Goal: Task Accomplishment & Management: Manage account settings

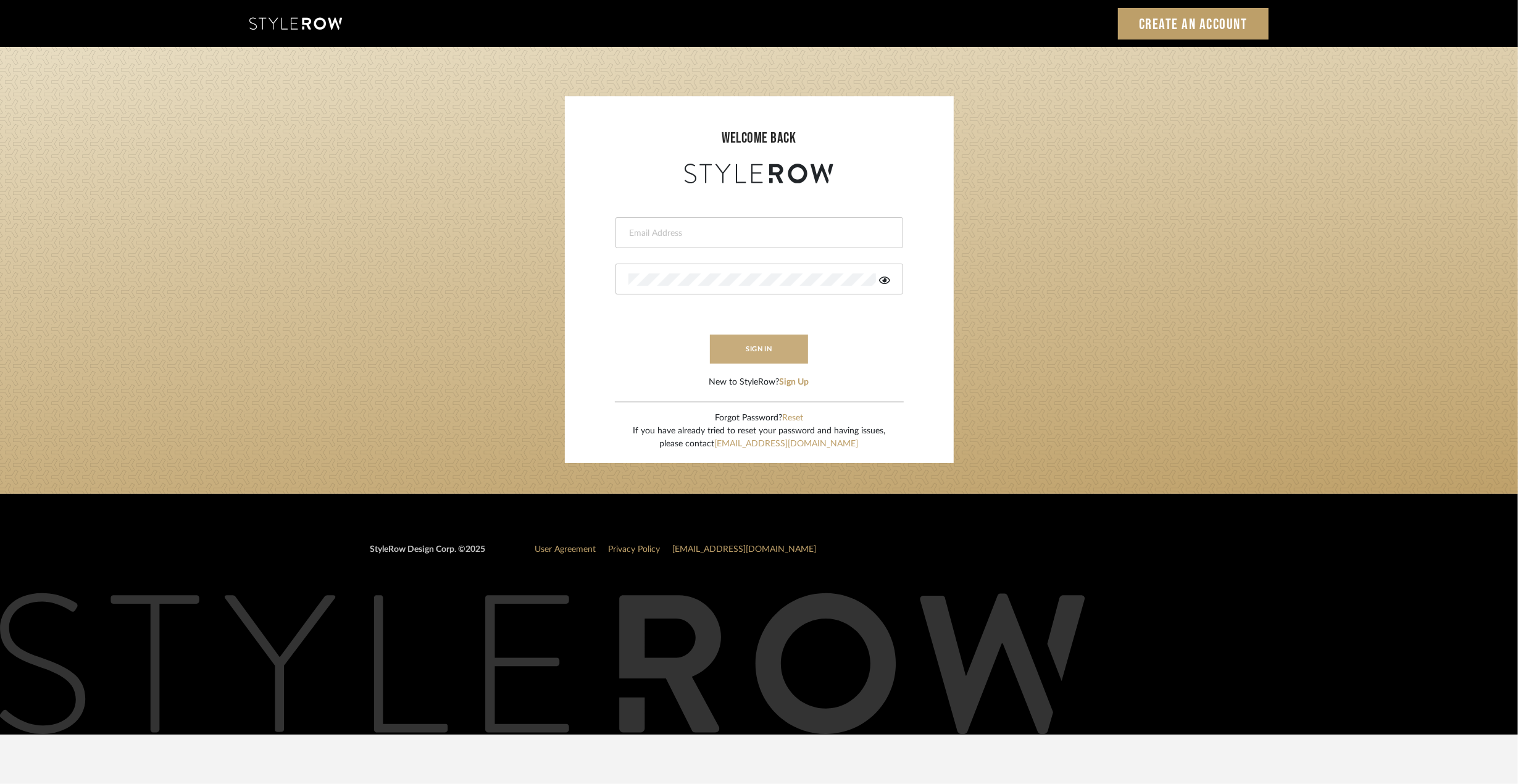
type input "[PERSON_NAME][EMAIL_ADDRESS][DOMAIN_NAME]"
click at [786, 346] on button "sign in" at bounding box center [759, 349] width 99 height 29
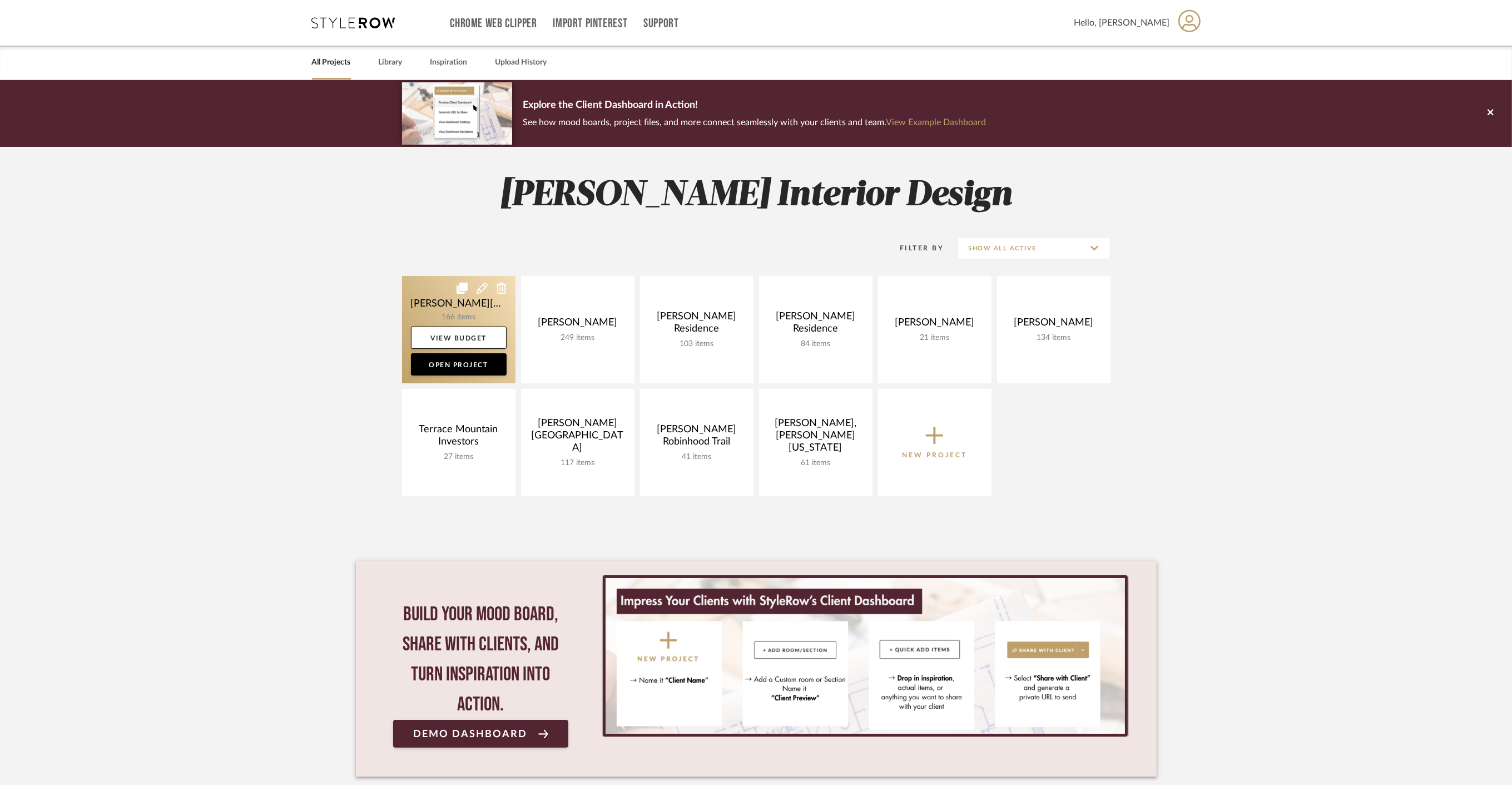
click at [467, 318] on link at bounding box center [459, 329] width 114 height 107
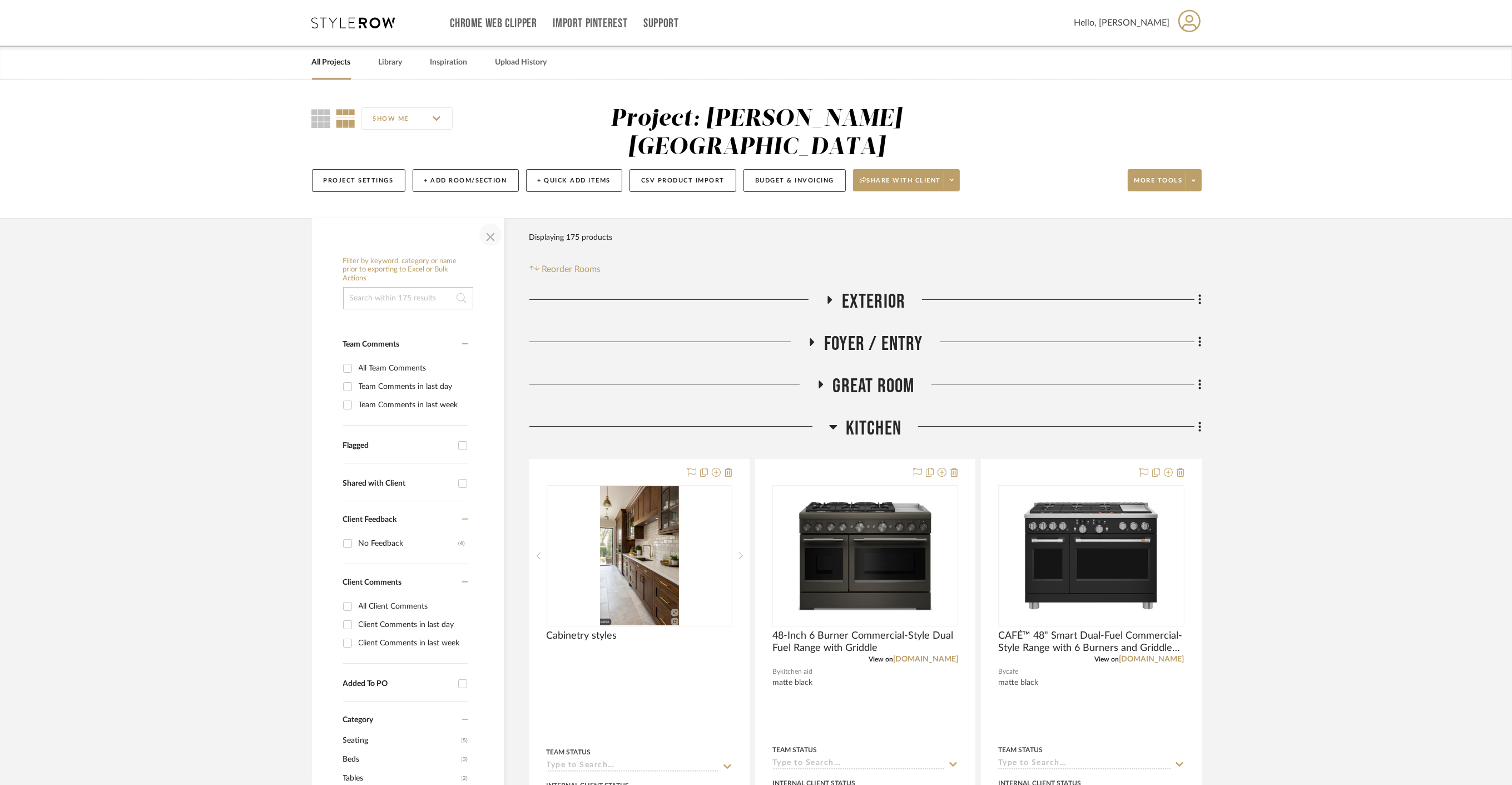
click at [490, 221] on span "button" at bounding box center [490, 234] width 27 height 27
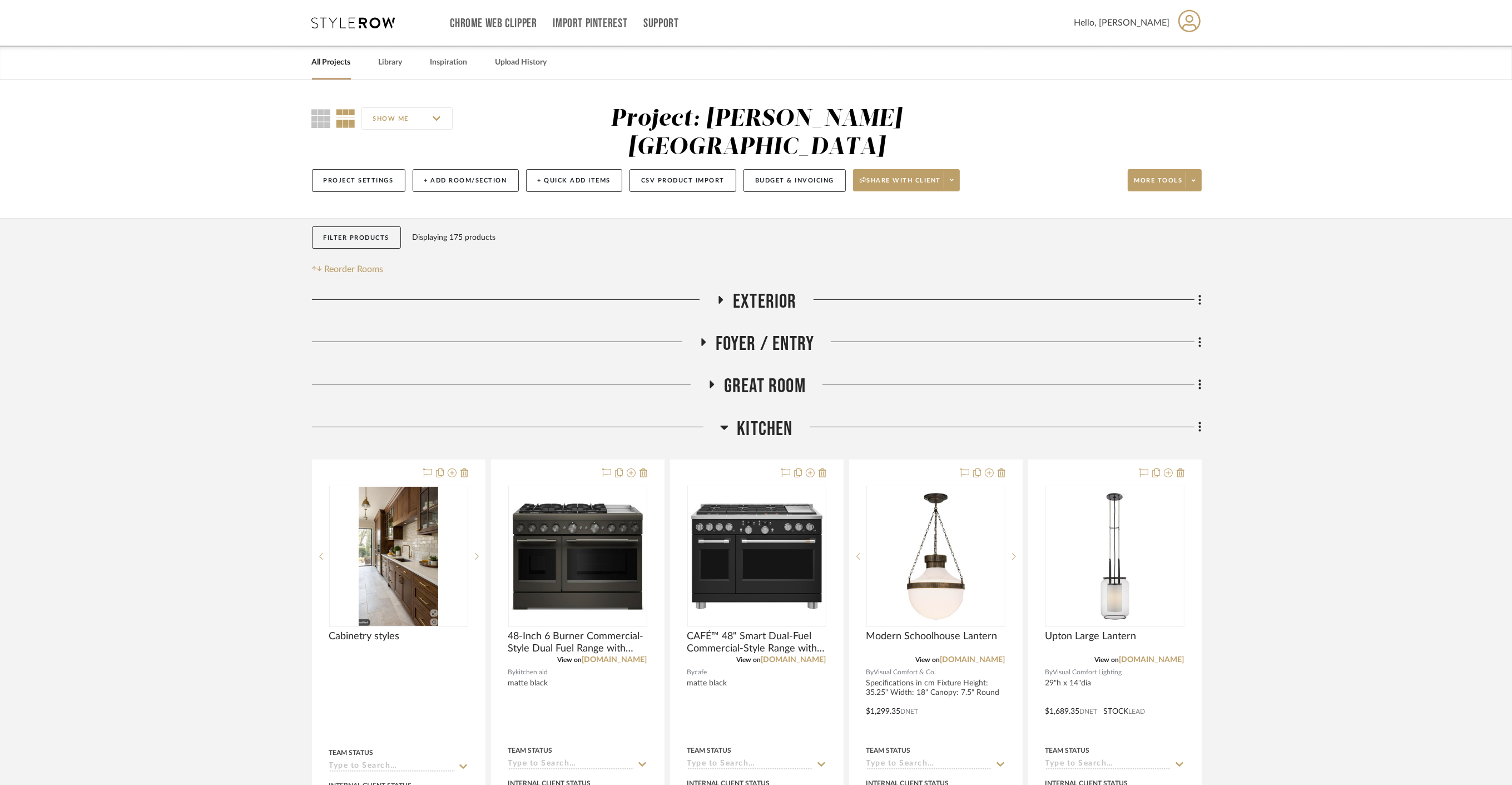
drag, startPoint x: 768, startPoint y: 354, endPoint x: 757, endPoint y: 360, distance: 12.5
click at [768, 374] on span "Great Room" at bounding box center [765, 386] width 82 height 24
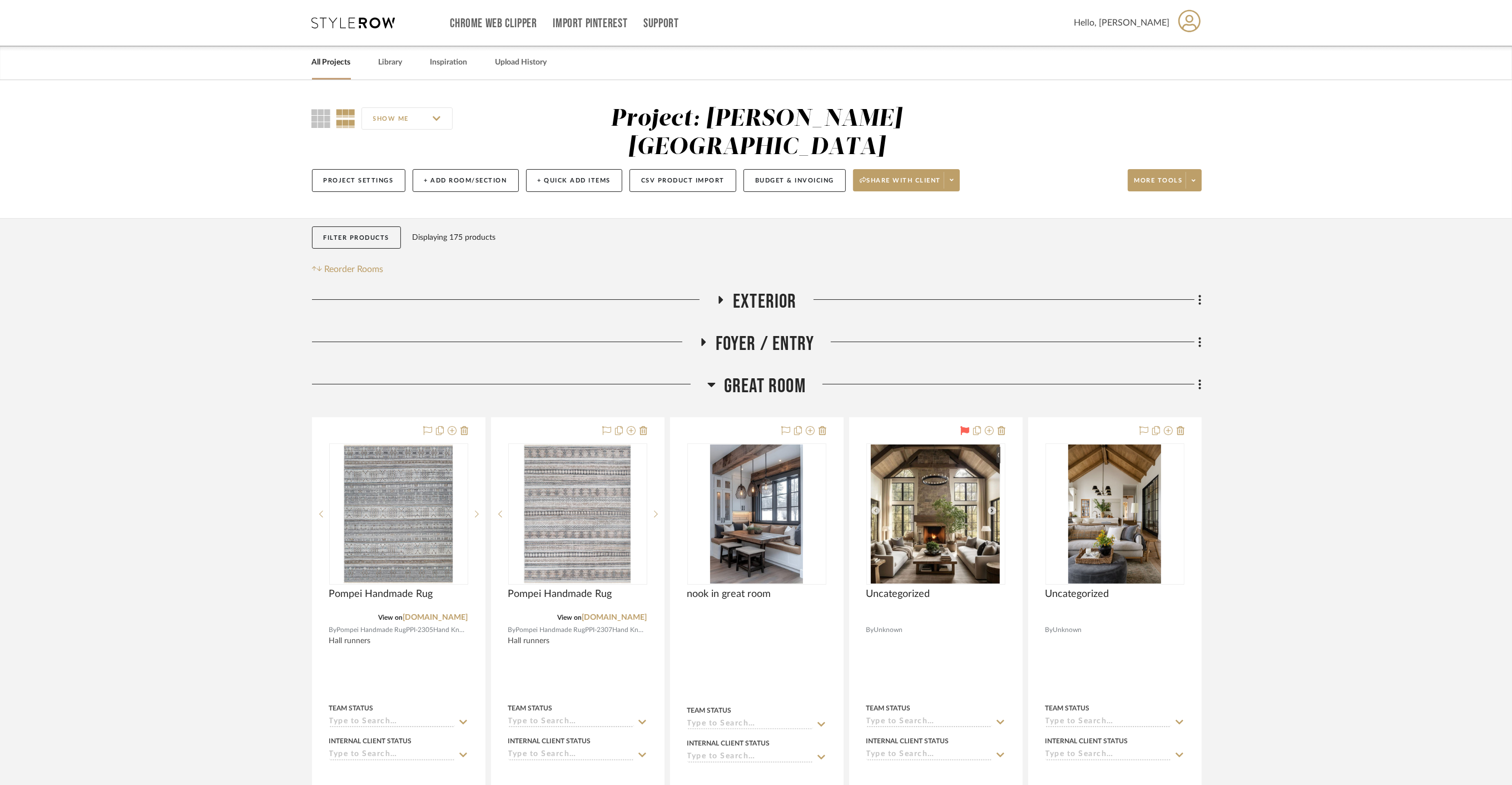
click at [779, 374] on span "Great Room" at bounding box center [765, 386] width 82 height 24
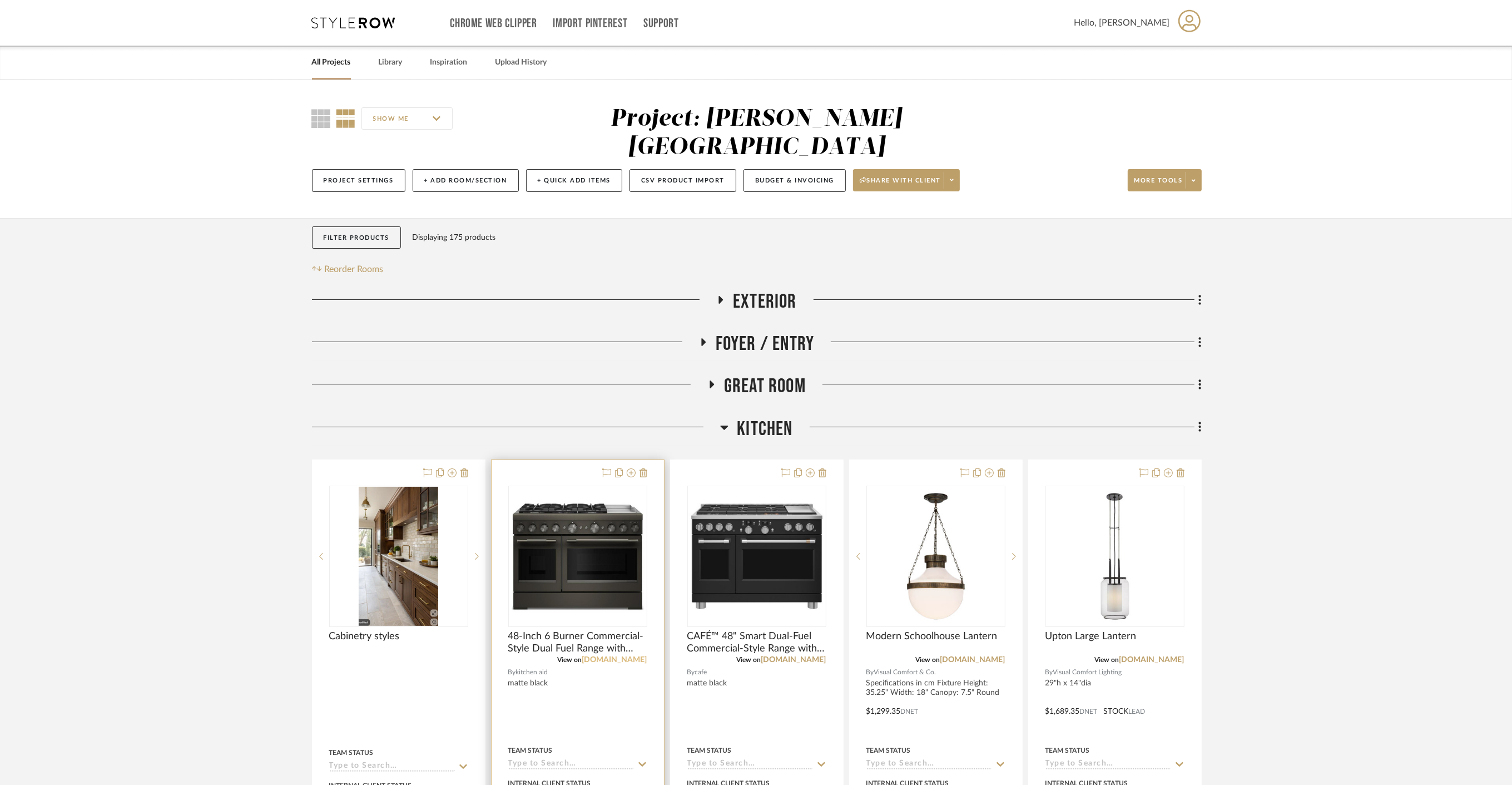
click at [627, 656] on link "donstv.com" at bounding box center [615, 660] width 65 height 8
click at [757, 417] on span "Kitchen" at bounding box center [764, 429] width 55 height 24
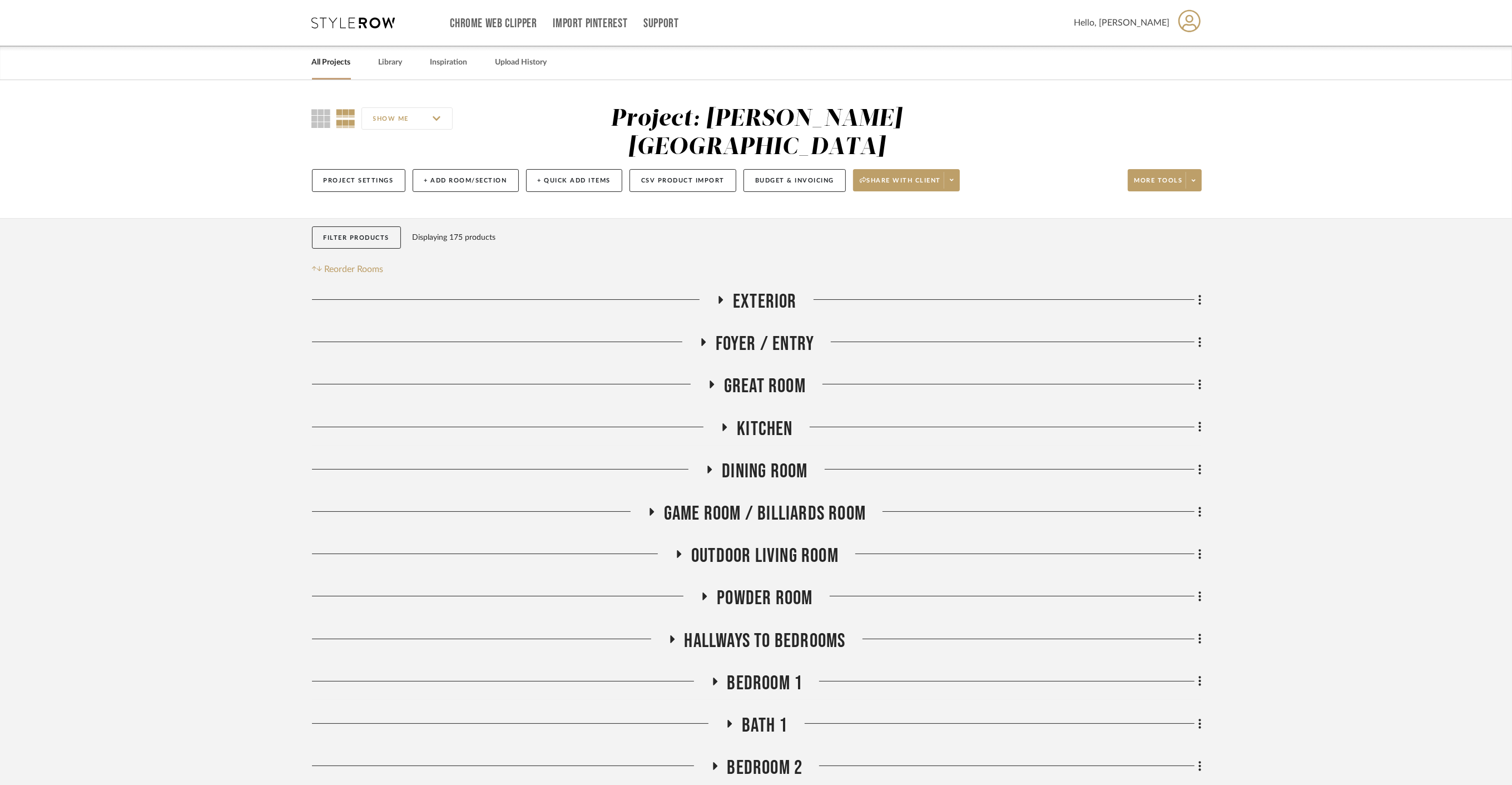
click at [757, 459] on span "Dining Room" at bounding box center [764, 471] width 86 height 24
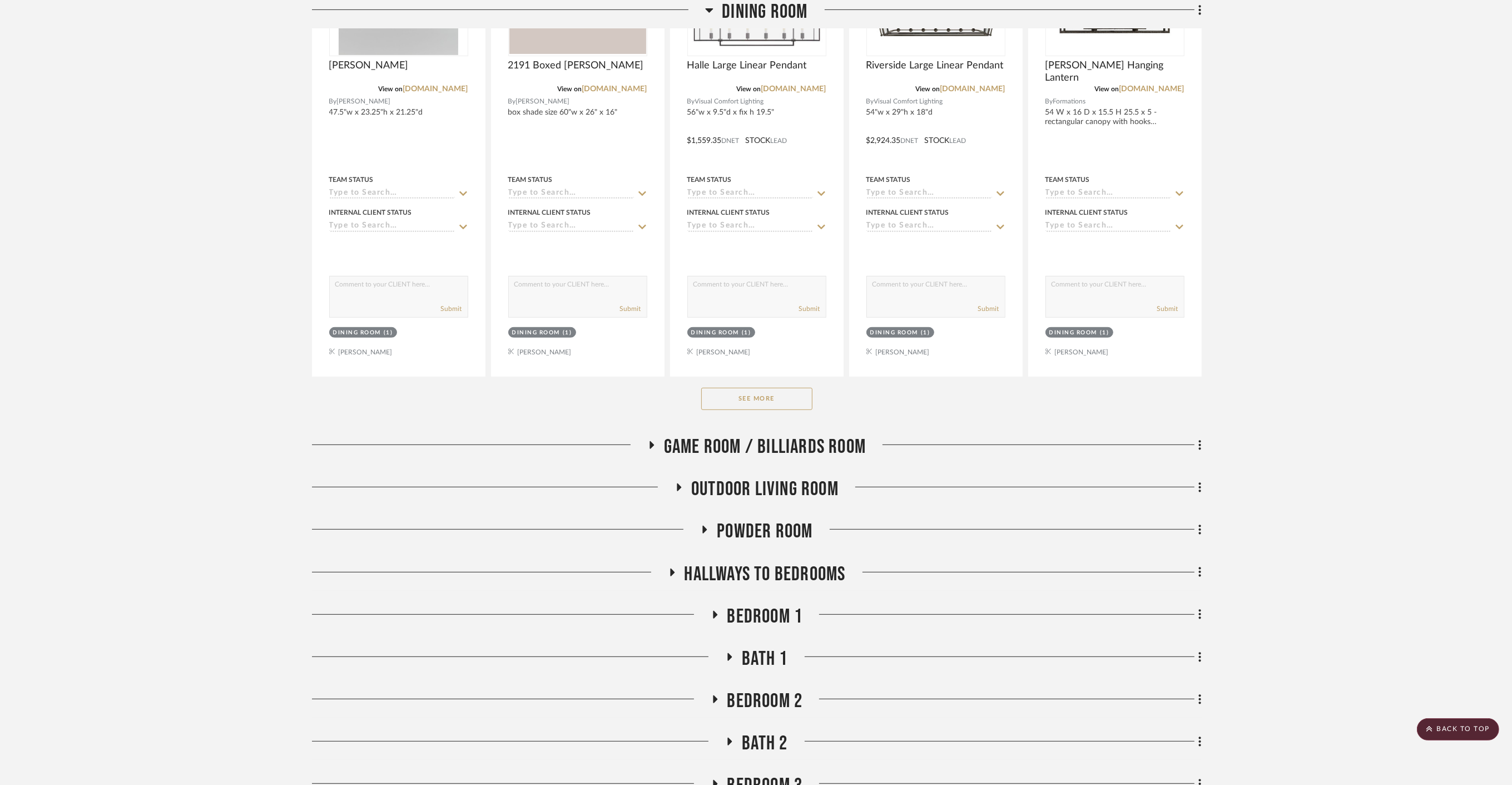
scroll to position [618, 0]
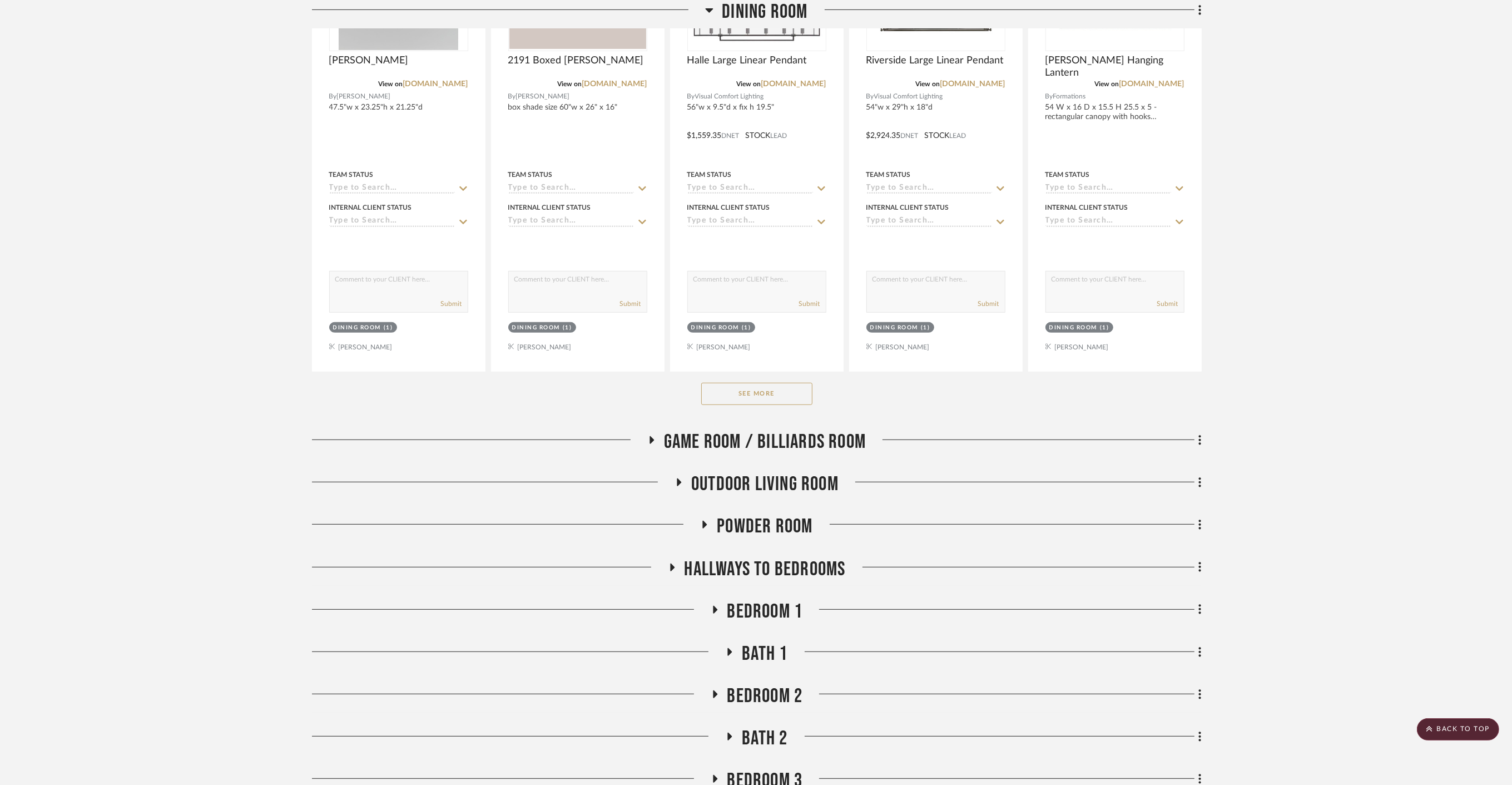
click at [805, 514] on span "Powder Room" at bounding box center [764, 526] width 96 height 24
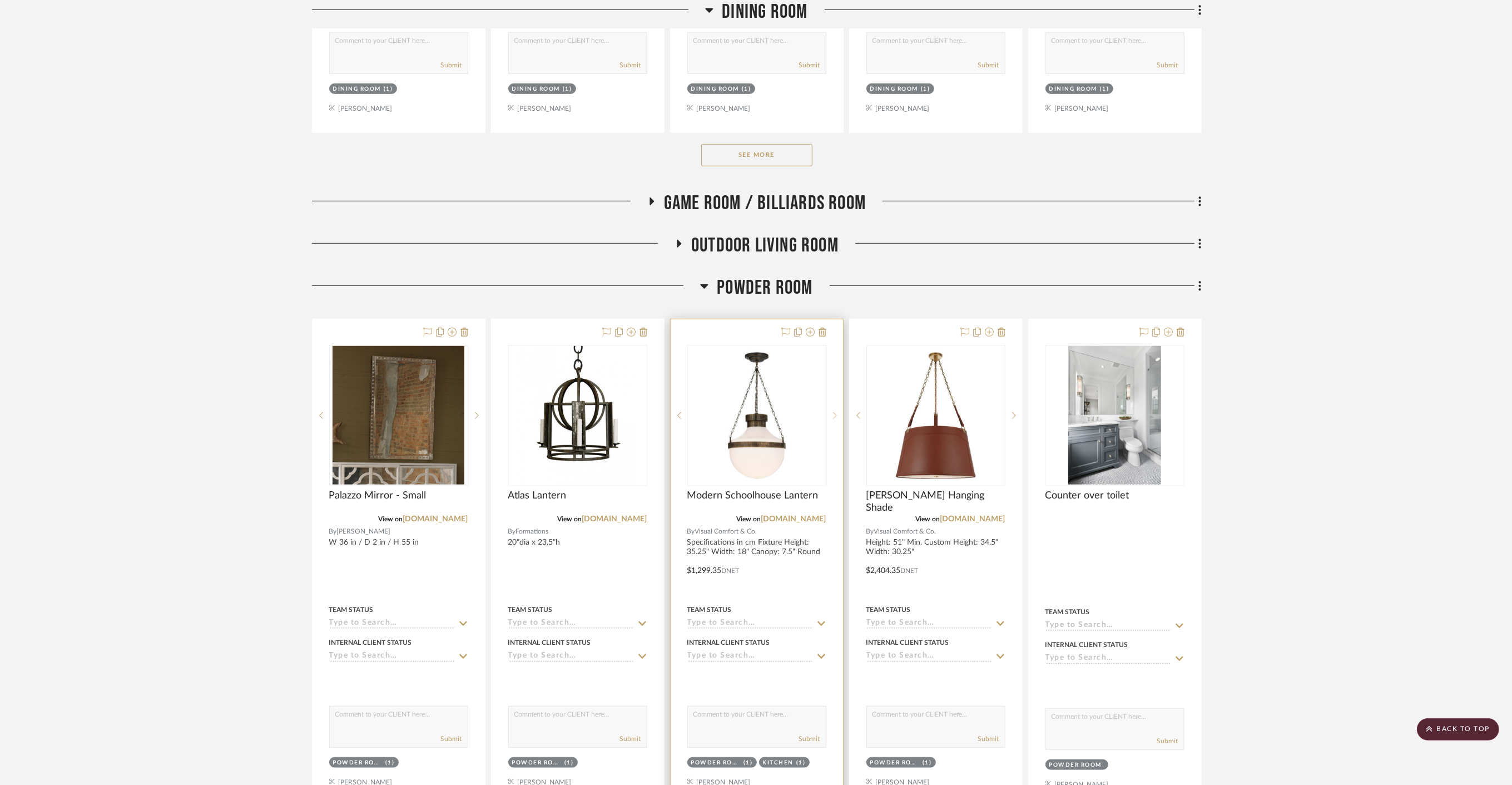
scroll to position [865, 0]
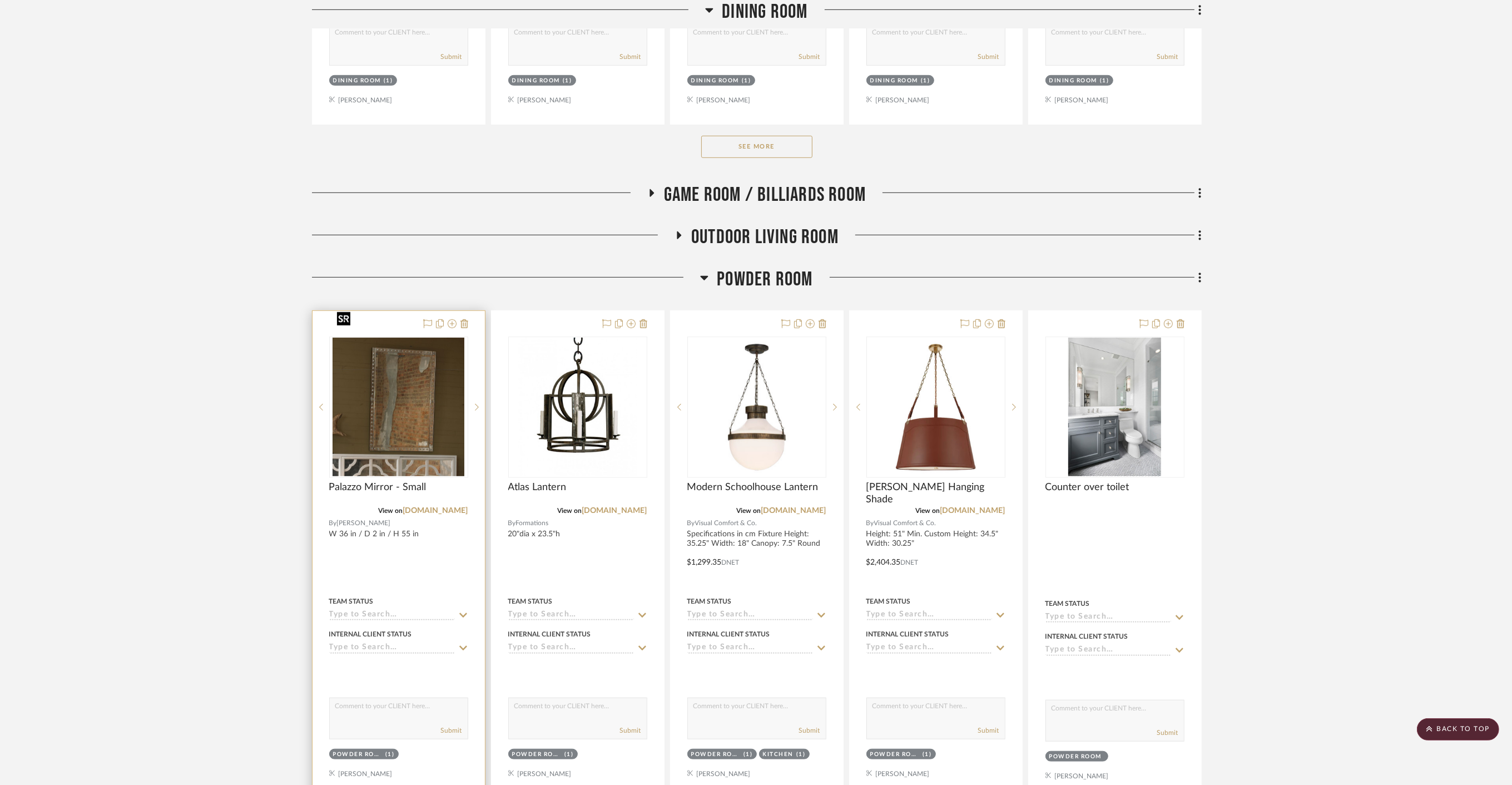
click at [414, 390] on img "0" at bounding box center [398, 407] width 131 height 139
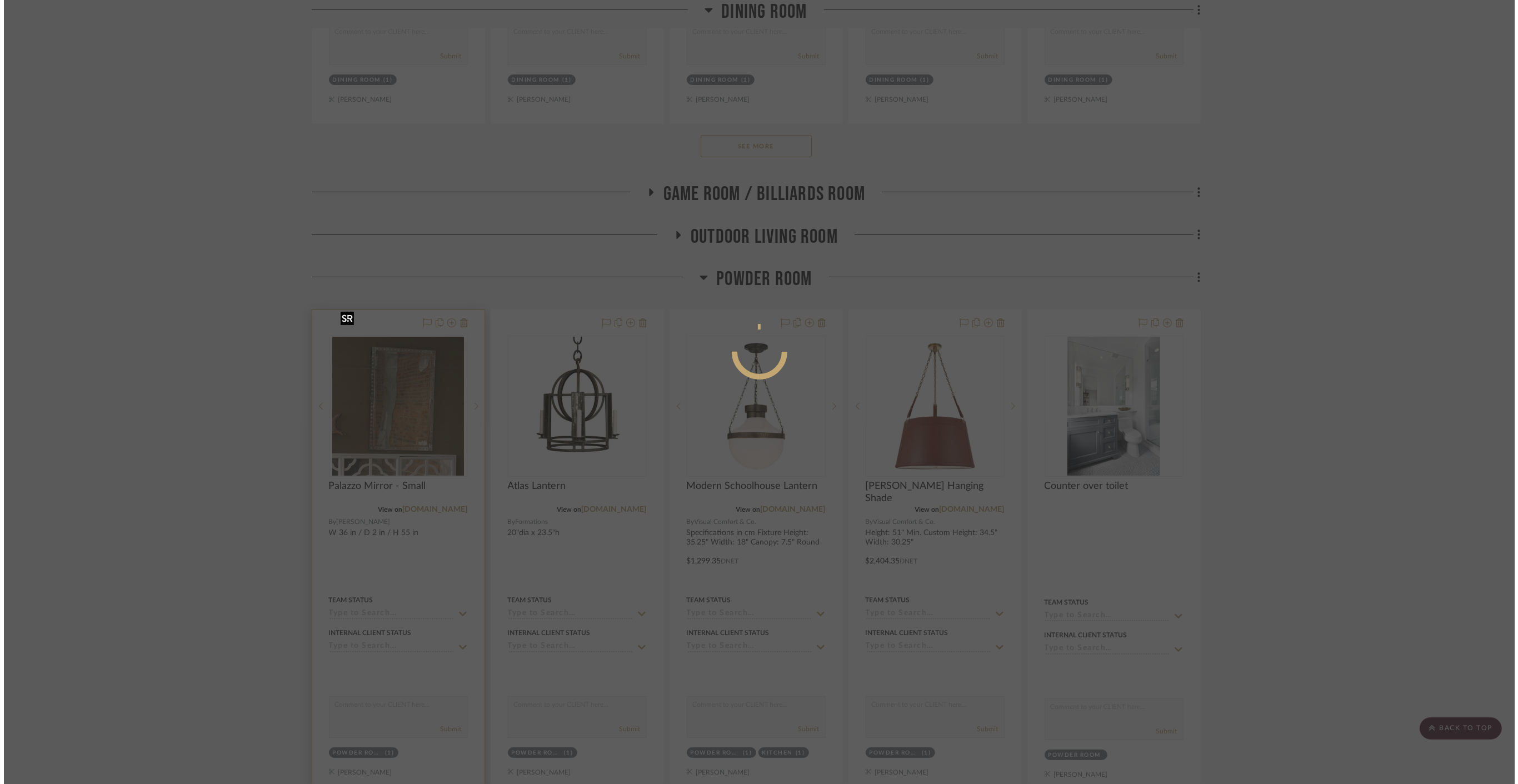
scroll to position [0, 0]
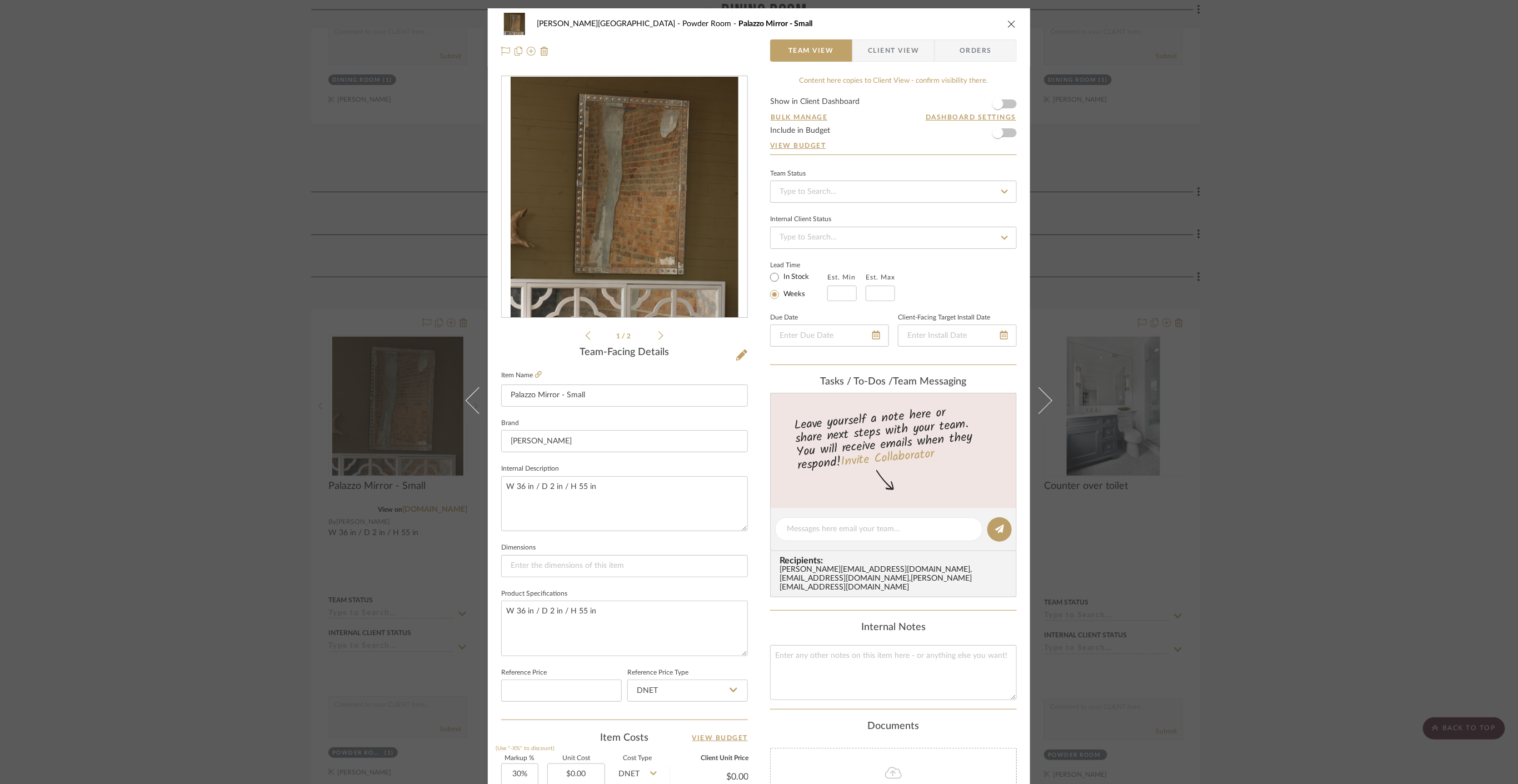
click at [609, 263] on img "0" at bounding box center [624, 197] width 228 height 241
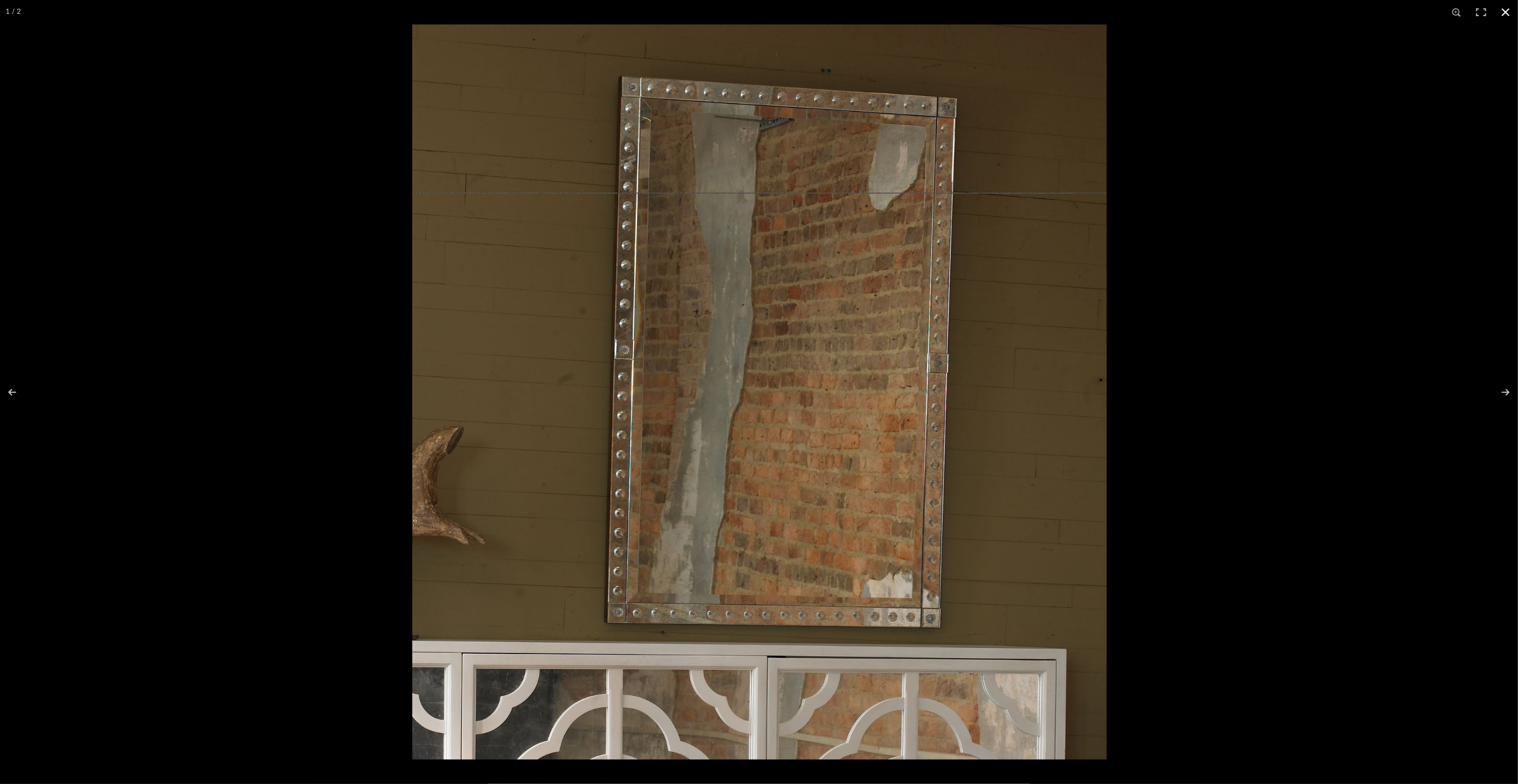
click at [228, 446] on div at bounding box center [759, 392] width 1518 height 784
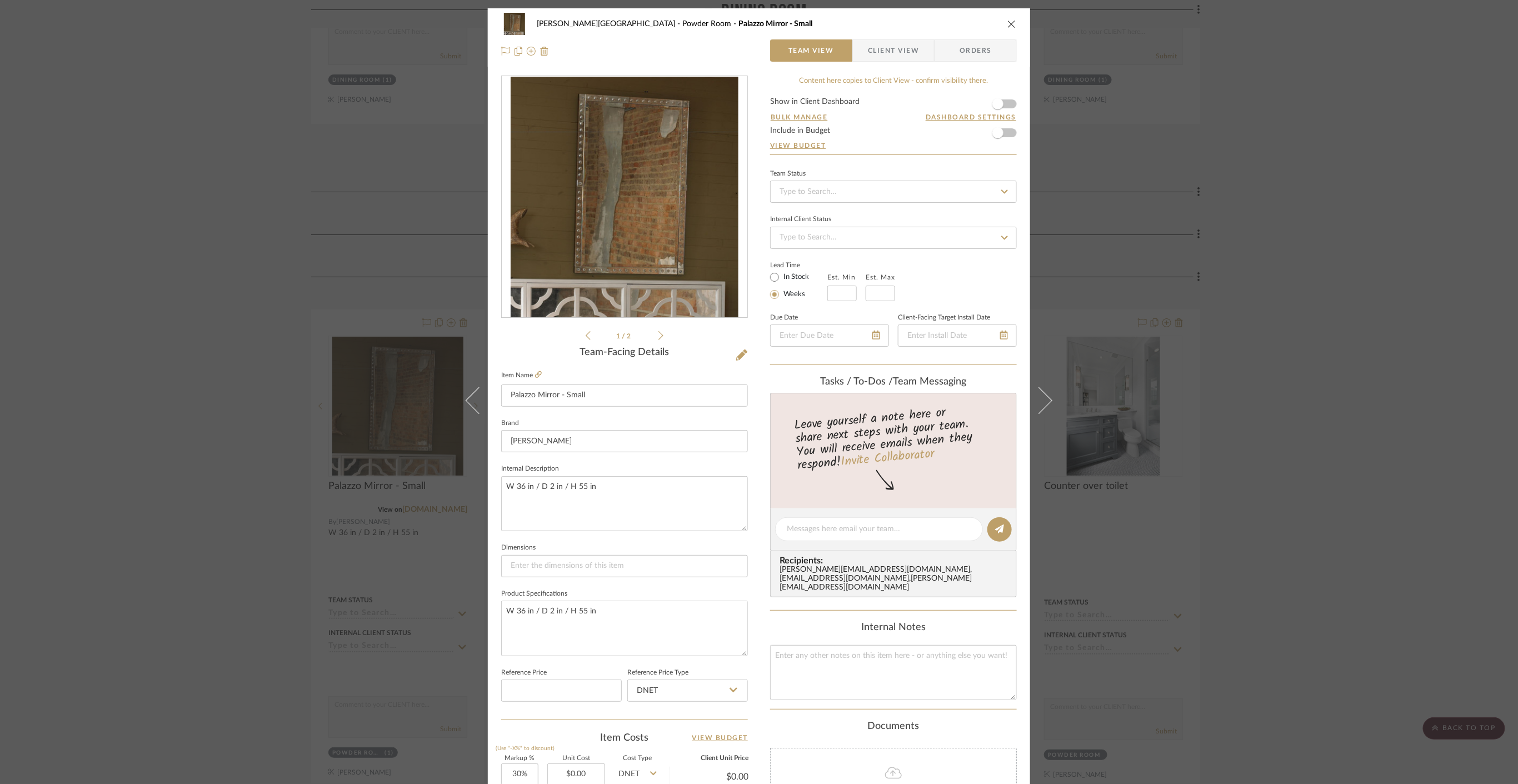
click at [658, 338] on icon at bounding box center [660, 336] width 5 height 10
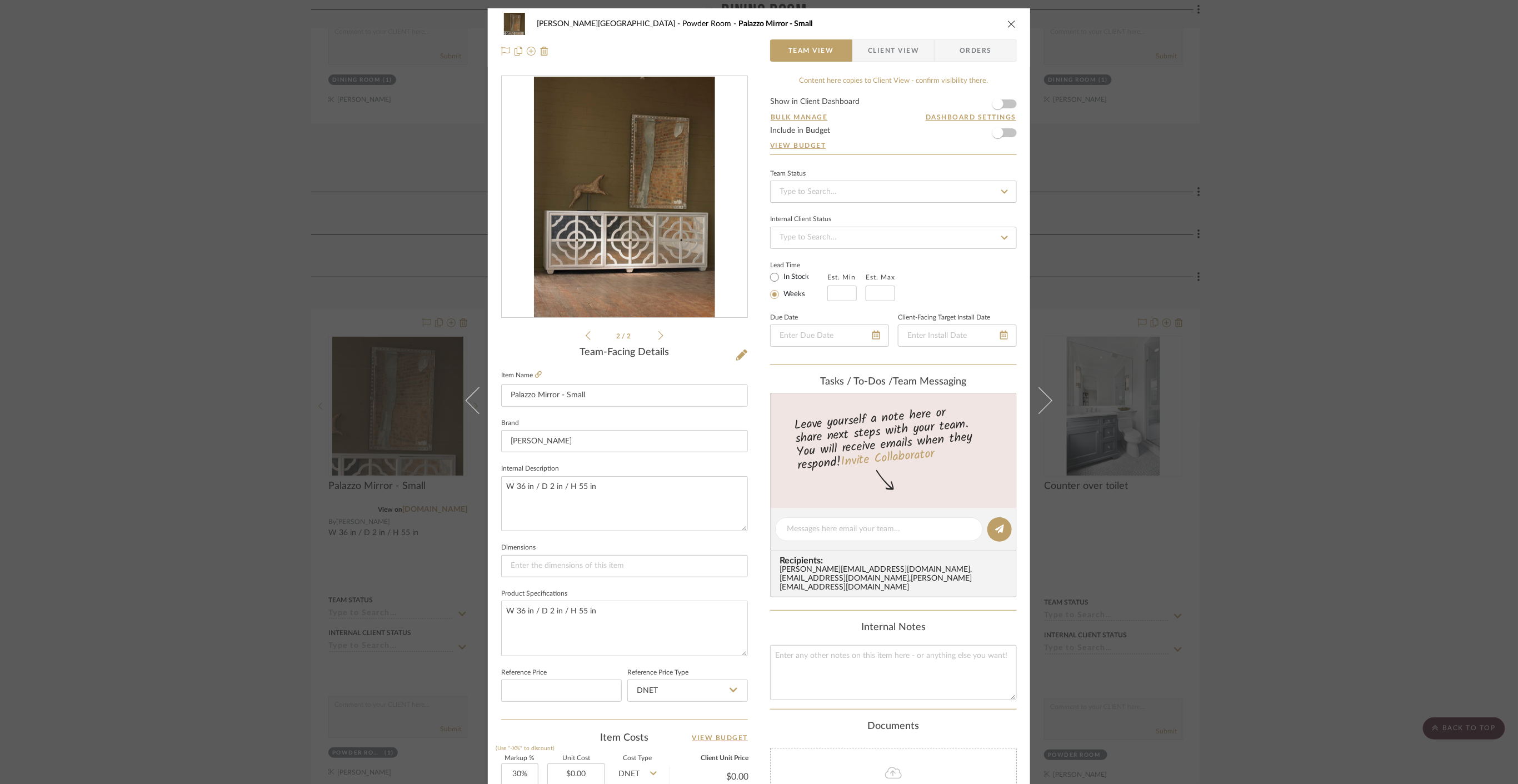
click at [338, 596] on div "Campbell Circle C Ranch Powder Room Palazzo Mirror - Small Team View Client Vie…" at bounding box center [759, 392] width 1518 height 784
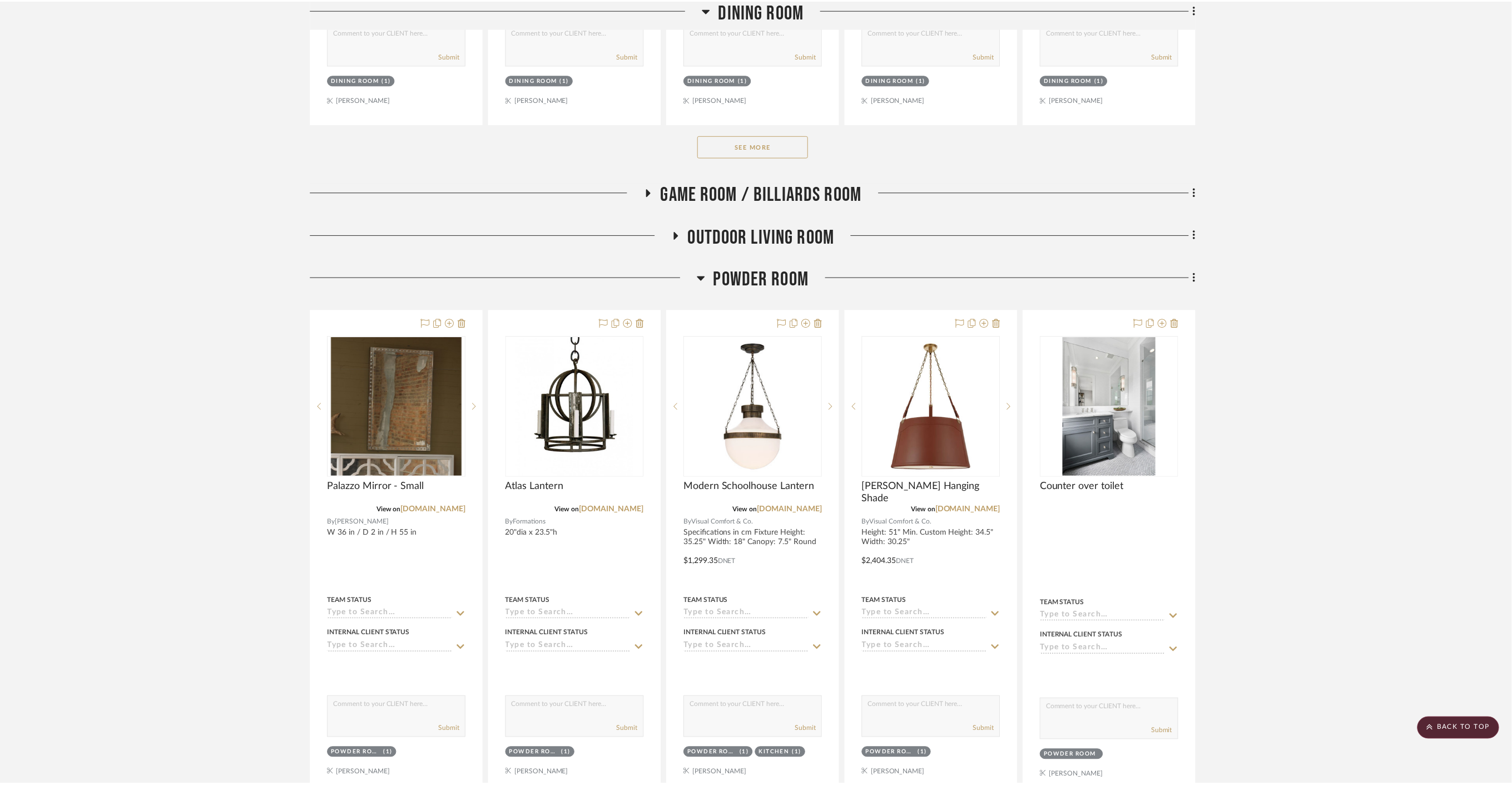
scroll to position [865, 0]
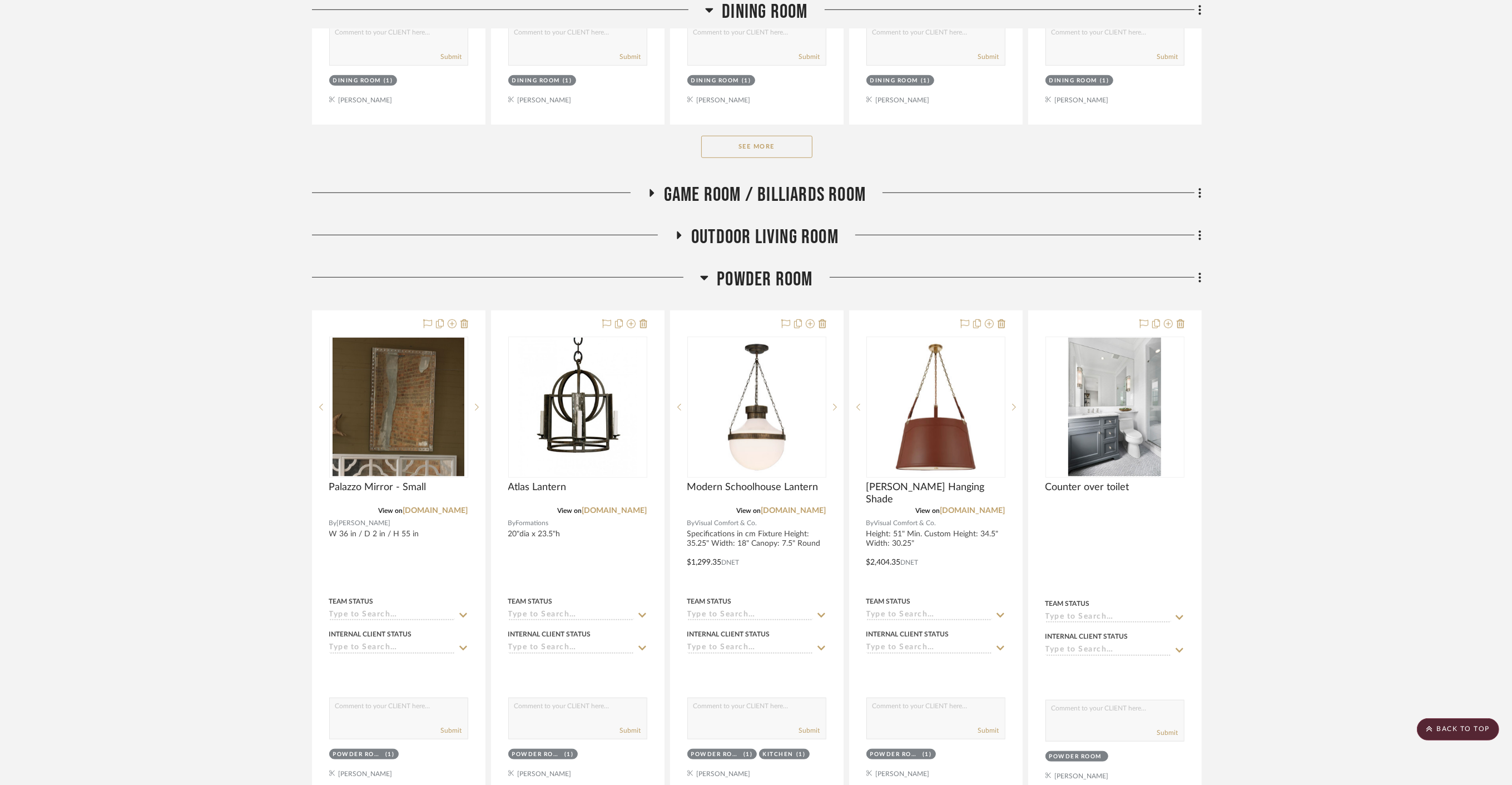
click at [792, 267] on span "Powder Room" at bounding box center [764, 279] width 96 height 24
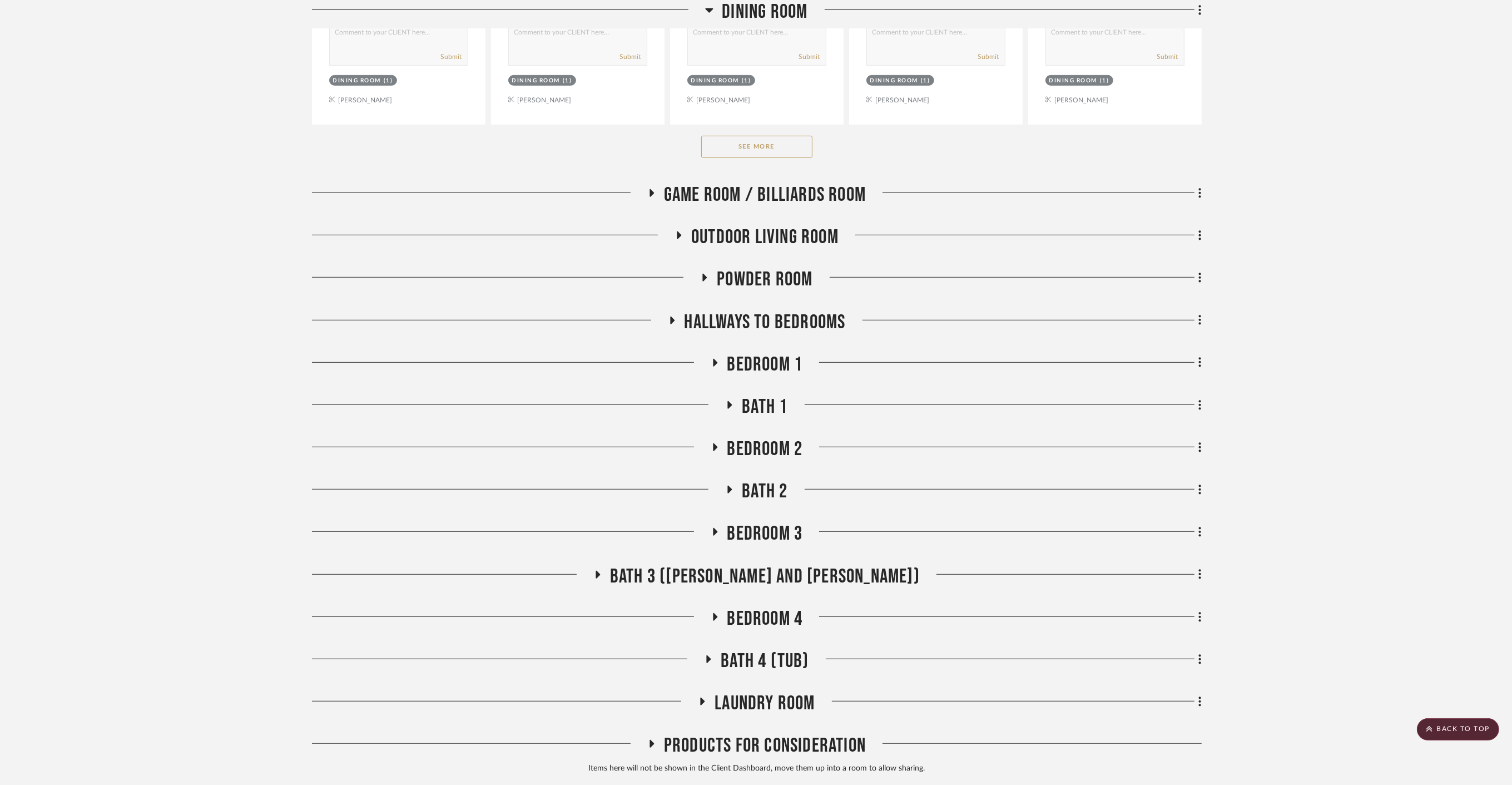
click at [755, 353] on span "Bedroom 1" at bounding box center [765, 364] width 76 height 24
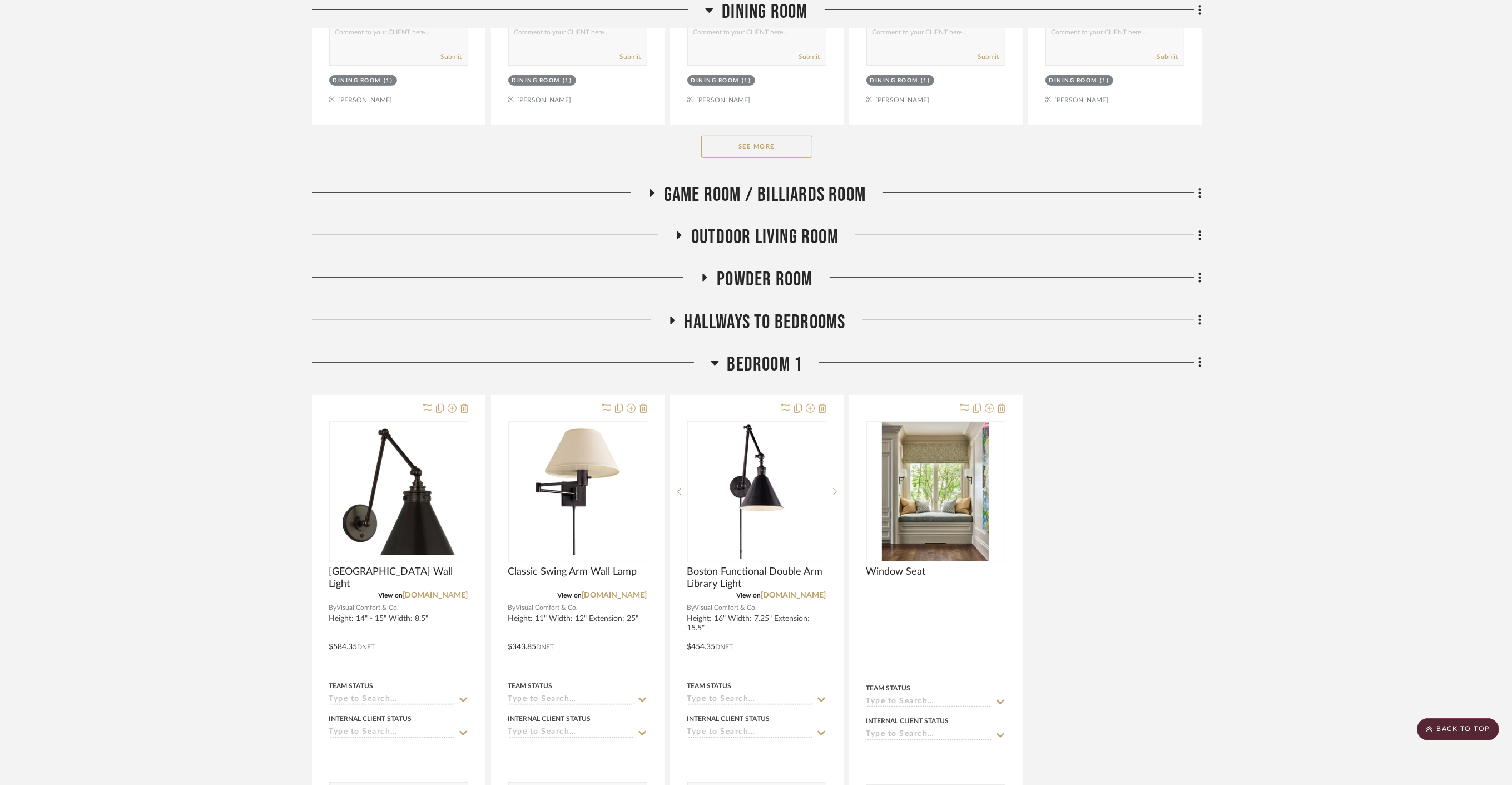
click at [755, 353] on span "Bedroom 1" at bounding box center [765, 364] width 76 height 24
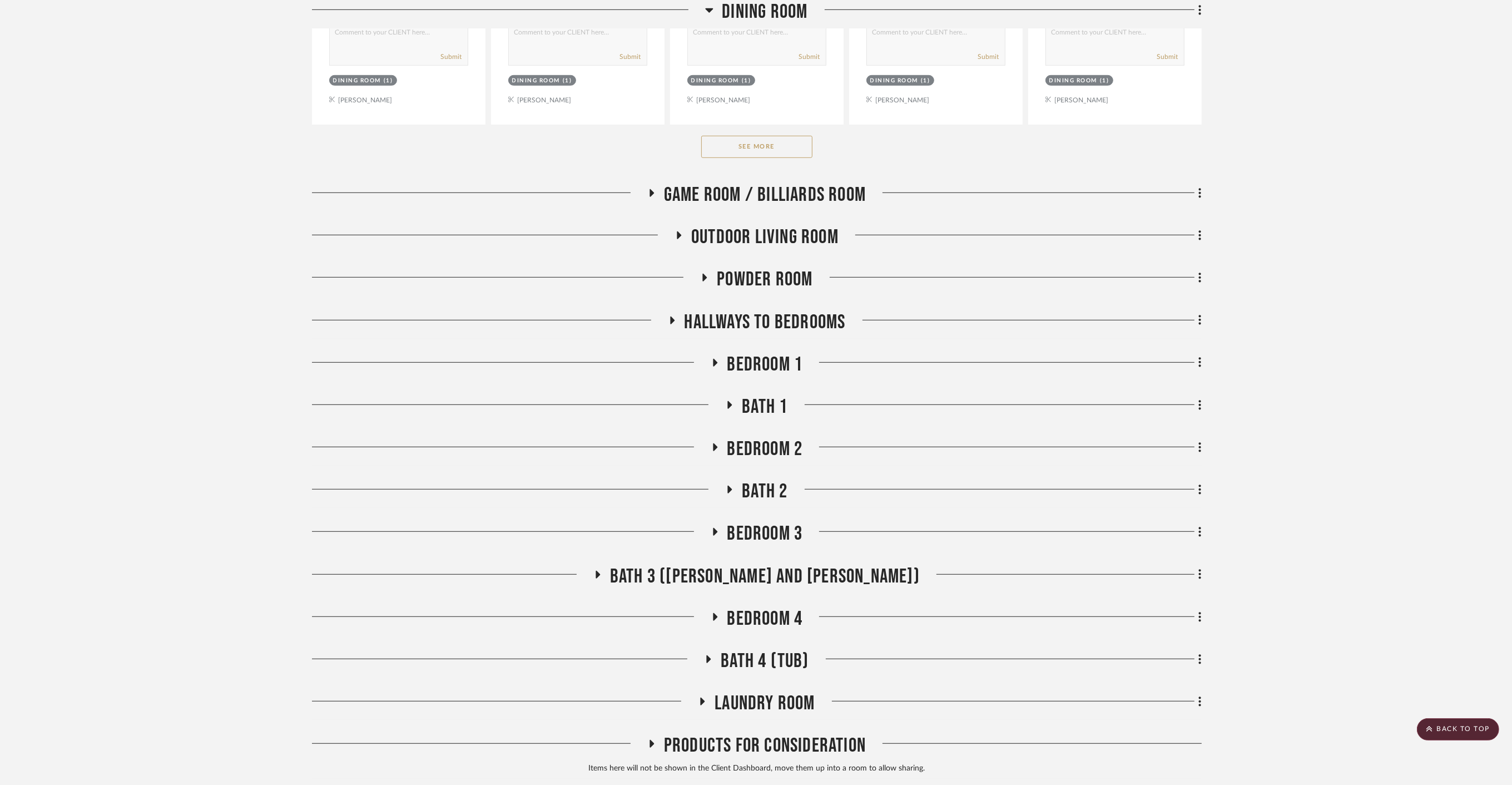
click at [758, 310] on span "Hallways to bedrooms" at bounding box center [765, 322] width 161 height 24
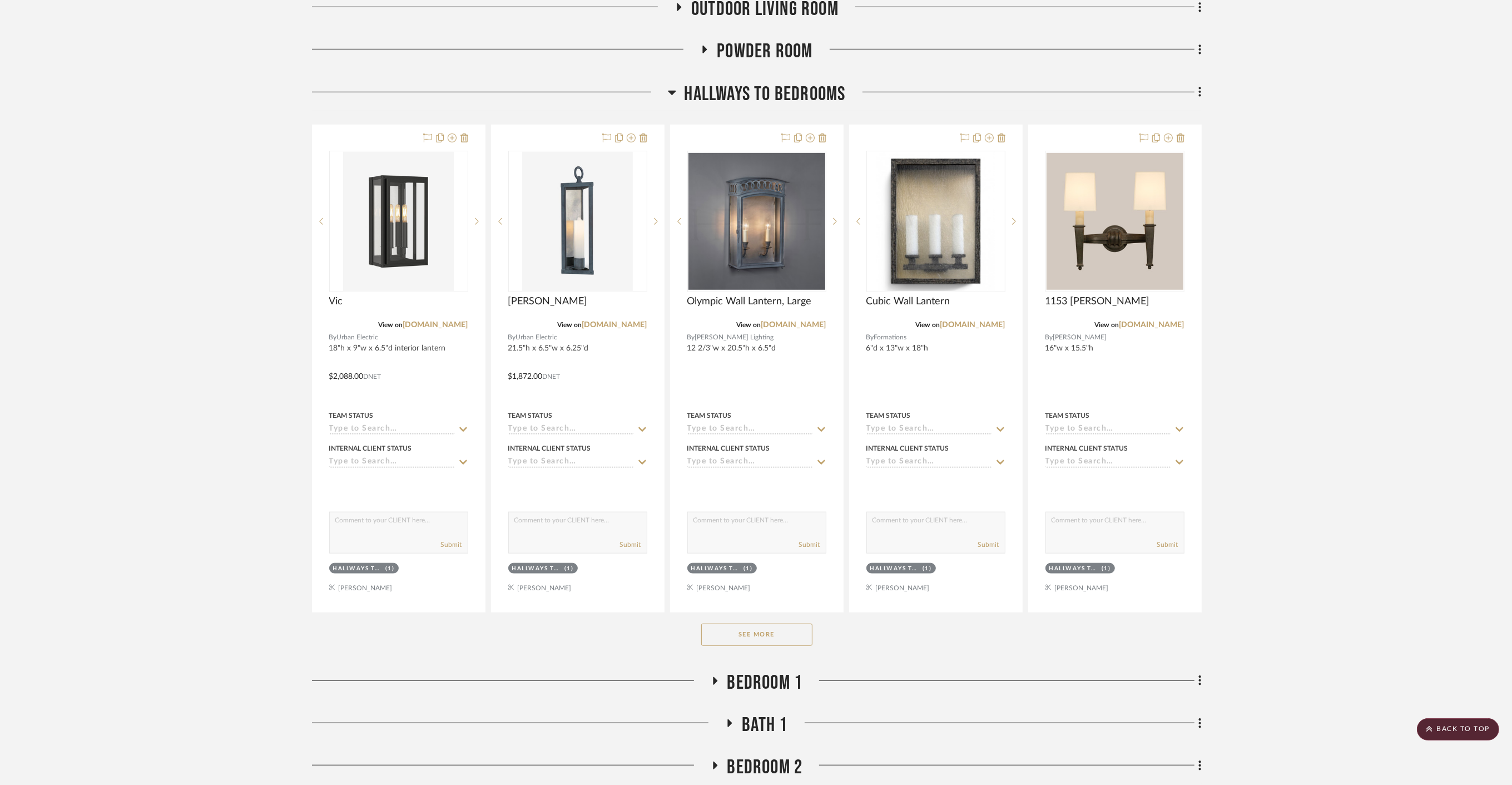
scroll to position [1113, 0]
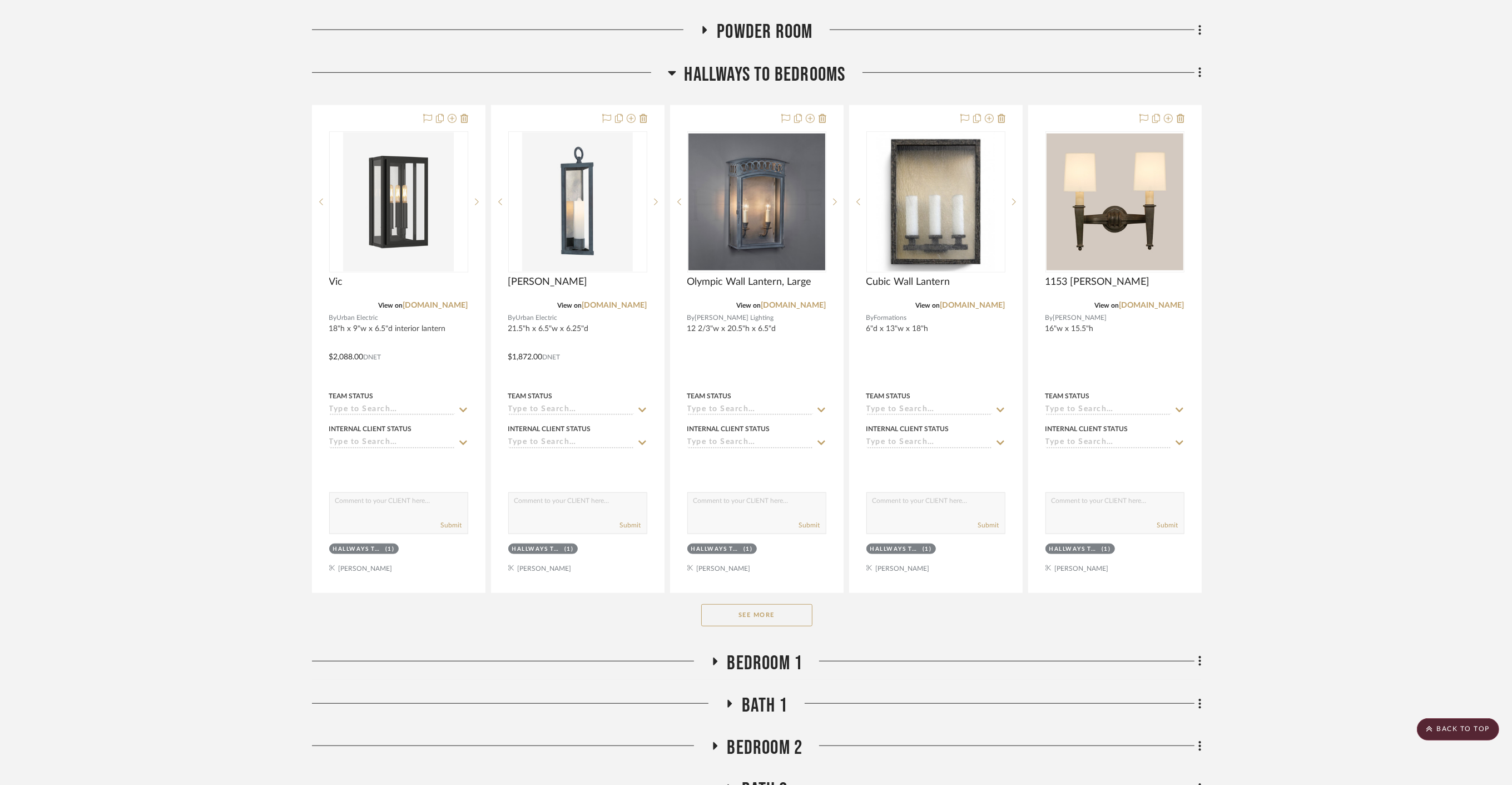
click at [788, 604] on button "See More" at bounding box center [757, 615] width 111 height 22
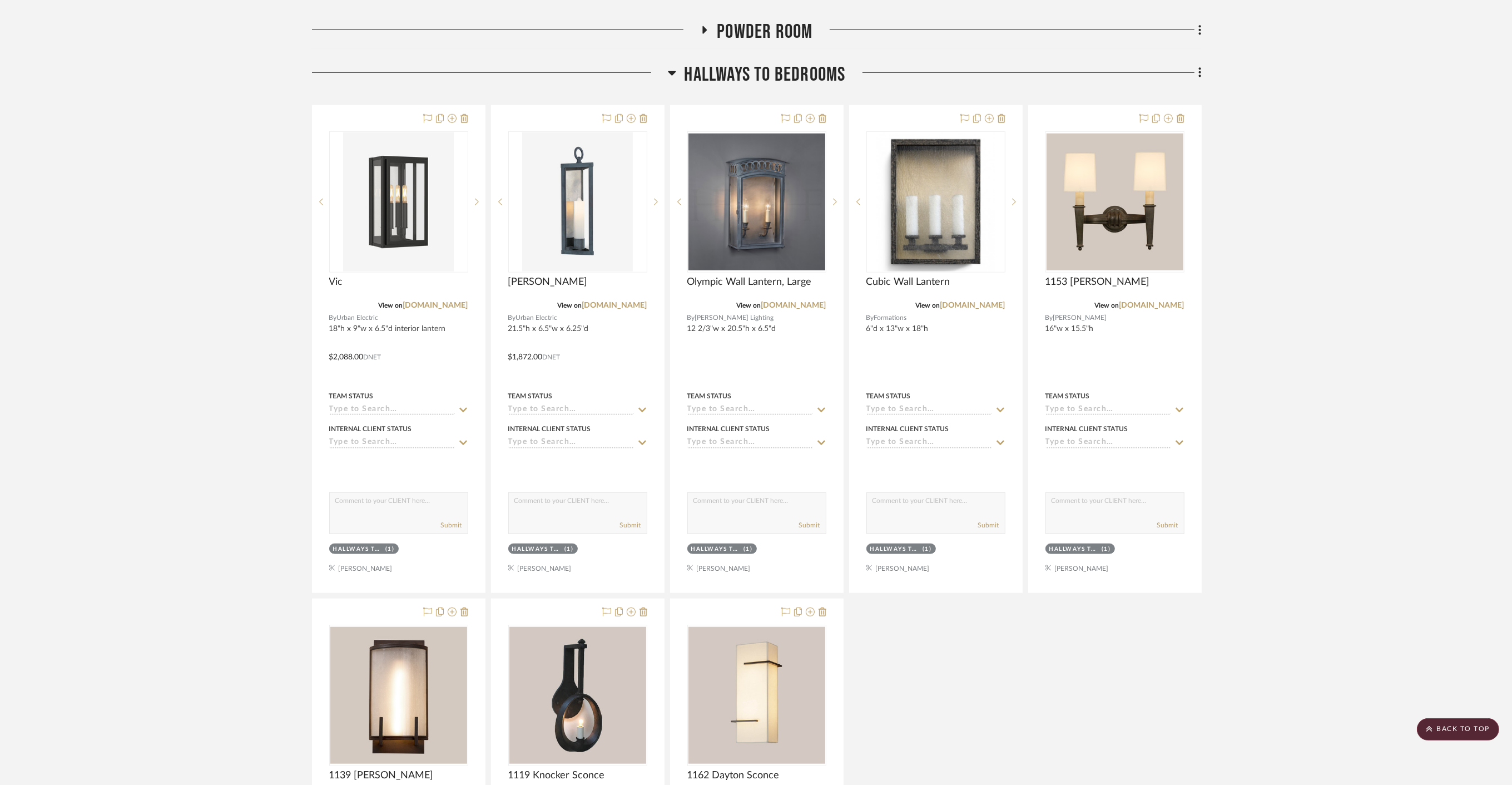
click at [740, 63] on span "Hallways to bedrooms" at bounding box center [765, 74] width 161 height 24
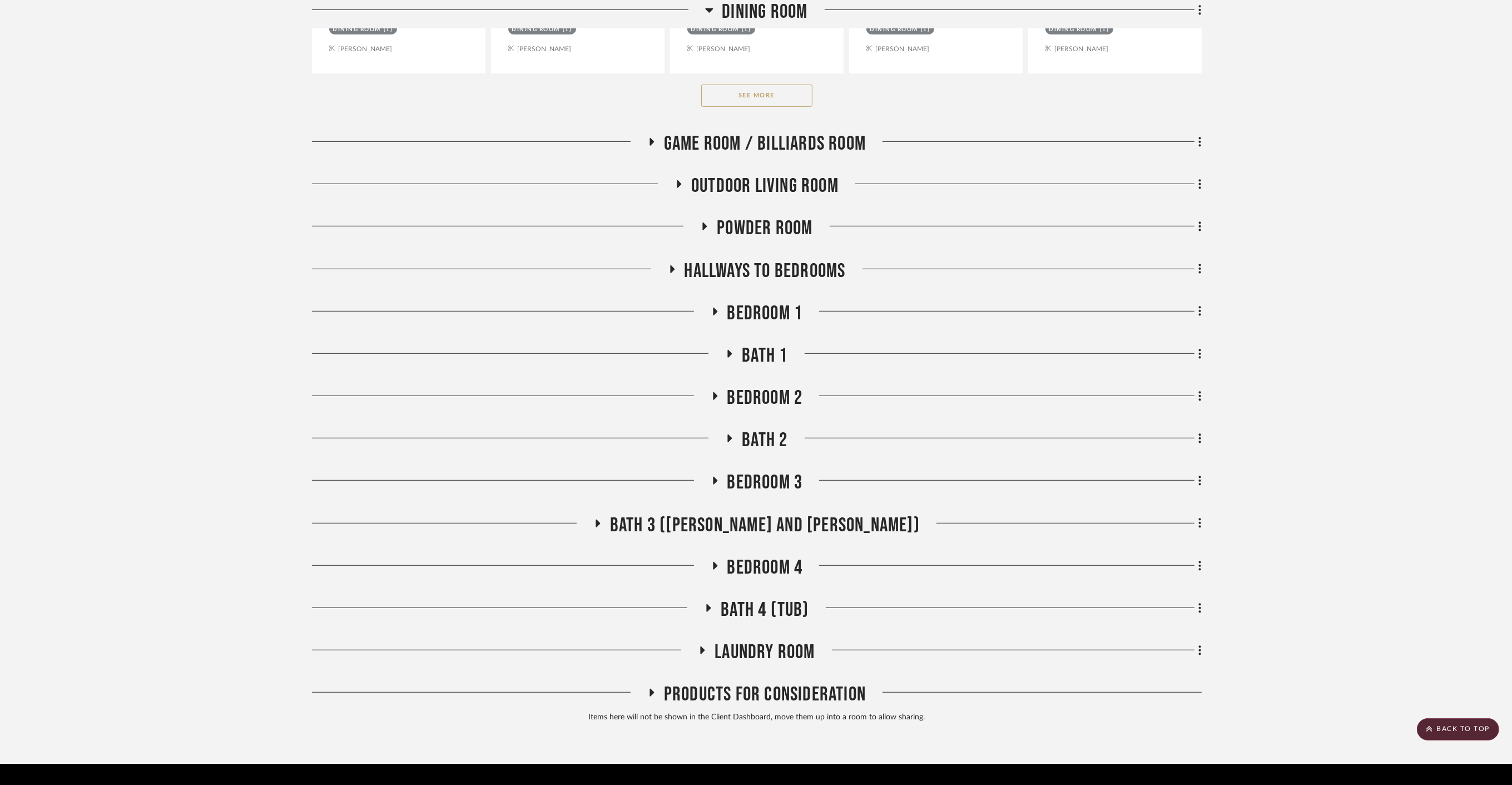
click at [774, 555] on span "Bedroom 4" at bounding box center [765, 567] width 76 height 24
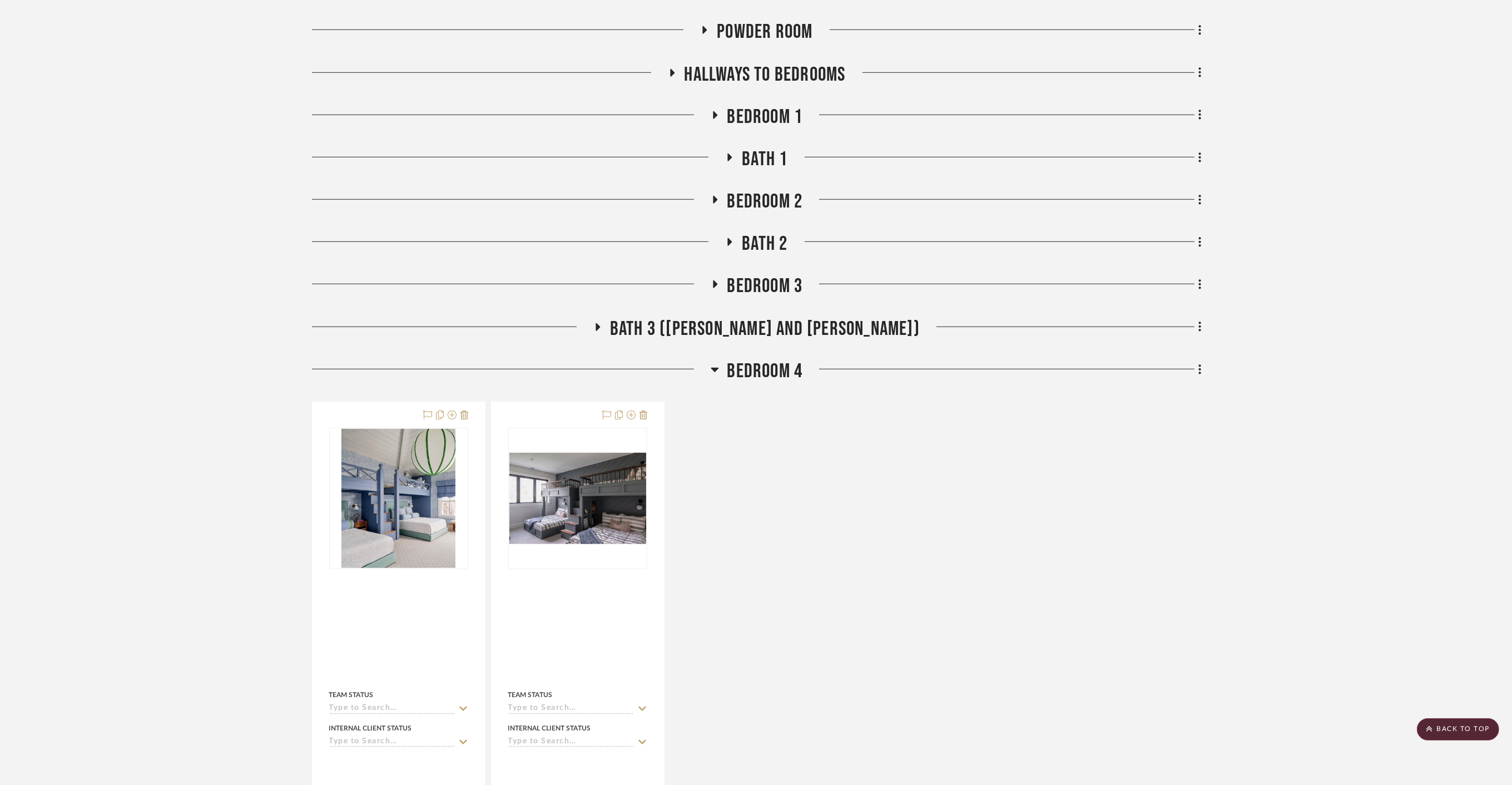
click at [781, 359] on span "Bedroom 4" at bounding box center [765, 371] width 76 height 24
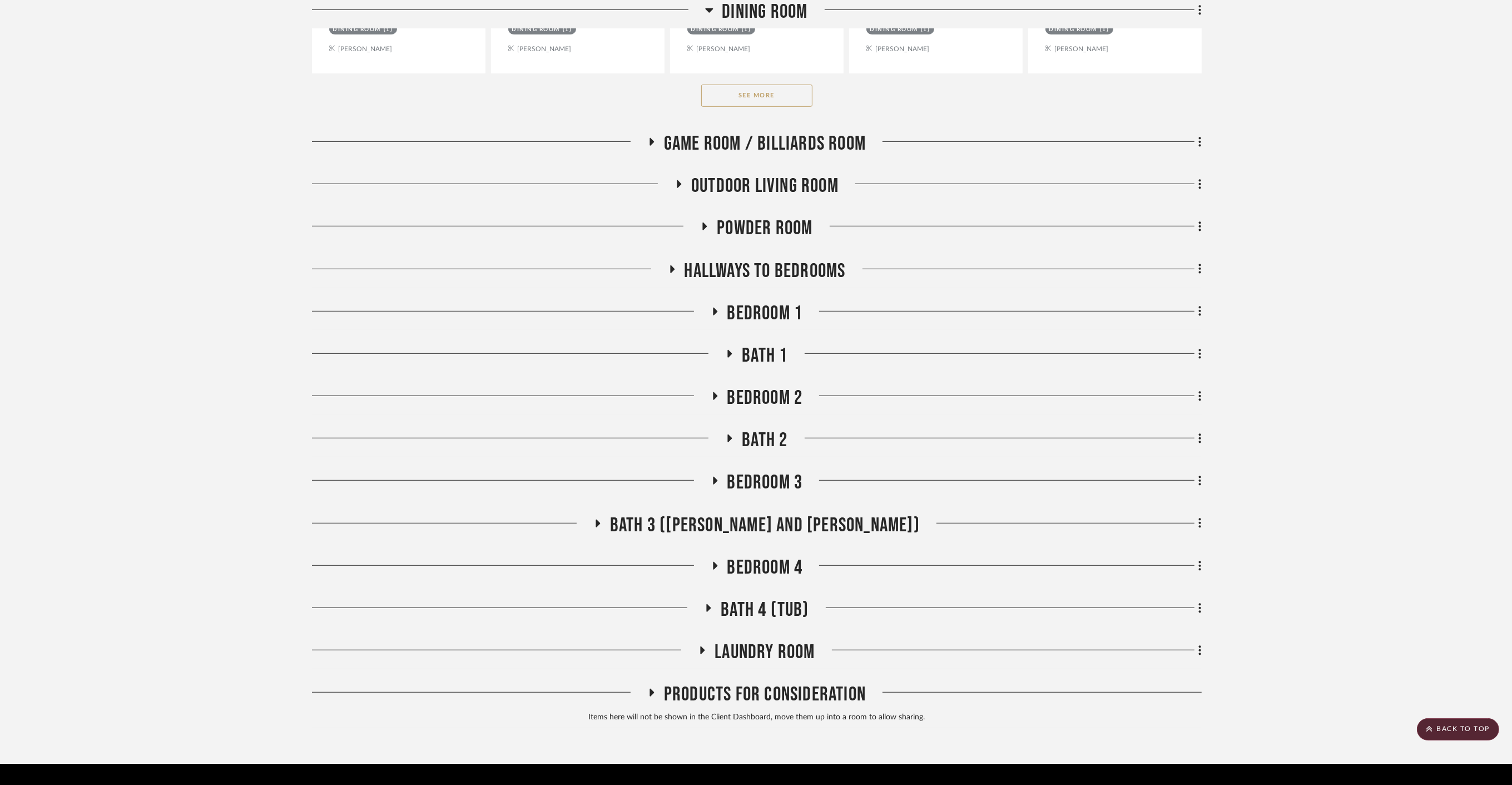
click at [773, 513] on span "Bath 3 (Polly and Mike)" at bounding box center [765, 525] width 310 height 24
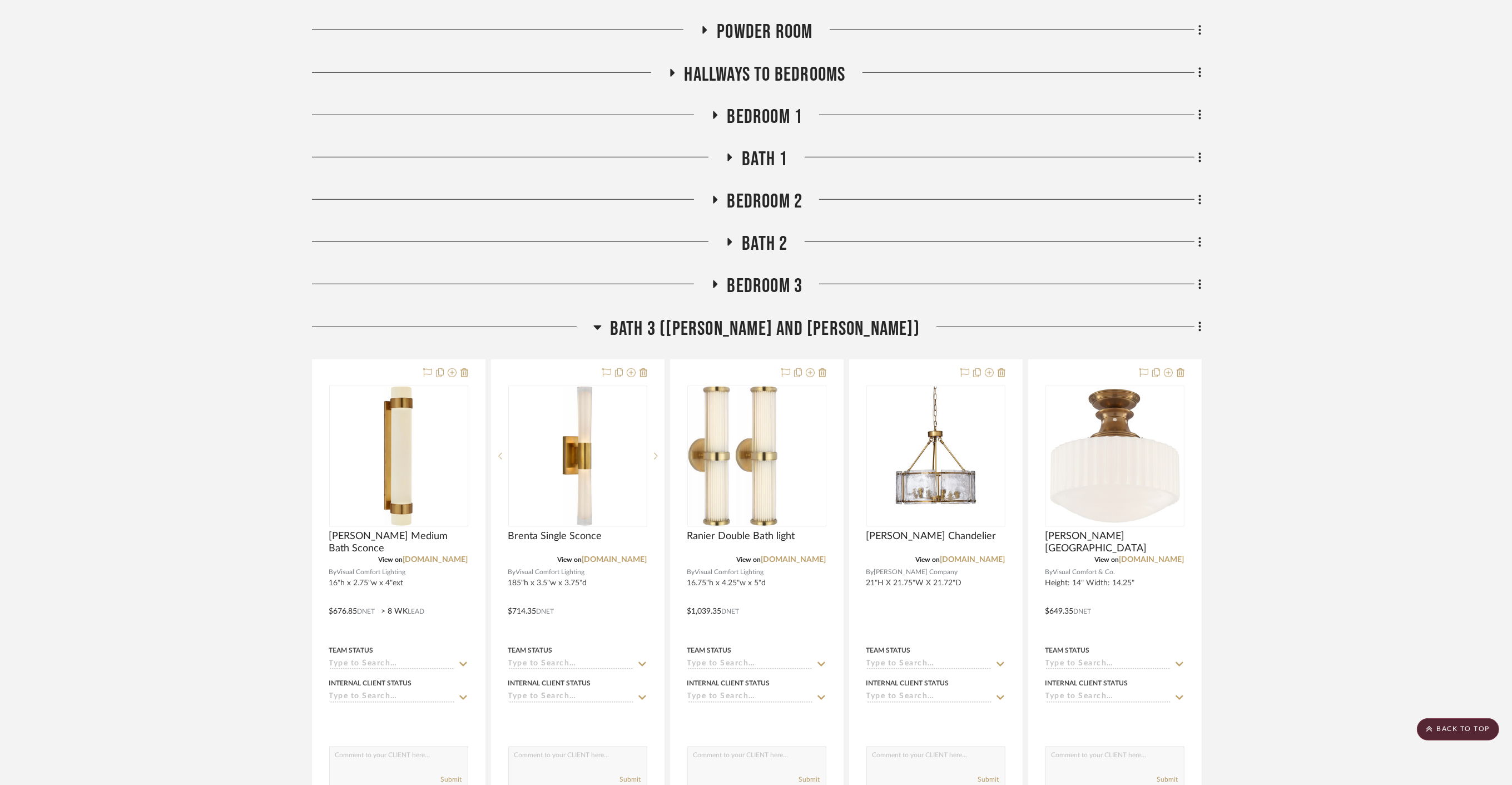
click at [772, 317] on span "Bath 3 (Polly and Mike)" at bounding box center [765, 328] width 310 height 24
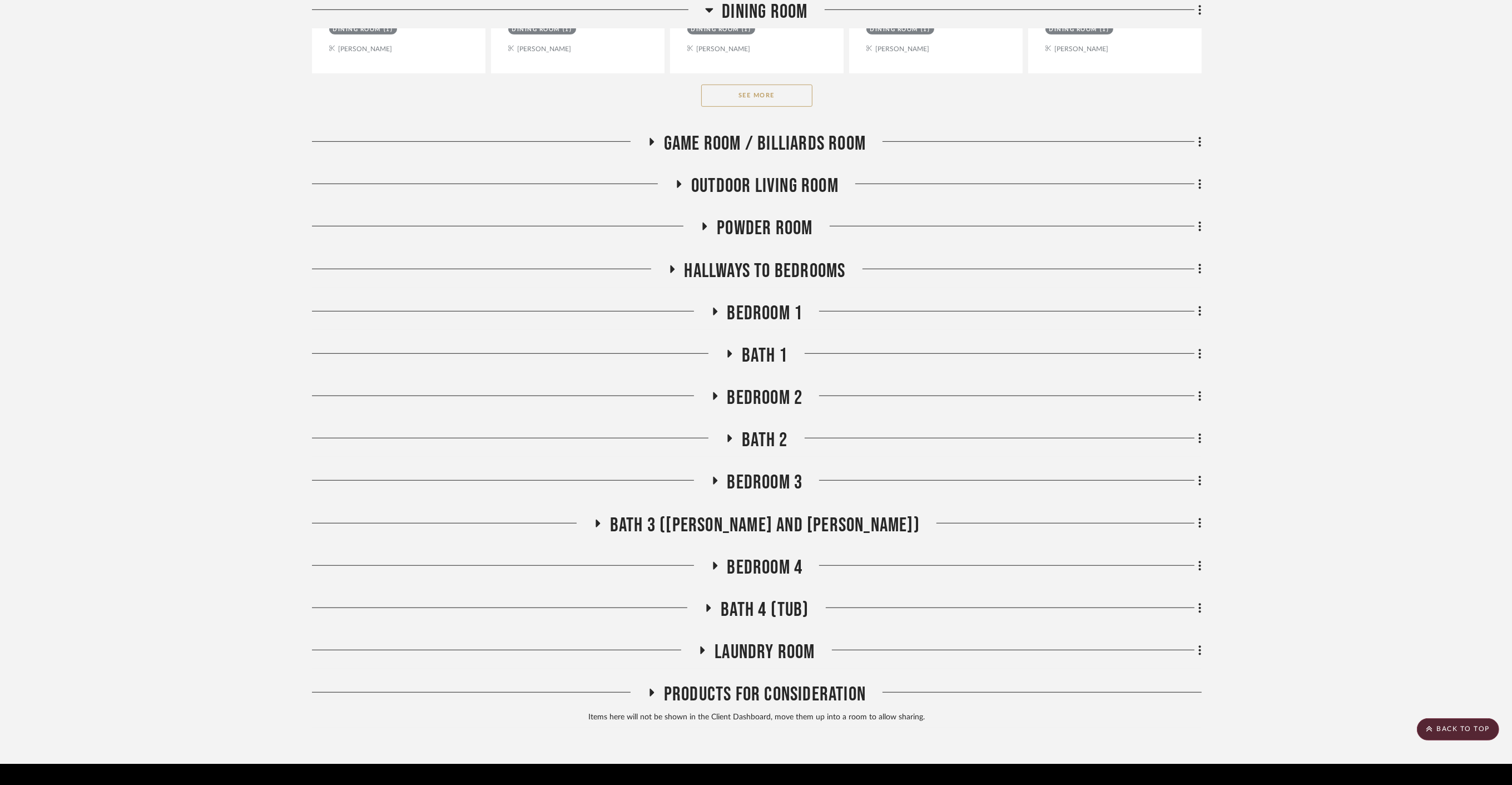
click at [757, 640] on span "Laundry Room" at bounding box center [764, 652] width 100 height 24
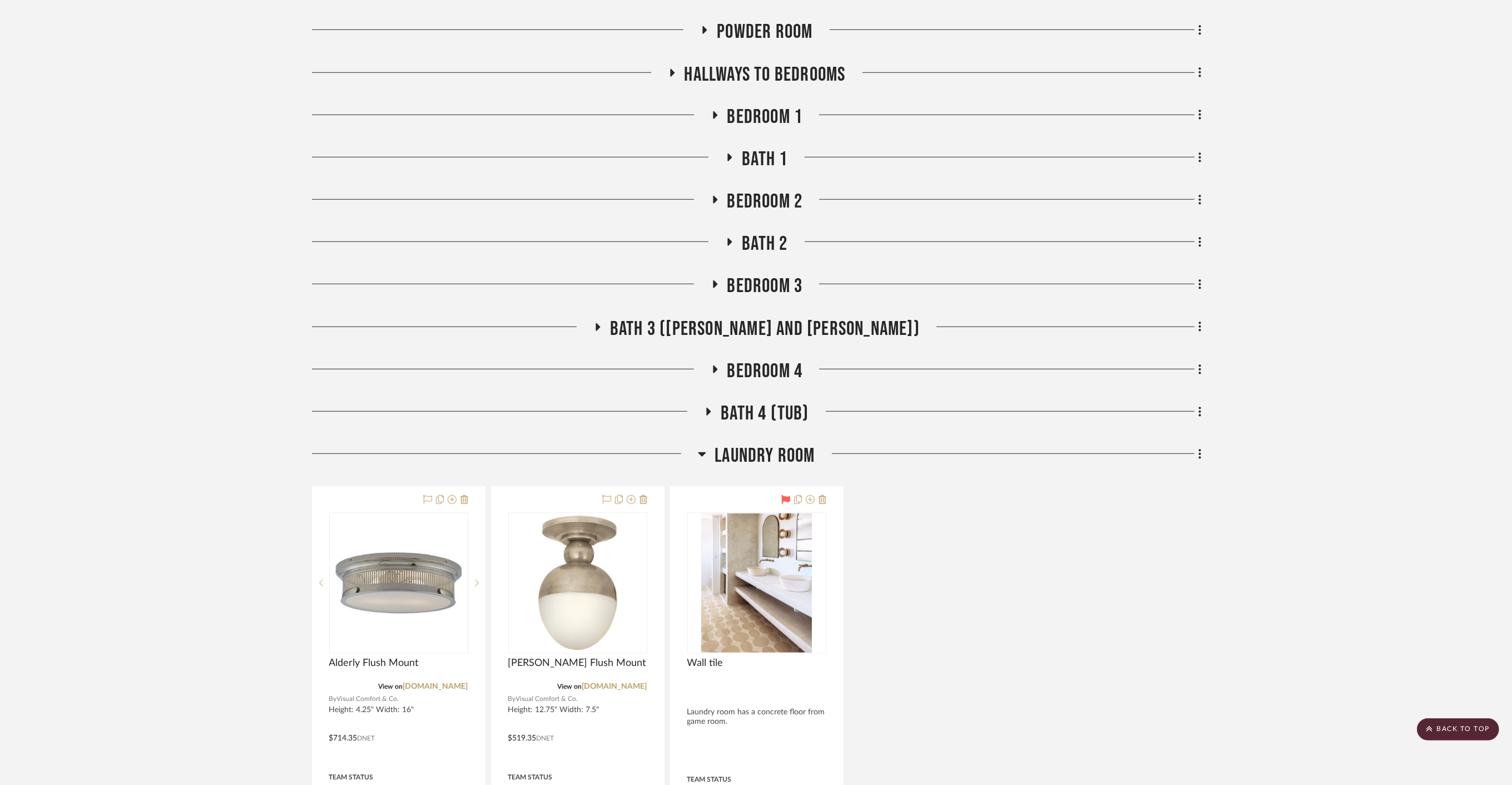
click at [761, 444] on span "Laundry Room" at bounding box center [764, 455] width 100 height 24
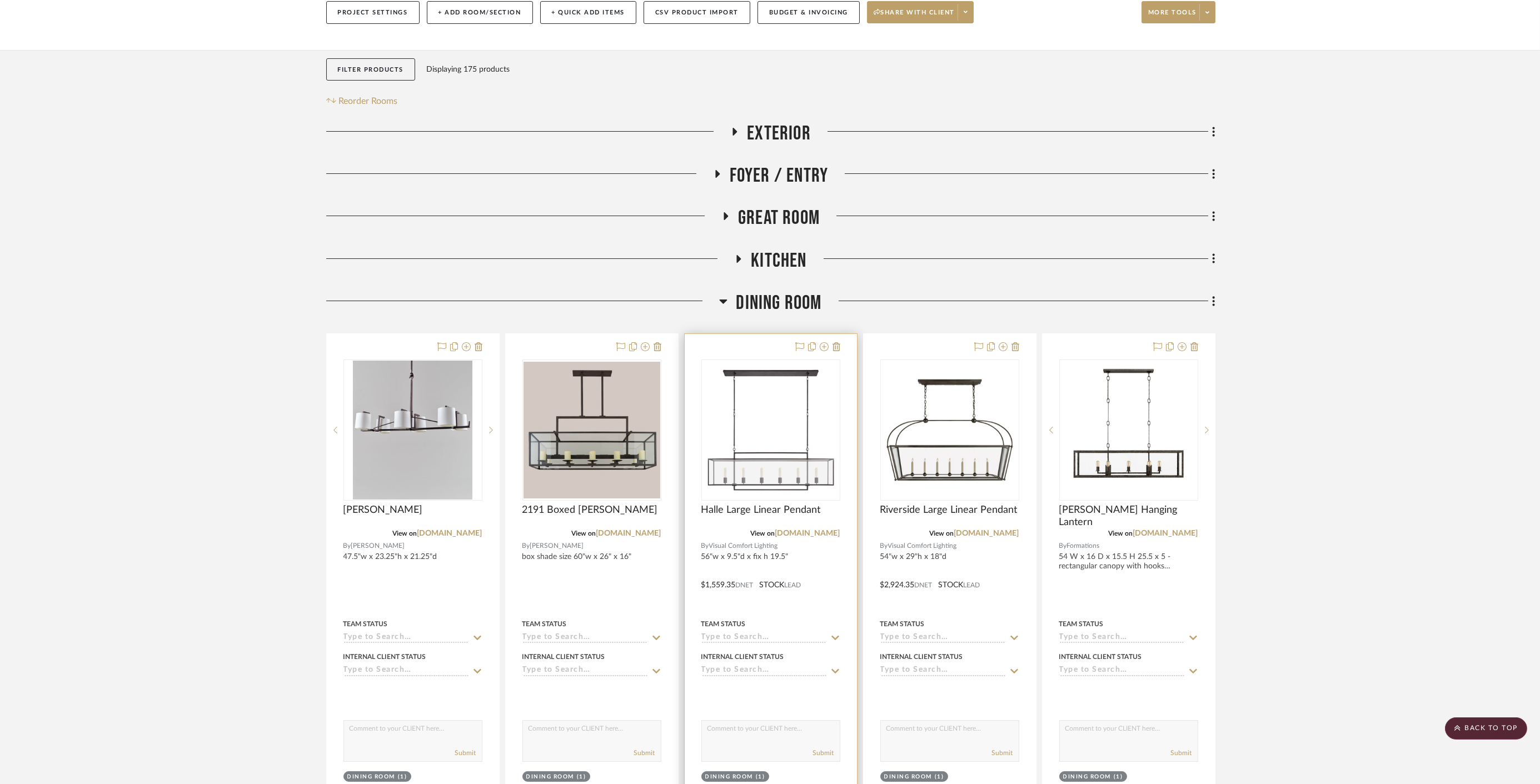
scroll to position [0, 0]
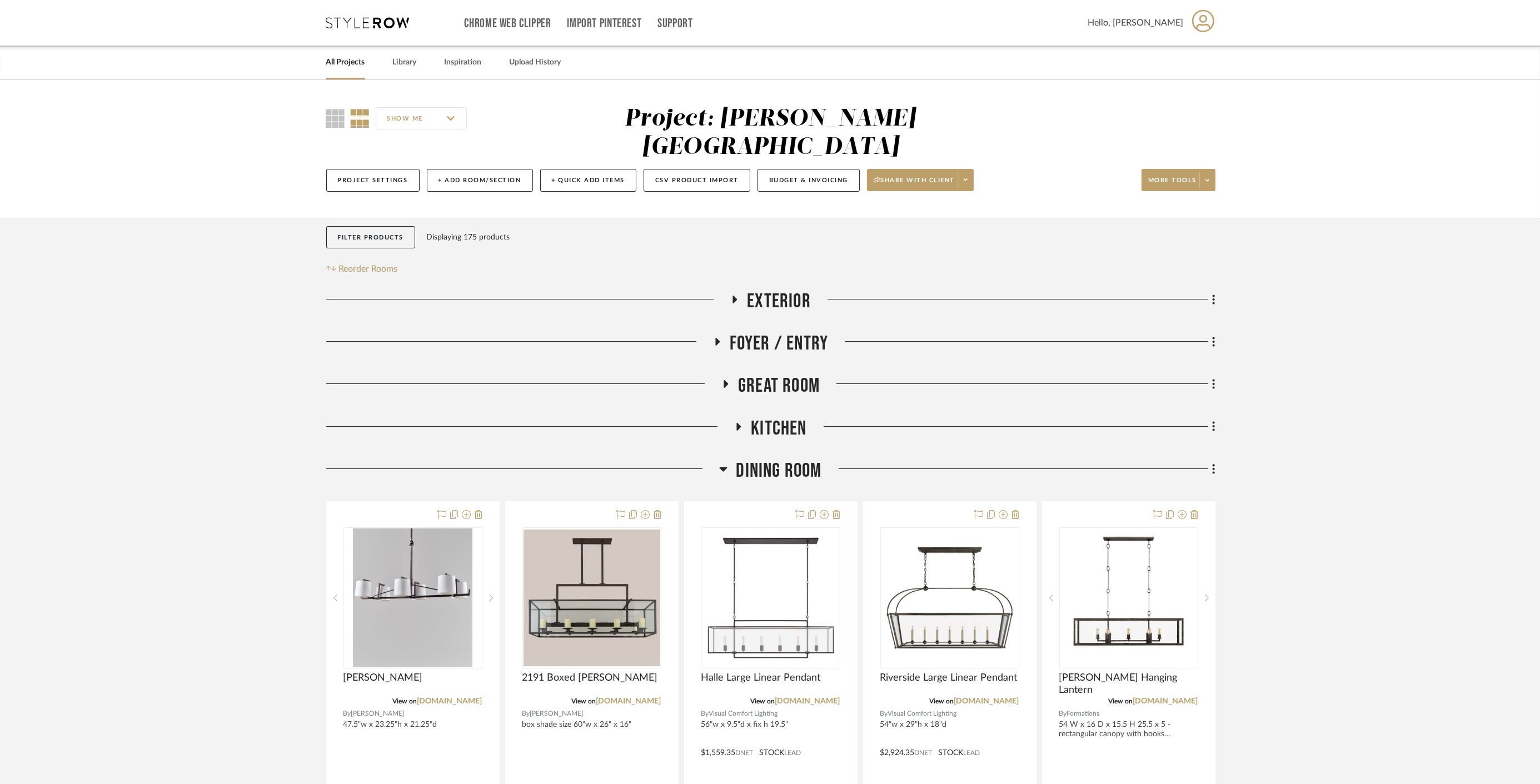
click at [745, 459] on span "Dining Room" at bounding box center [778, 470] width 86 height 24
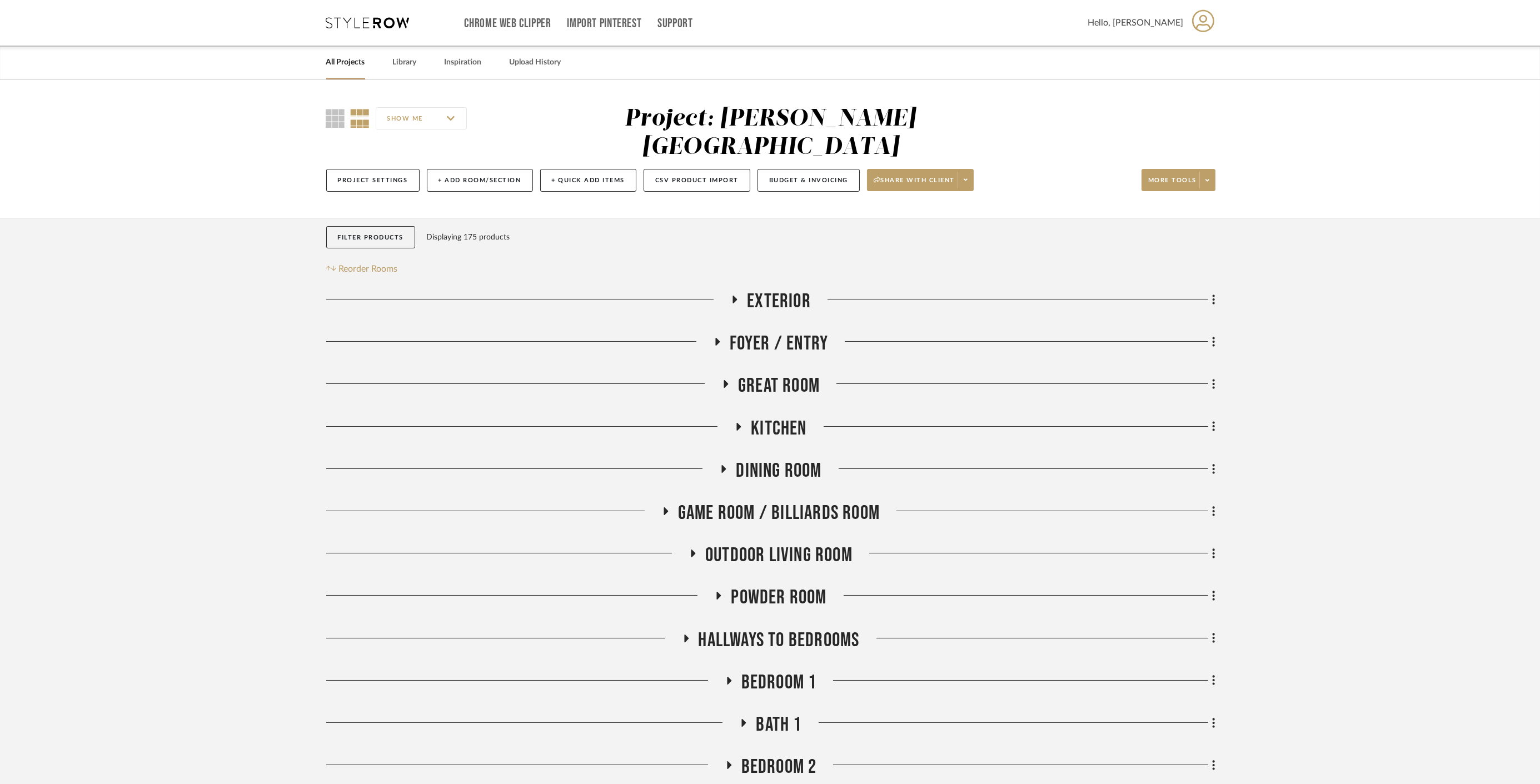
click at [331, 64] on link "All Projects" at bounding box center [345, 62] width 39 height 15
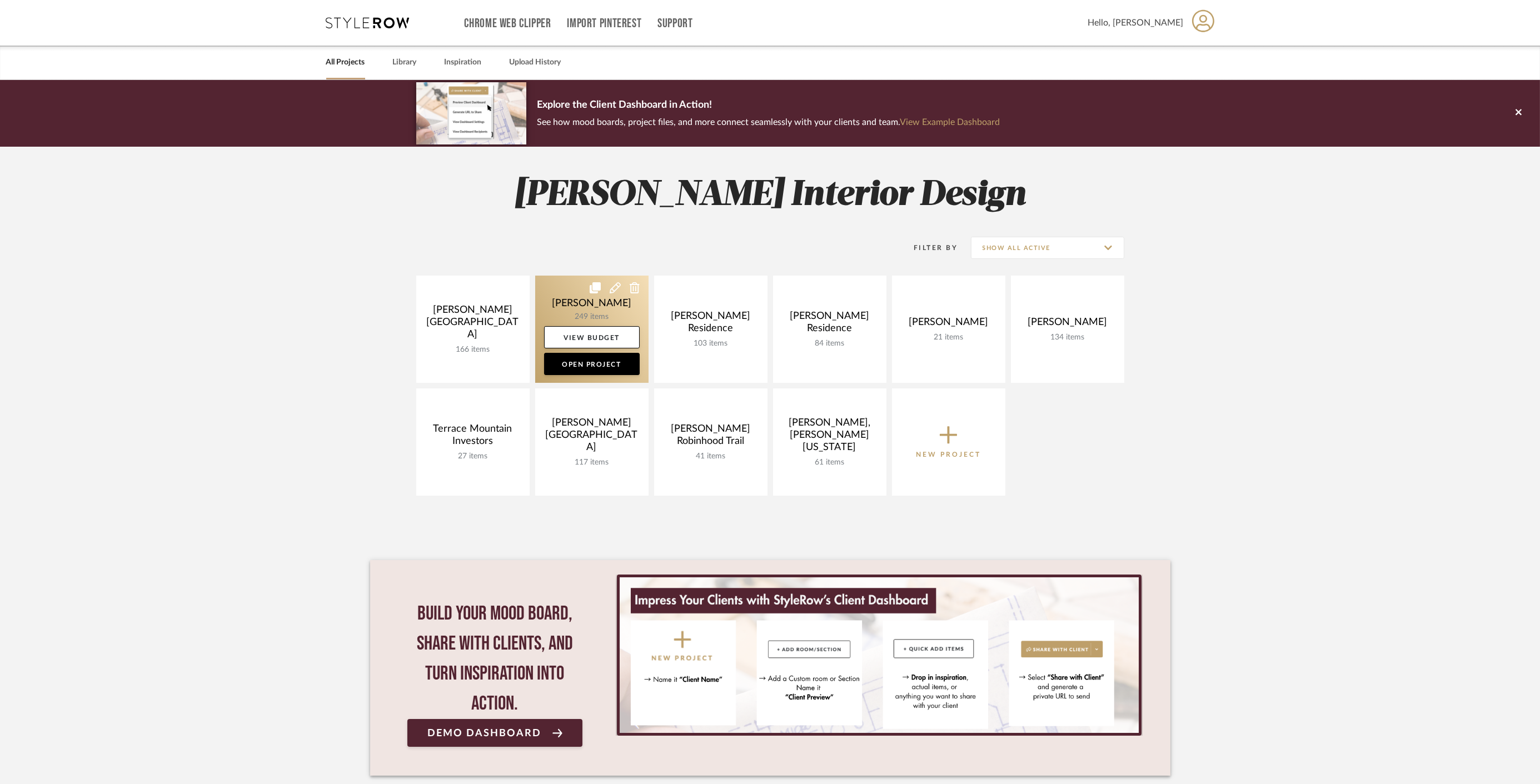
click at [569, 305] on link at bounding box center [592, 329] width 114 height 107
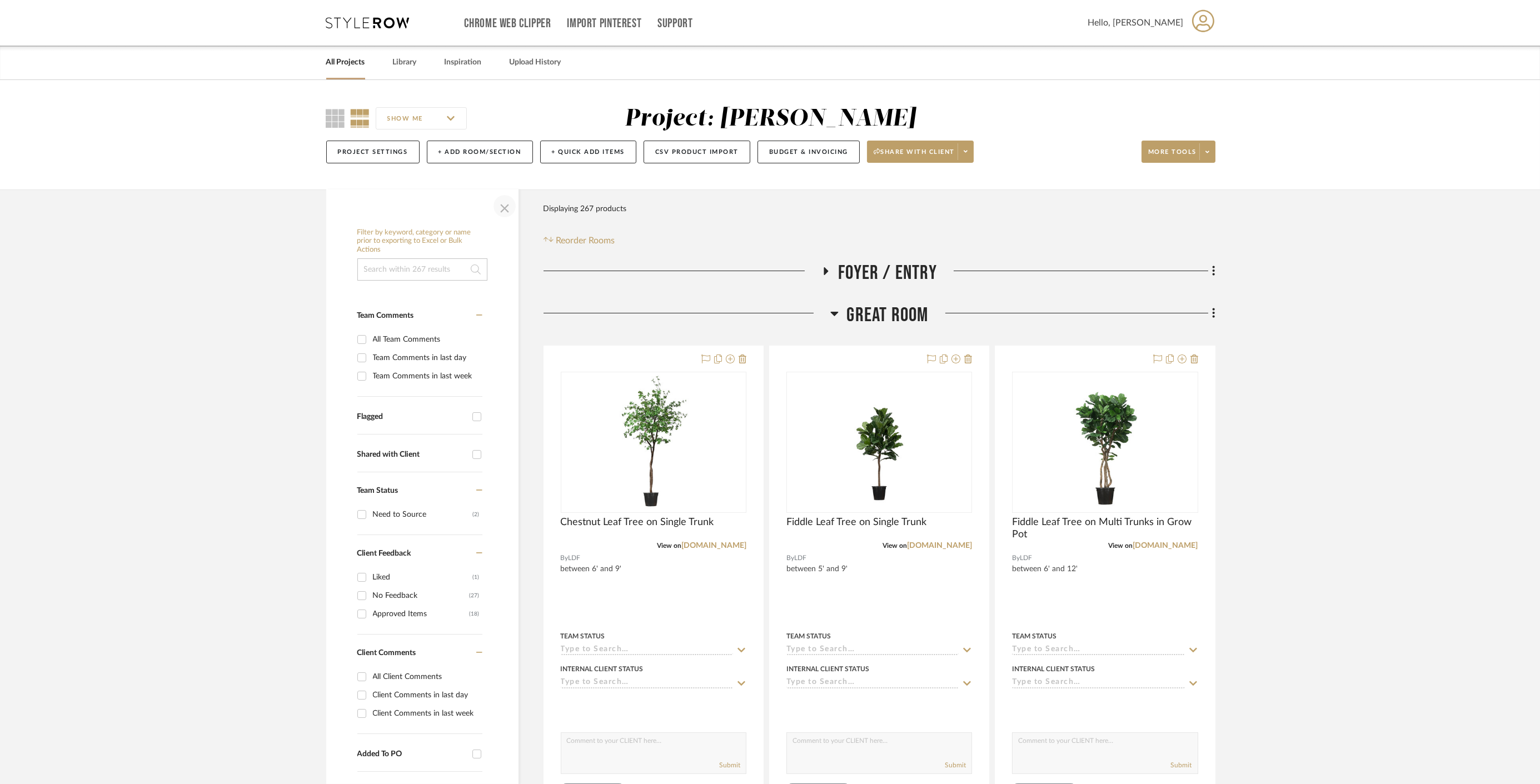
click at [500, 204] on span "button" at bounding box center [504, 206] width 27 height 27
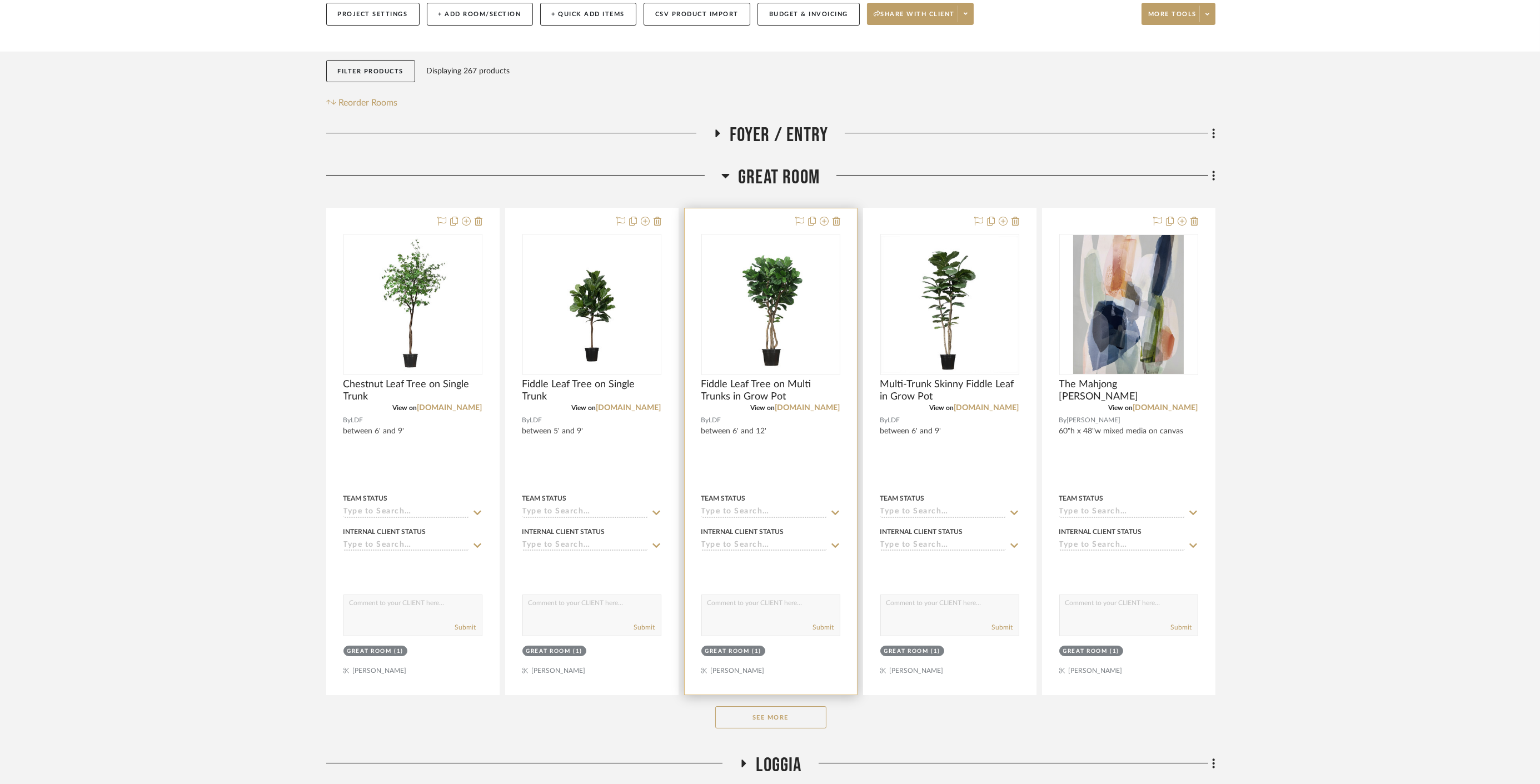
scroll to position [247, 0]
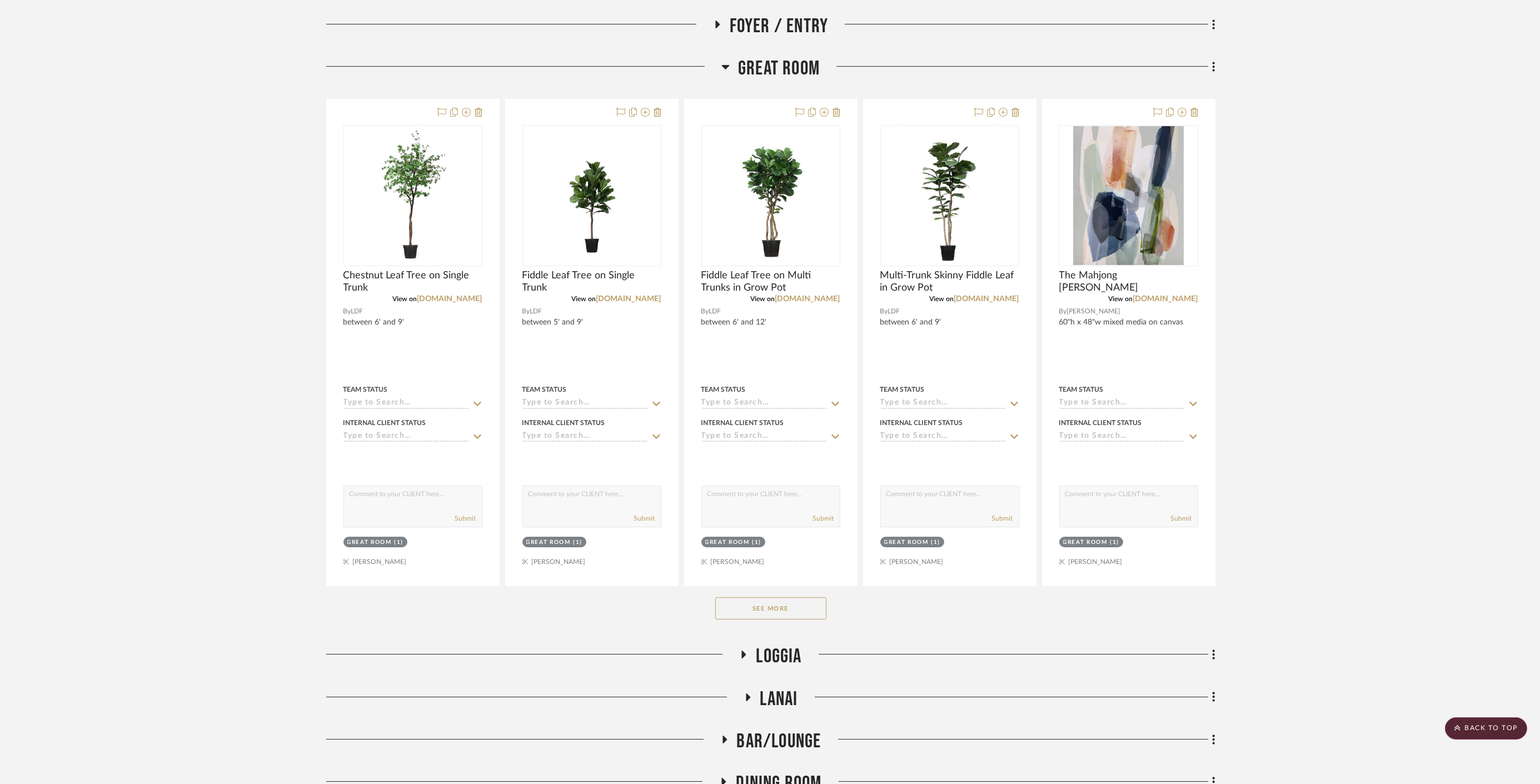
click at [752, 616] on button "See More" at bounding box center [771, 608] width 111 height 22
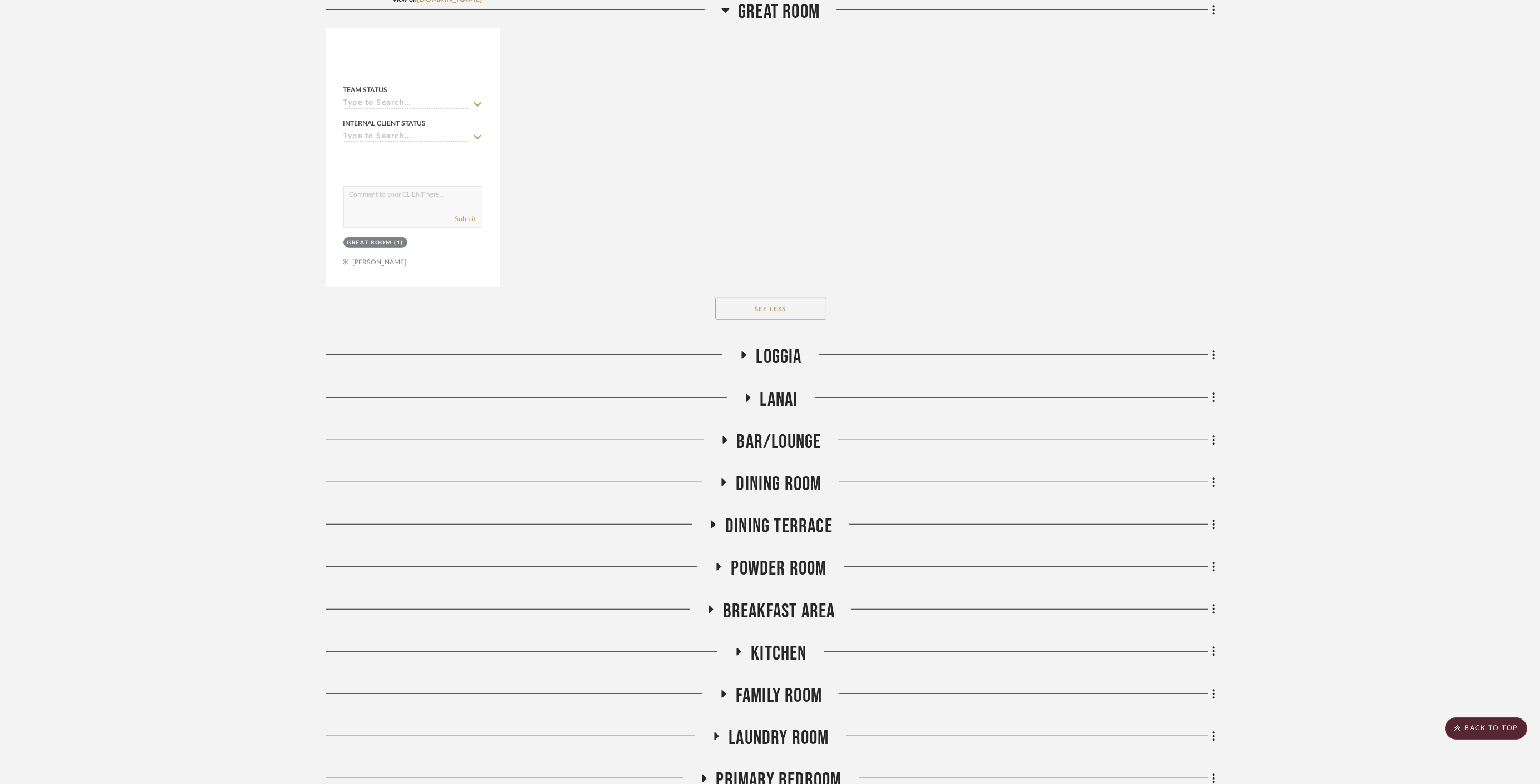
scroll to position [3086, 0]
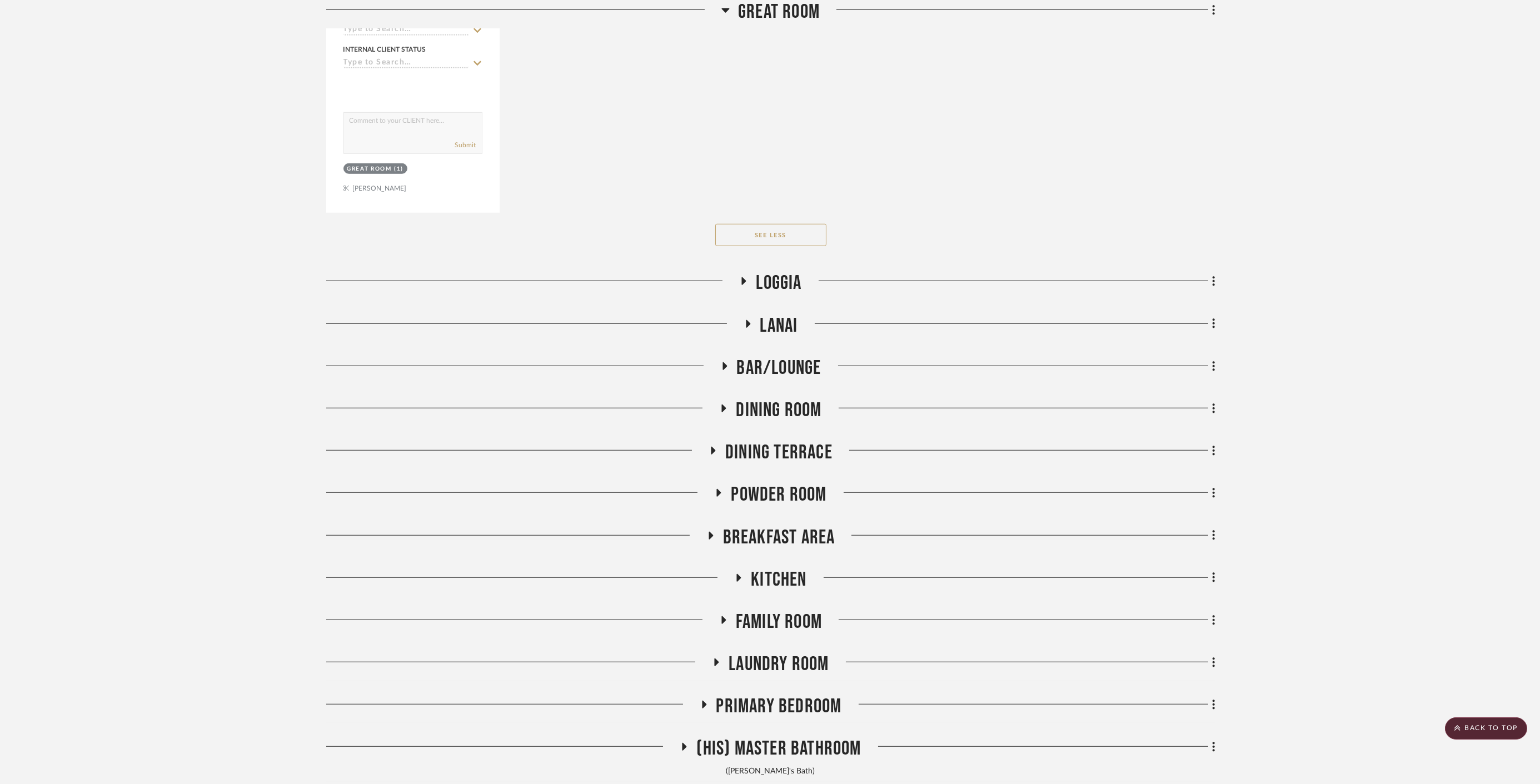
click at [778, 272] on span "Loggia" at bounding box center [778, 283] width 45 height 24
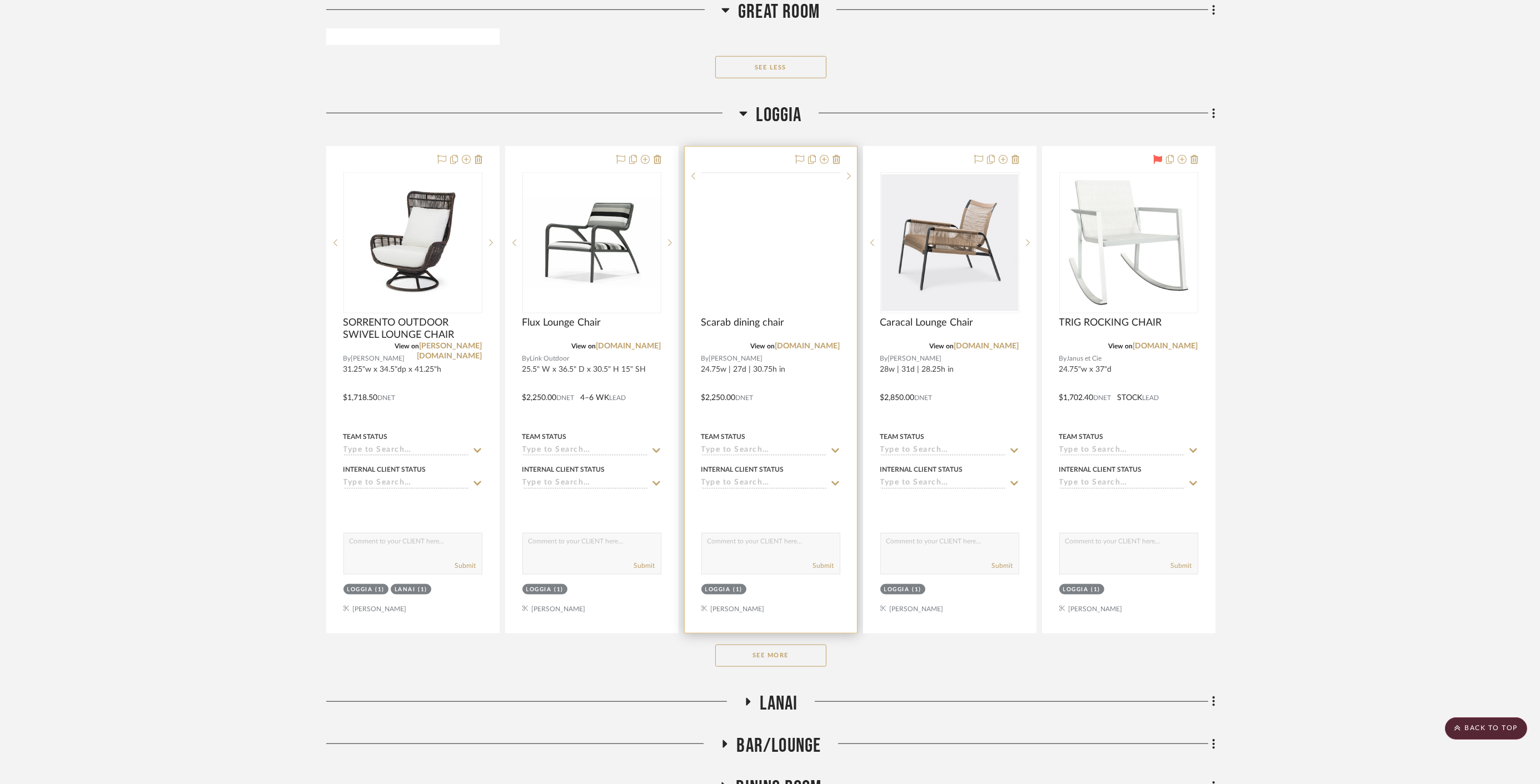
scroll to position [3333, 0]
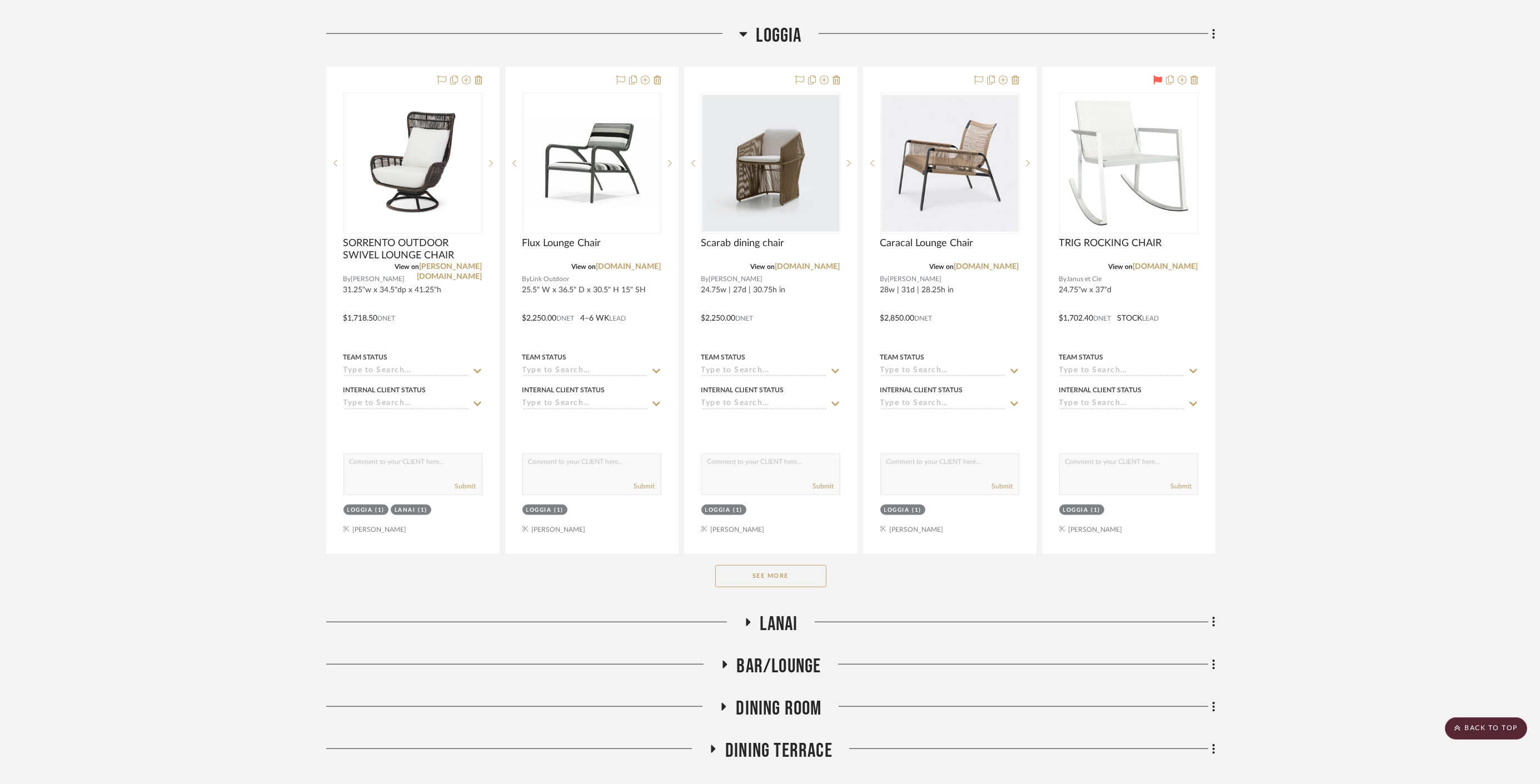
click at [764, 565] on button "See More" at bounding box center [771, 575] width 111 height 22
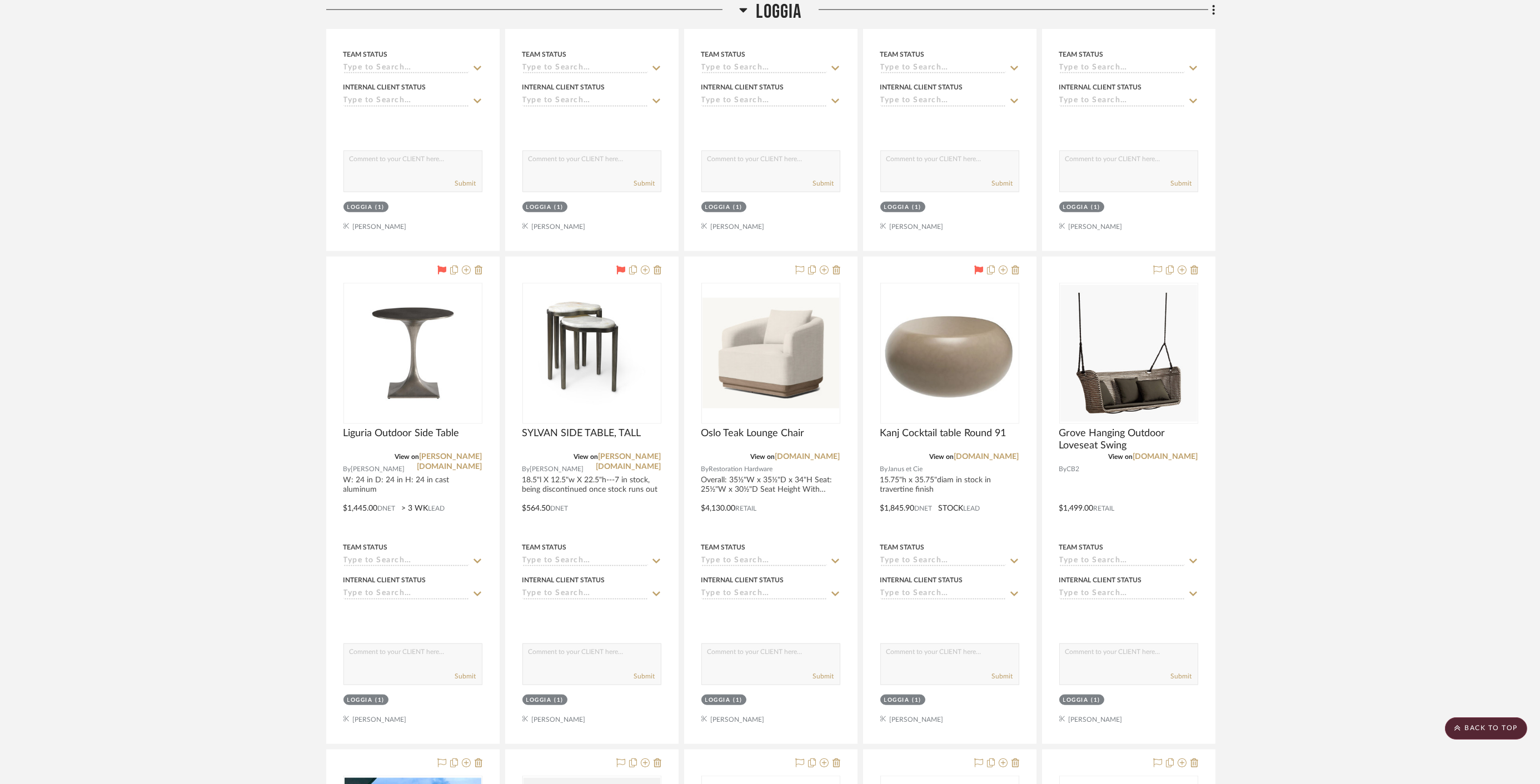
scroll to position [4129, 0]
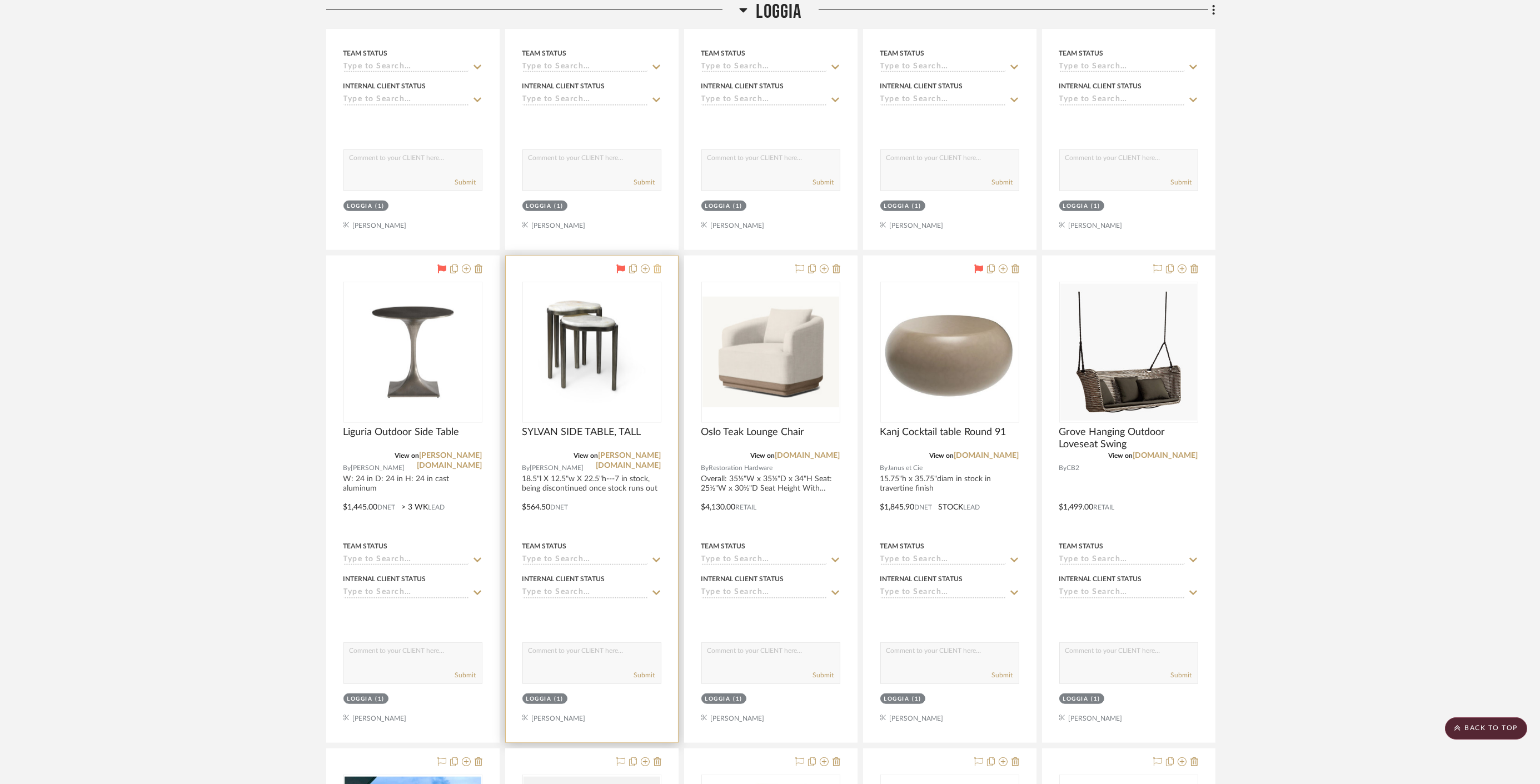
click at [657, 265] on icon at bounding box center [657, 269] width 8 height 9
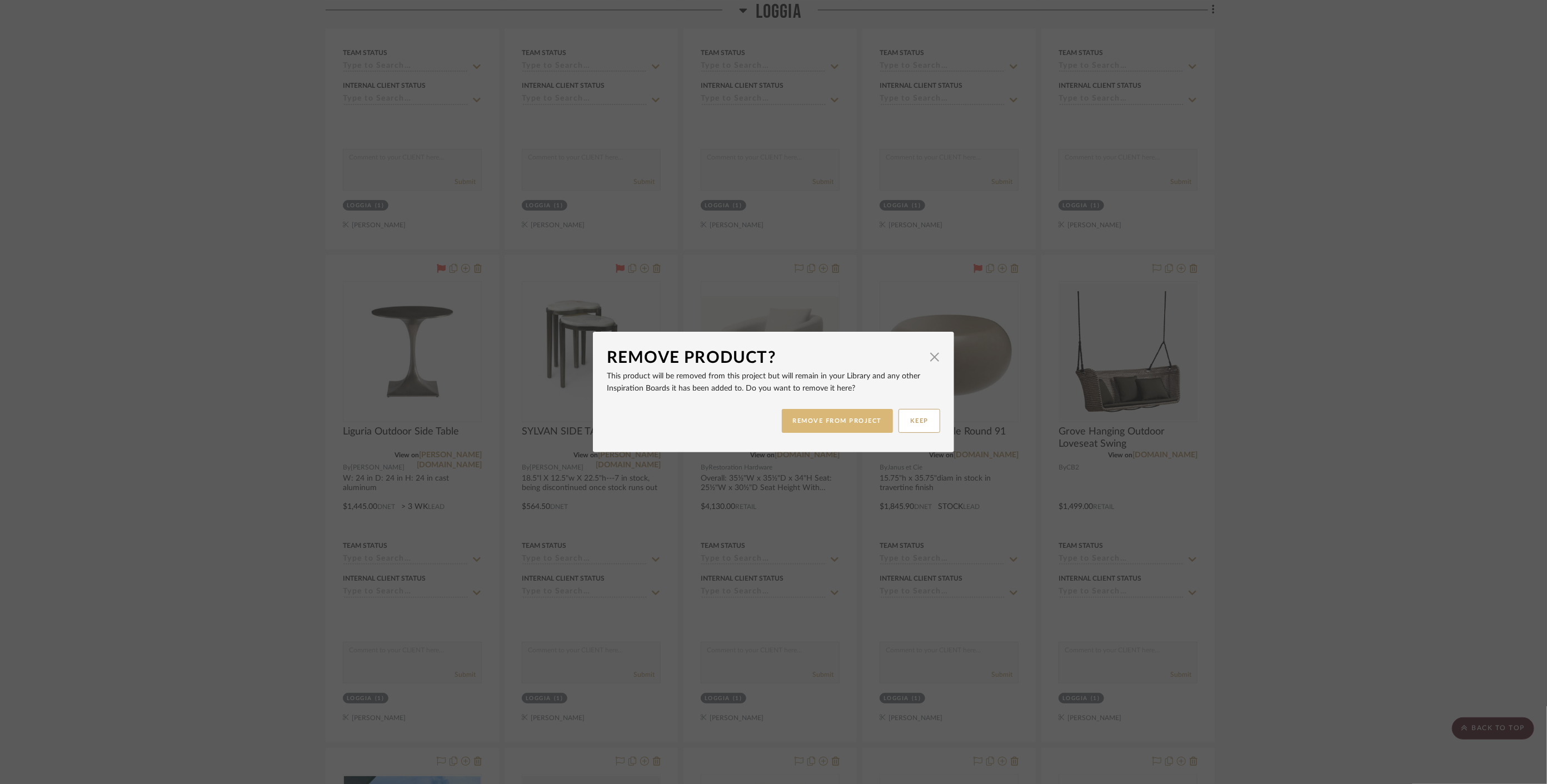
click at [836, 419] on button "REMOVE FROM PROJECT" at bounding box center [838, 420] width 112 height 24
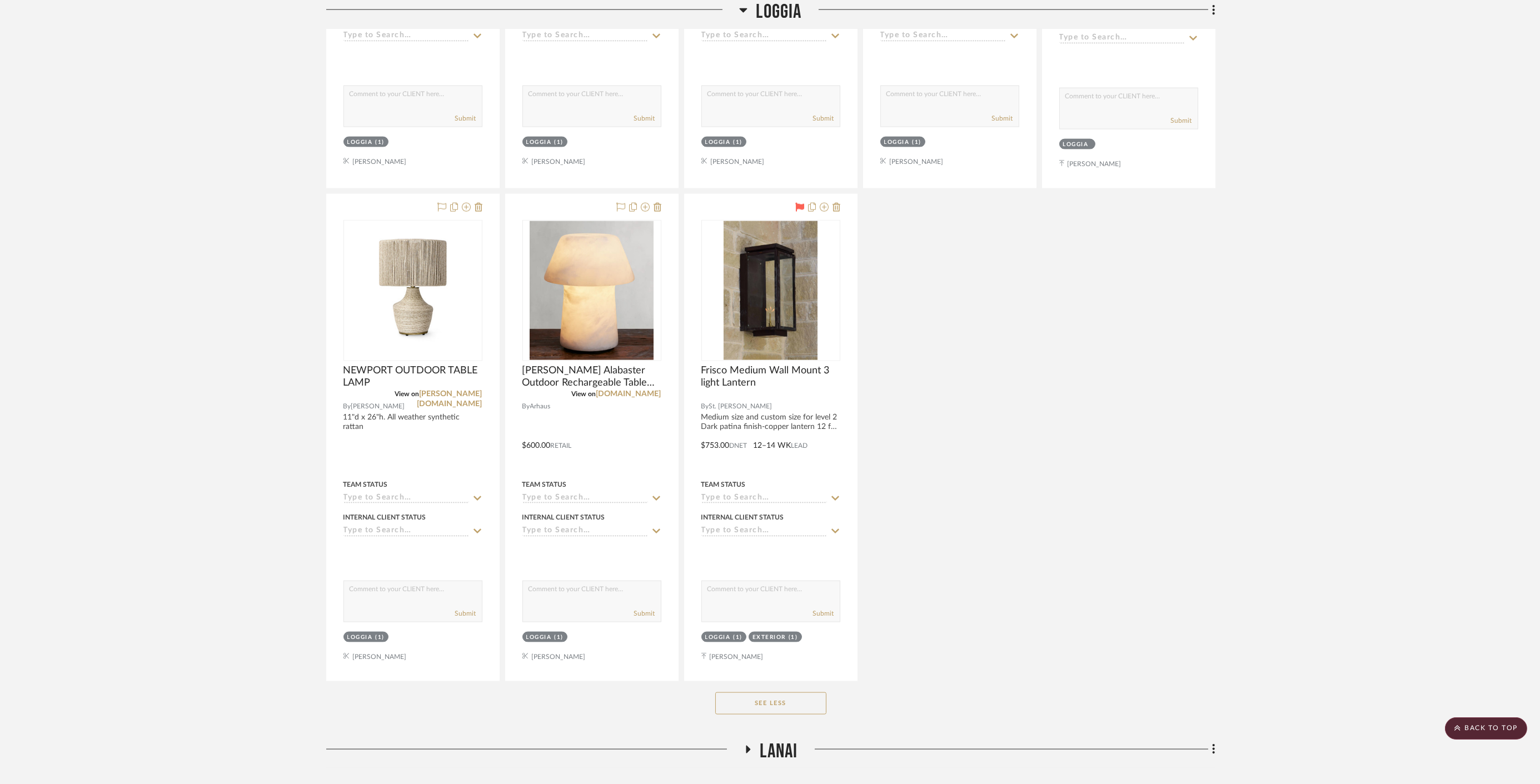
scroll to position [4870, 0]
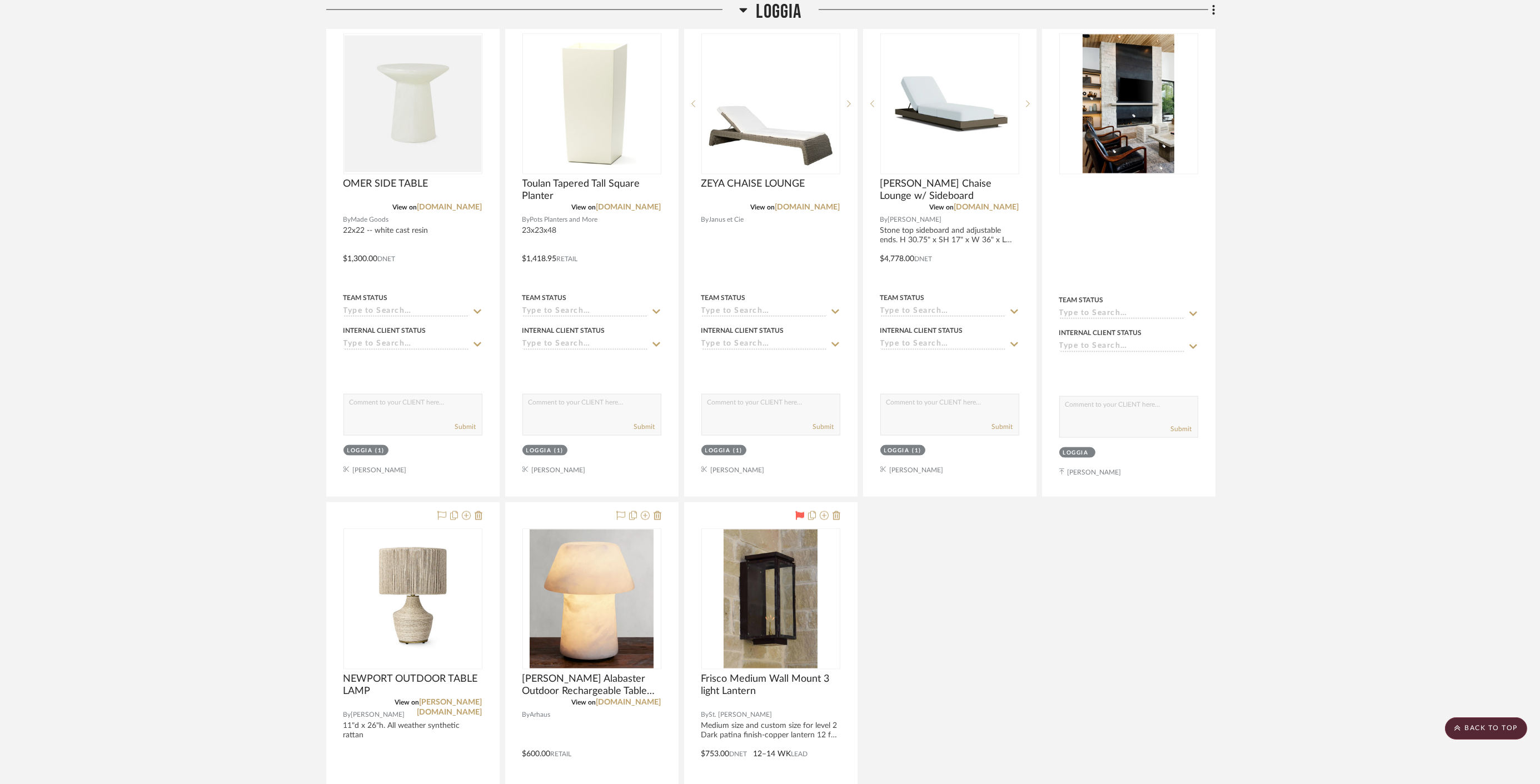
drag, startPoint x: 1013, startPoint y: 577, endPoint x: 1321, endPoint y: 542, distance: 310.0
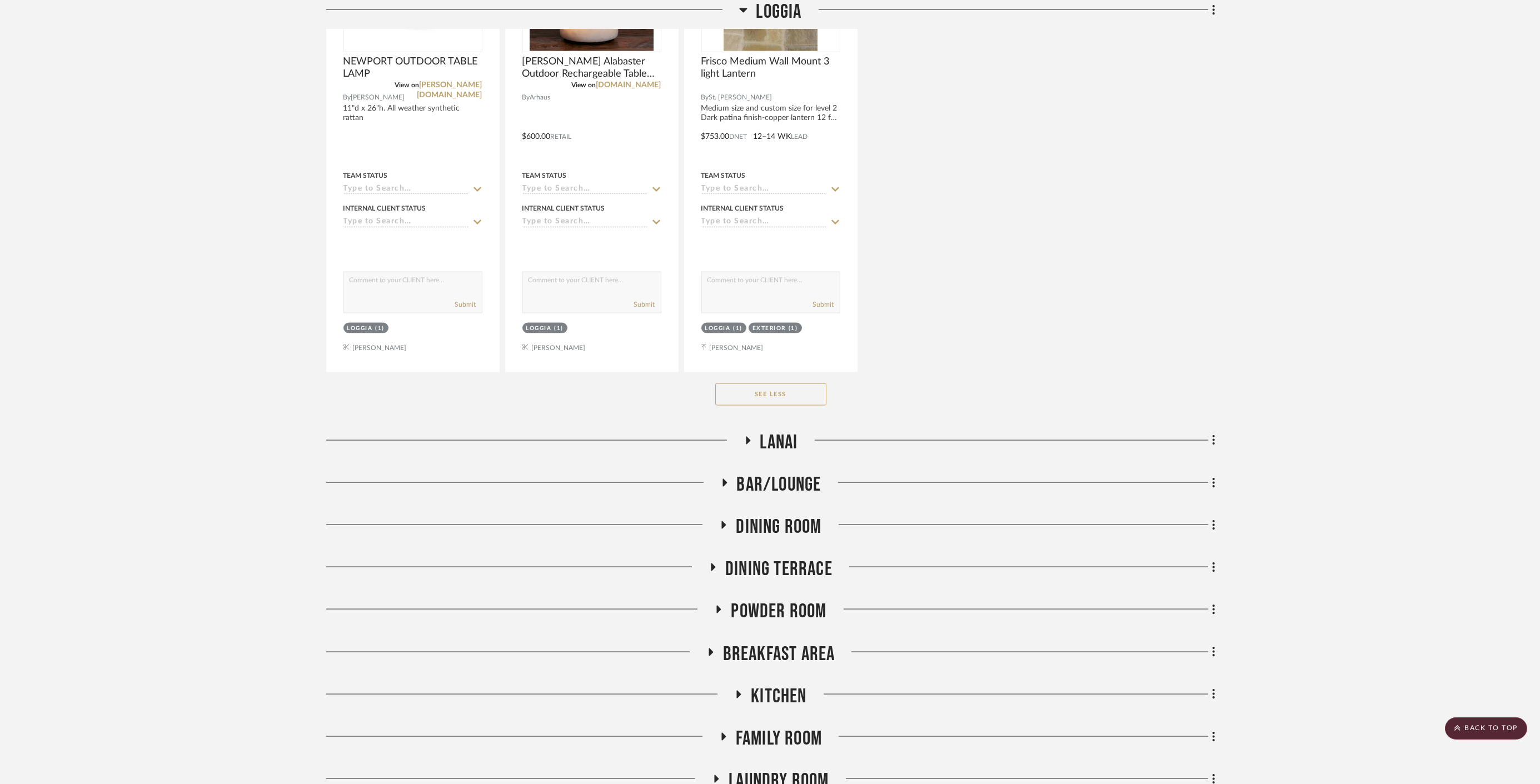
scroll to position [5611, 0]
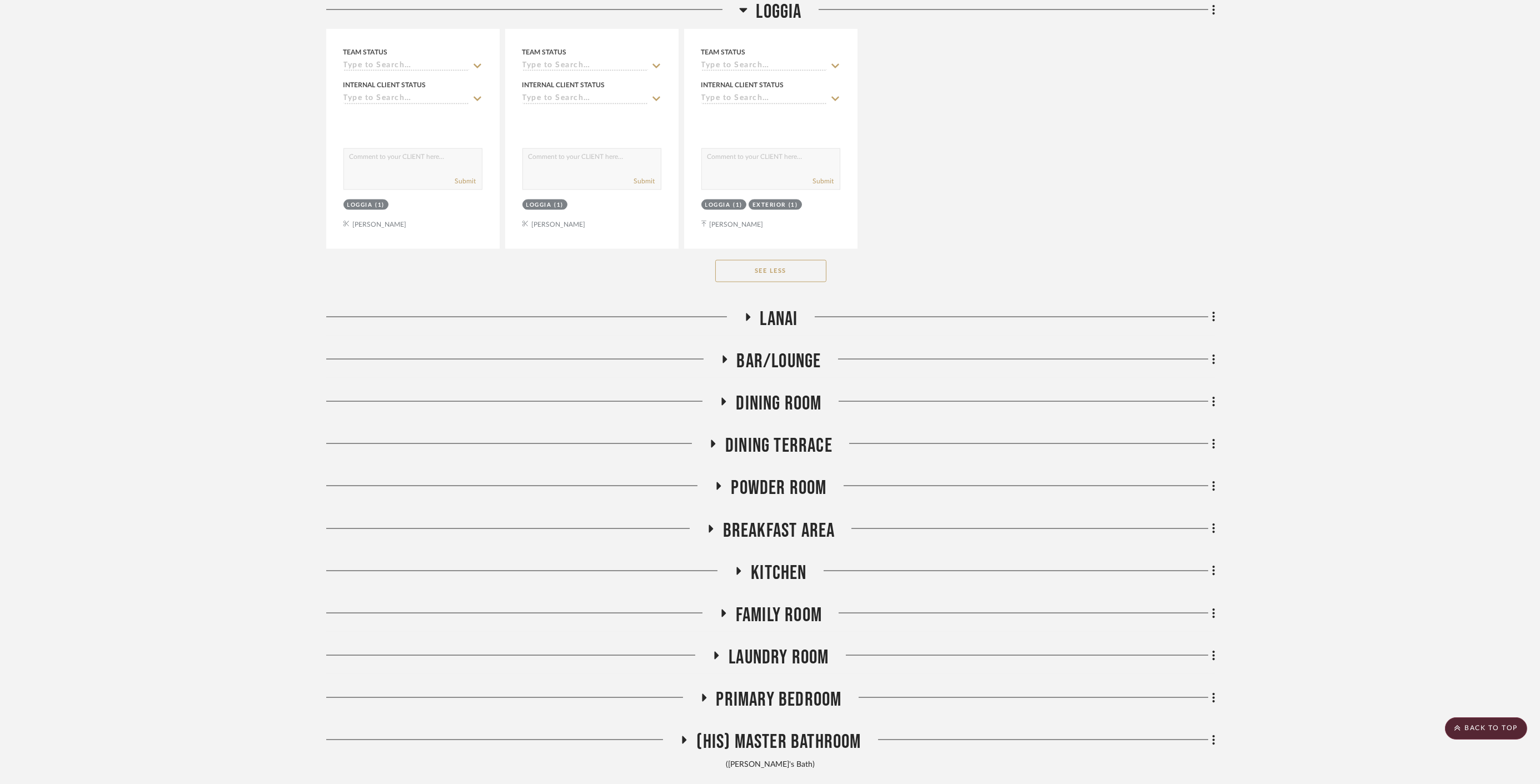
click at [751, 313] on icon at bounding box center [747, 317] width 14 height 9
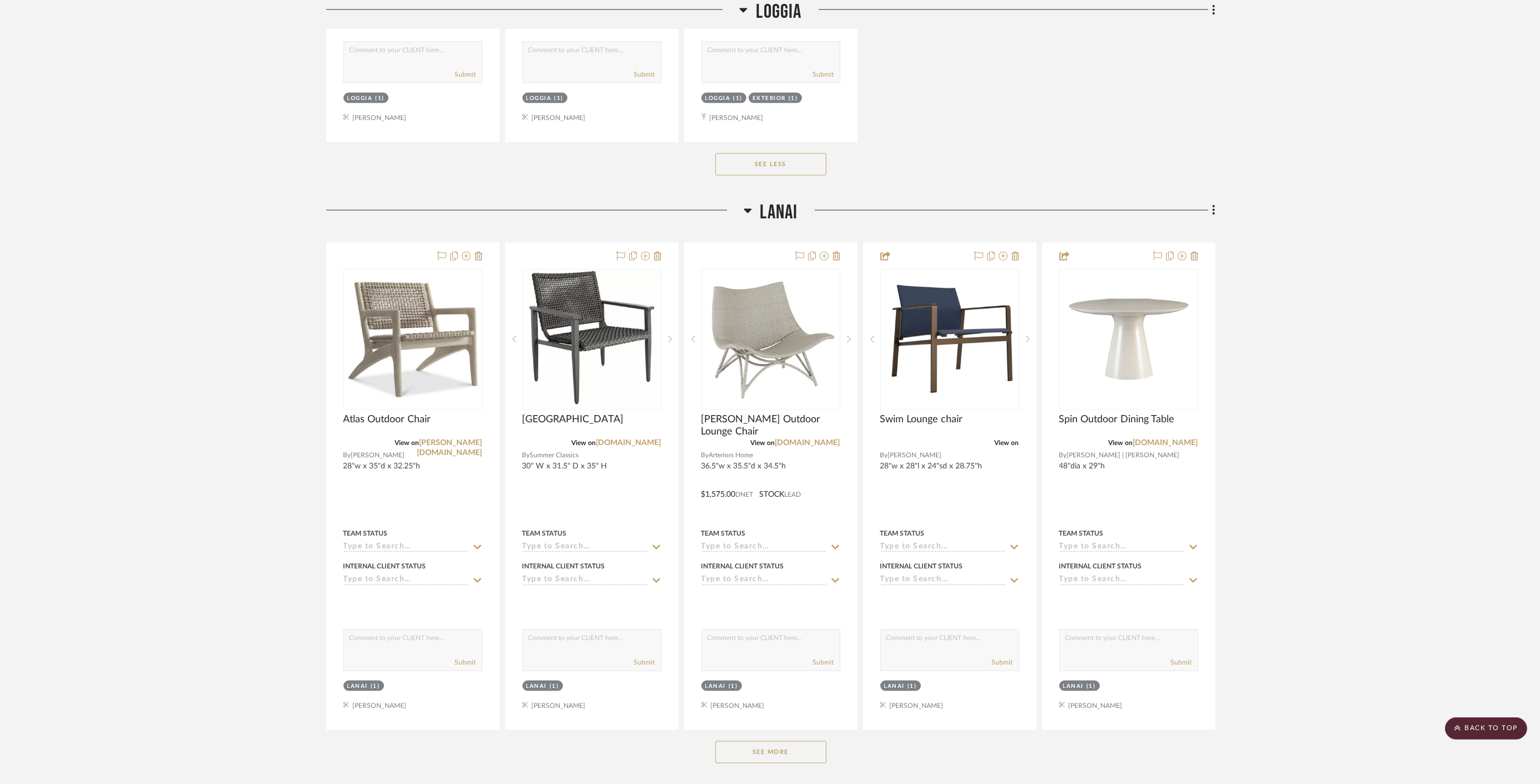
scroll to position [5734, 0]
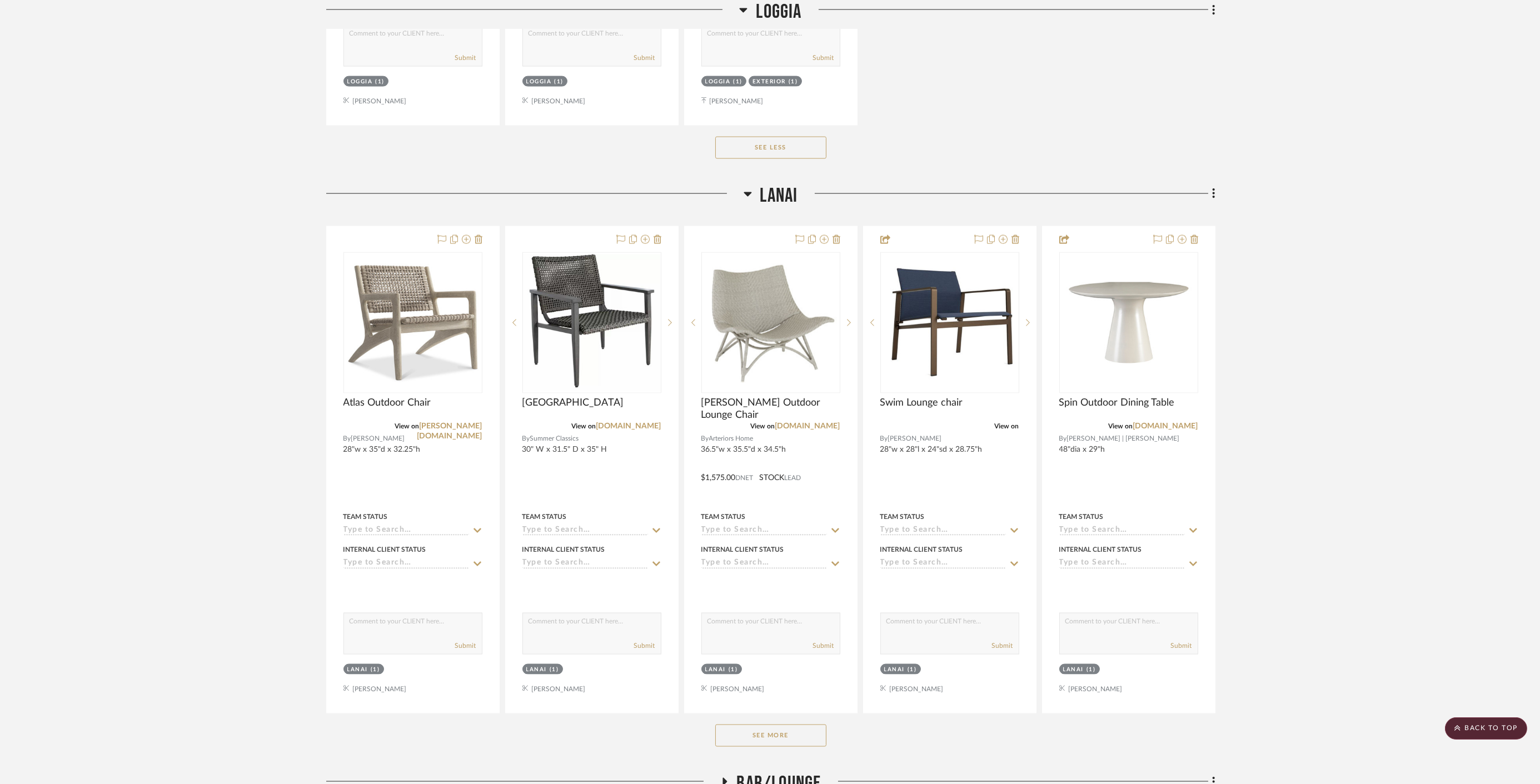
click at [779, 193] on span "Lanai" at bounding box center [779, 196] width 38 height 24
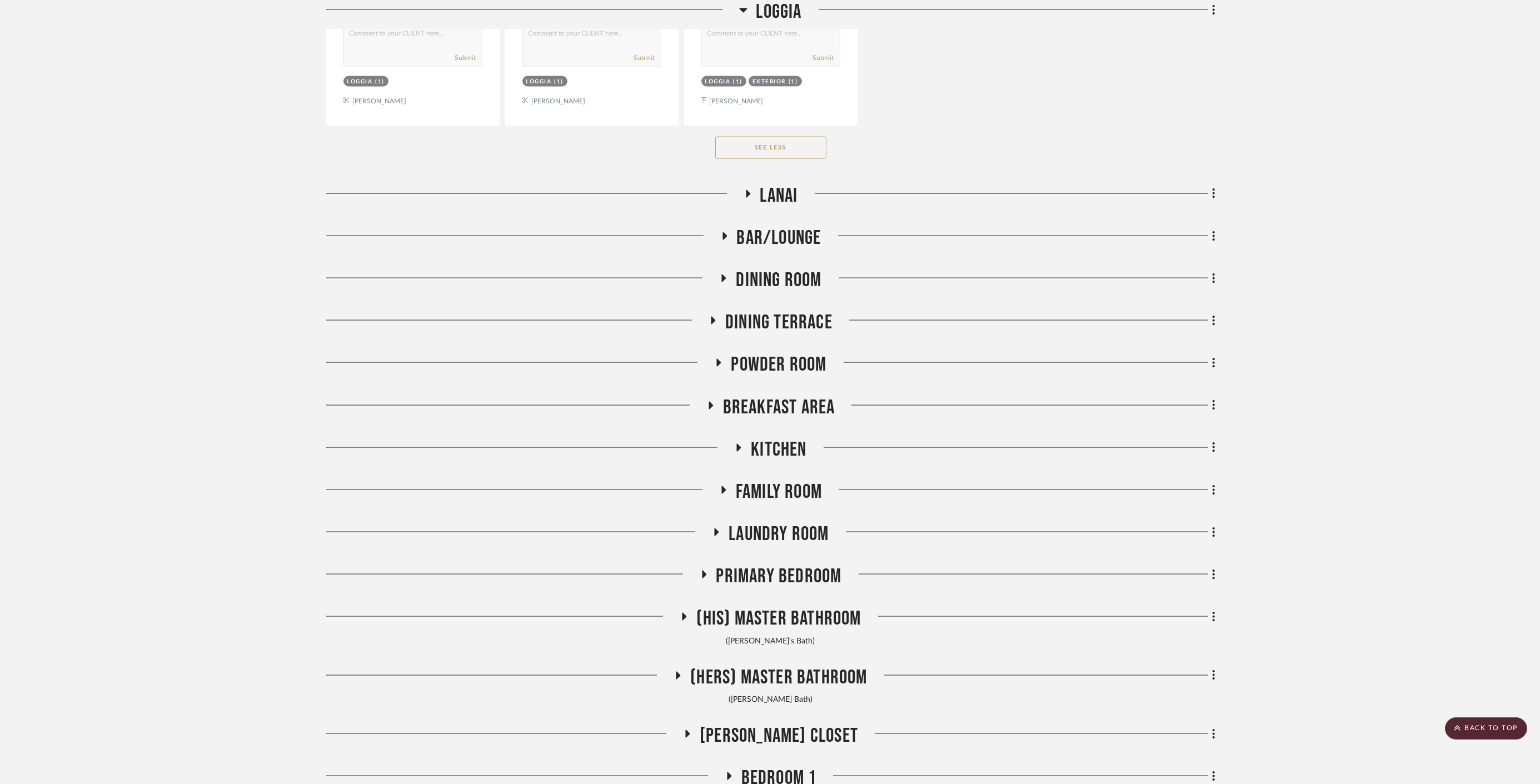
click at [779, 245] on div "Bar/Lounge" at bounding box center [771, 240] width 889 height 28
click at [777, 230] on span "Bar/Lounge" at bounding box center [779, 237] width 84 height 24
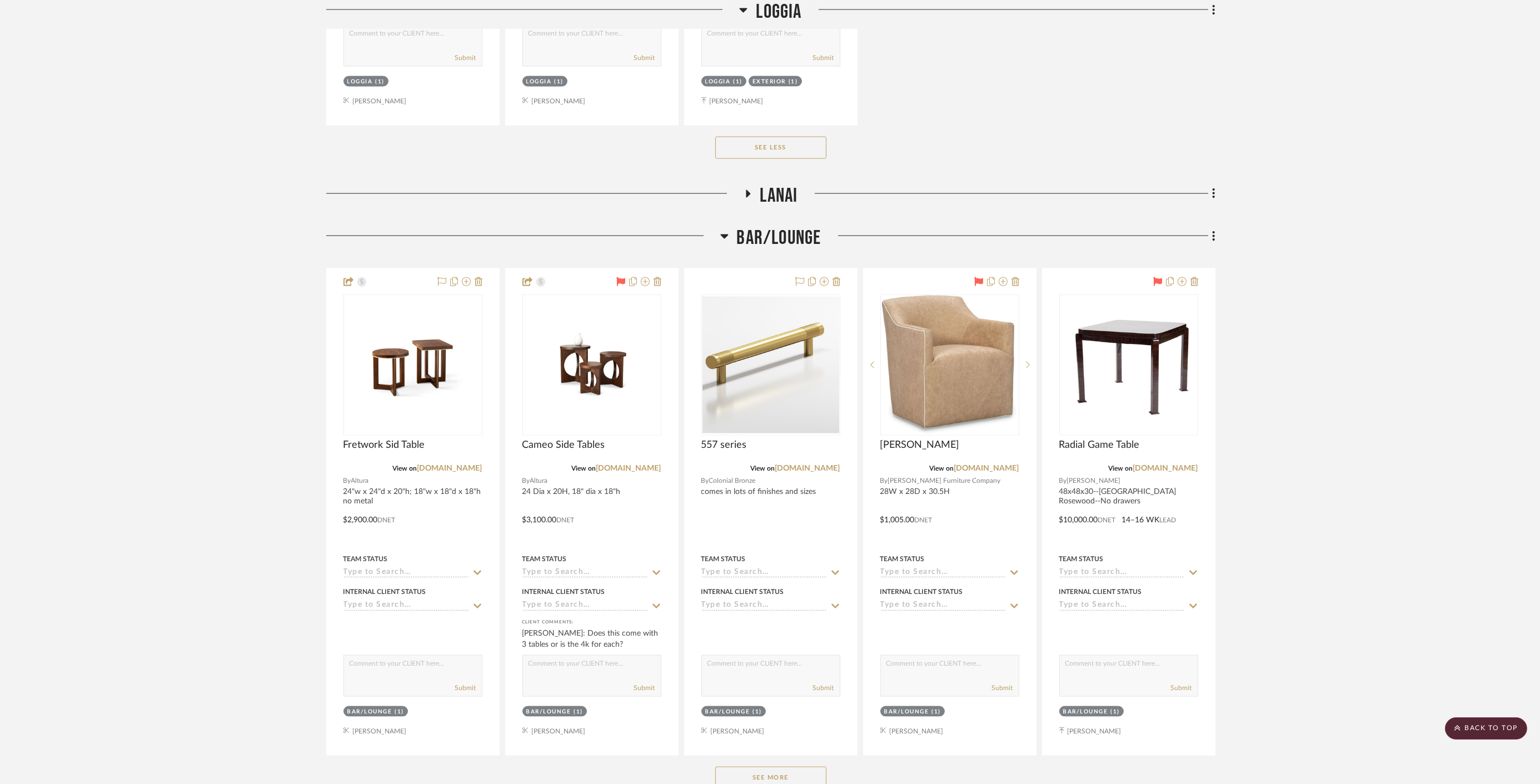
click at [777, 230] on span "Bar/Lounge" at bounding box center [779, 237] width 84 height 24
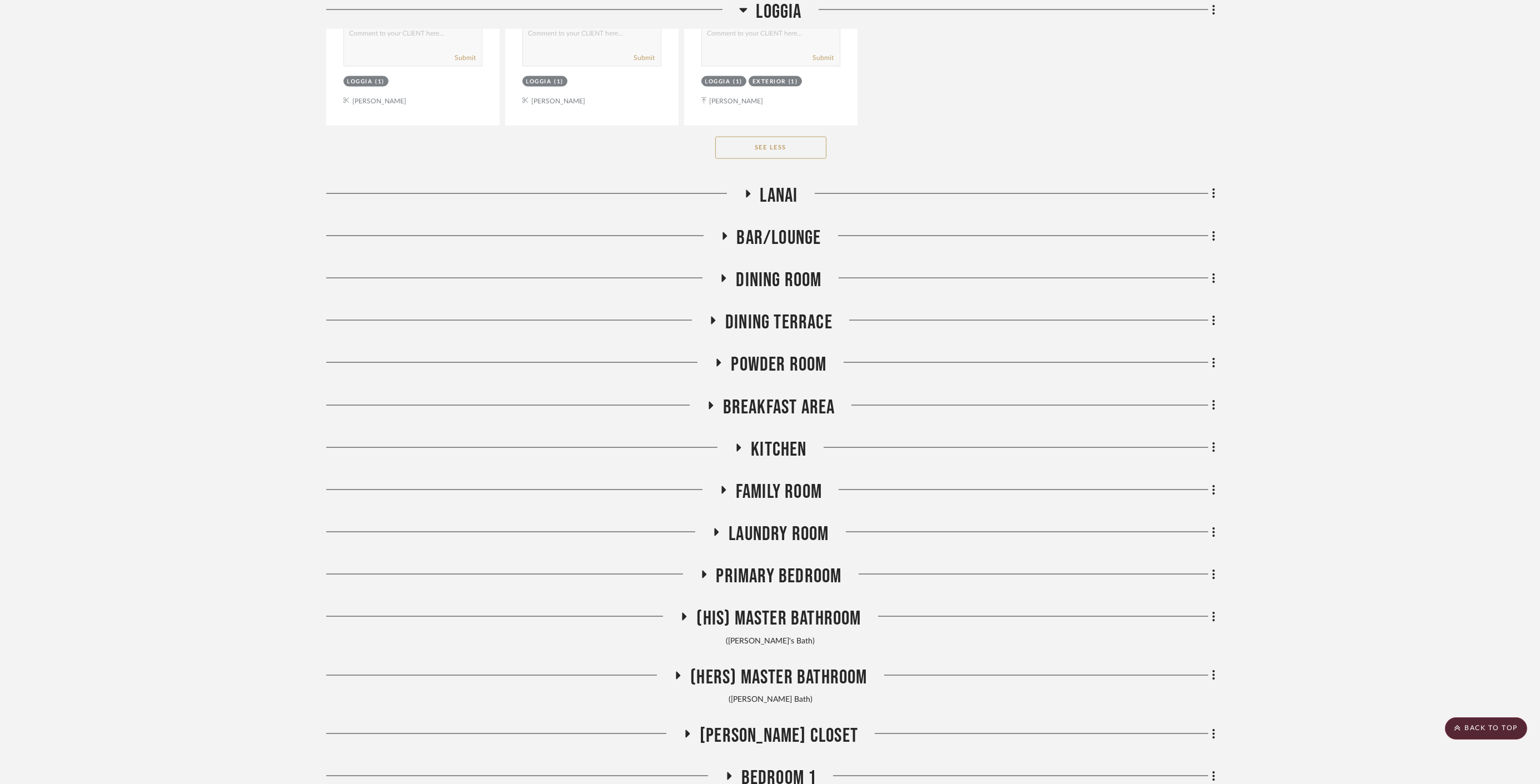
click at [779, 268] on span "Dining Room" at bounding box center [778, 280] width 86 height 24
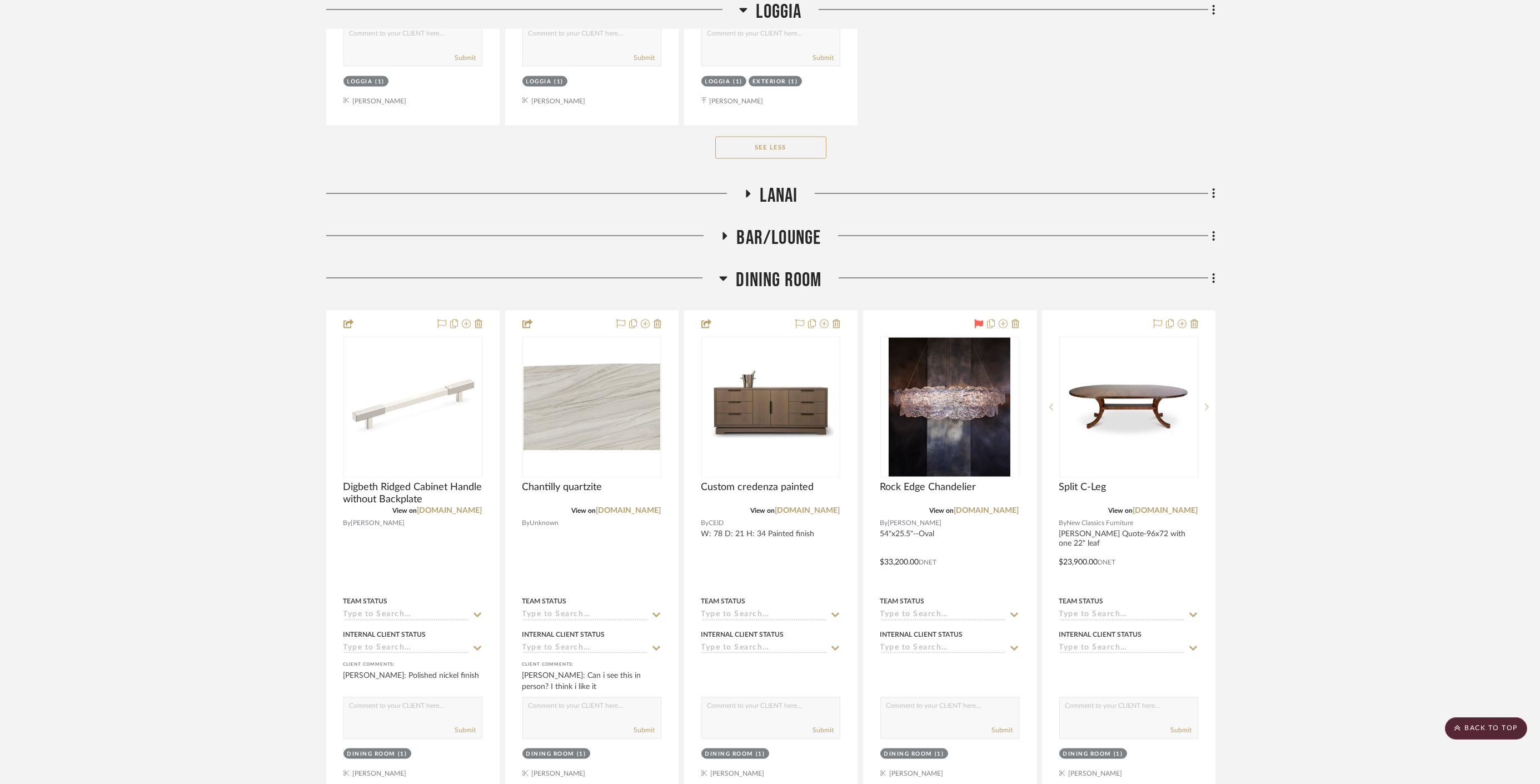
click at [779, 268] on span "Dining Room" at bounding box center [778, 280] width 86 height 24
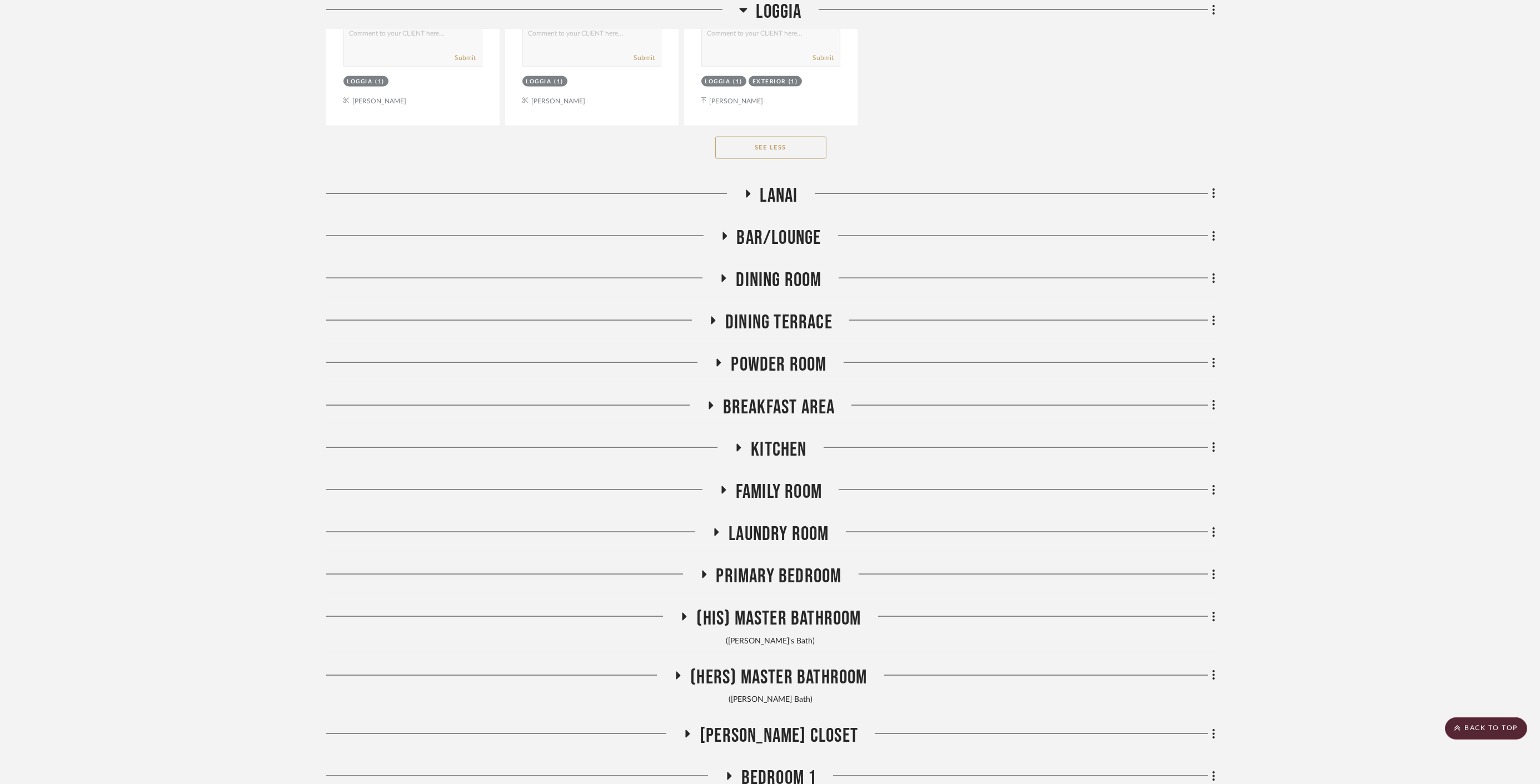
click at [779, 311] on span "Dining Terrace" at bounding box center [779, 322] width 107 height 24
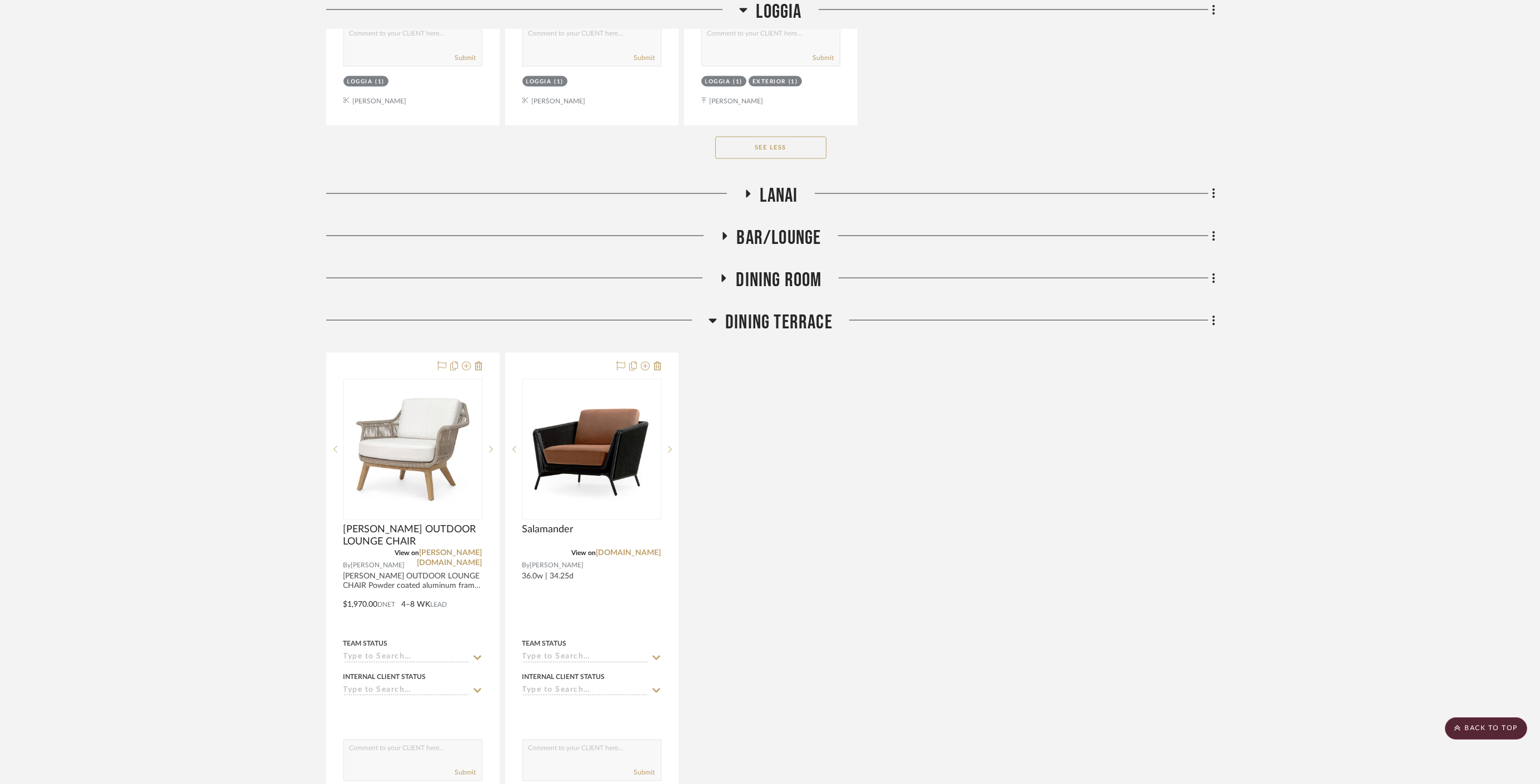
click at [779, 311] on span "Dining Terrace" at bounding box center [779, 322] width 107 height 24
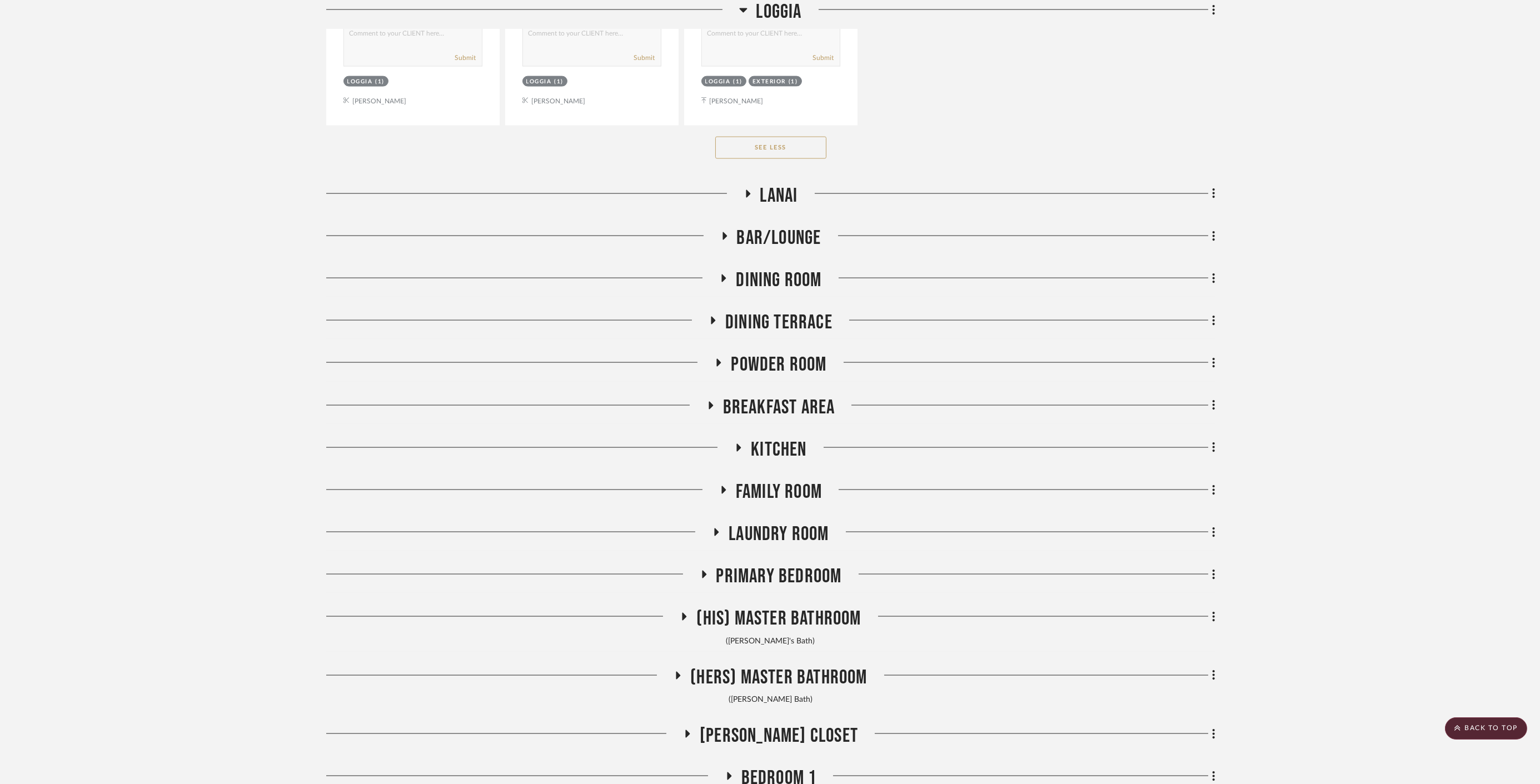
click at [776, 268] on span "Dining Room" at bounding box center [778, 280] width 86 height 24
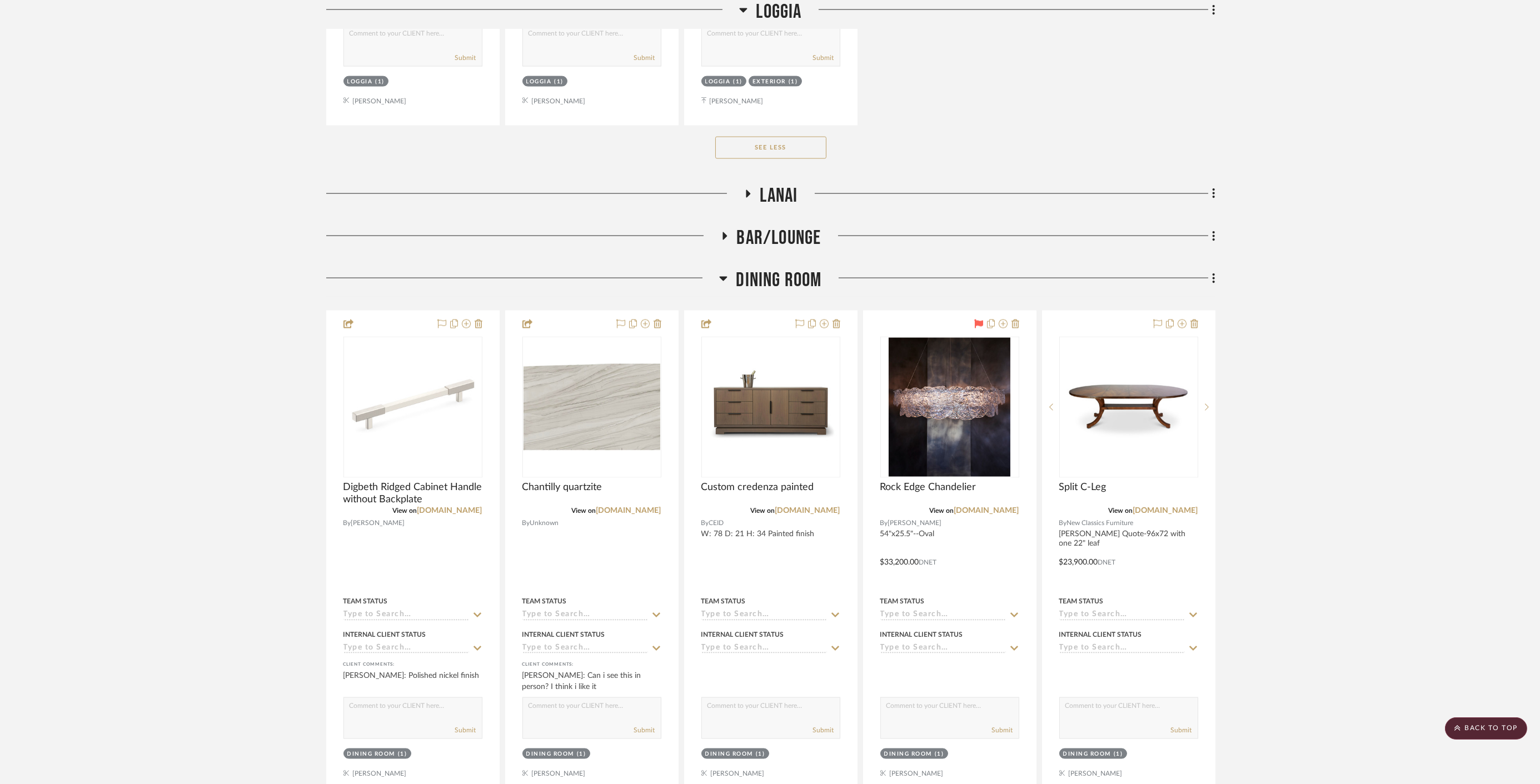
click at [776, 268] on span "Dining Room" at bounding box center [778, 280] width 86 height 24
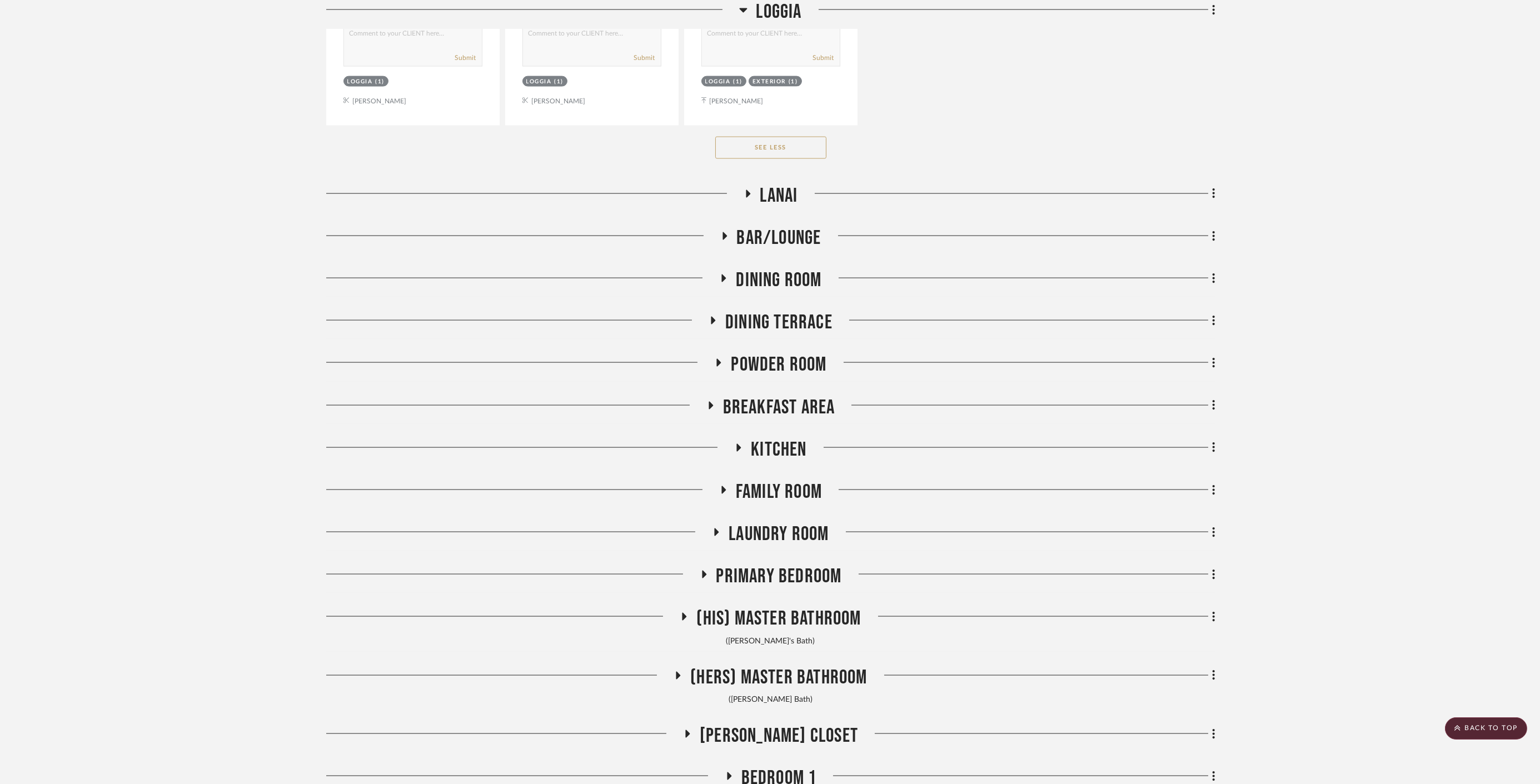
drag, startPoint x: 787, startPoint y: 288, endPoint x: 435, endPoint y: 537, distance: 431.2
click at [758, 441] on span "Kitchen" at bounding box center [778, 450] width 55 height 24
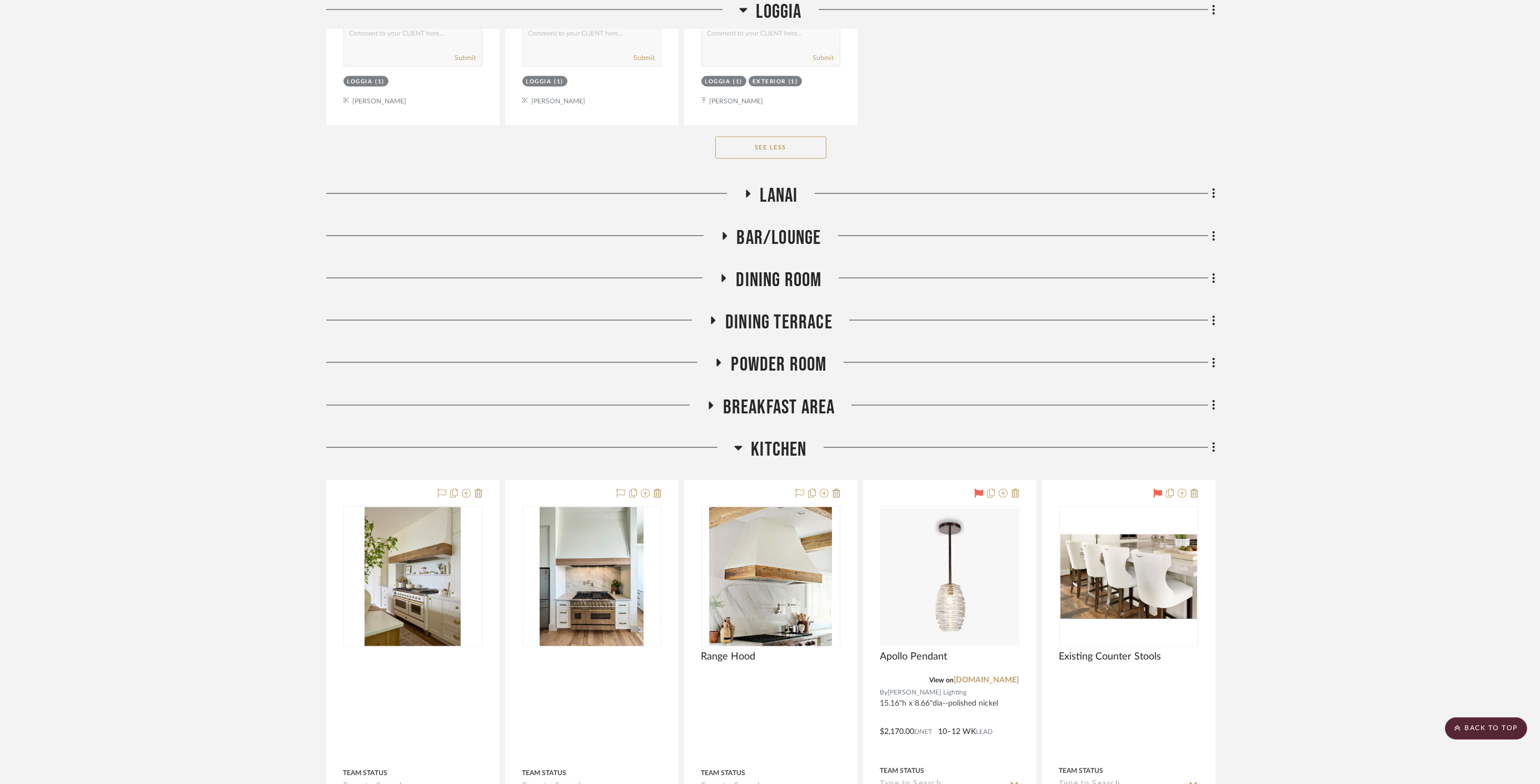
click at [781, 398] on span "Breakfast Area" at bounding box center [779, 407] width 112 height 24
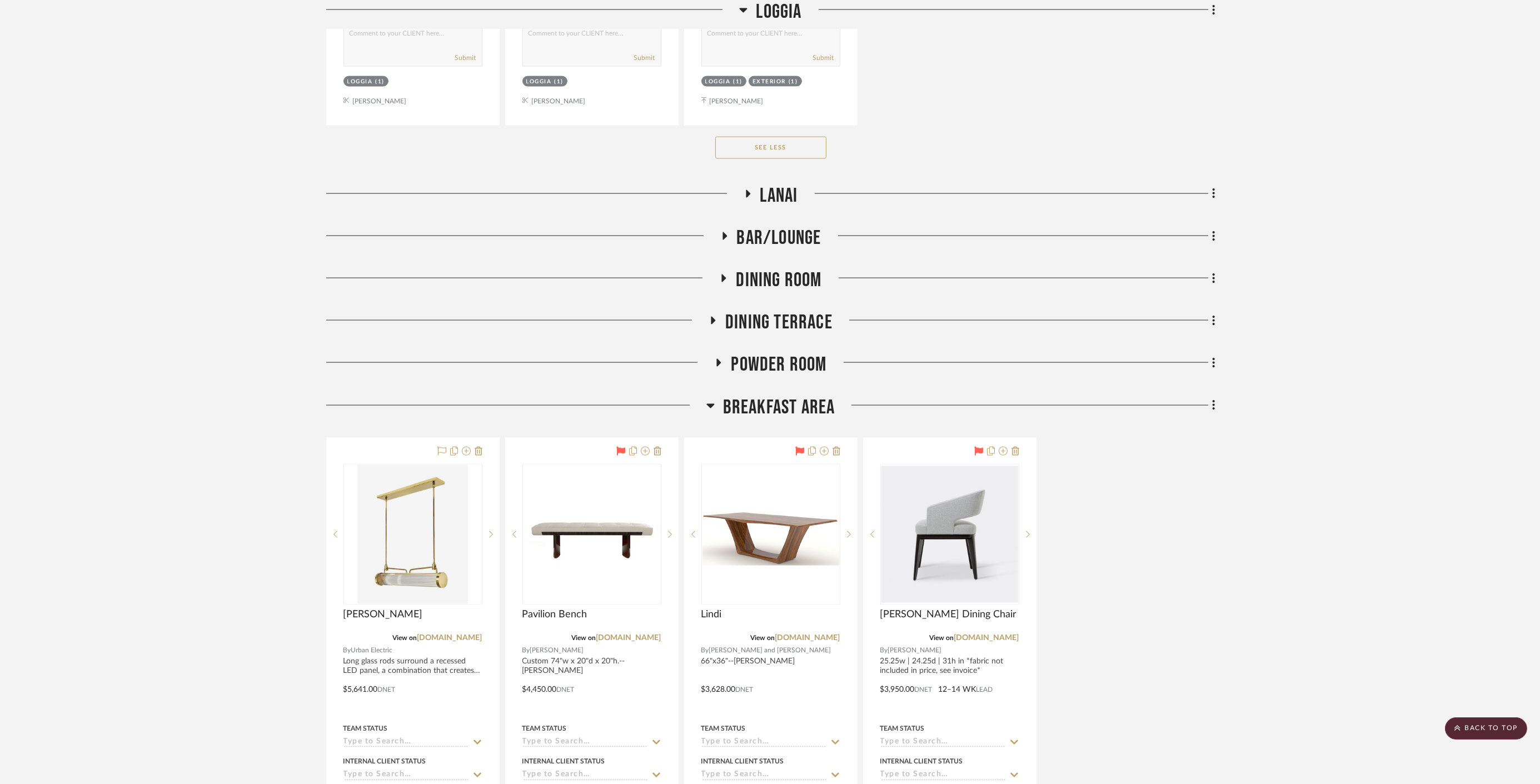
click at [781, 268] on span "Dining Room" at bounding box center [778, 280] width 86 height 24
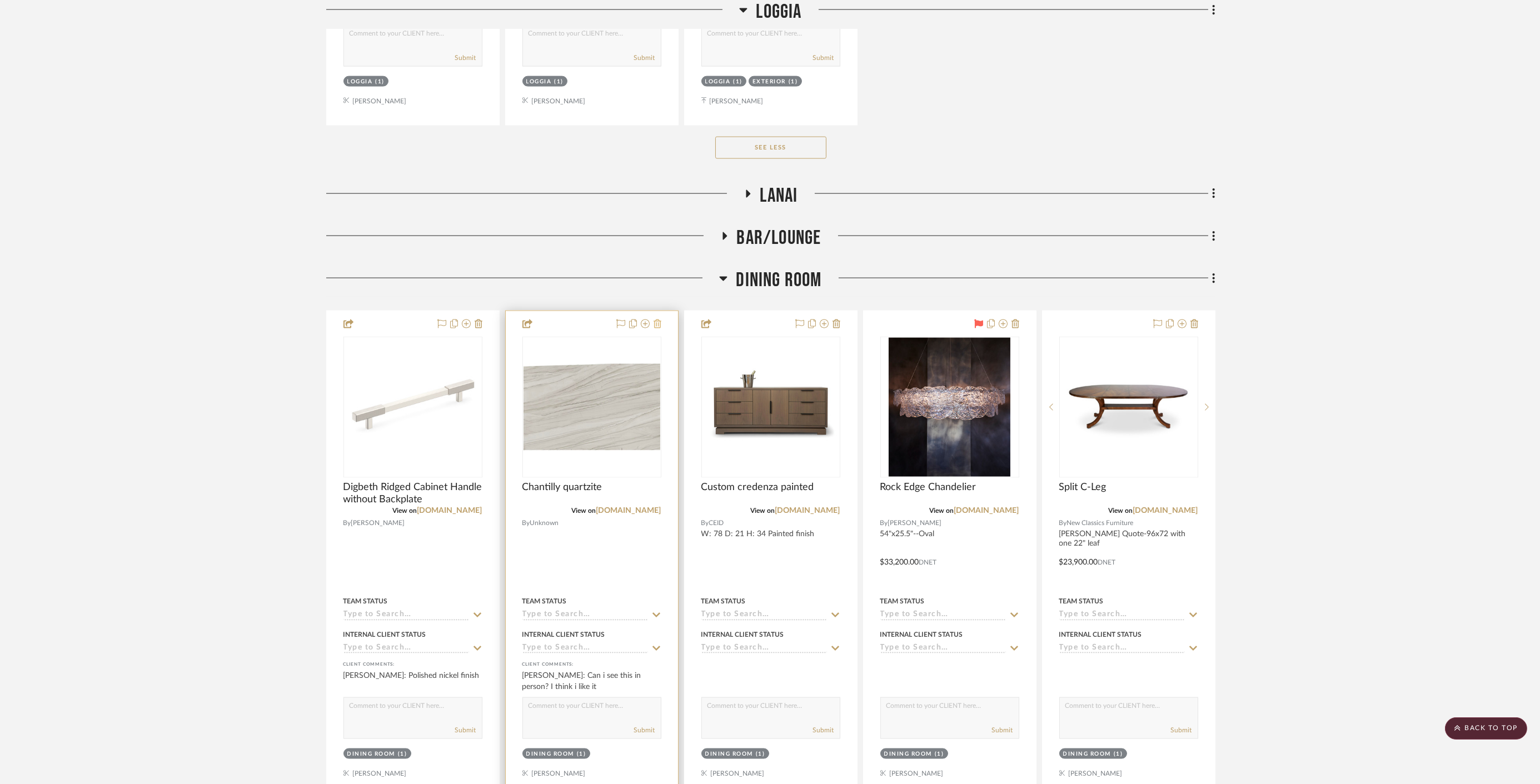
click at [656, 319] on icon at bounding box center [657, 324] width 8 height 9
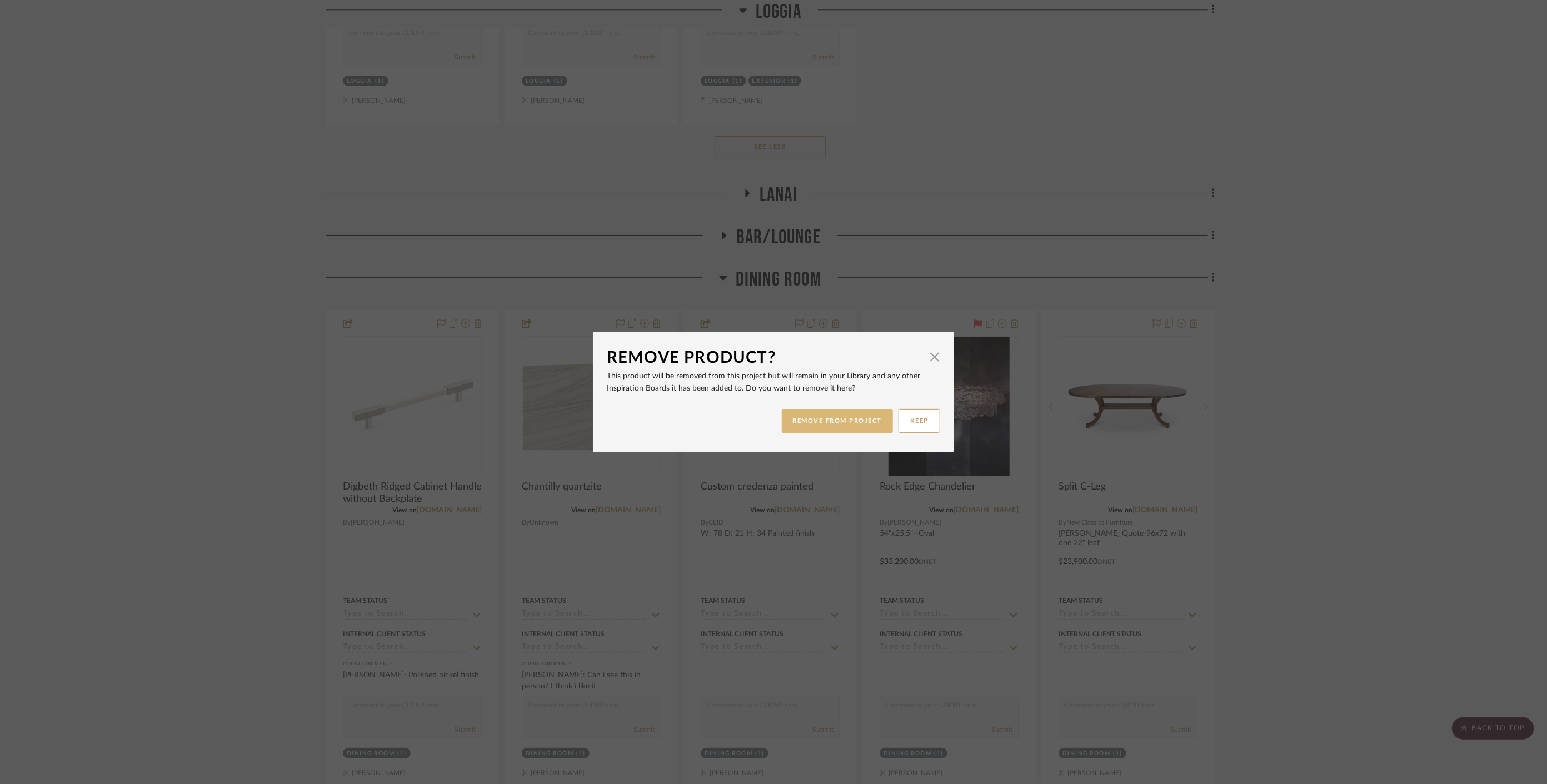
click at [834, 432] on button "REMOVE FROM PROJECT" at bounding box center [838, 420] width 112 height 24
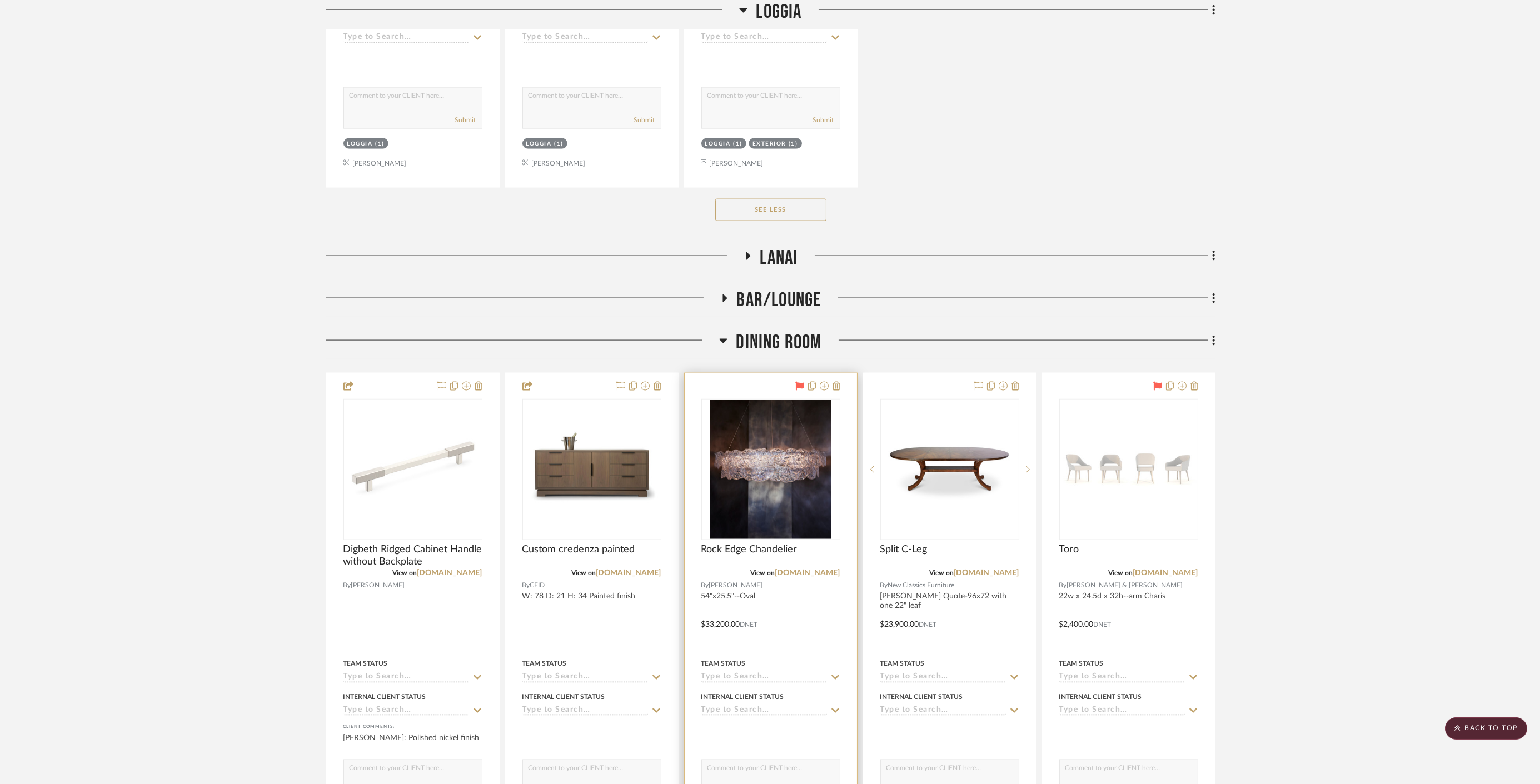
scroll to position [5549, 0]
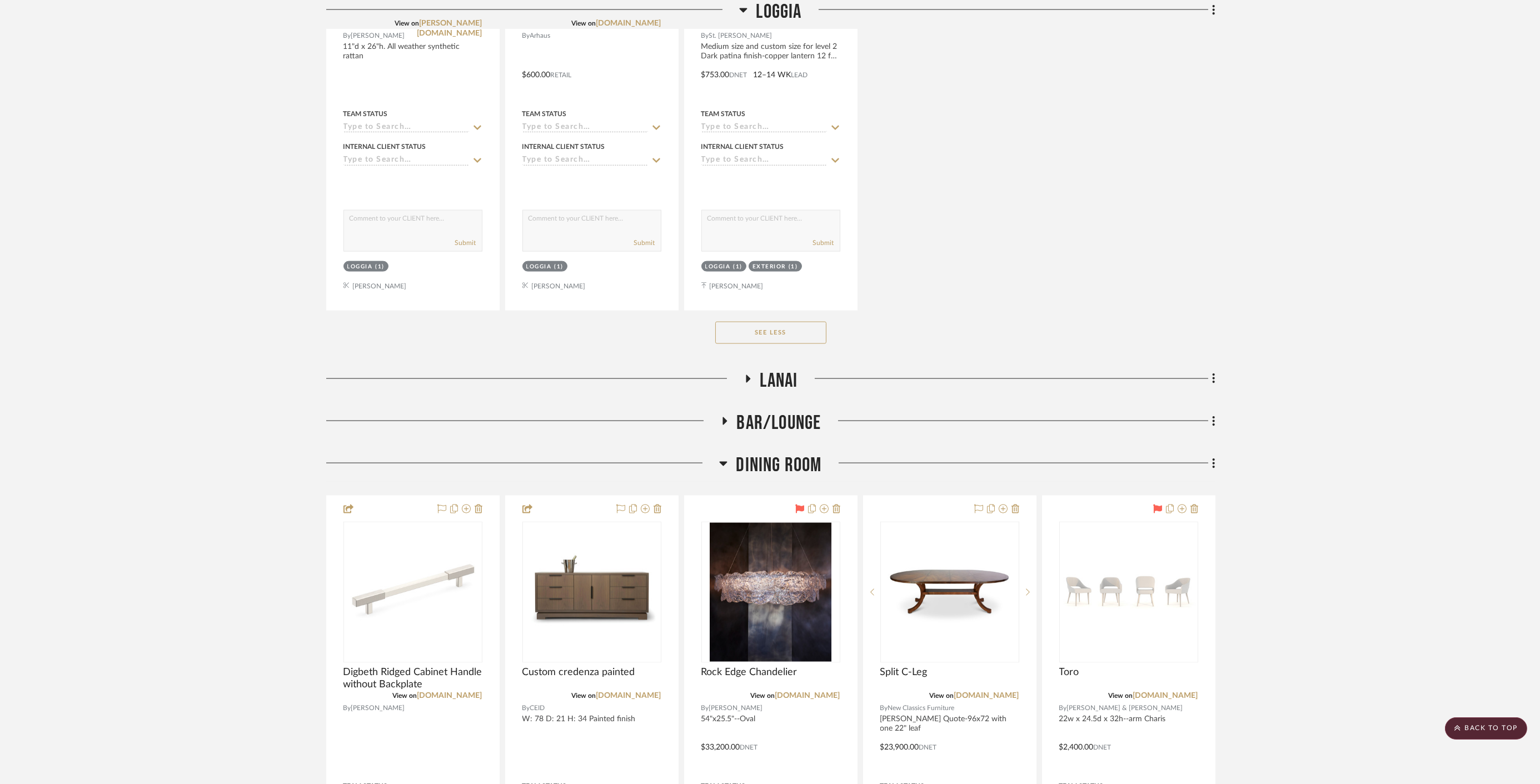
click at [795, 467] on span "Dining Room" at bounding box center [778, 465] width 86 height 24
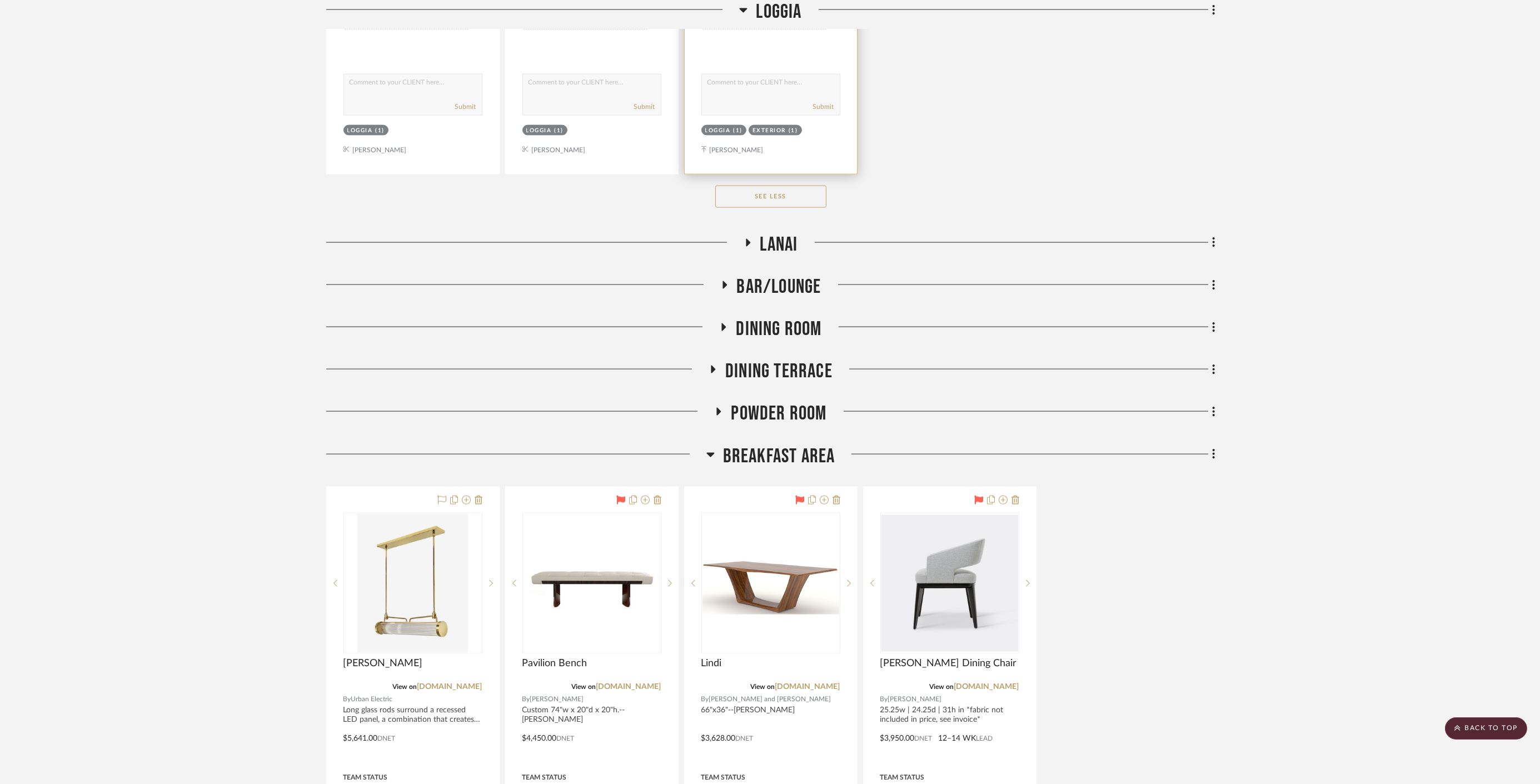
scroll to position [5796, 0]
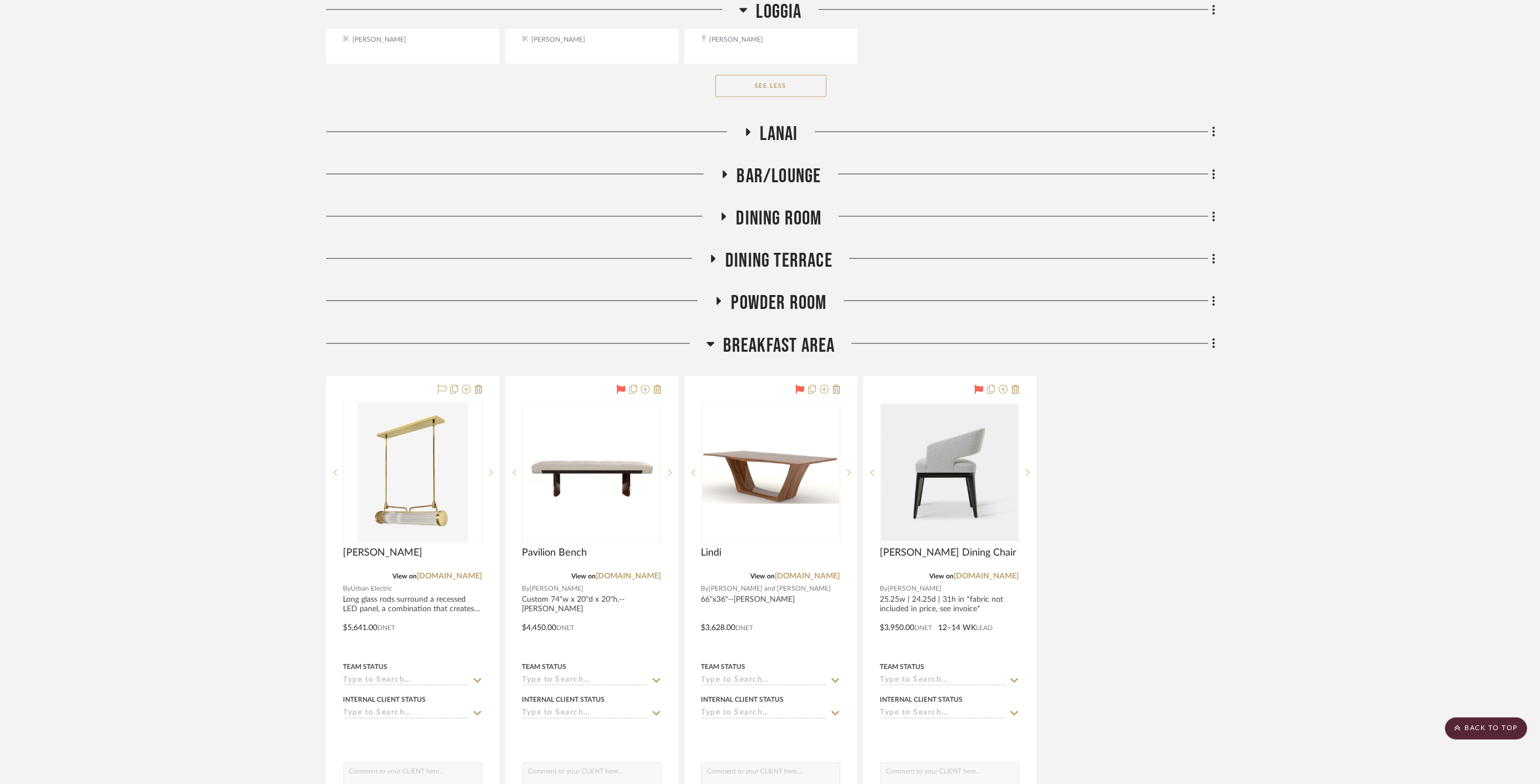
click at [790, 337] on span "Breakfast Area" at bounding box center [779, 345] width 112 height 24
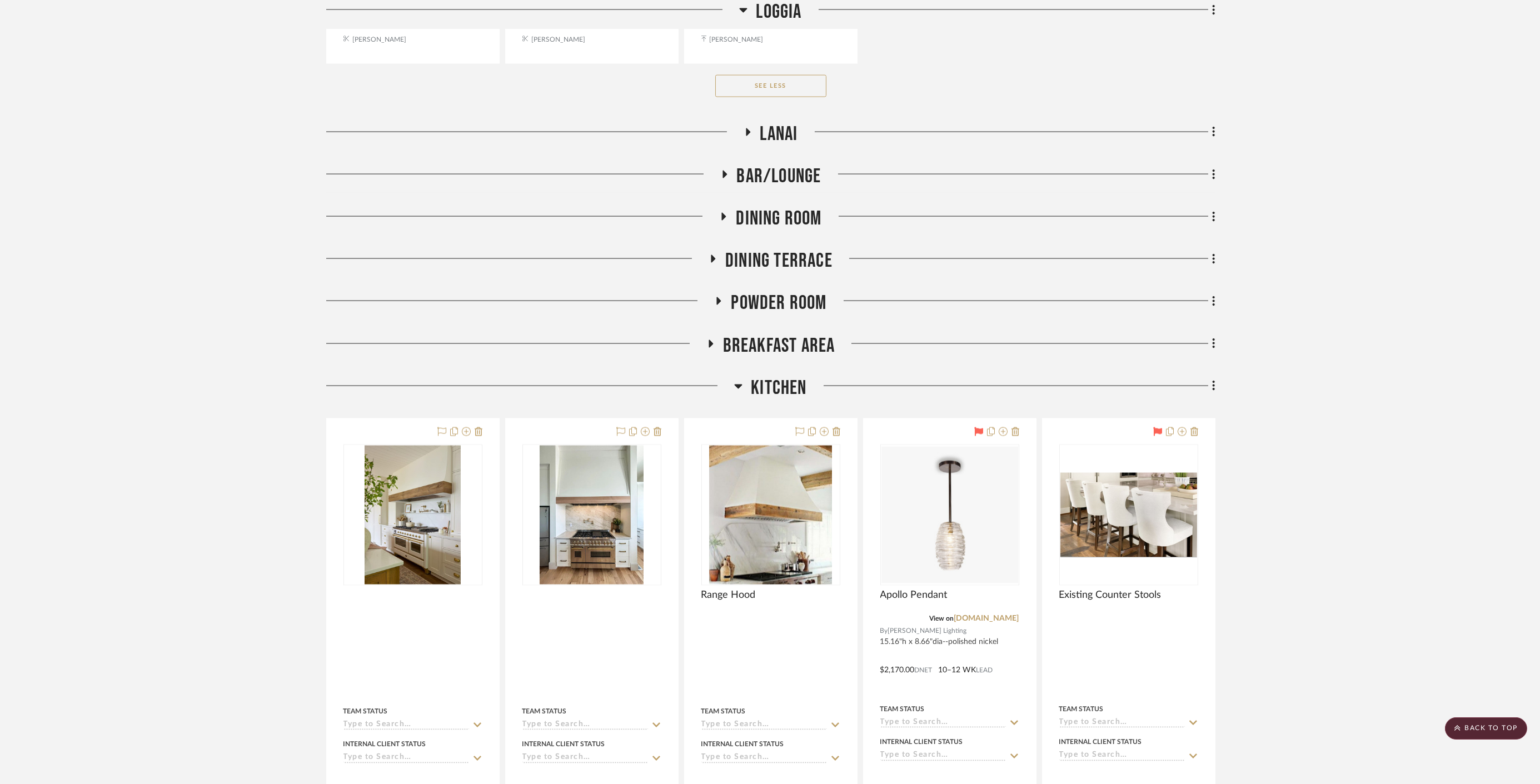
click at [785, 376] on span "Kitchen" at bounding box center [778, 388] width 55 height 24
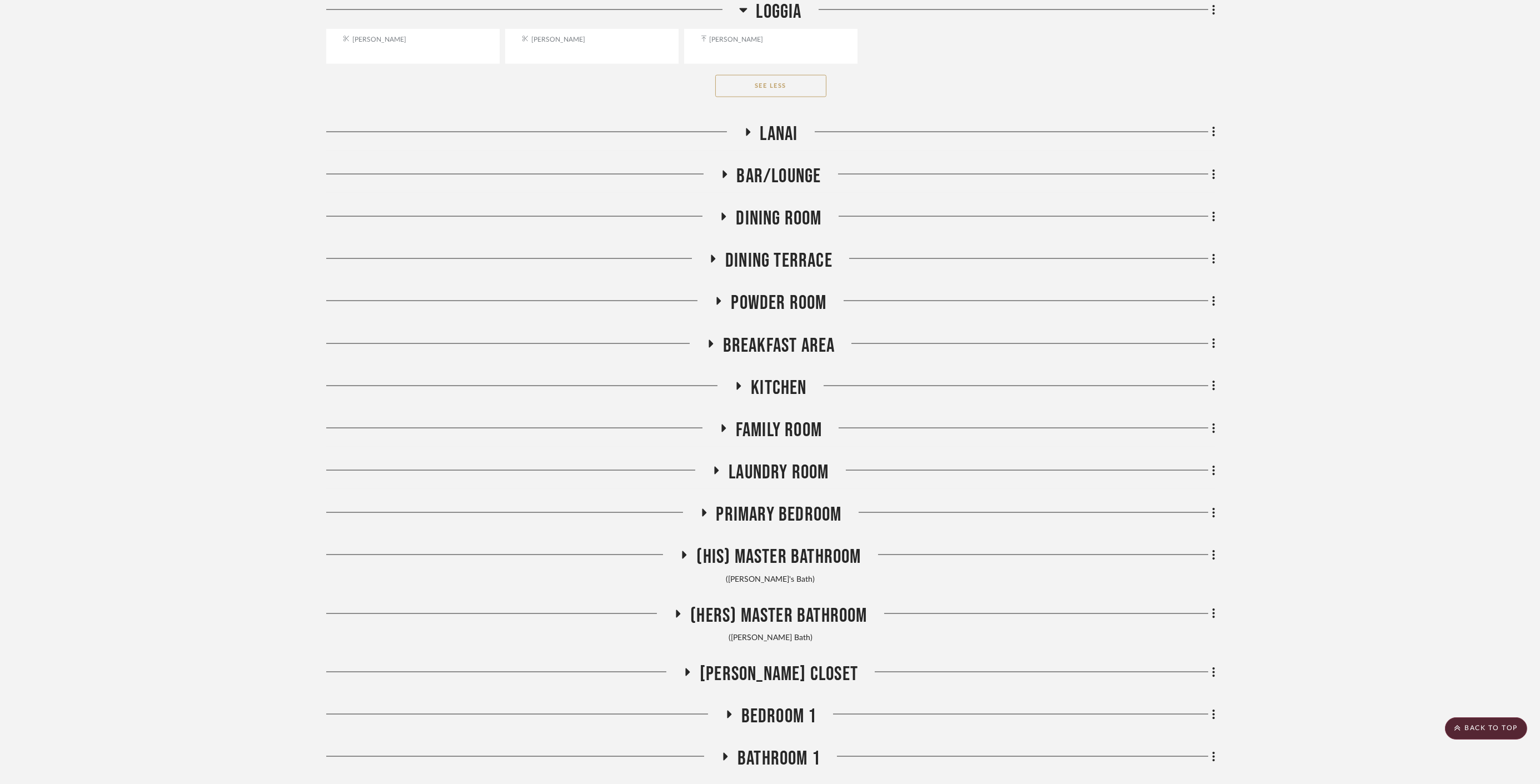
click at [784, 419] on span "Family Room" at bounding box center [779, 430] width 86 height 24
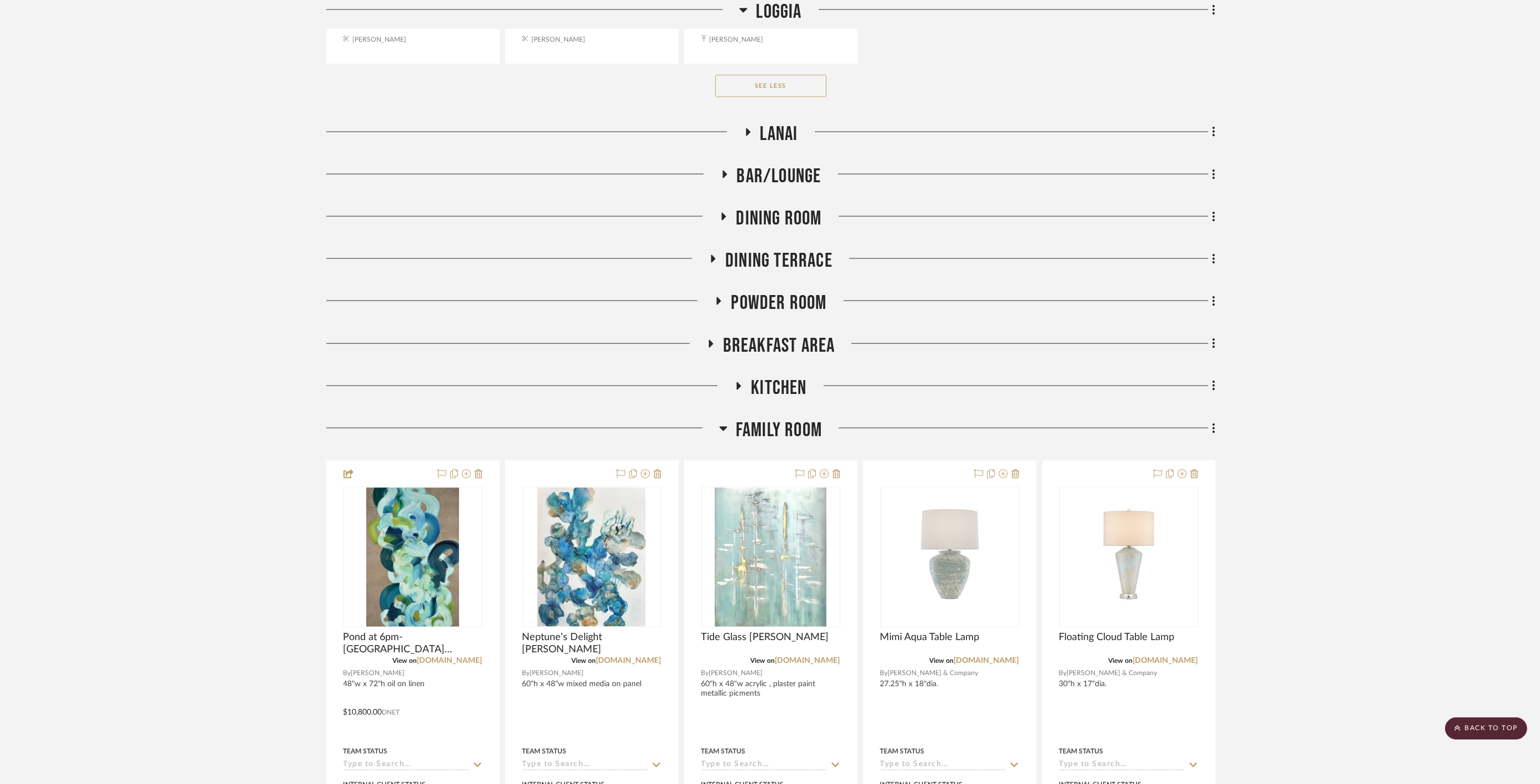
click at [782, 421] on span "Family Room" at bounding box center [779, 430] width 86 height 24
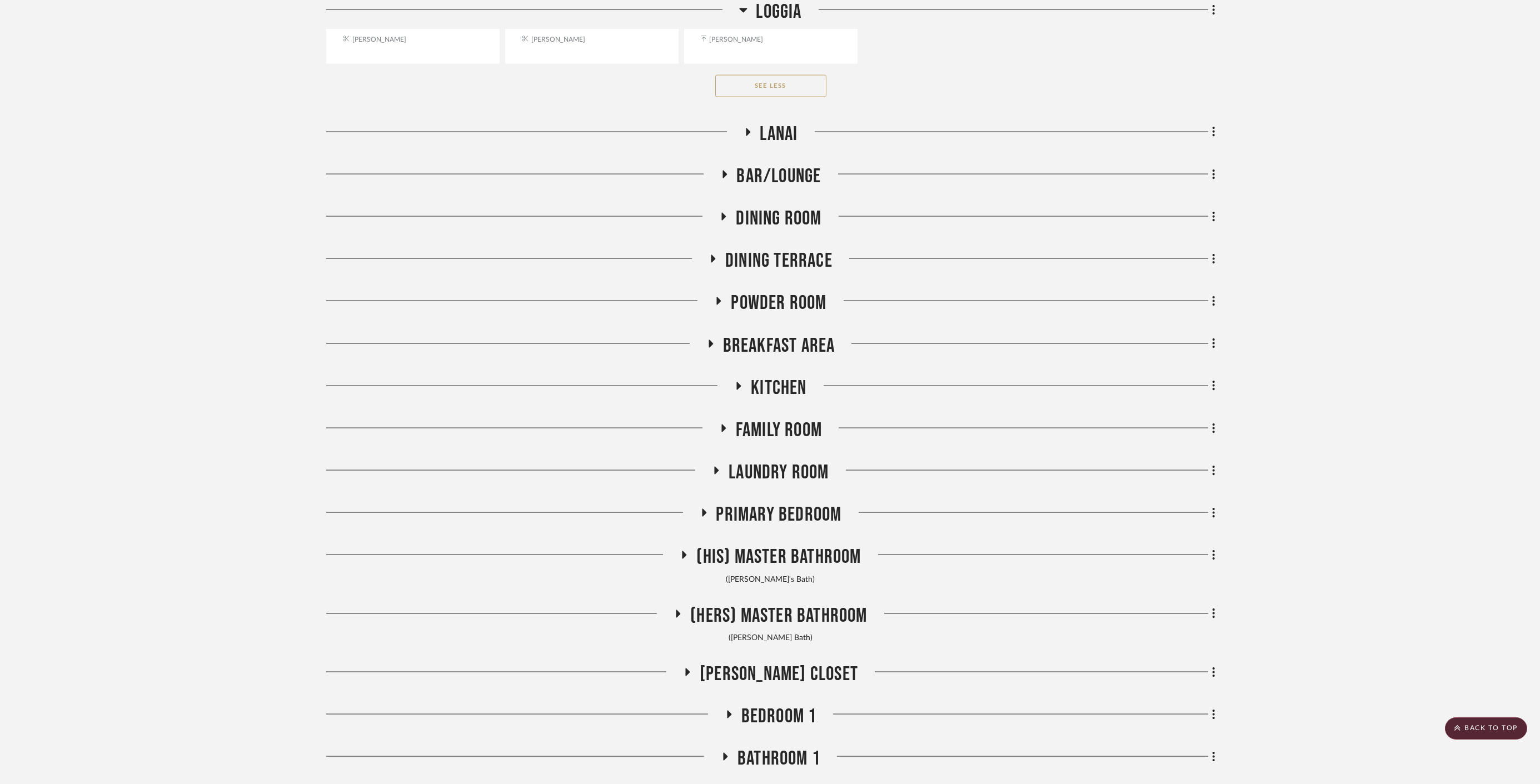
click at [772, 460] on span "Laundry Room" at bounding box center [778, 472] width 100 height 24
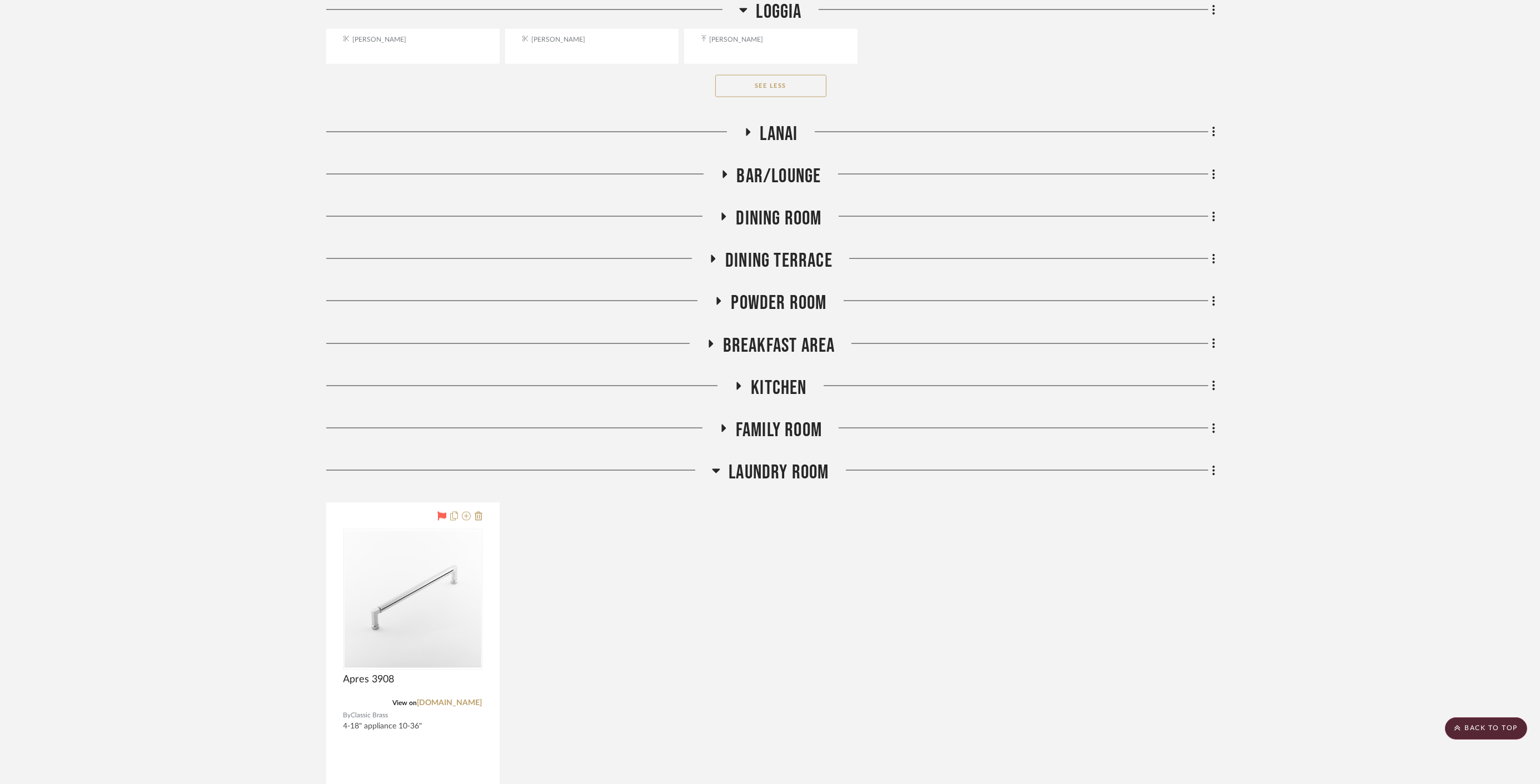
click at [772, 460] on span "Laundry Room" at bounding box center [778, 472] width 100 height 24
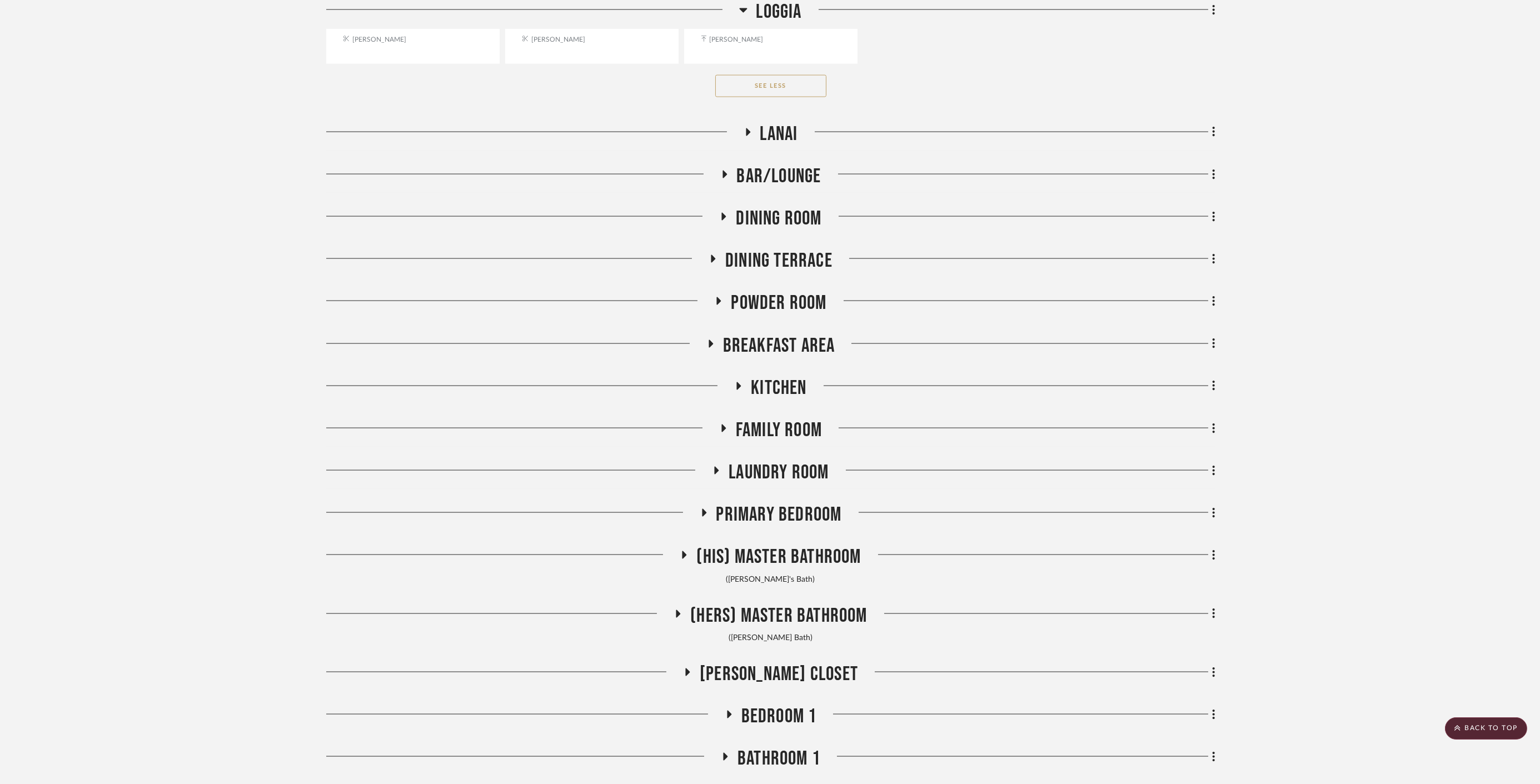
click at [767, 506] on span "Primary Bedroom" at bounding box center [779, 514] width 126 height 24
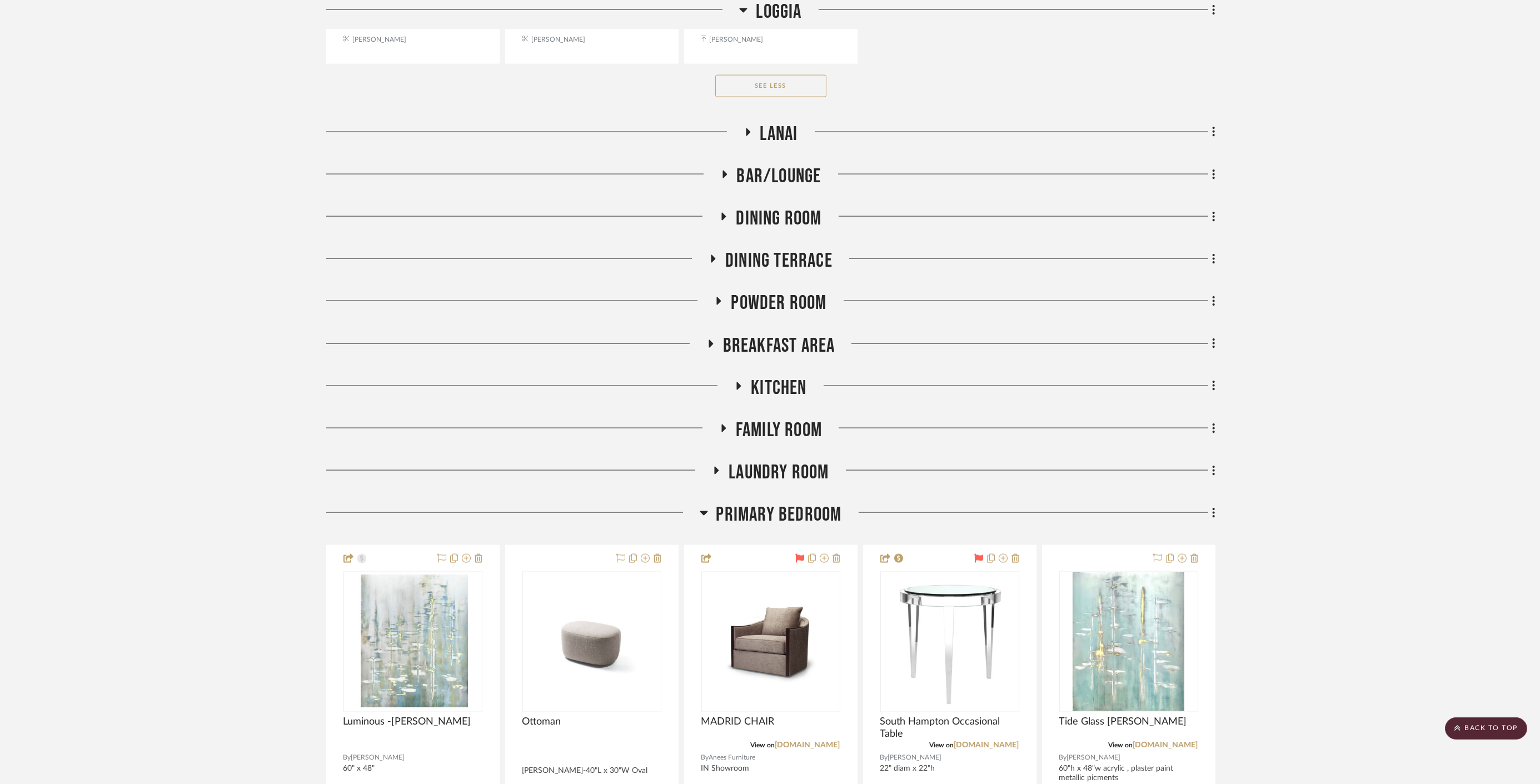
click at [765, 506] on span "Primary Bedroom" at bounding box center [779, 514] width 126 height 24
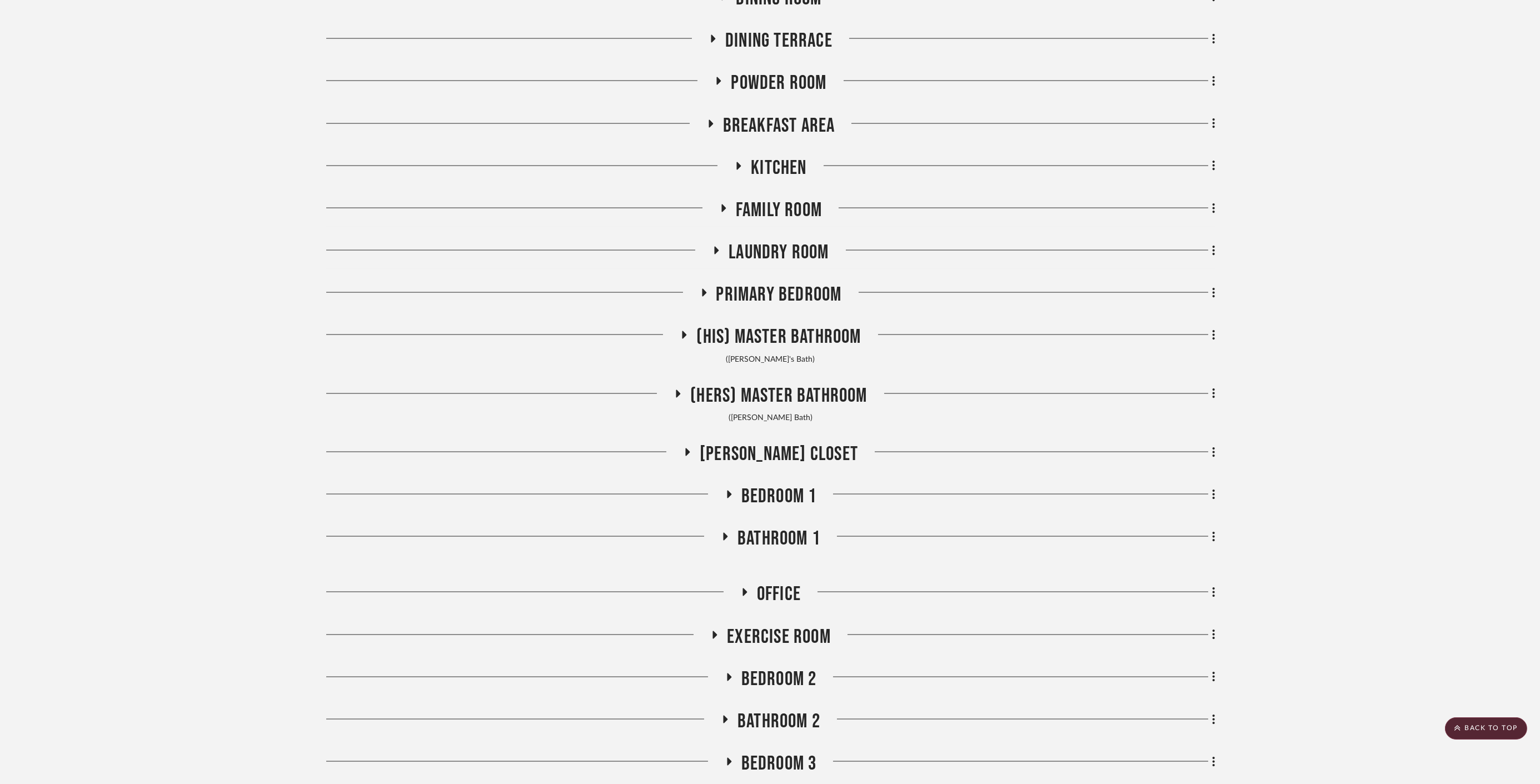
scroll to position [6043, 0]
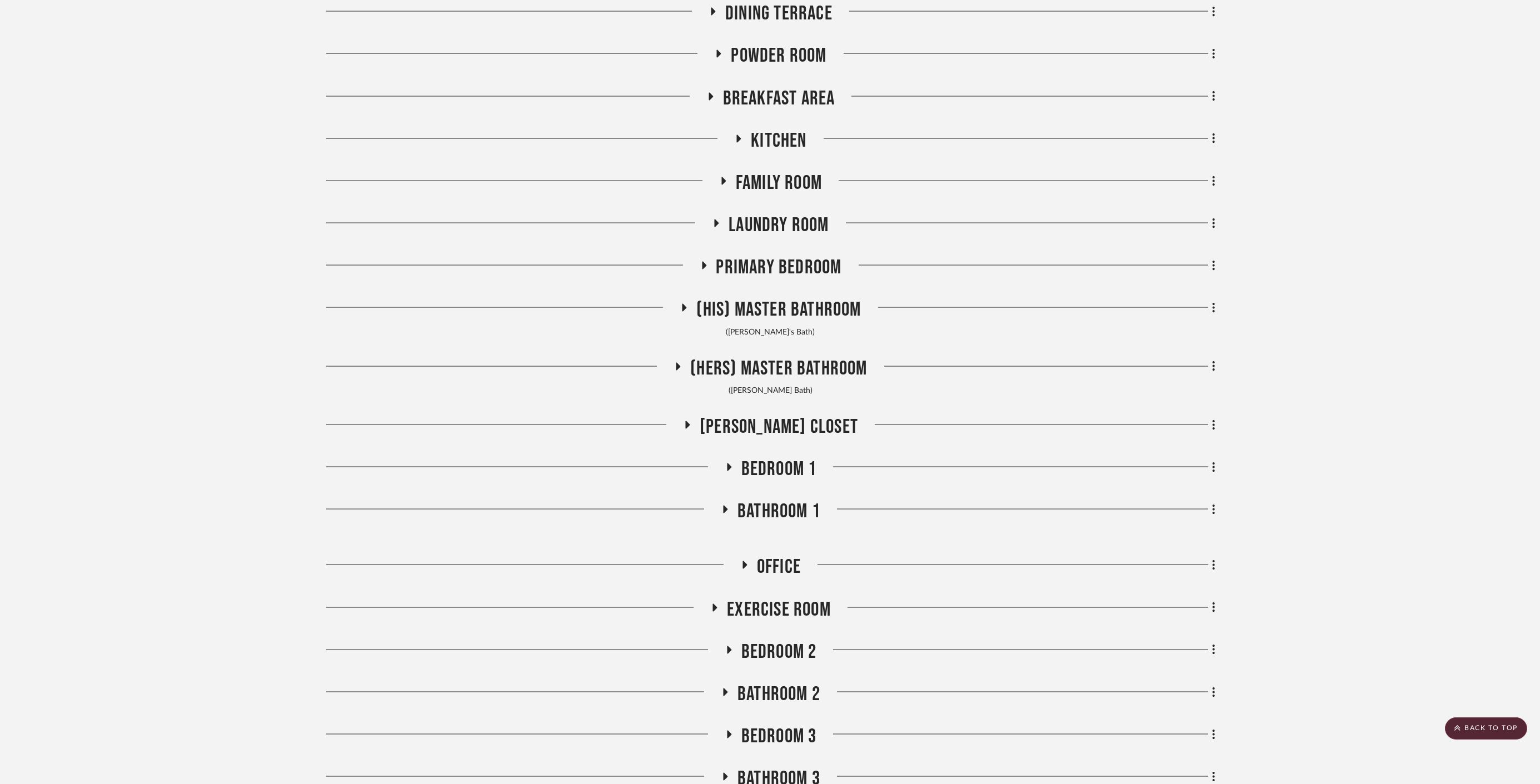
drag, startPoint x: 765, startPoint y: 405, endPoint x: 765, endPoint y: 411, distance: 6.0
click at [765, 415] on span "Keely's Closet" at bounding box center [779, 427] width 158 height 24
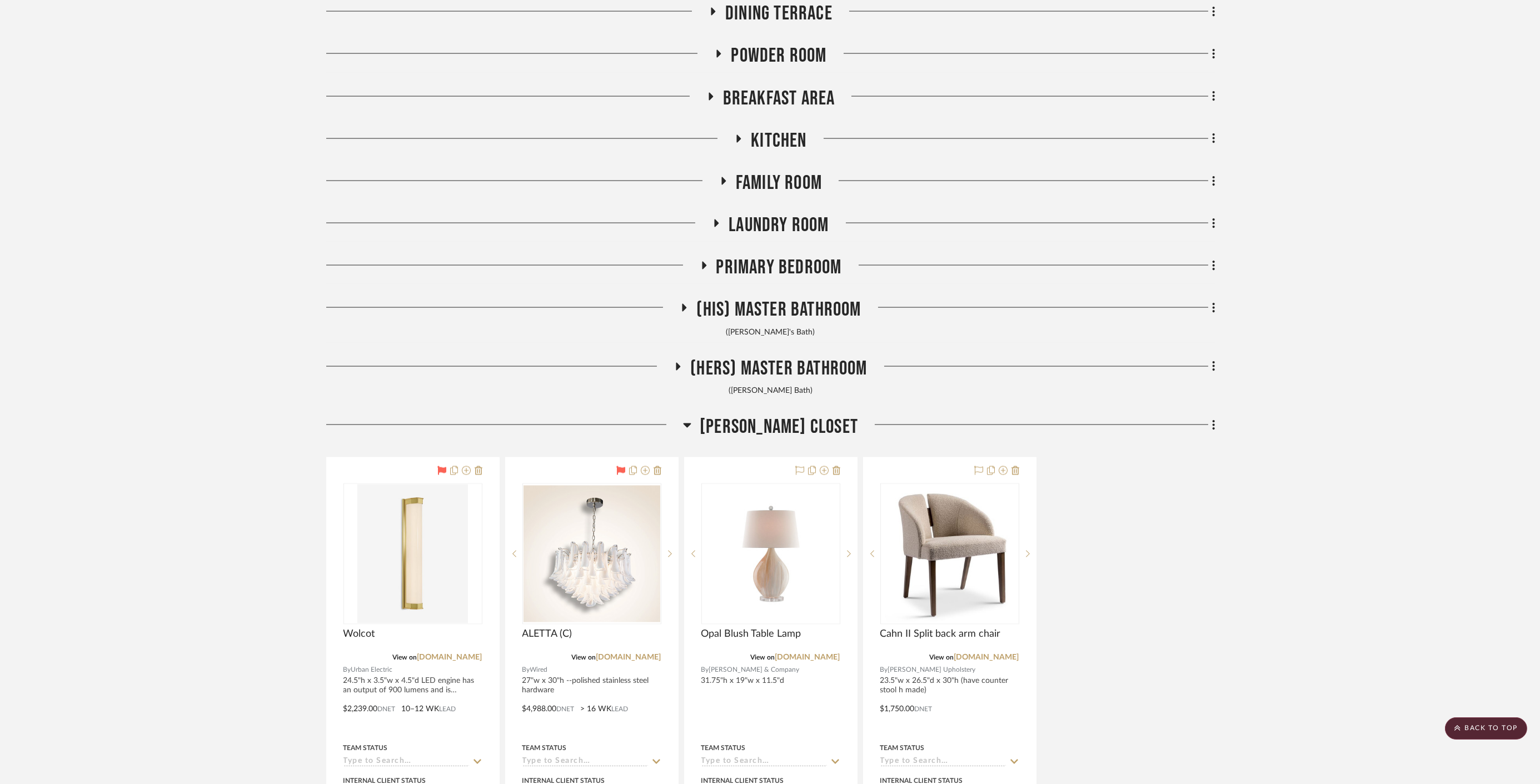
click at [765, 415] on span "Keely's Closet" at bounding box center [779, 427] width 158 height 24
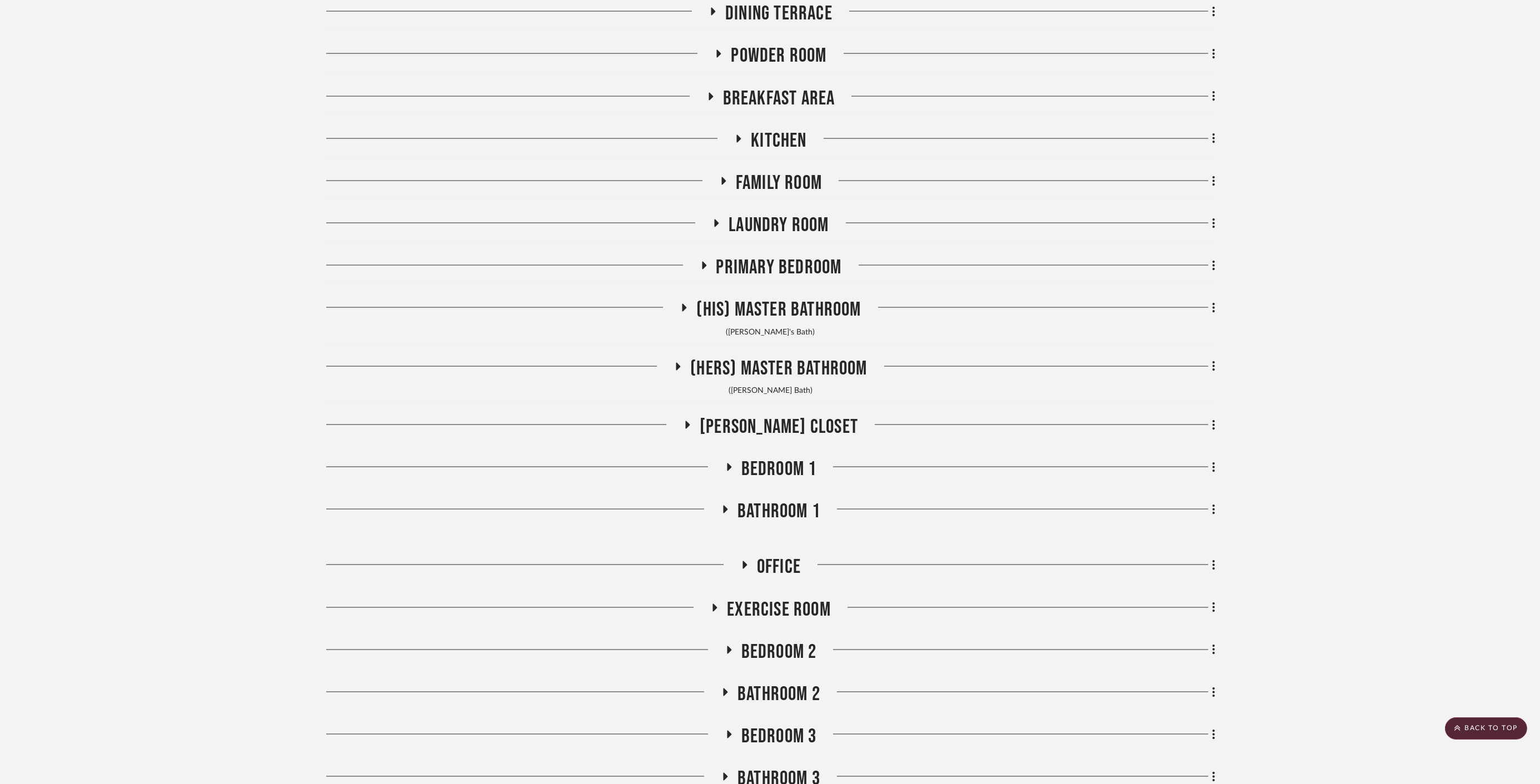
click at [751, 457] on span "Bedroom 1" at bounding box center [779, 469] width 76 height 24
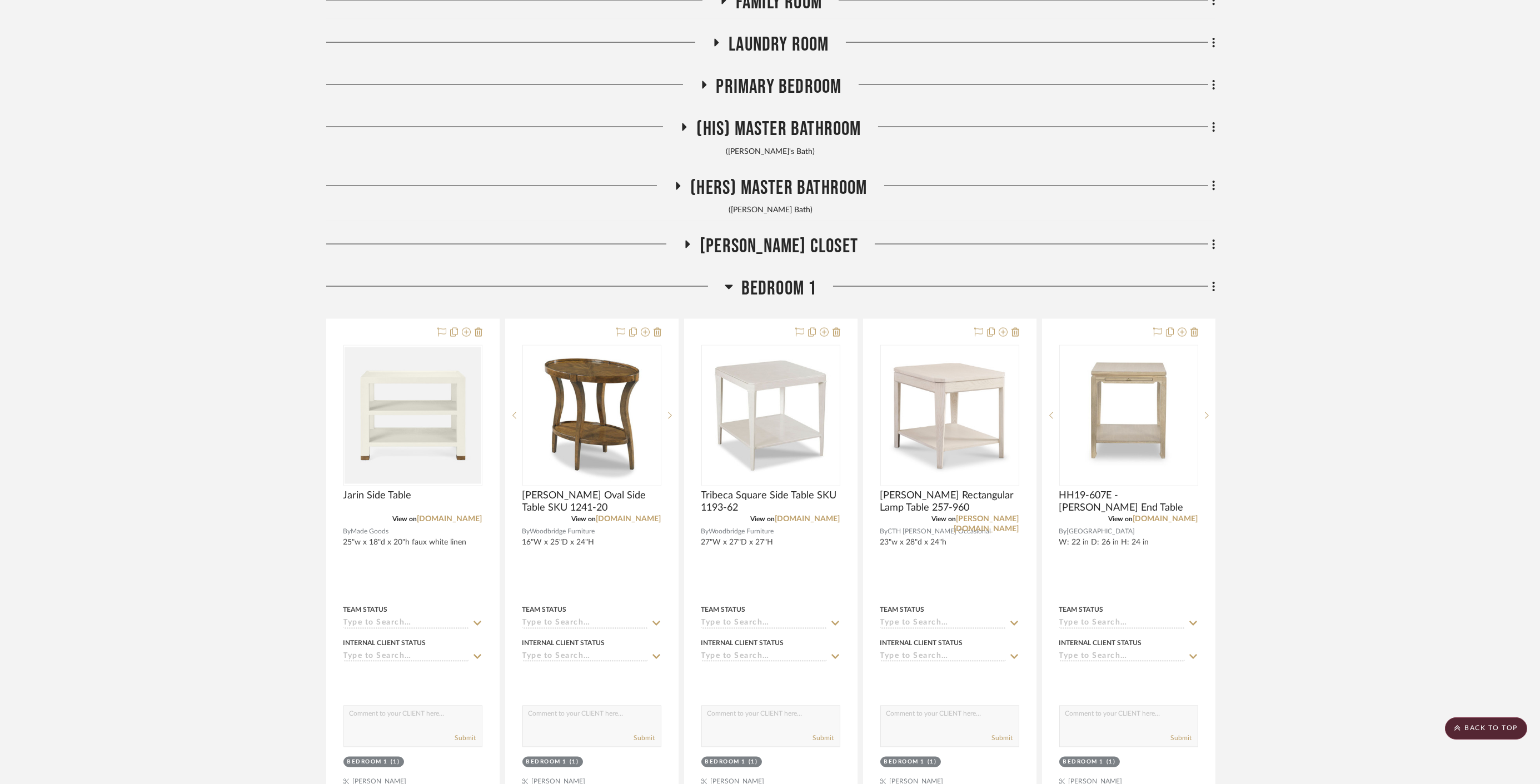
scroll to position [6228, 0]
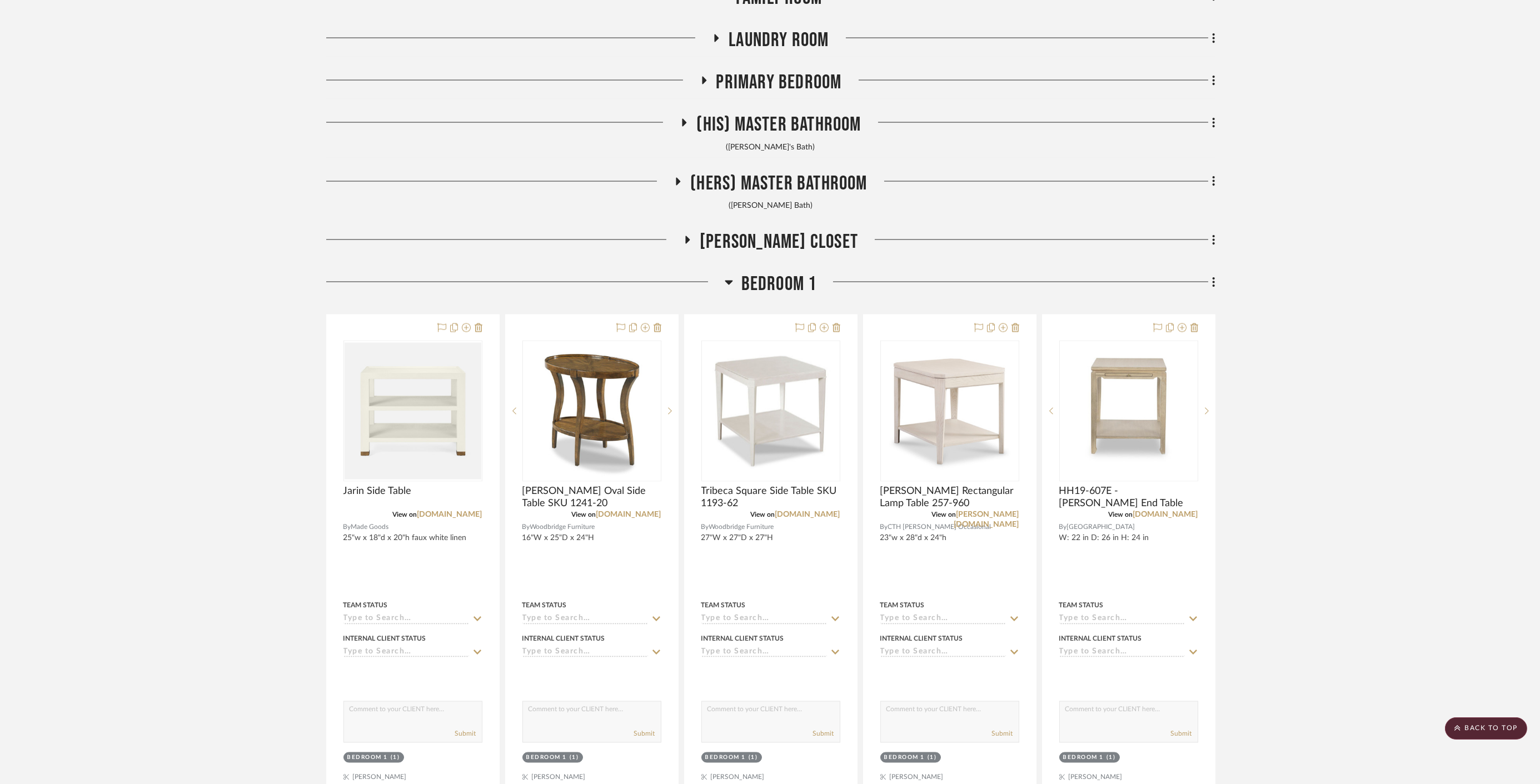
click at [805, 275] on span "Bedroom 1" at bounding box center [779, 283] width 76 height 24
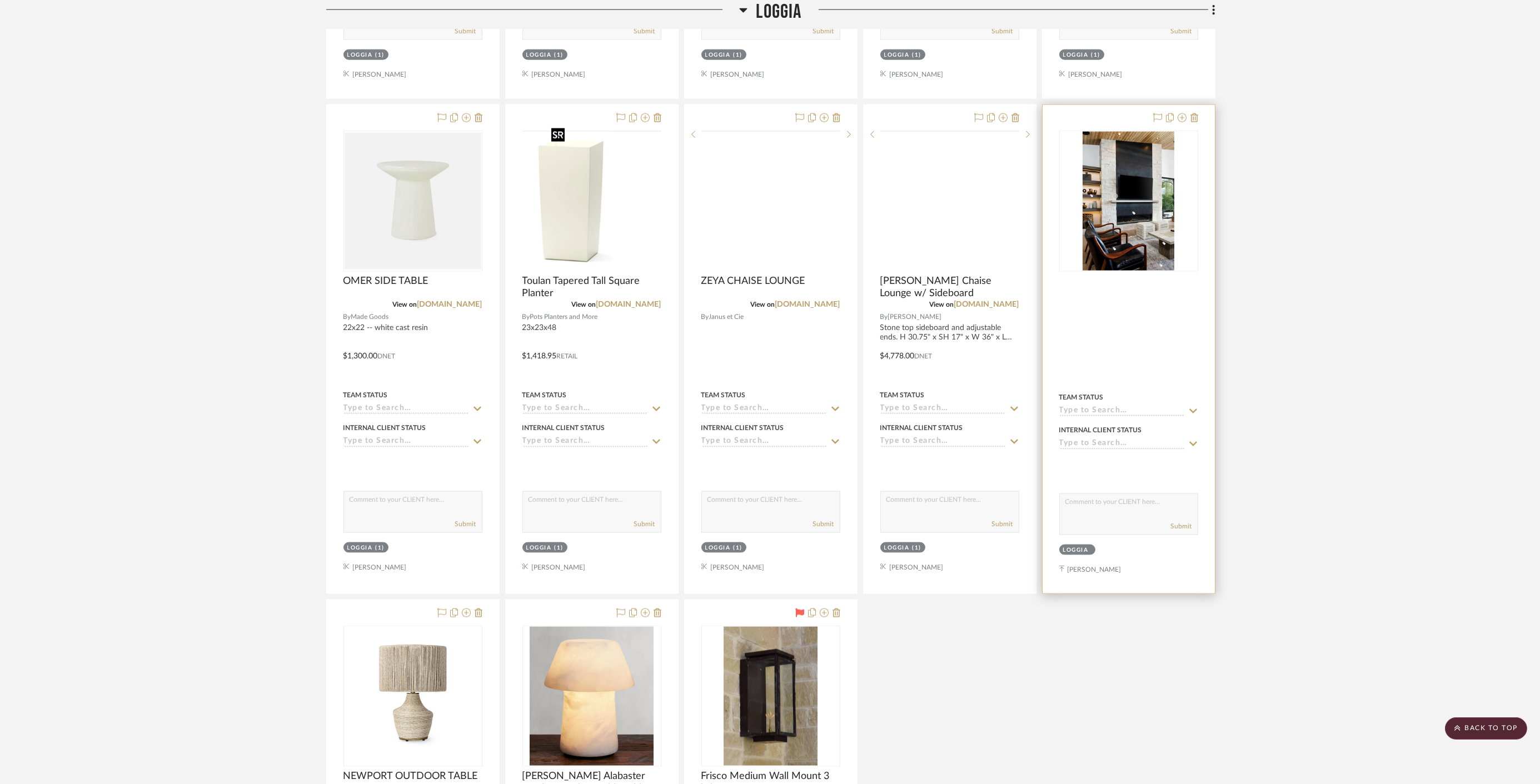
scroll to position [4685, 0]
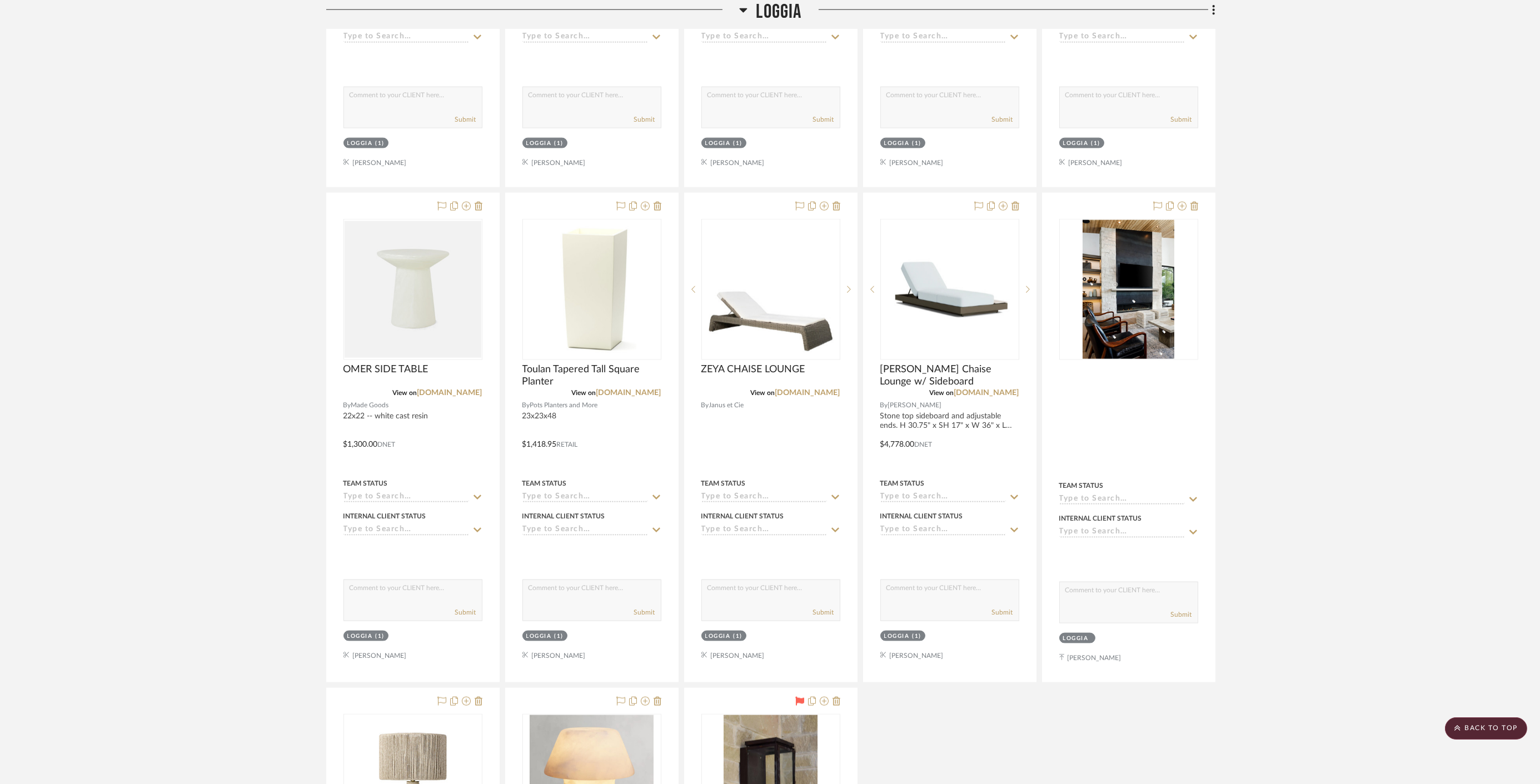
click at [1484, 733] on scroll-to-top-button "BACK TO TOP" at bounding box center [1486, 728] width 82 height 22
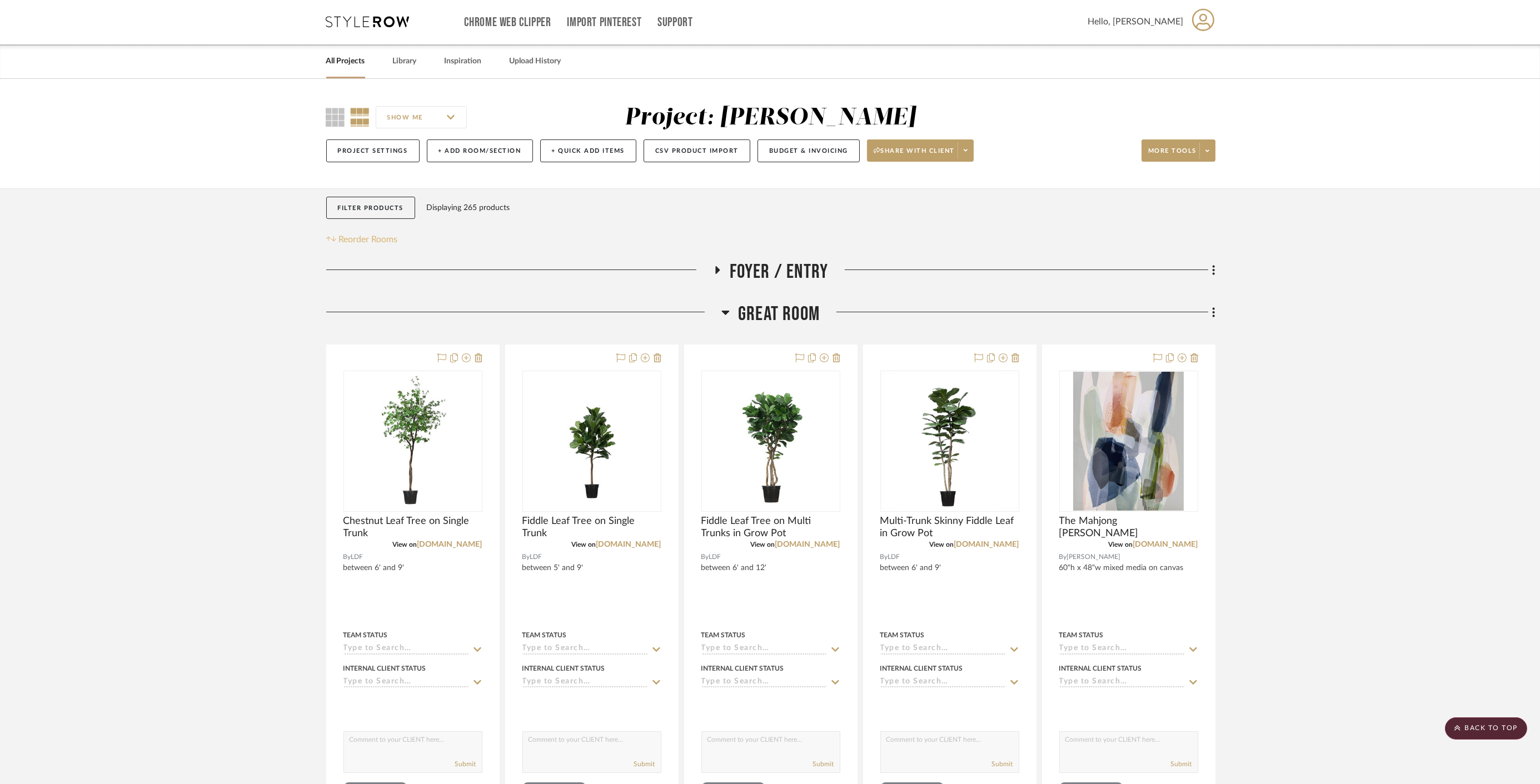
scroll to position [0, 0]
click at [345, 73] on div "All Projects" at bounding box center [345, 62] width 39 height 34
click at [338, 62] on link "All Projects" at bounding box center [345, 62] width 39 height 15
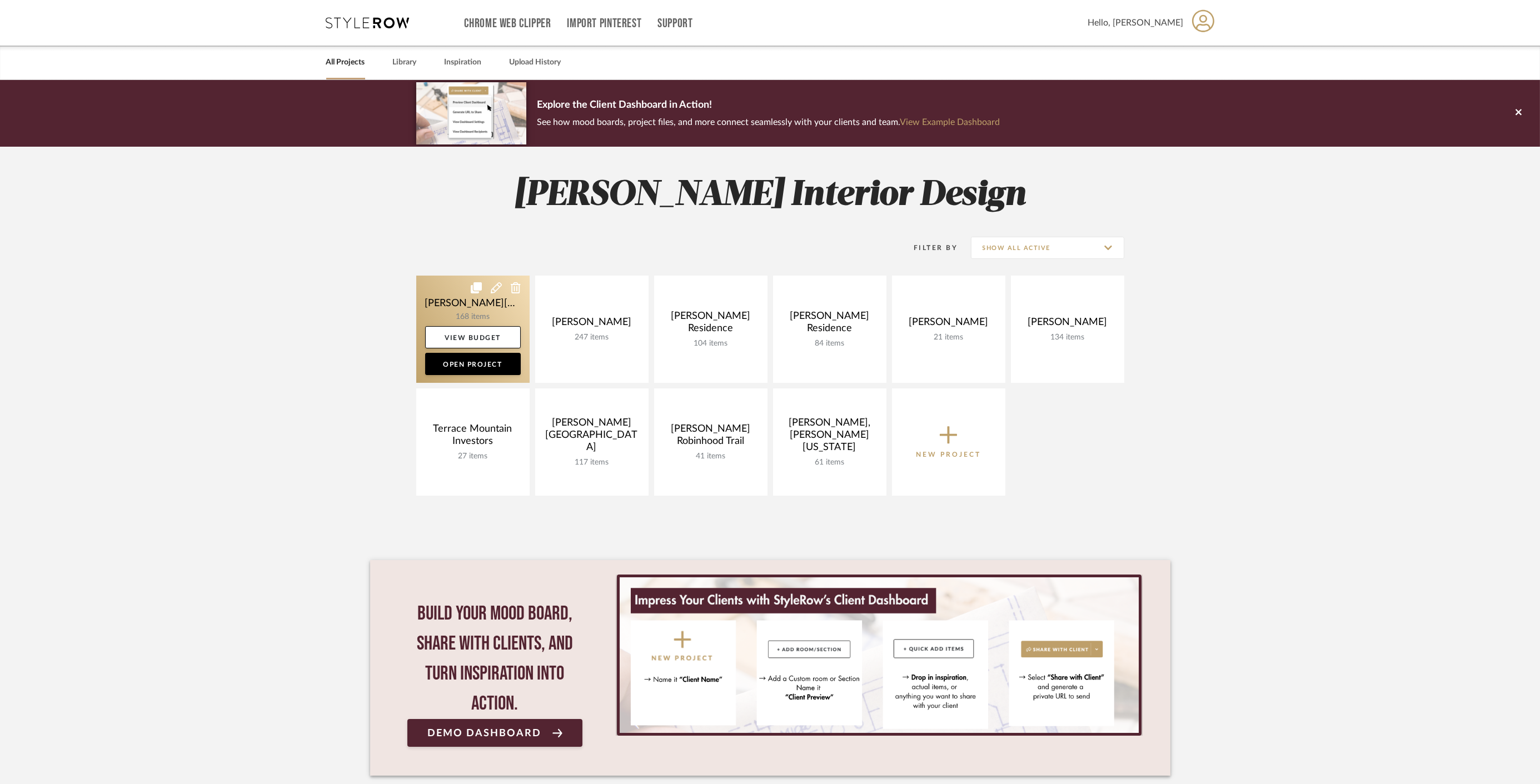
click at [474, 301] on link at bounding box center [473, 329] width 114 height 107
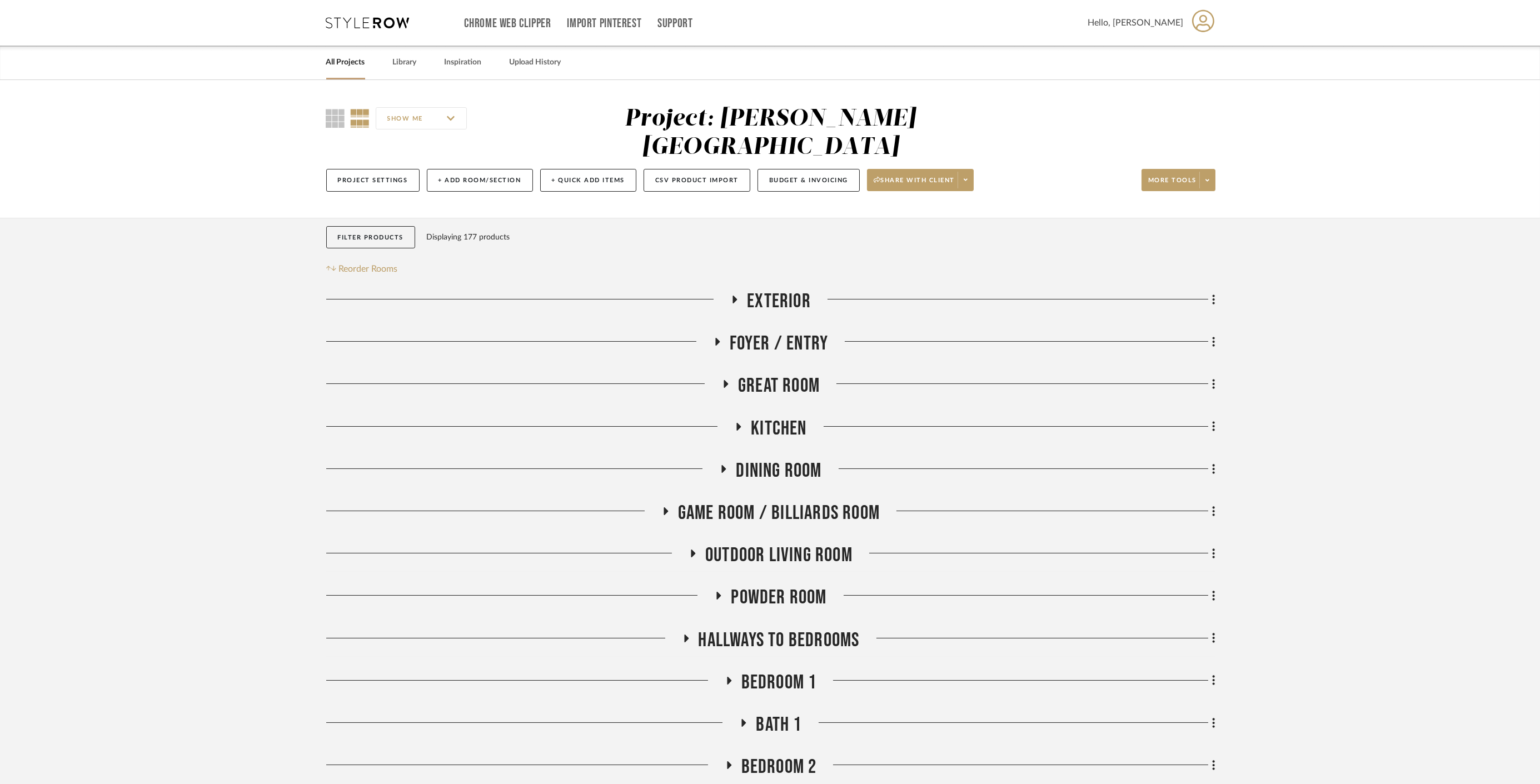
click at [782, 459] on span "Dining Room" at bounding box center [778, 470] width 86 height 24
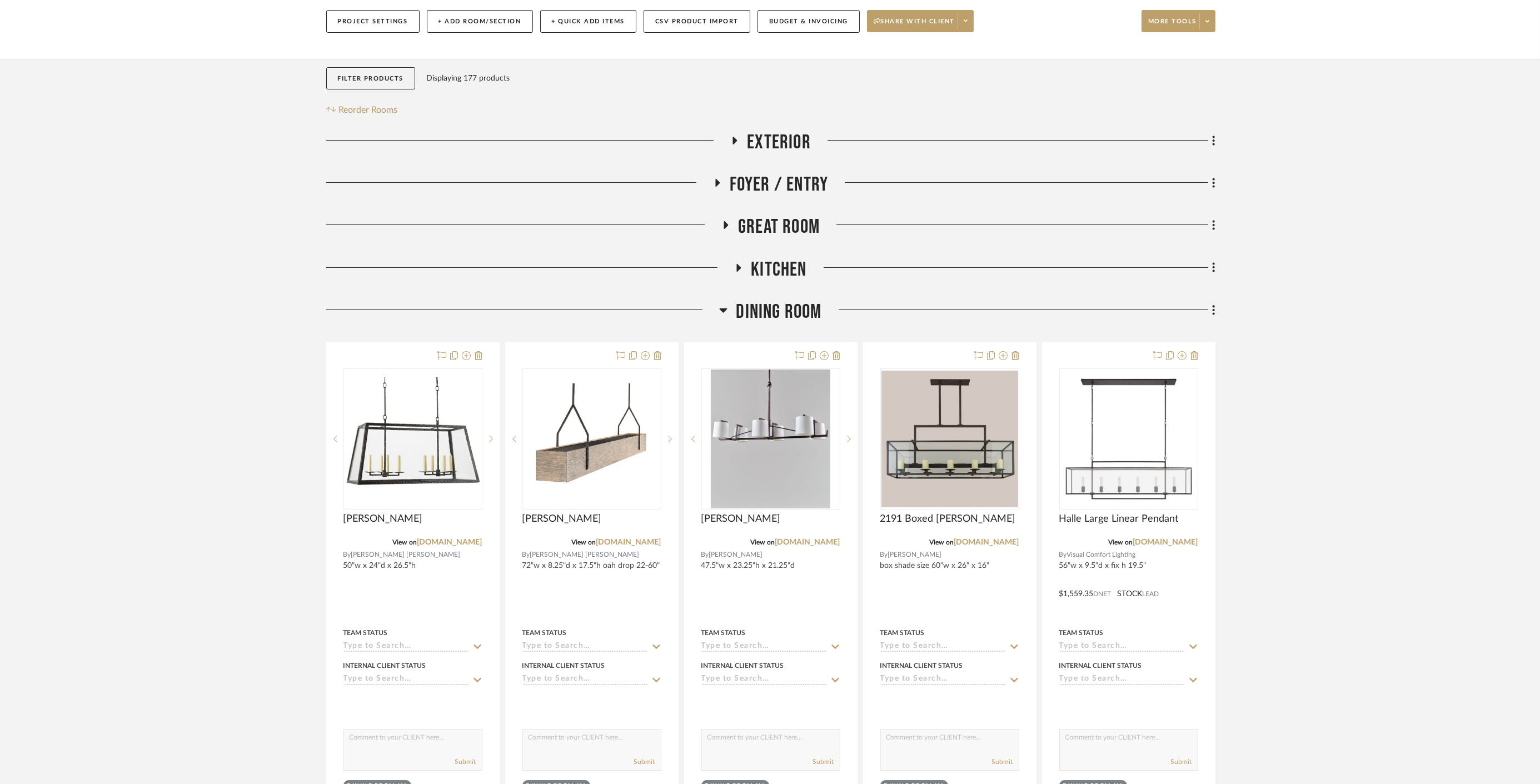
scroll to position [185, 0]
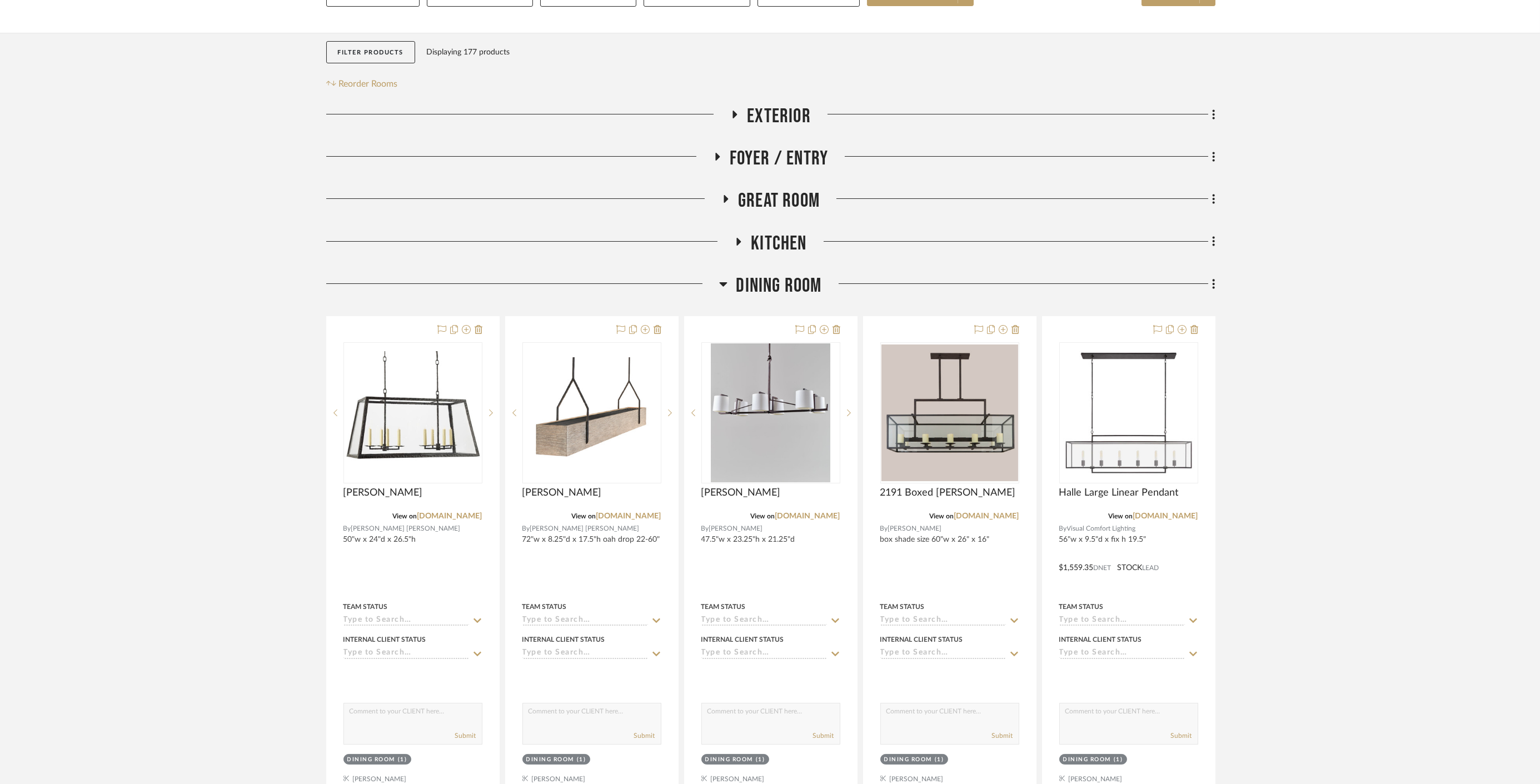
click at [777, 274] on span "Dining Room" at bounding box center [778, 286] width 86 height 24
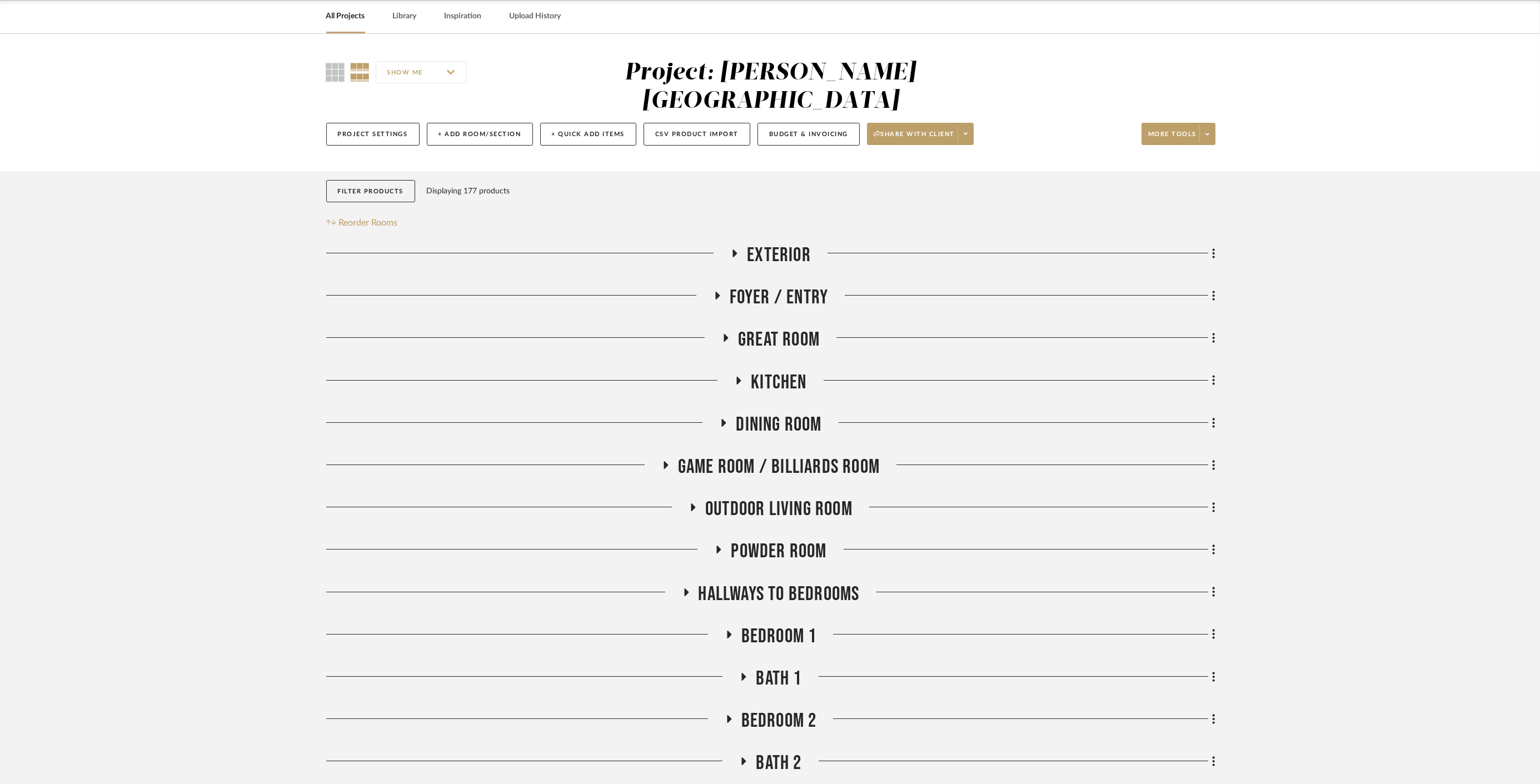
scroll to position [0, 0]
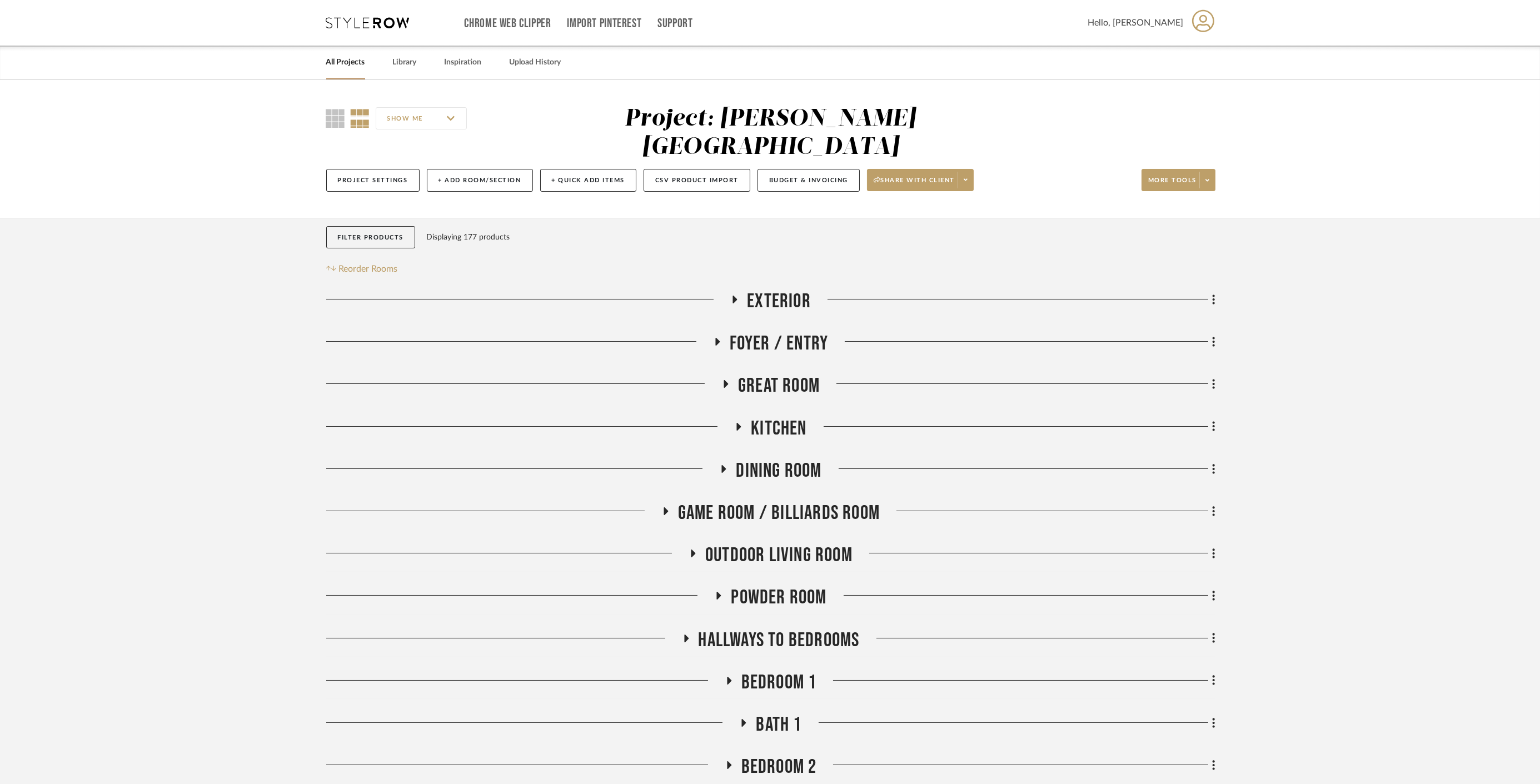
click at [340, 69] on link "All Projects" at bounding box center [345, 62] width 39 height 15
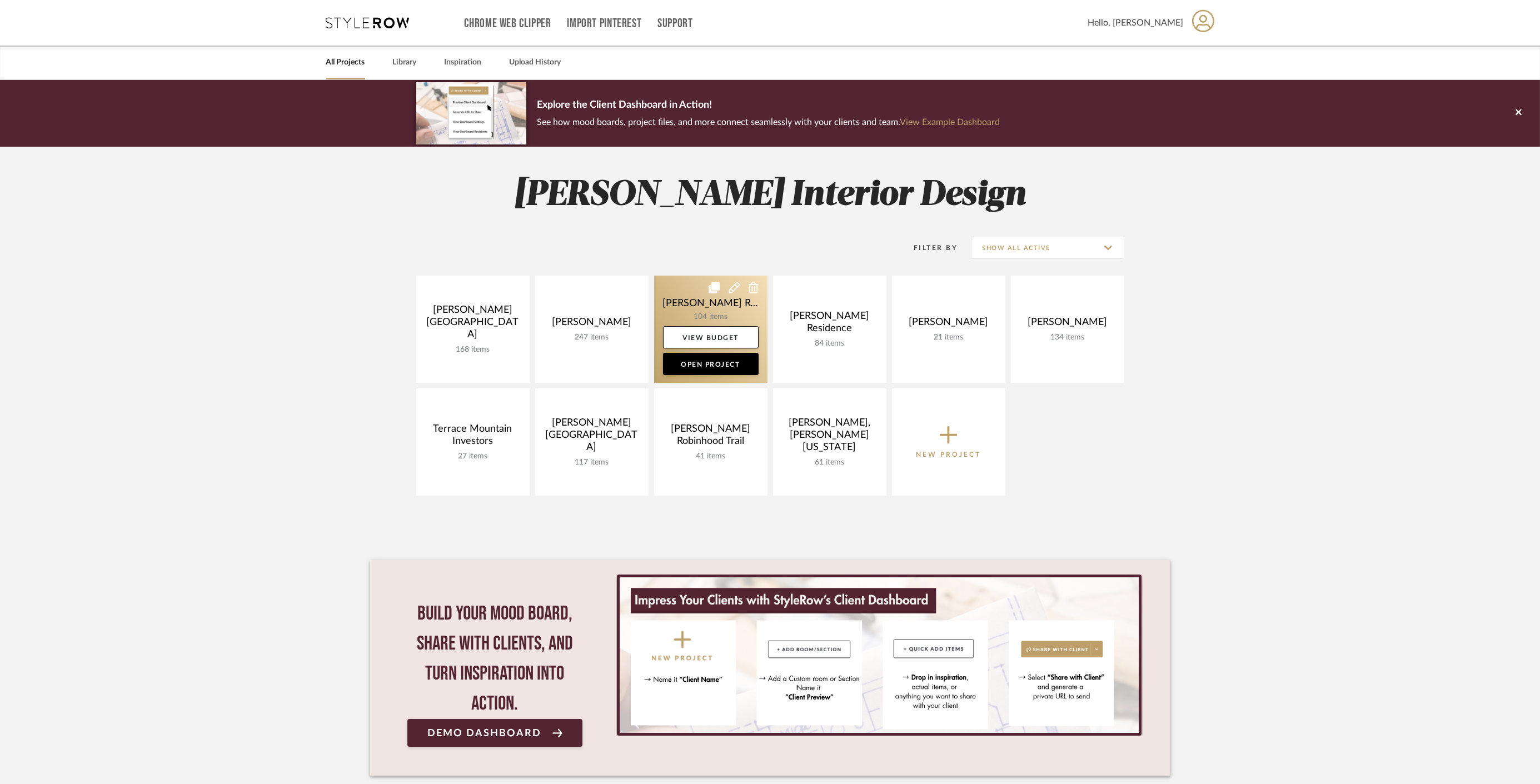
click at [681, 322] on link at bounding box center [711, 329] width 114 height 107
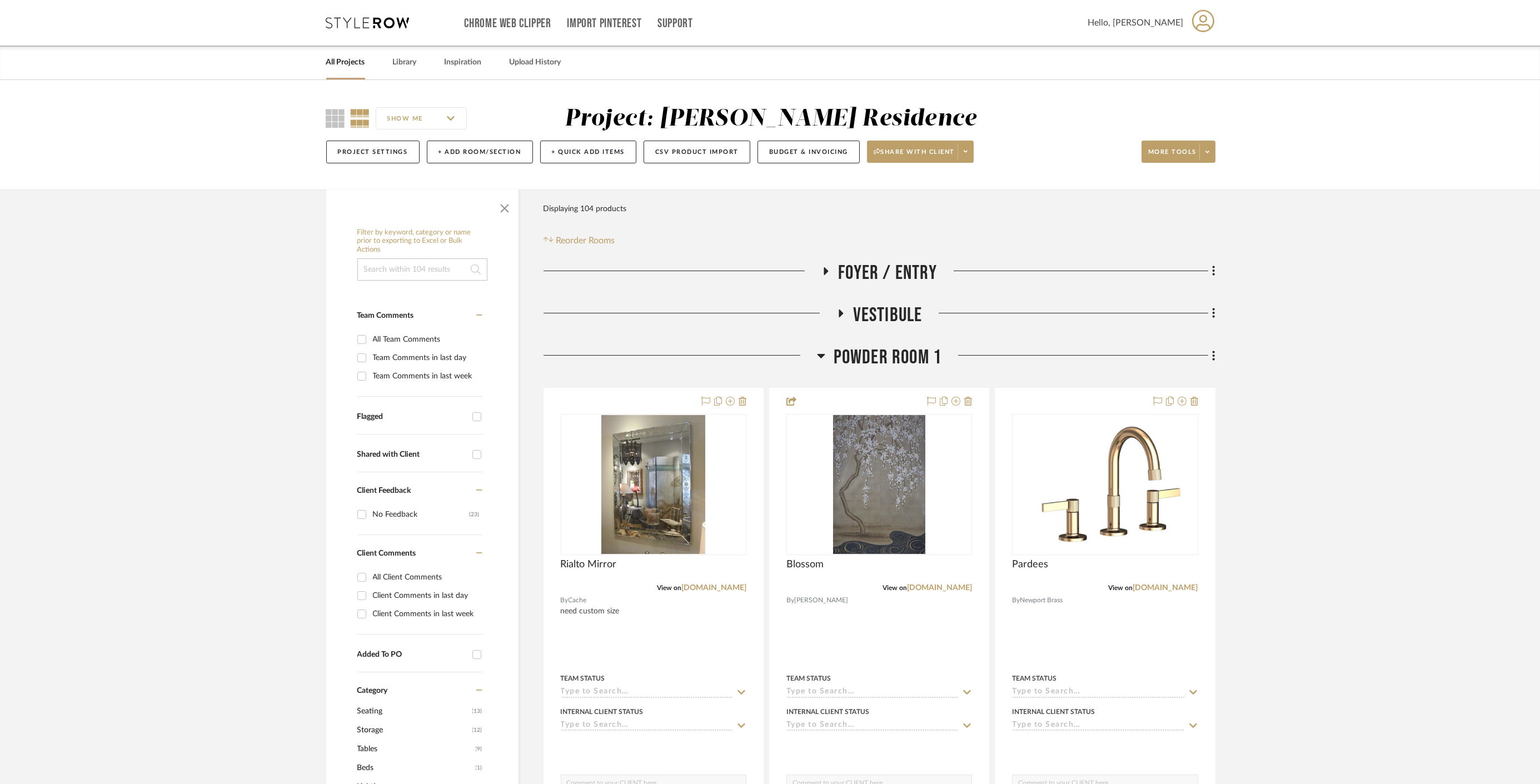
click at [499, 206] on span "button" at bounding box center [504, 206] width 27 height 27
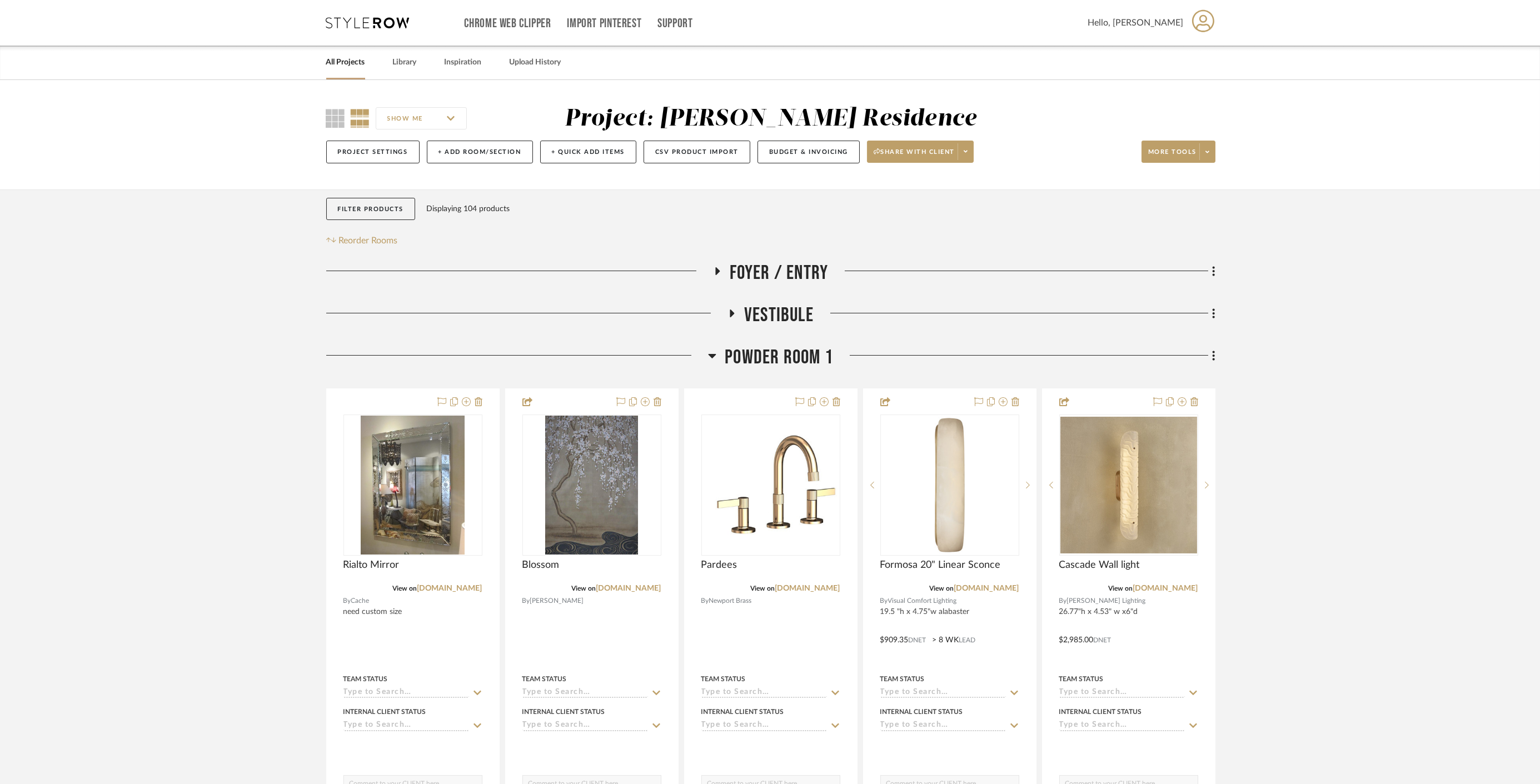
drag, startPoint x: 781, startPoint y: 363, endPoint x: 778, endPoint y: 324, distance: 39.1
click at [780, 362] on span "Powder Room 1" at bounding box center [779, 357] width 109 height 24
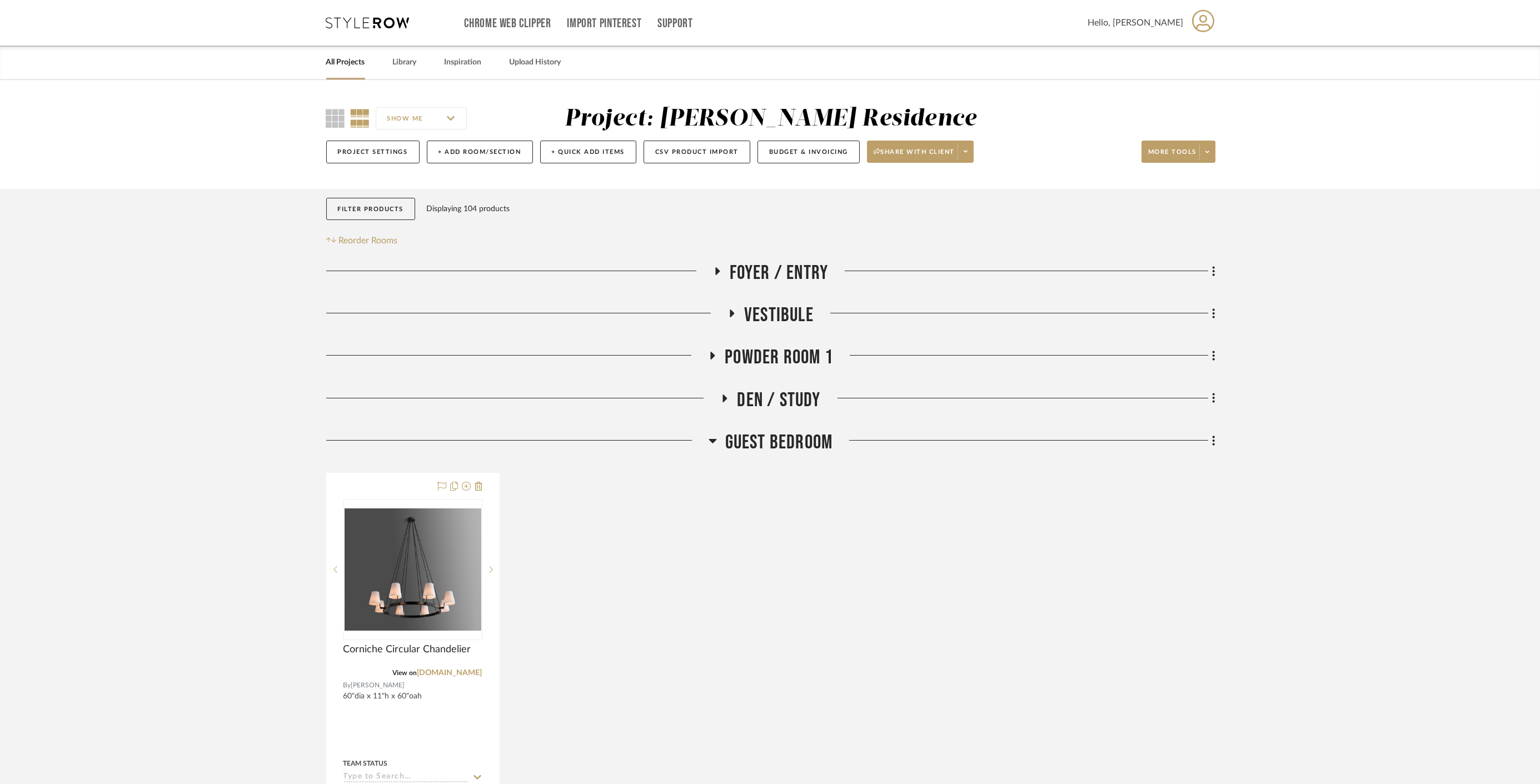
click at [778, 315] on span "Vestibule" at bounding box center [779, 315] width 70 height 24
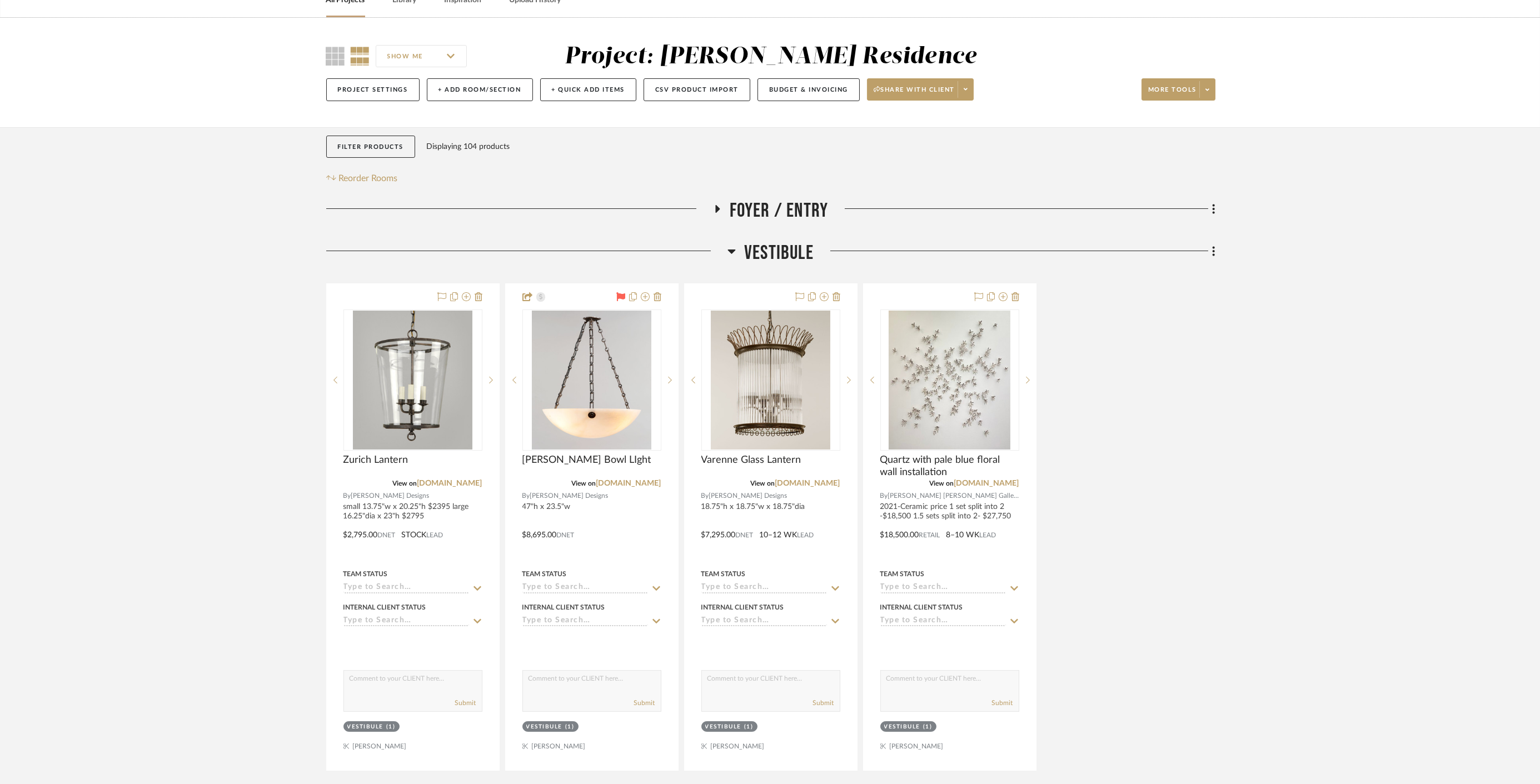
scroll to position [123, 0]
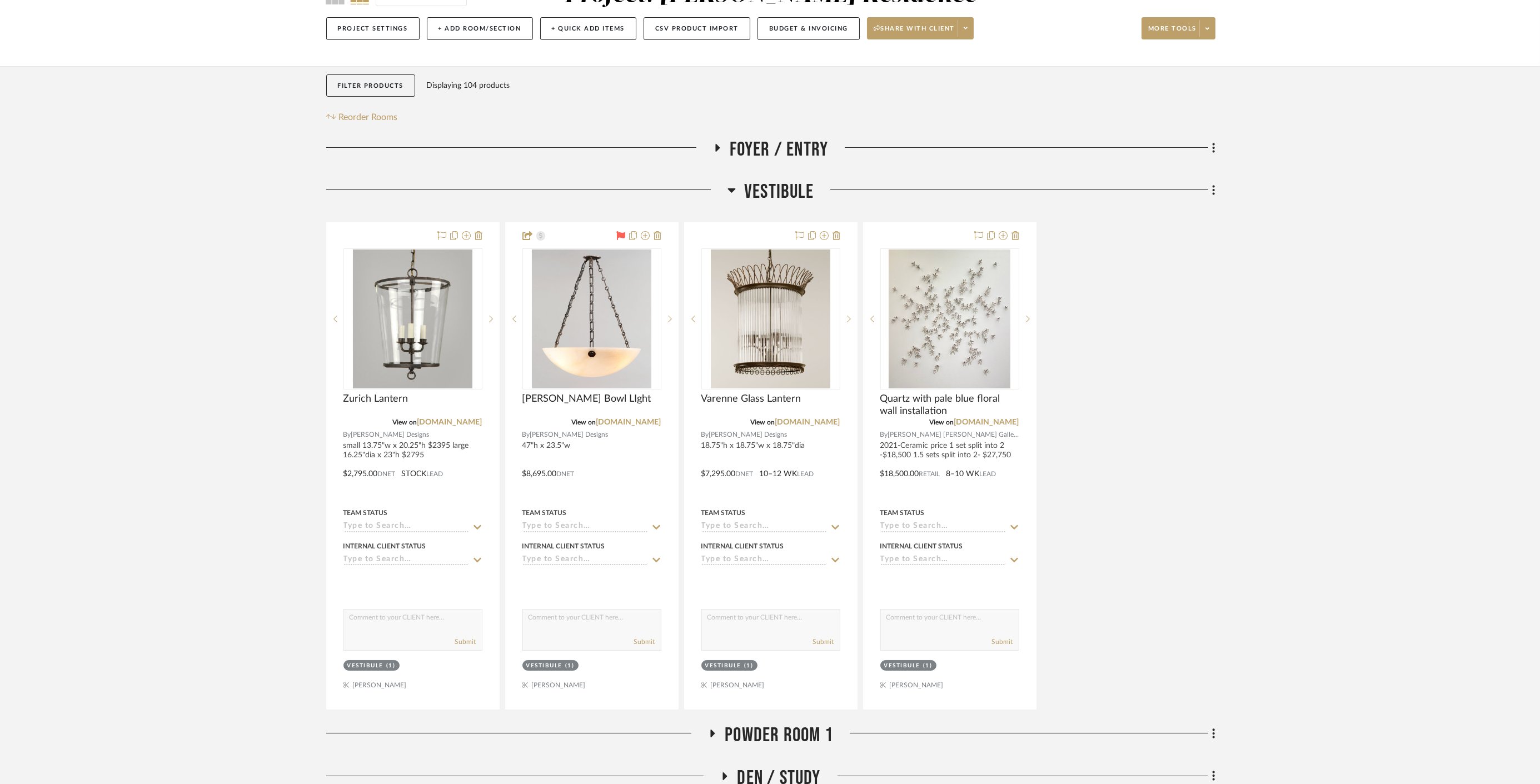
click at [783, 193] on span "Vestibule" at bounding box center [779, 191] width 70 height 24
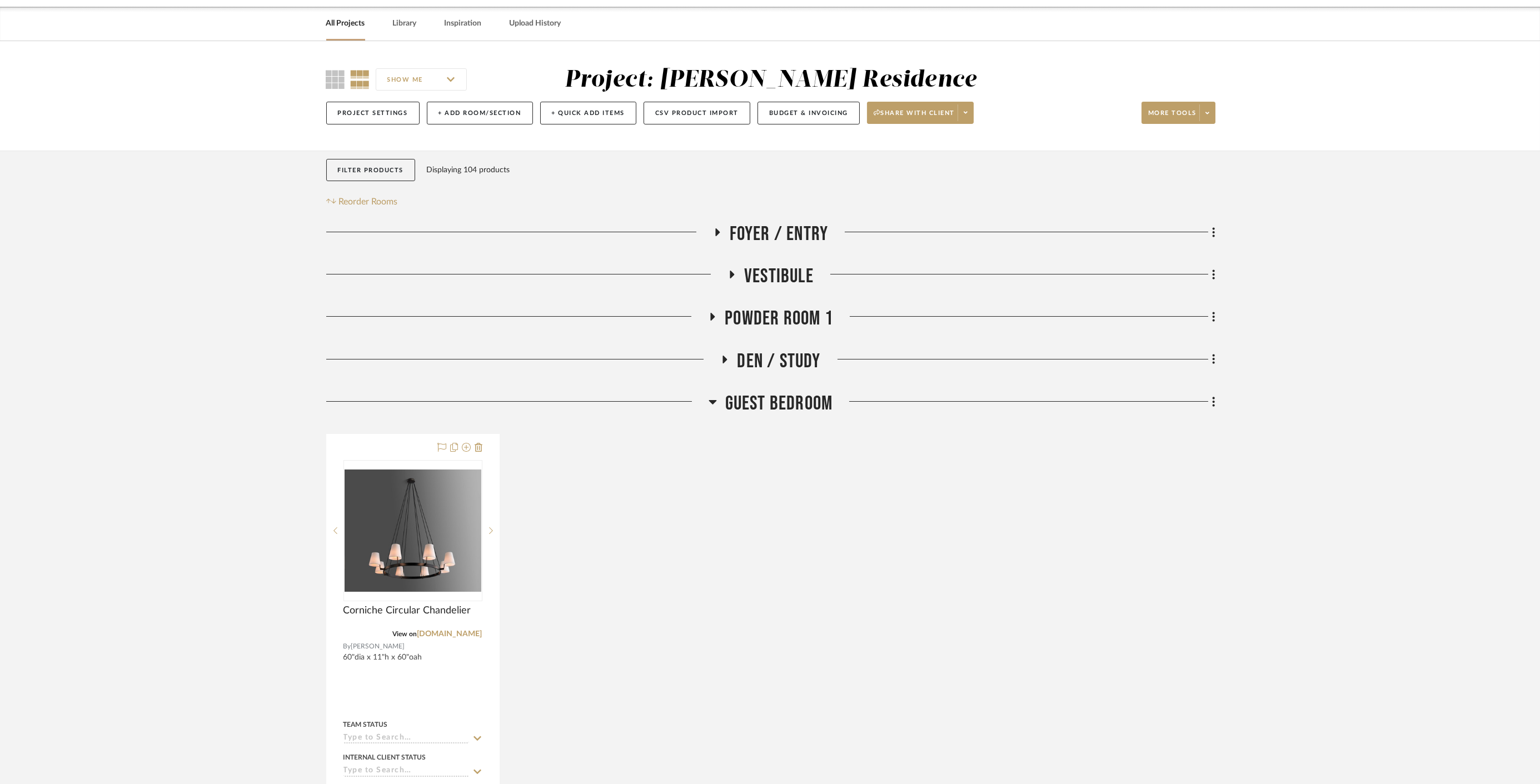
scroll to position [0, 0]
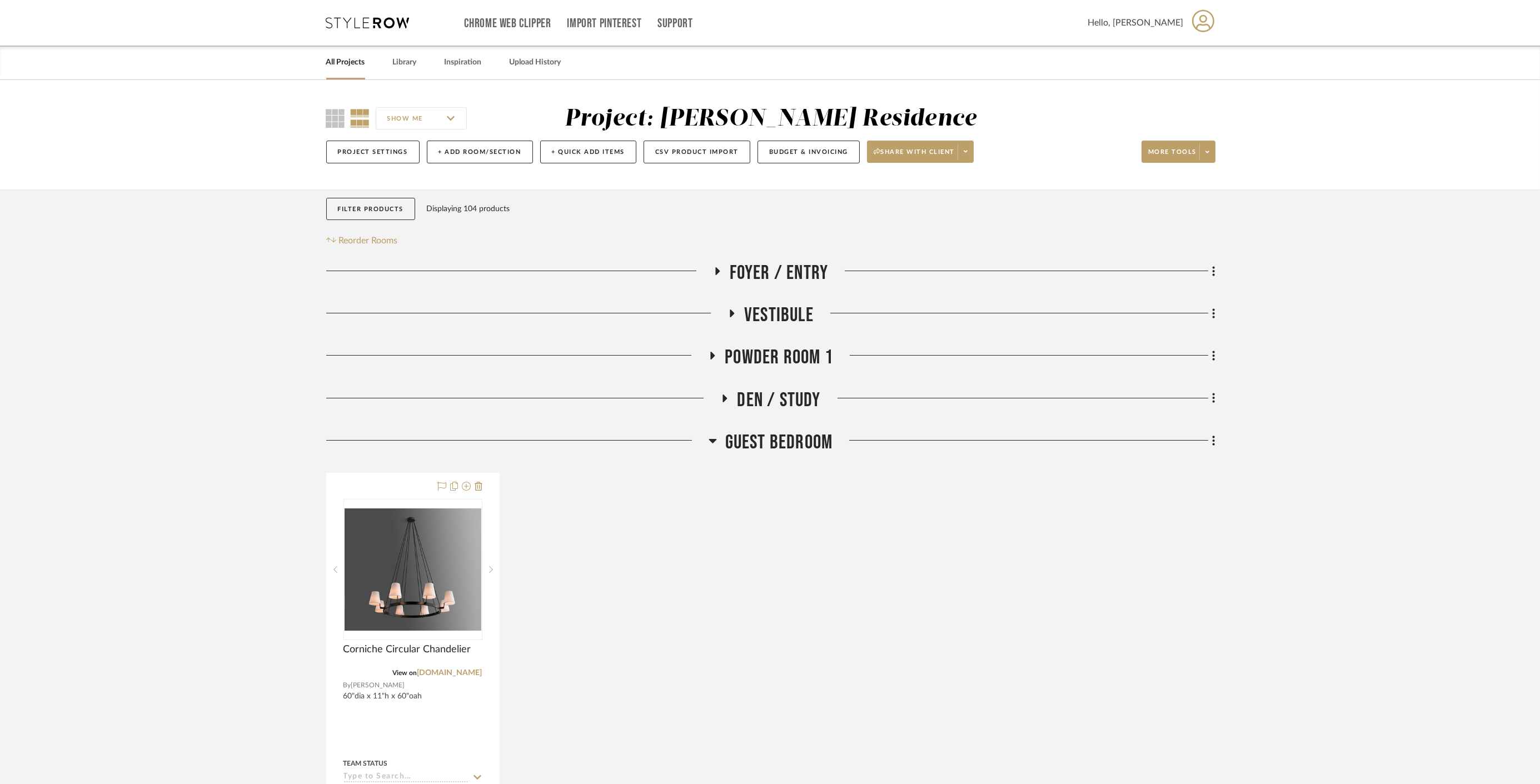
click at [345, 61] on link "All Projects" at bounding box center [345, 62] width 39 height 15
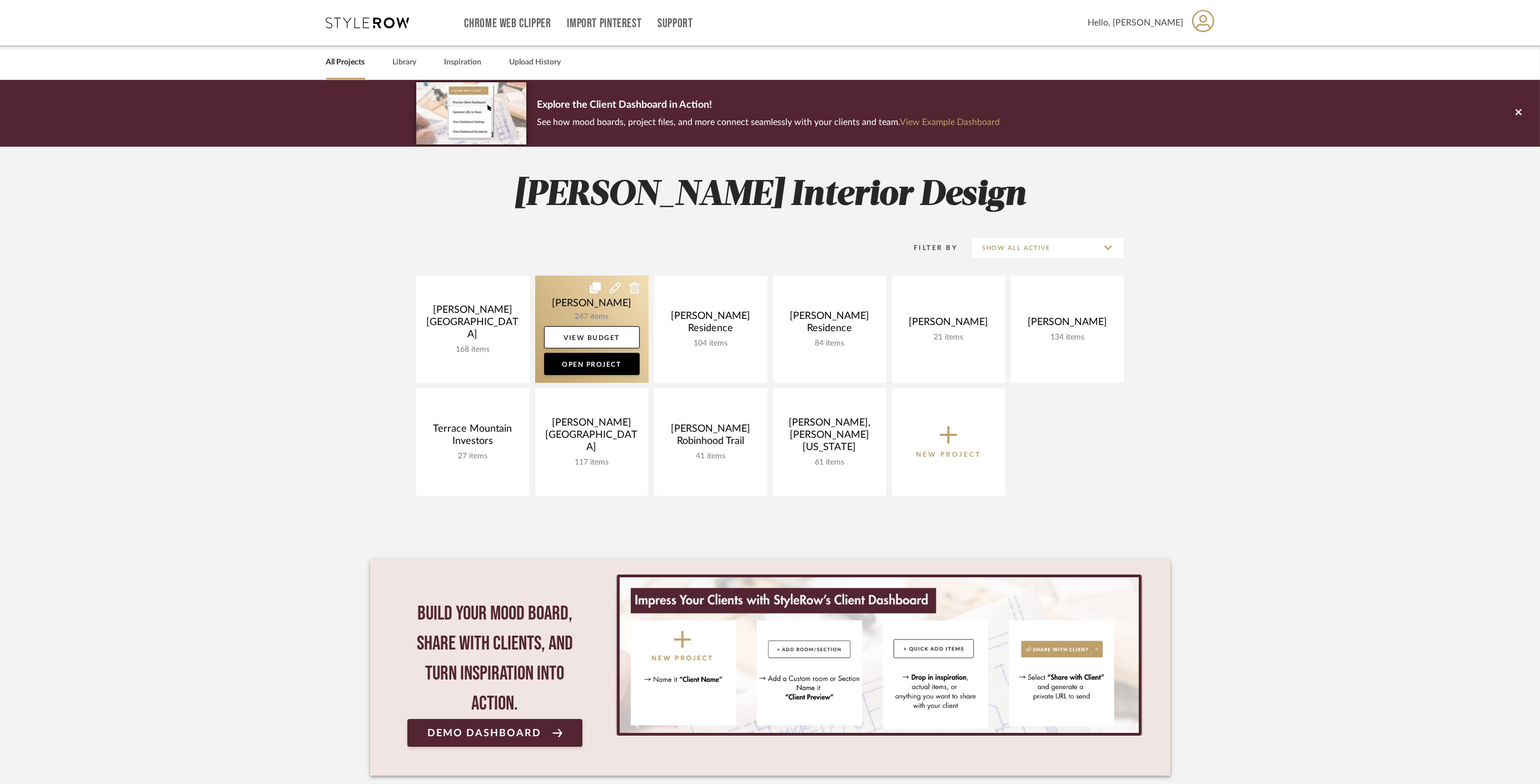
click at [594, 302] on link at bounding box center [592, 329] width 114 height 107
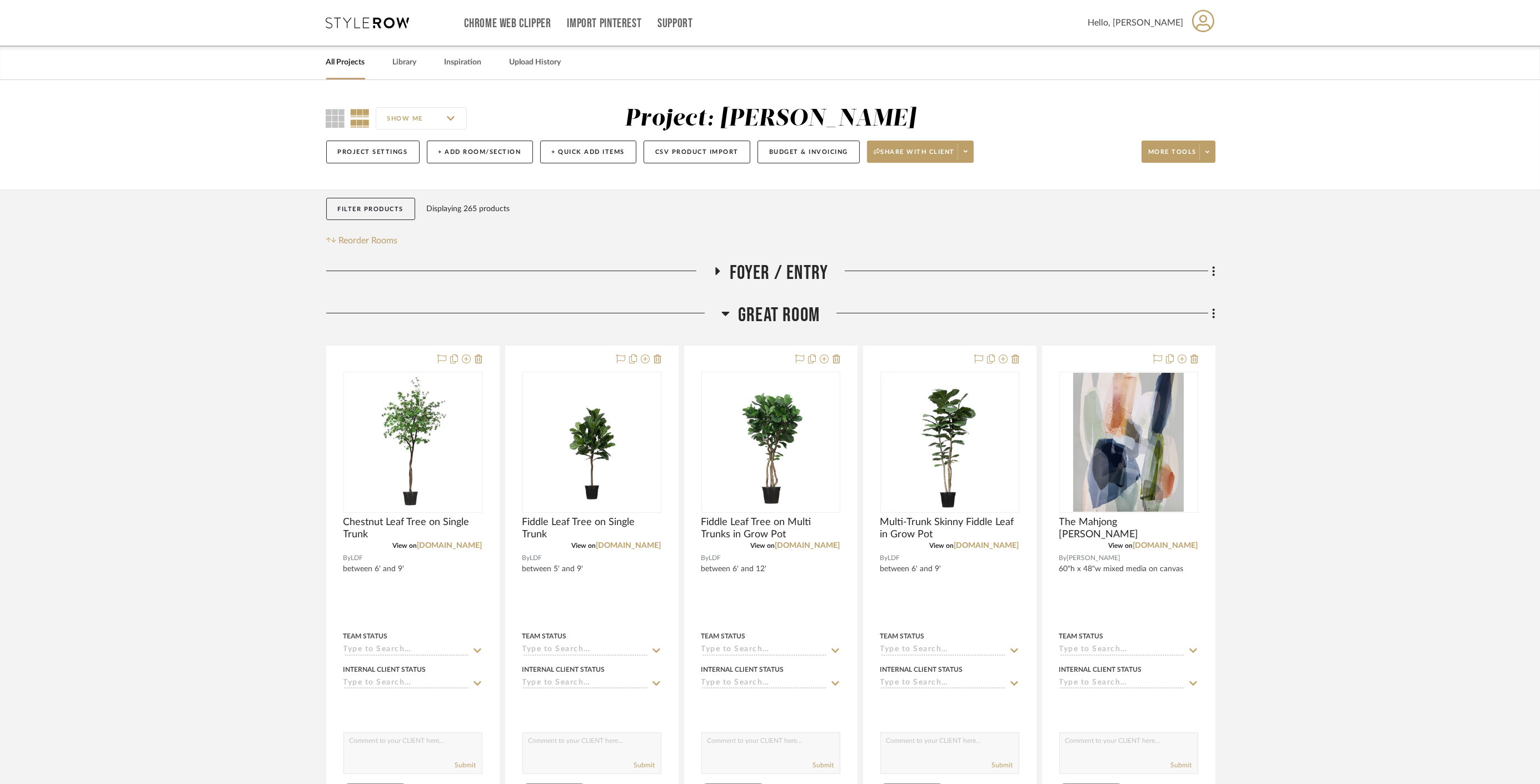
click at [765, 282] on span "Foyer / Entry" at bounding box center [779, 273] width 99 height 24
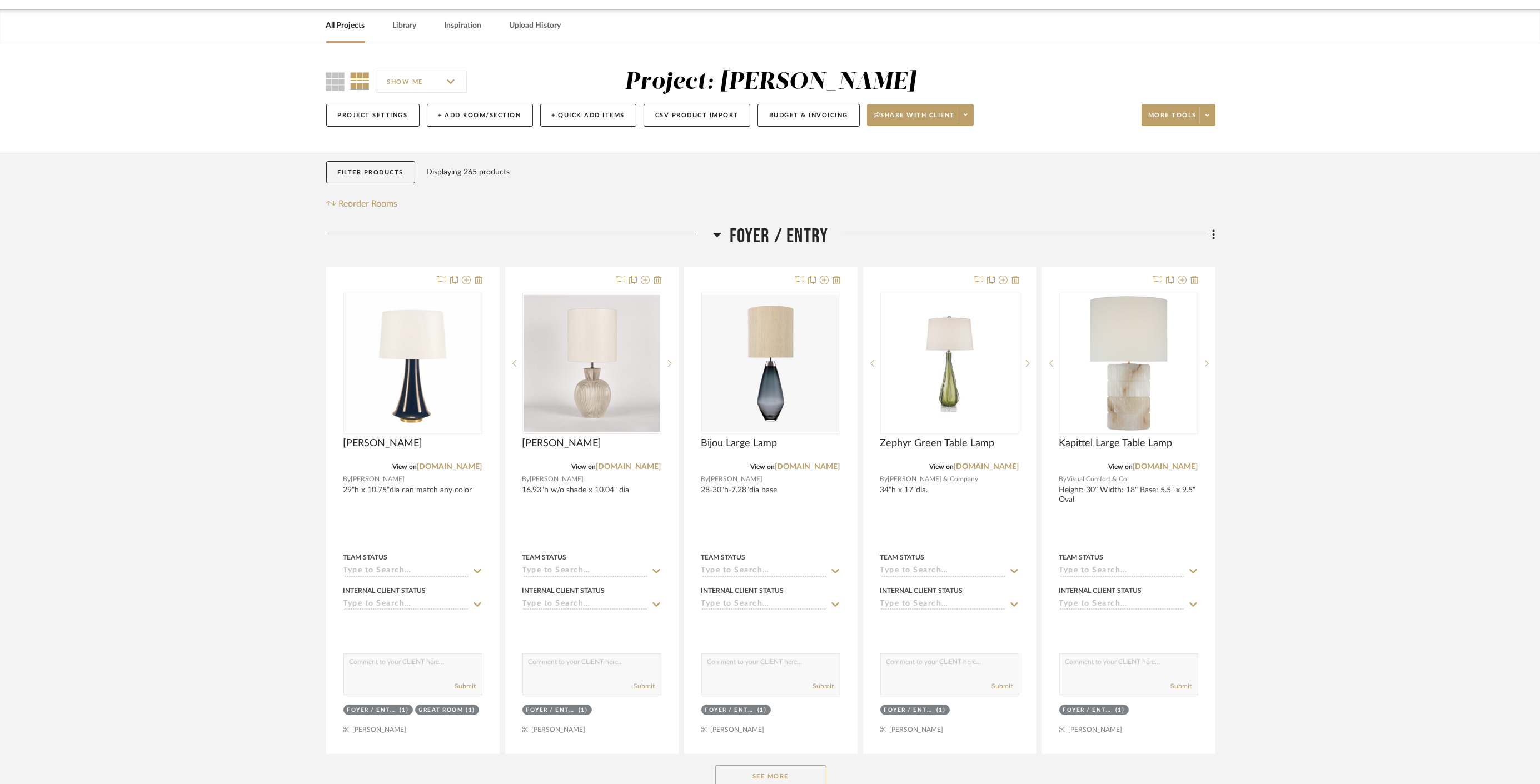
scroll to position [62, 0]
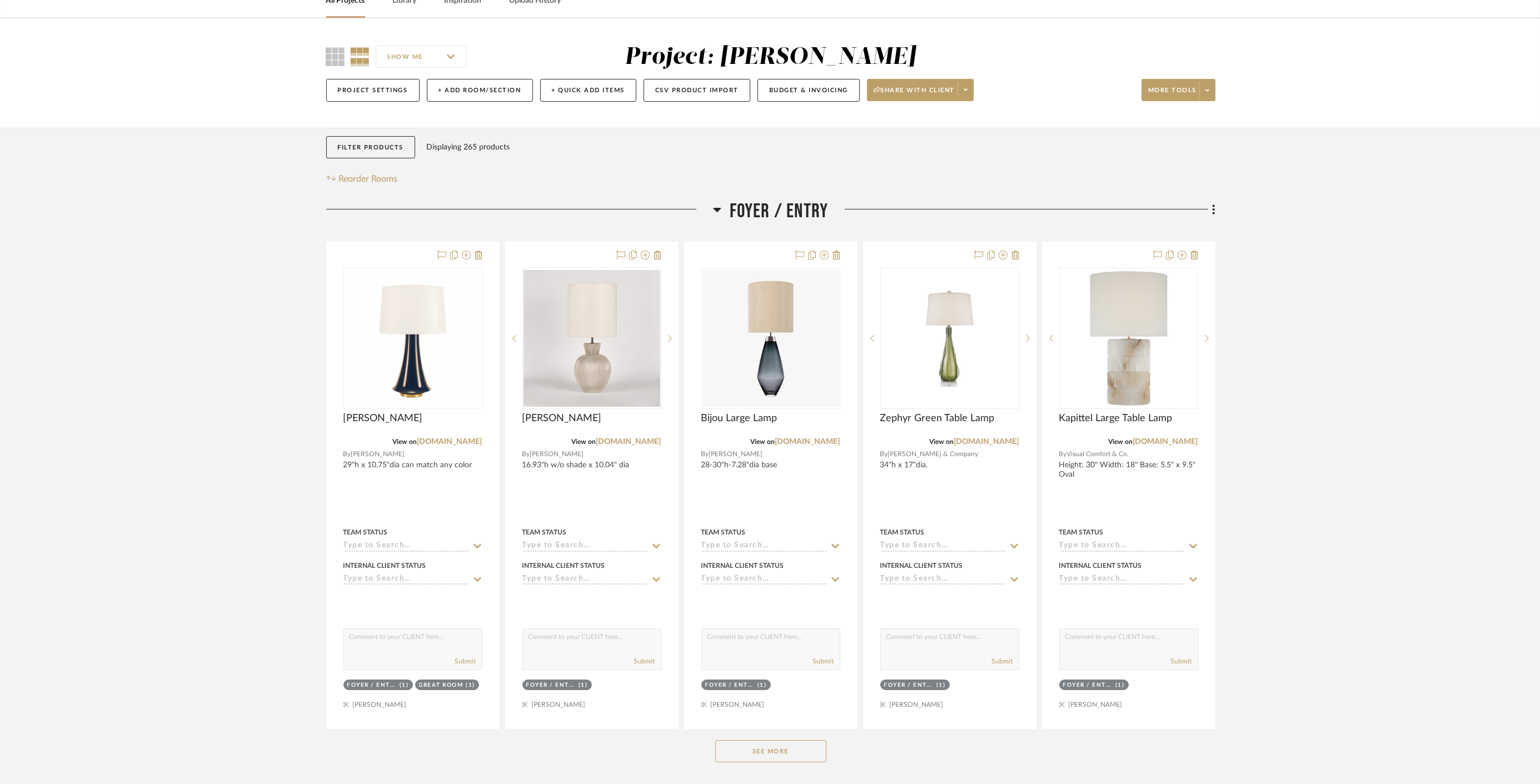
click at [766, 201] on span "Foyer / Entry" at bounding box center [779, 211] width 99 height 24
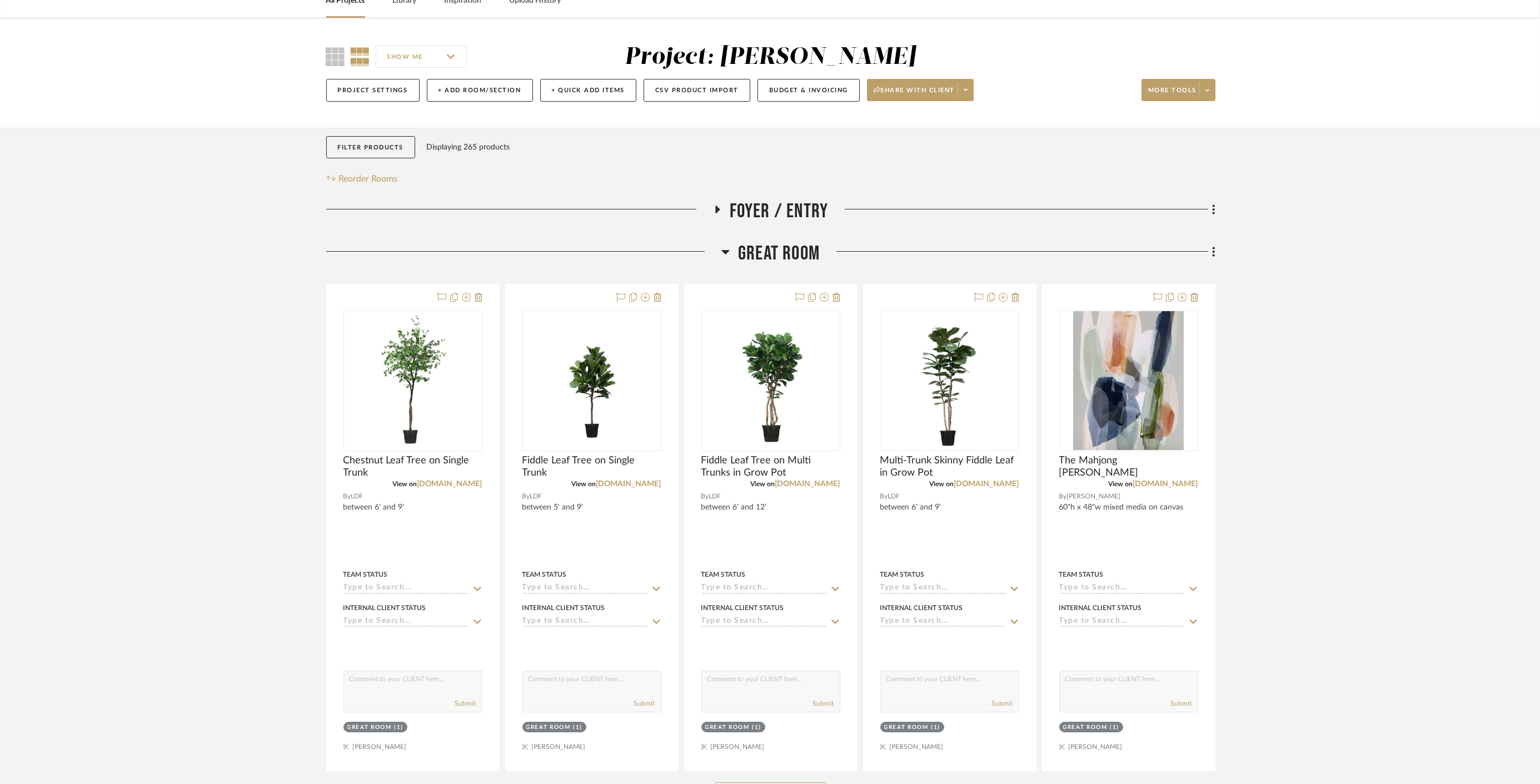
click at [767, 251] on span "Great Room" at bounding box center [779, 253] width 82 height 24
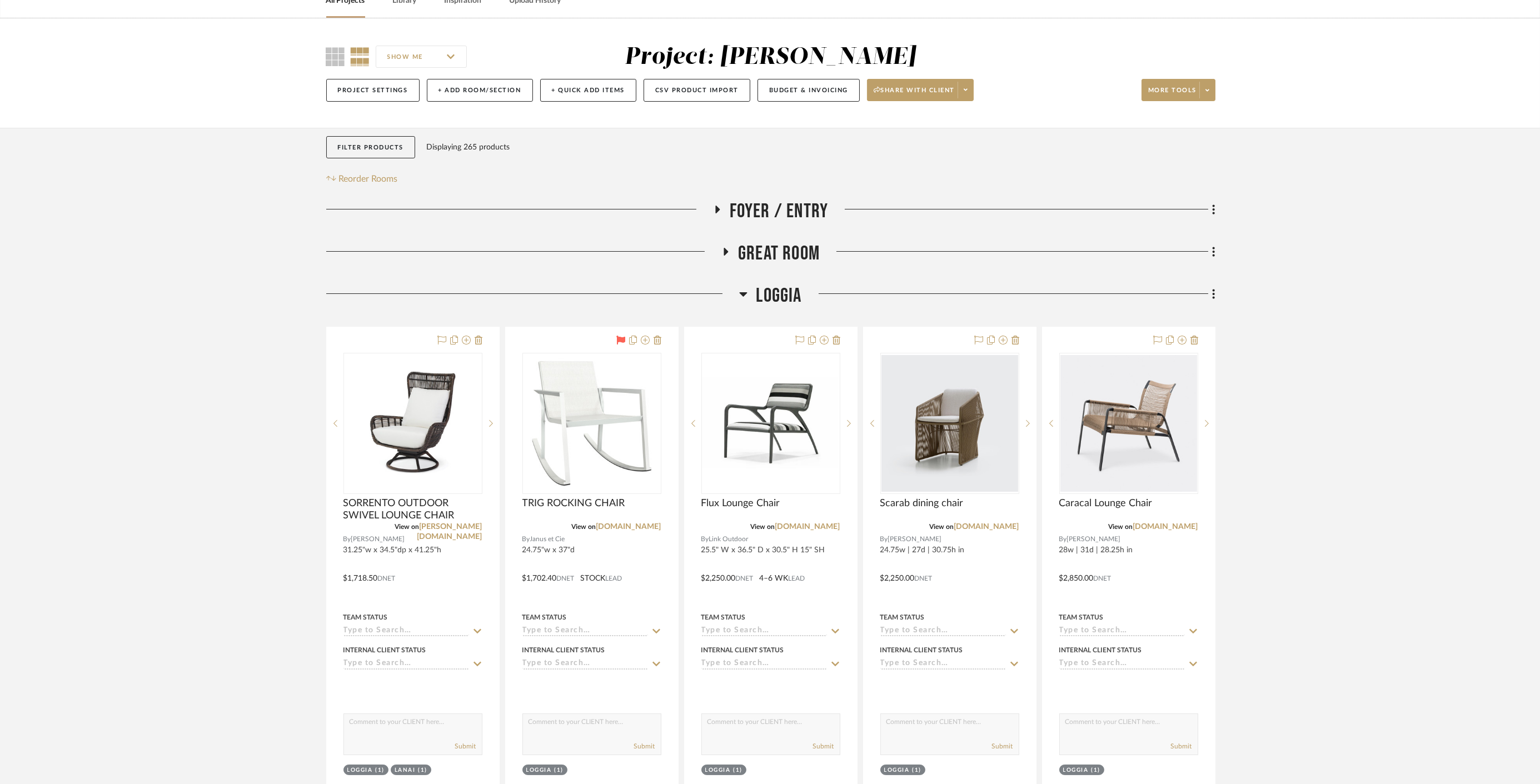
click at [768, 296] on span "Loggia" at bounding box center [778, 296] width 45 height 24
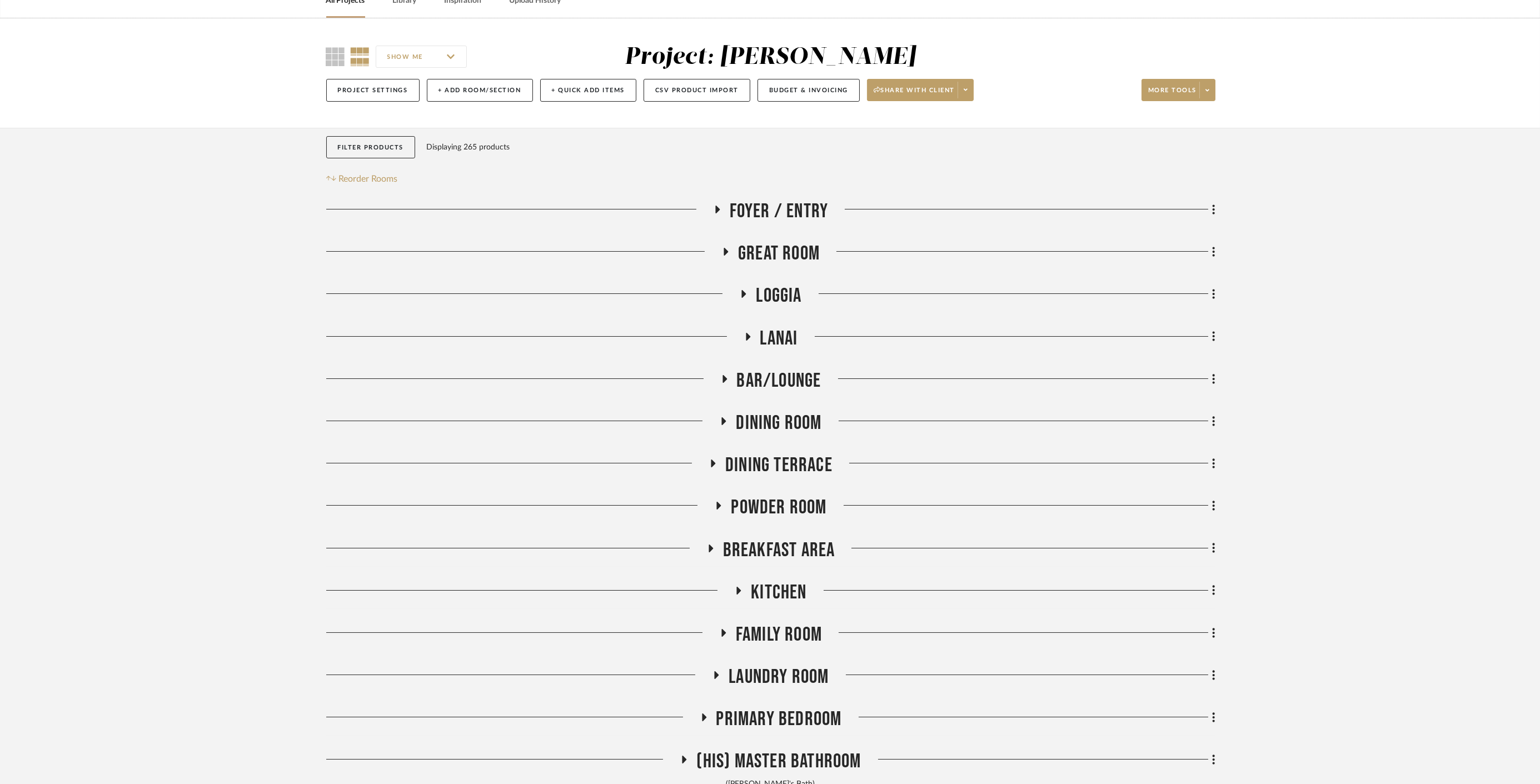
click at [787, 332] on span "Lanai" at bounding box center [779, 338] width 38 height 24
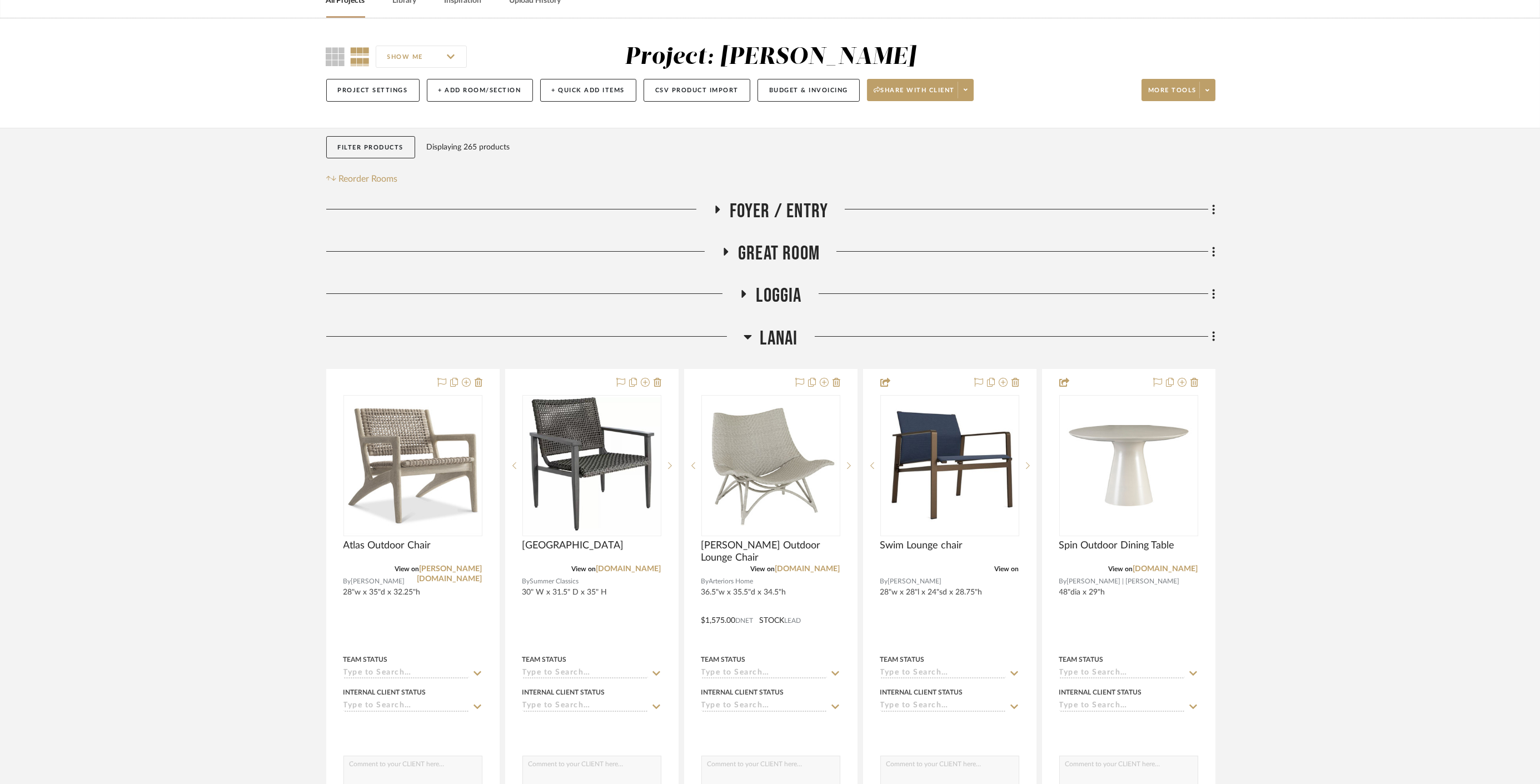
click at [787, 332] on span "Lanai" at bounding box center [779, 338] width 38 height 24
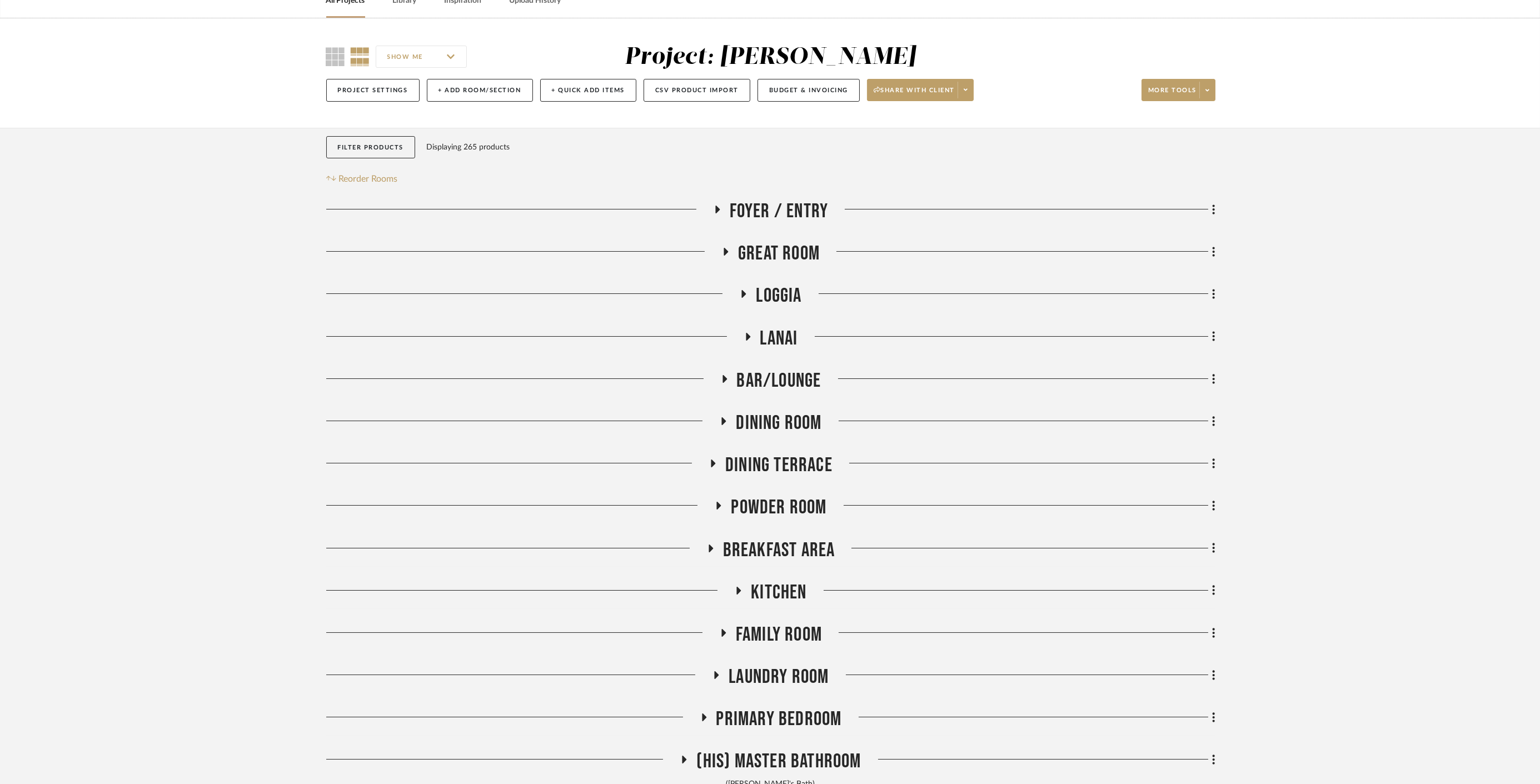
click at [776, 377] on span "Bar/Lounge" at bounding box center [779, 380] width 84 height 24
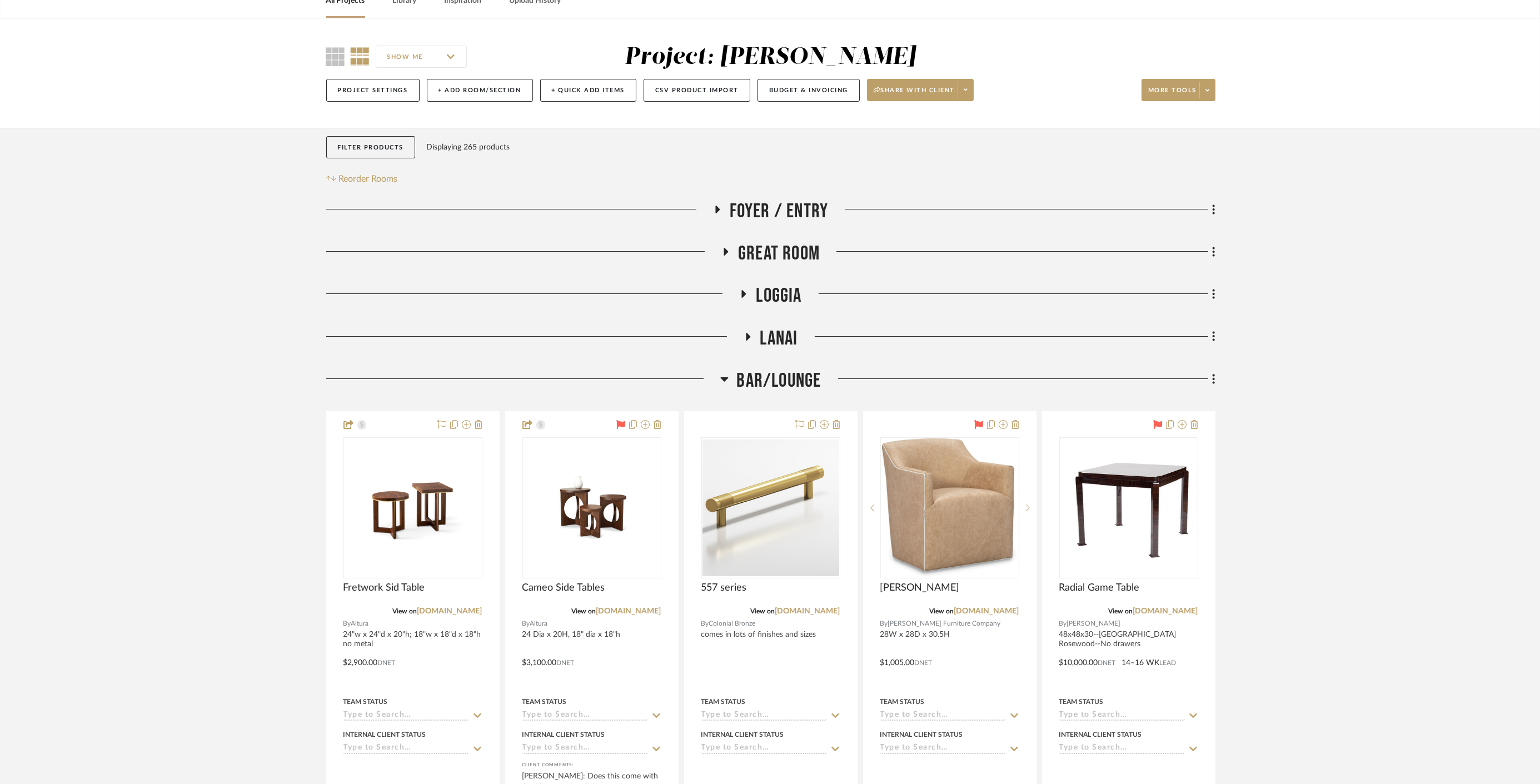
click at [776, 377] on span "Bar/Lounge" at bounding box center [779, 380] width 84 height 24
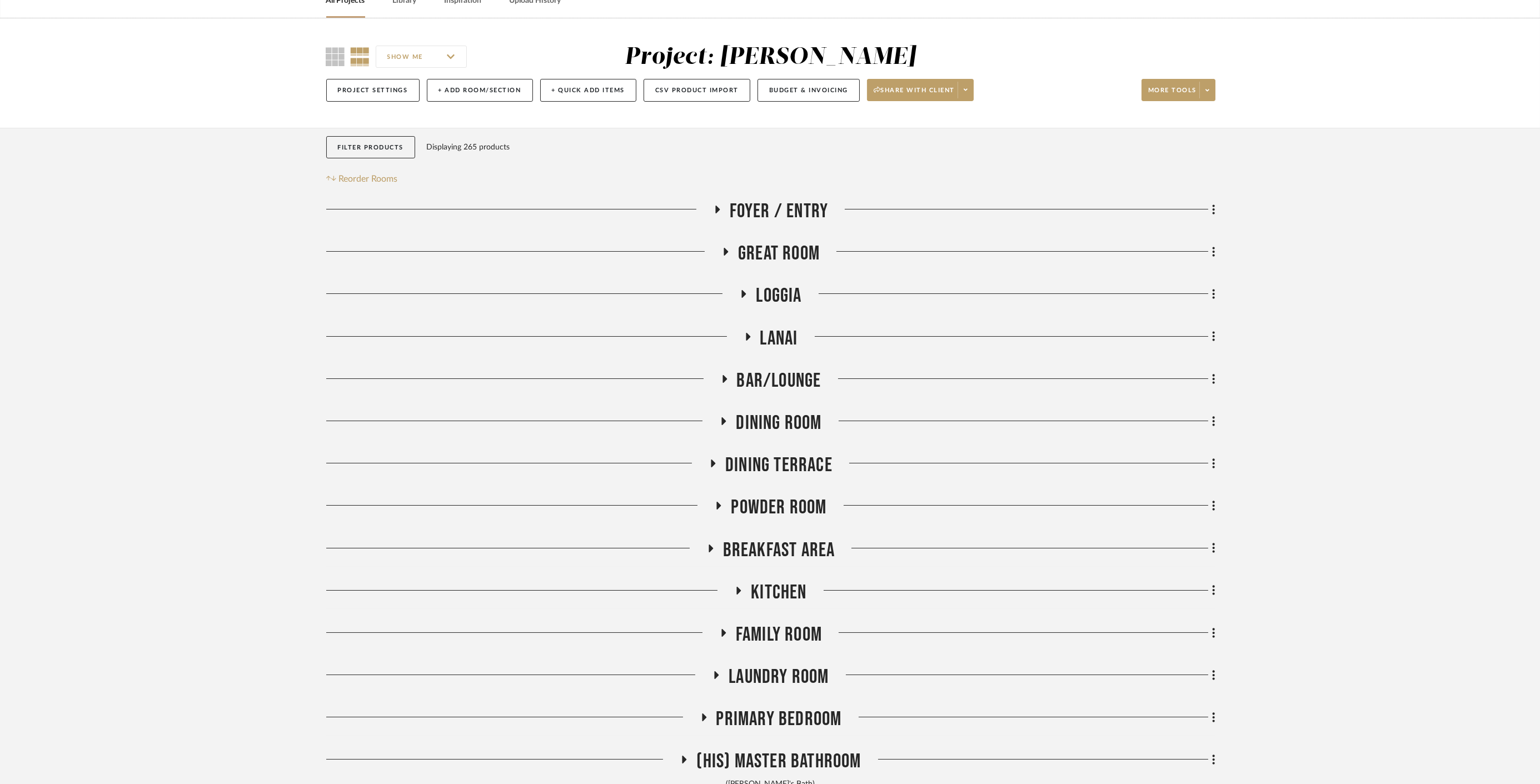
click at [776, 422] on span "Dining Room" at bounding box center [778, 422] width 86 height 24
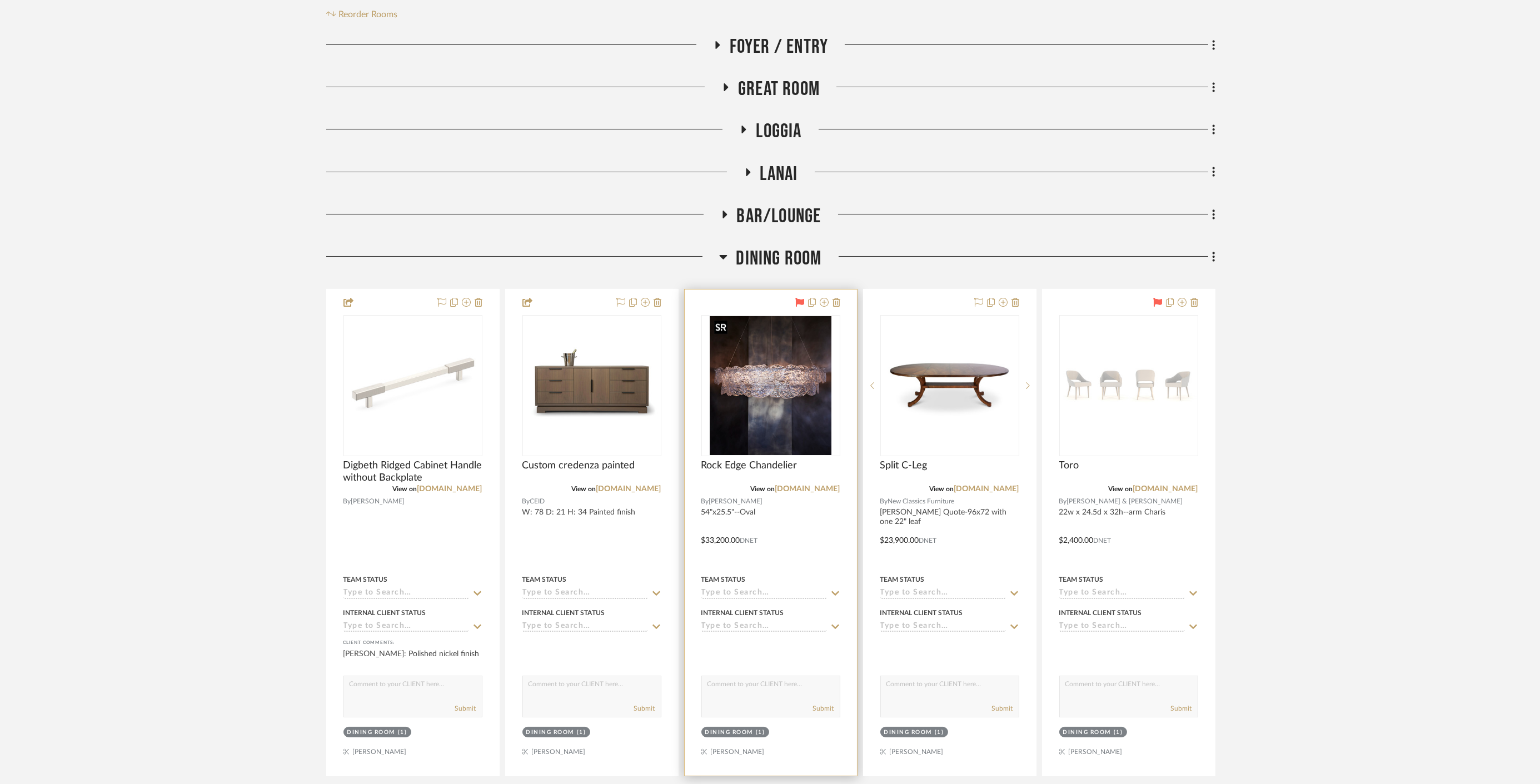
scroll to position [370, 0]
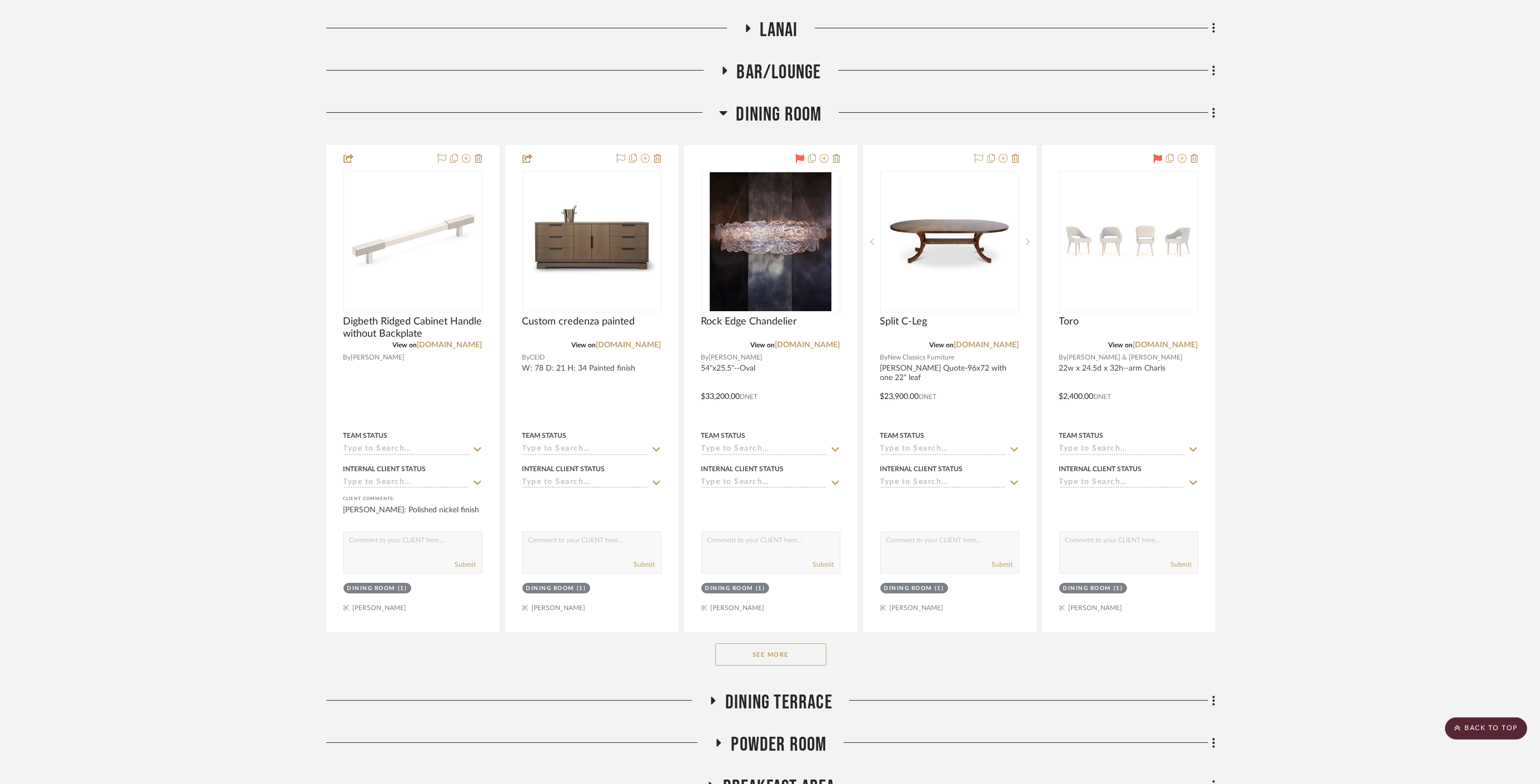
click at [802, 117] on span "Dining Room" at bounding box center [778, 114] width 86 height 24
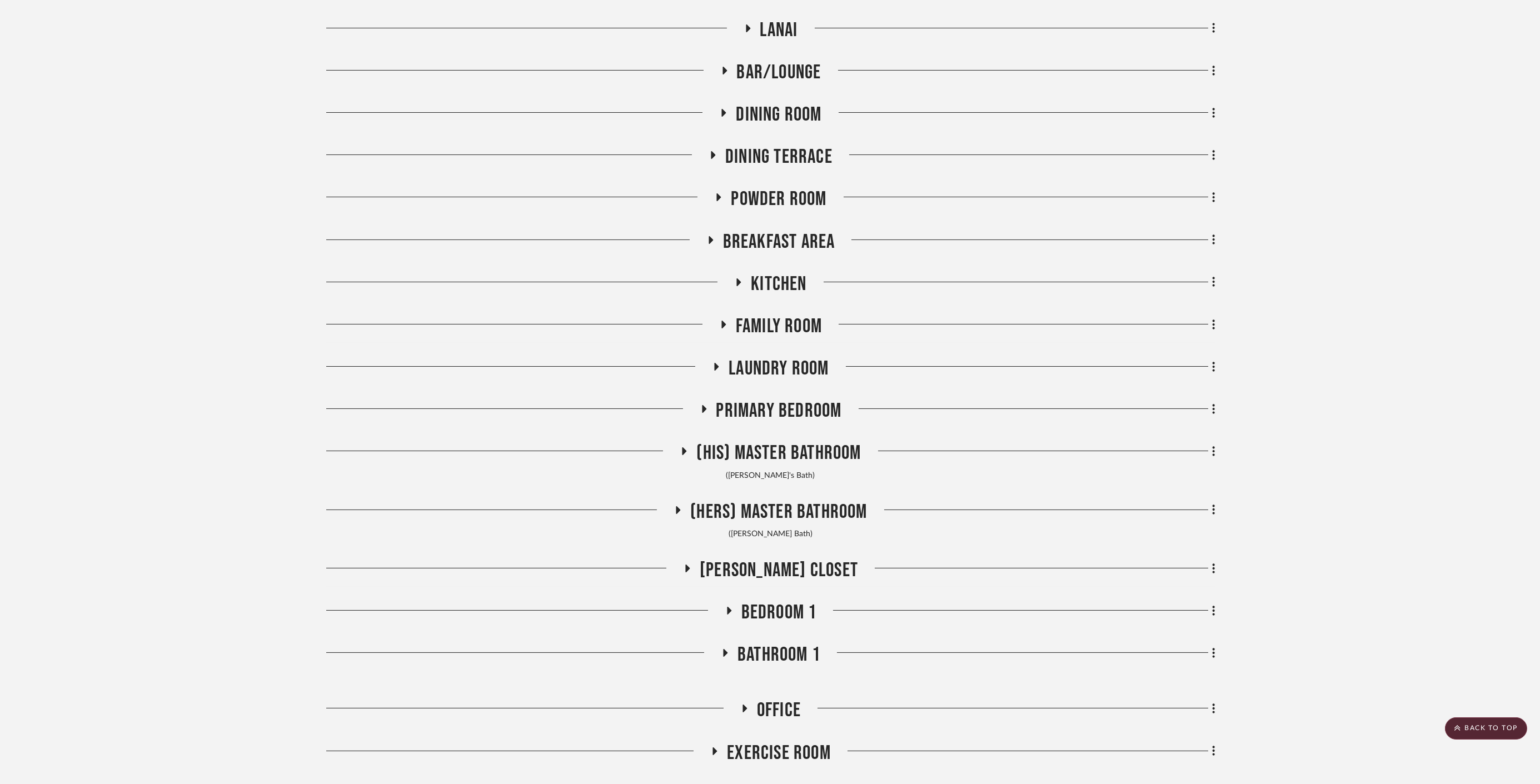
click at [765, 150] on span "Dining Terrace" at bounding box center [779, 157] width 107 height 24
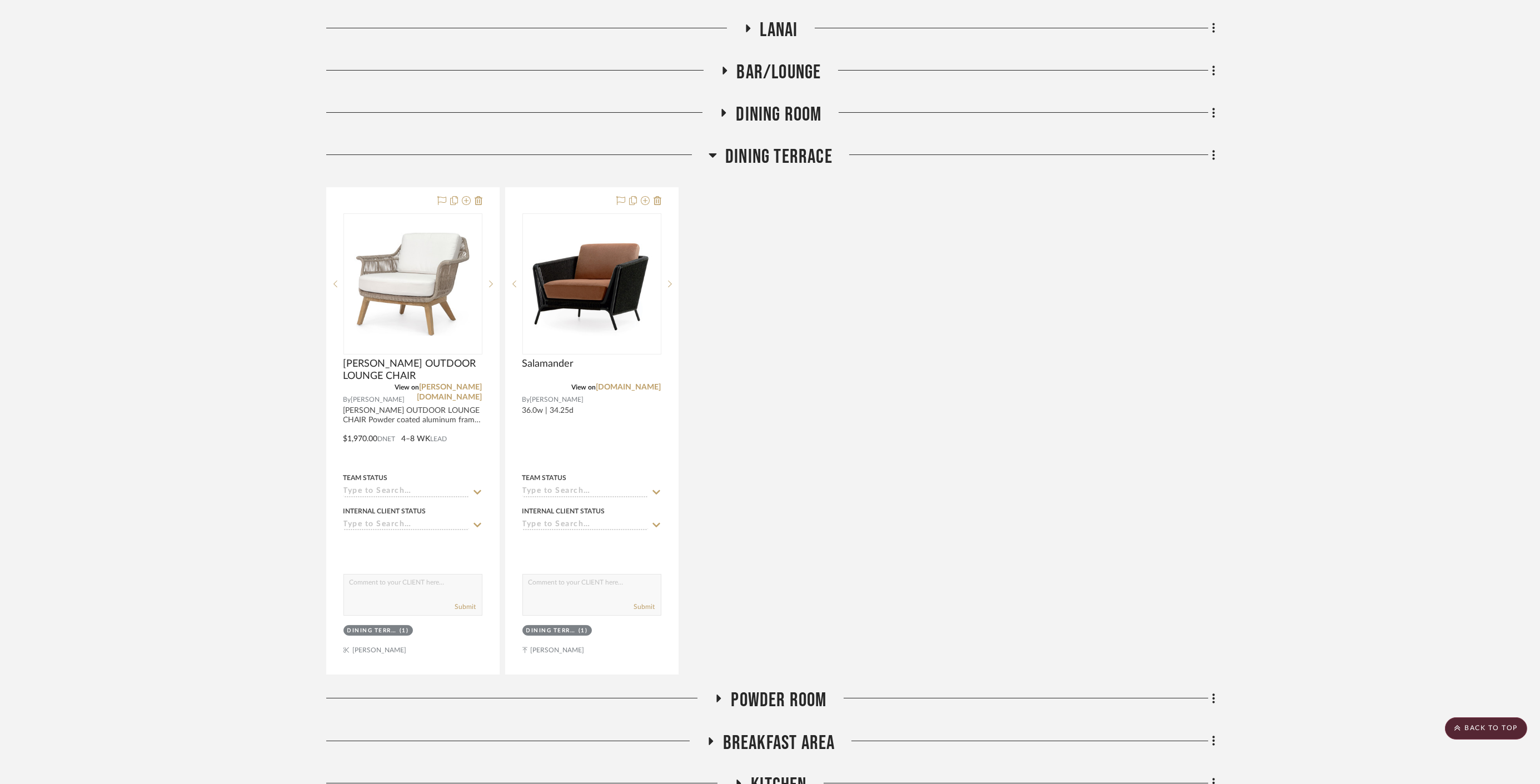
click at [765, 150] on span "Dining Terrace" at bounding box center [779, 157] width 107 height 24
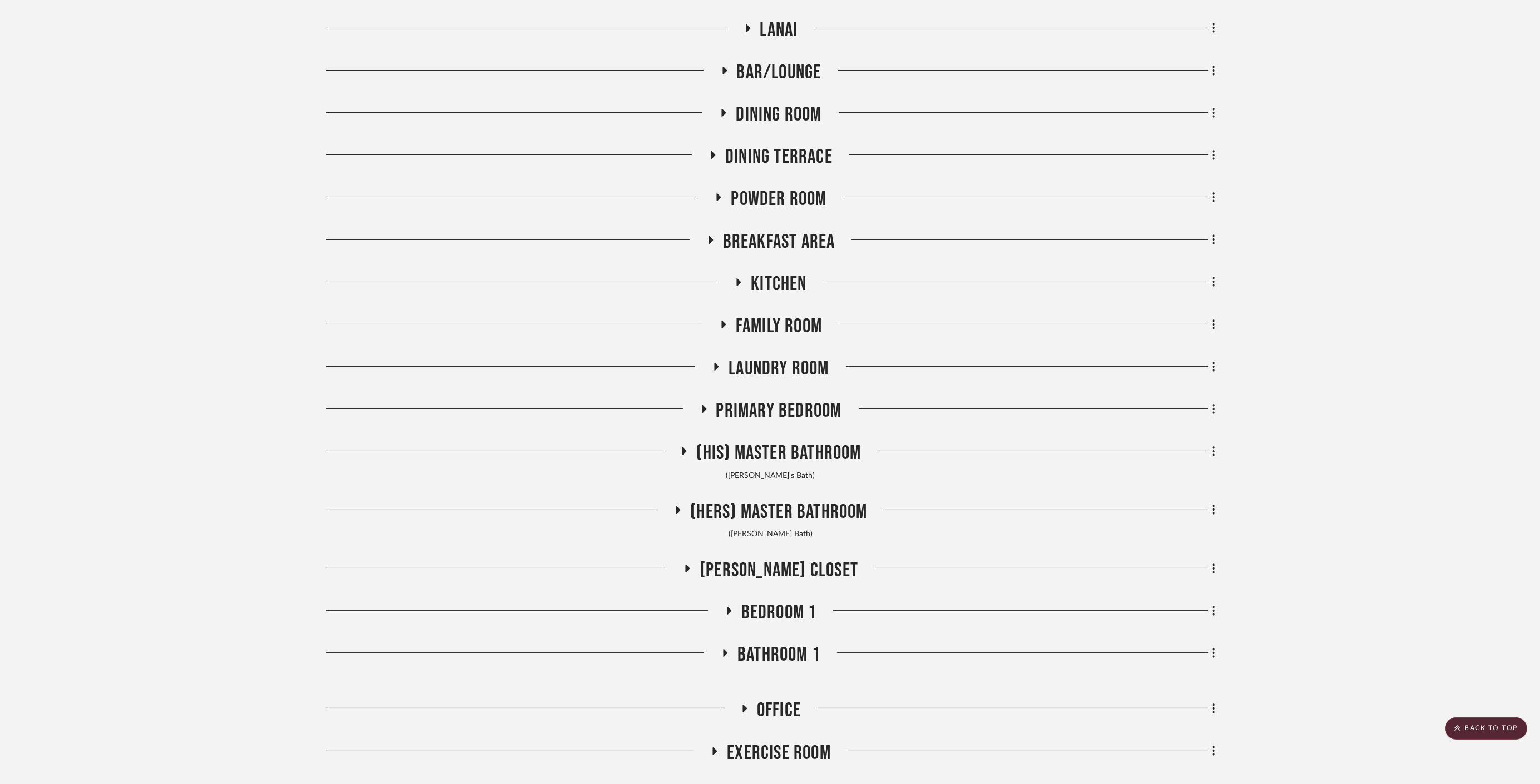
click at [767, 202] on span "Powder Room" at bounding box center [779, 199] width 96 height 24
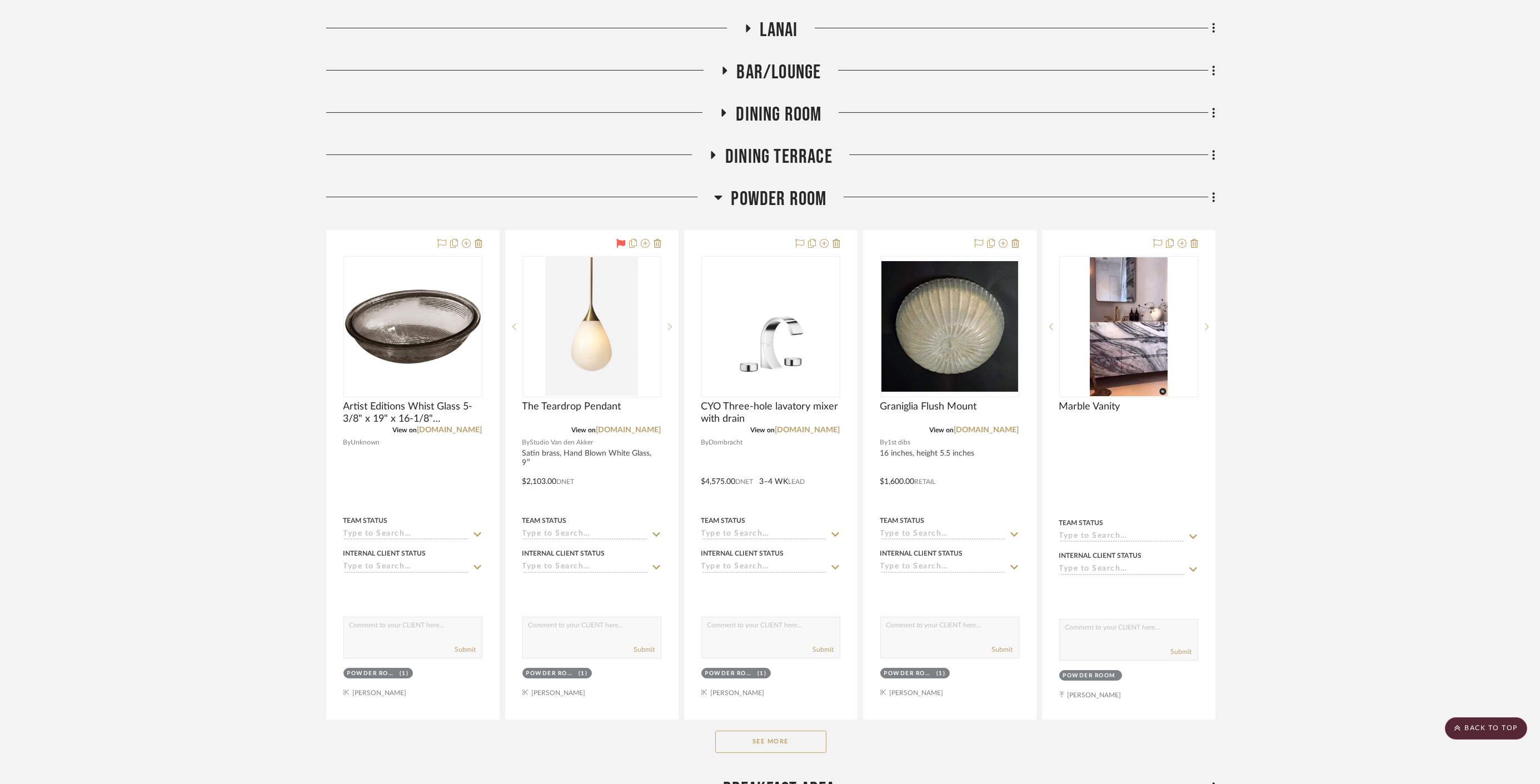
click at [767, 202] on span "Powder Room" at bounding box center [779, 199] width 96 height 24
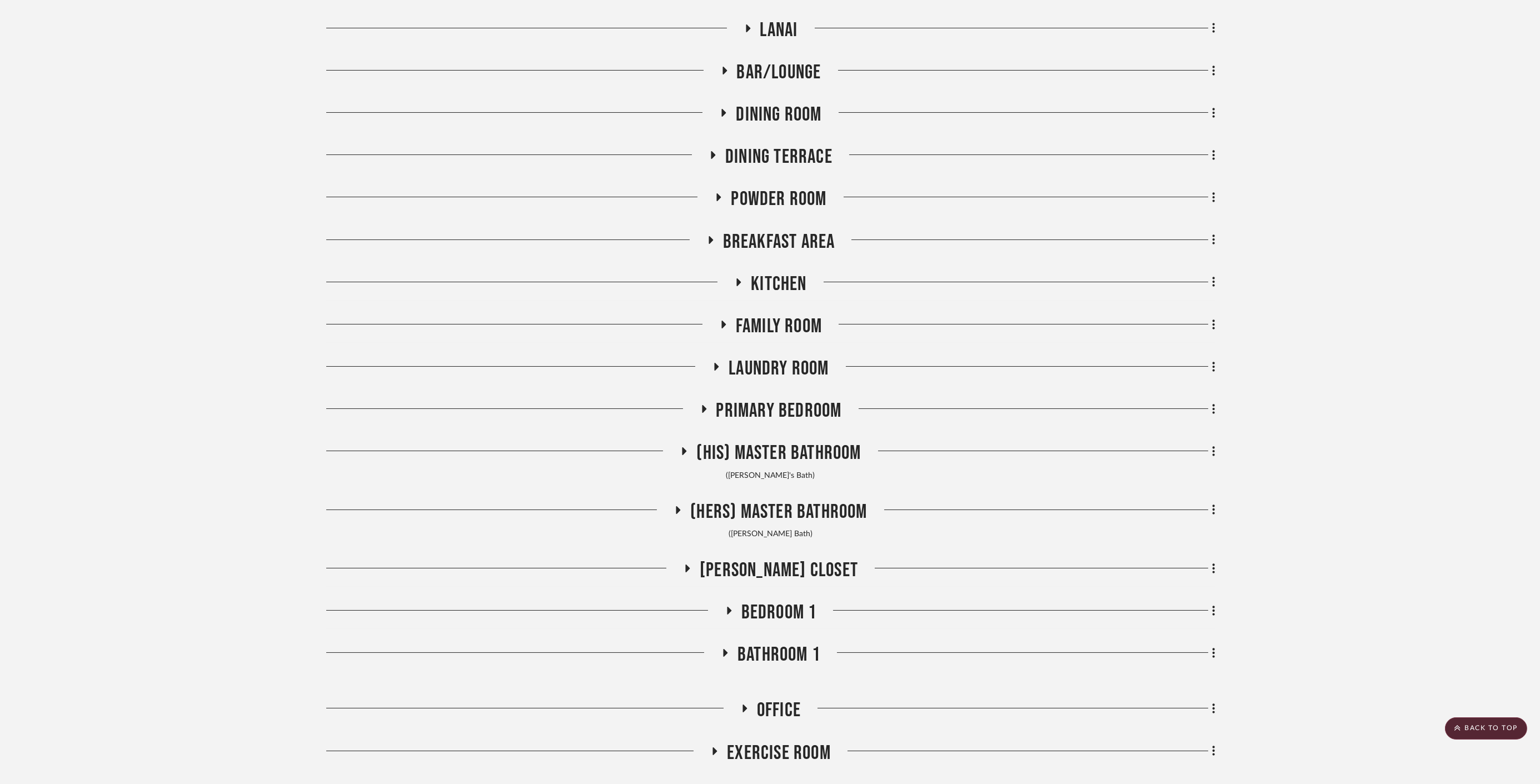
click at [769, 237] on span "Breakfast Area" at bounding box center [779, 242] width 112 height 24
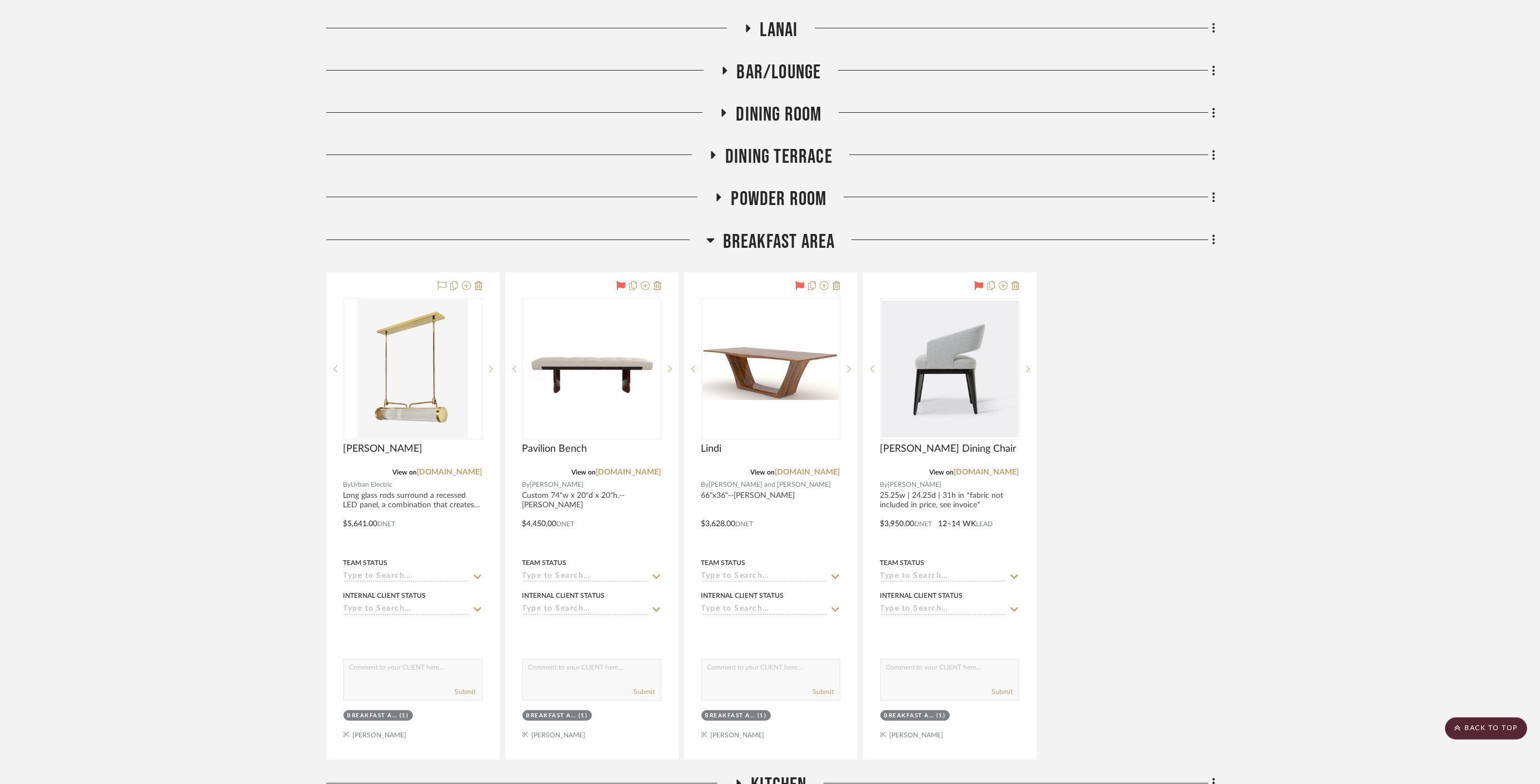
click at [769, 237] on span "Breakfast Area" at bounding box center [779, 242] width 112 height 24
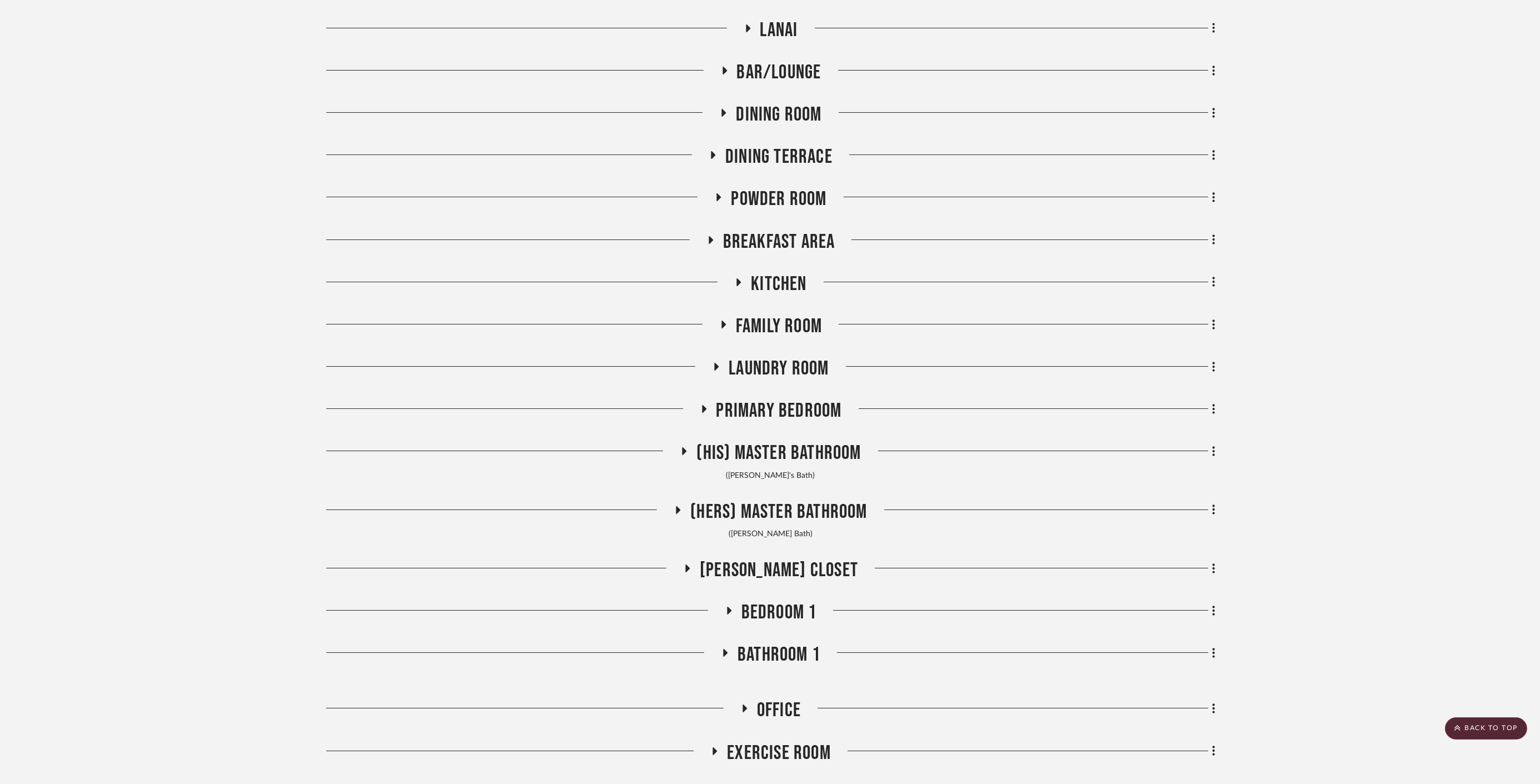
click at [765, 296] on div "Kitchen" at bounding box center [771, 286] width 889 height 28
click at [765, 286] on span "Kitchen" at bounding box center [778, 283] width 55 height 24
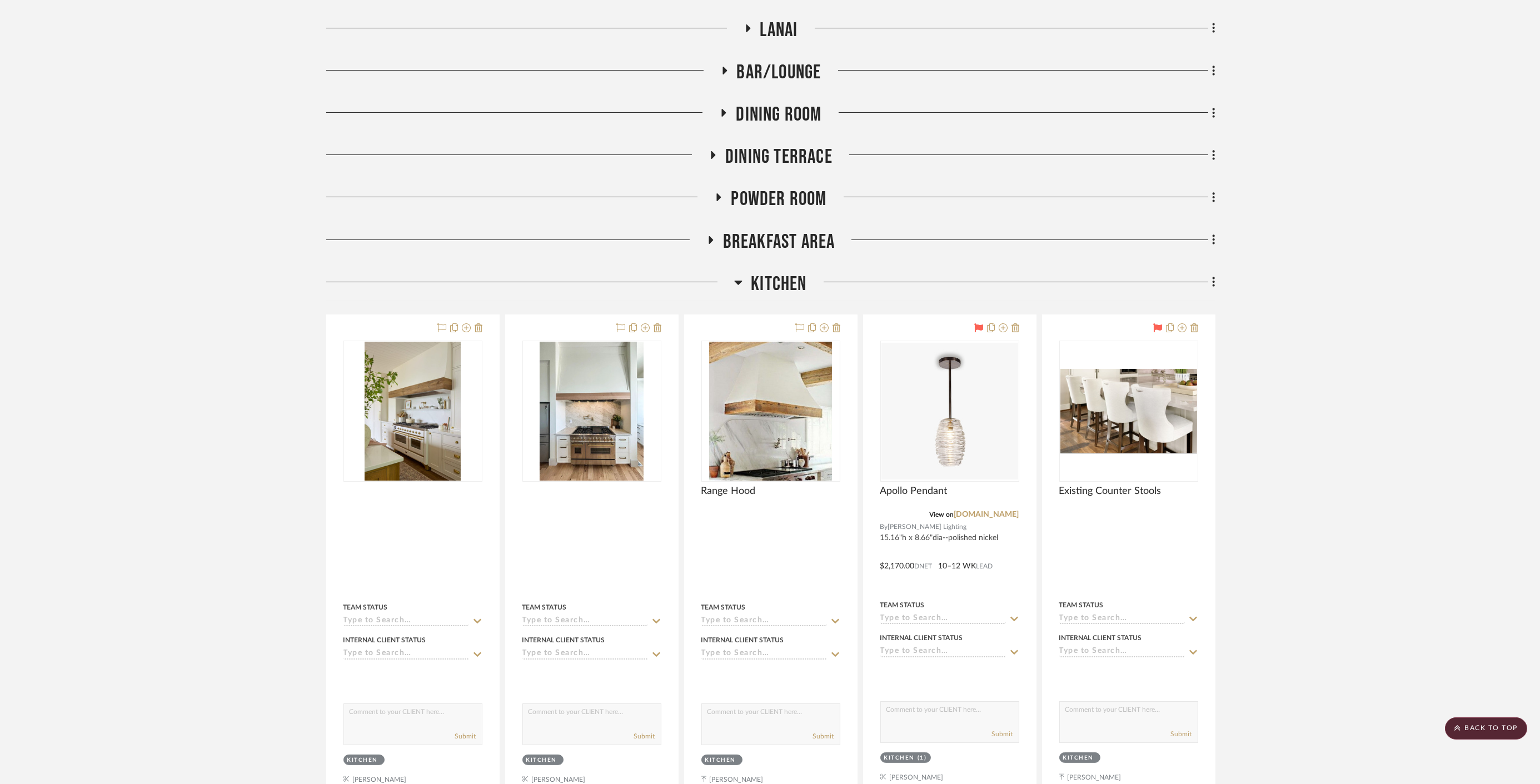
click at [772, 276] on span "Kitchen" at bounding box center [778, 283] width 55 height 24
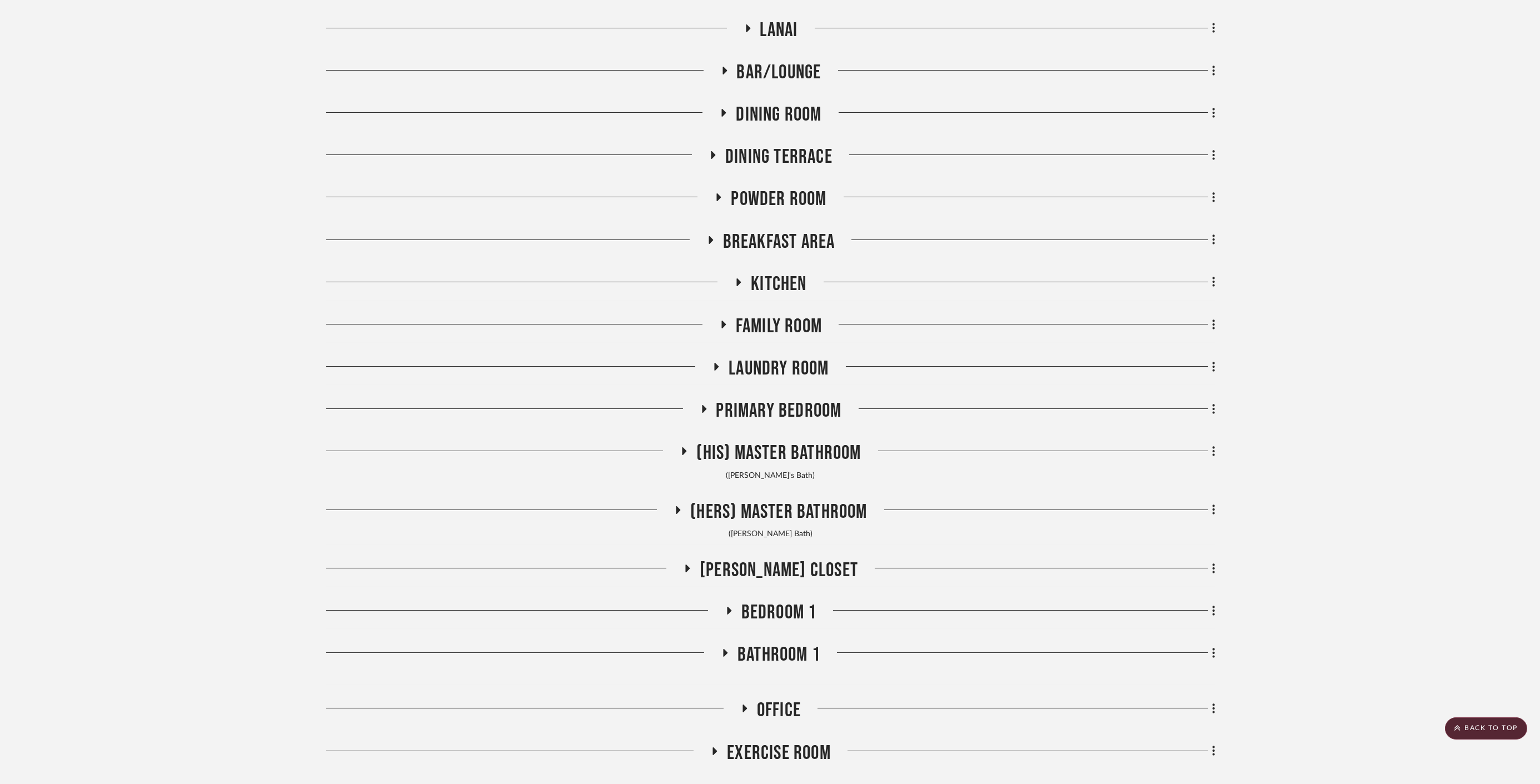
click at [787, 331] on span "Family Room" at bounding box center [779, 326] width 86 height 24
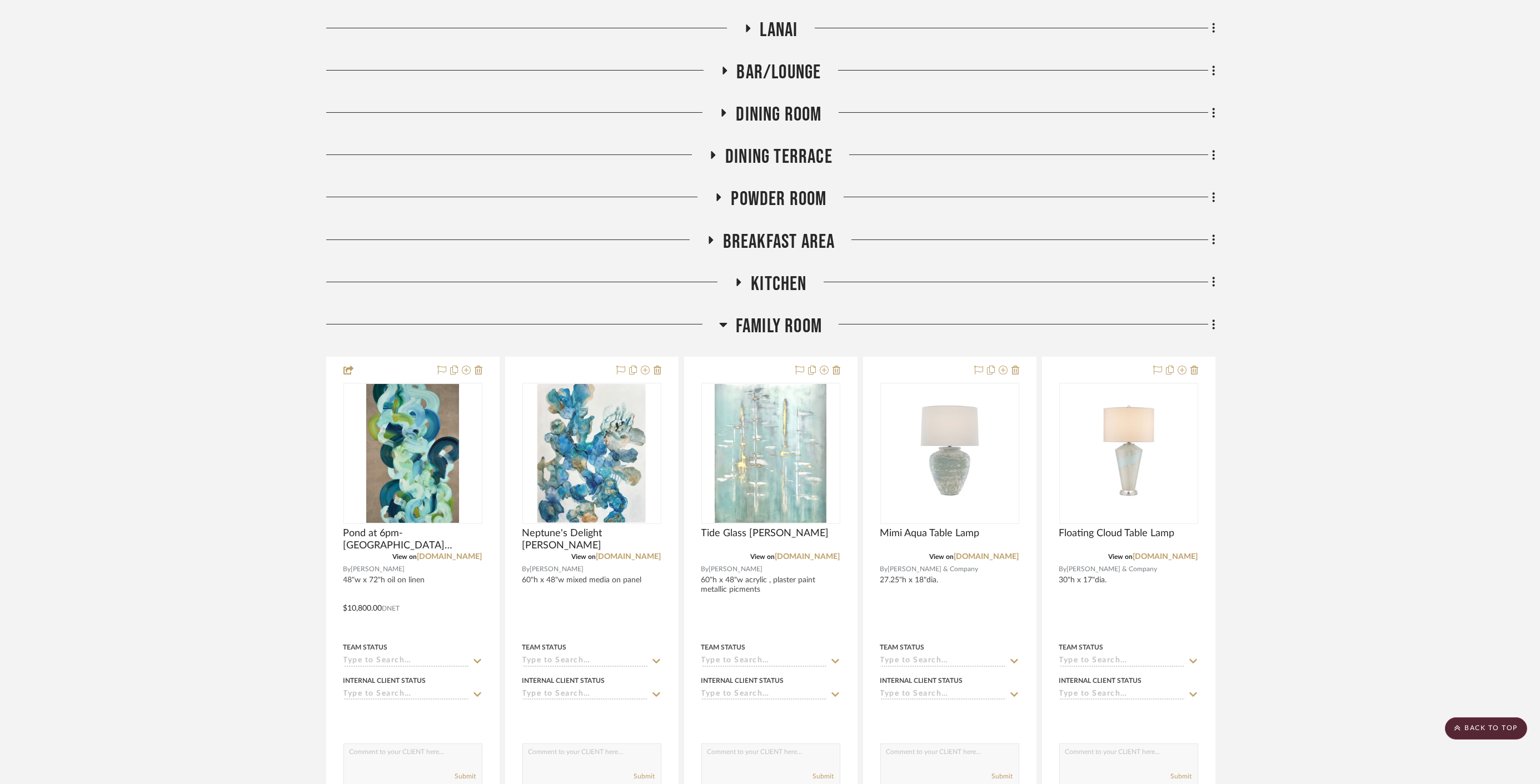
click at [782, 330] on span "Family Room" at bounding box center [779, 326] width 86 height 24
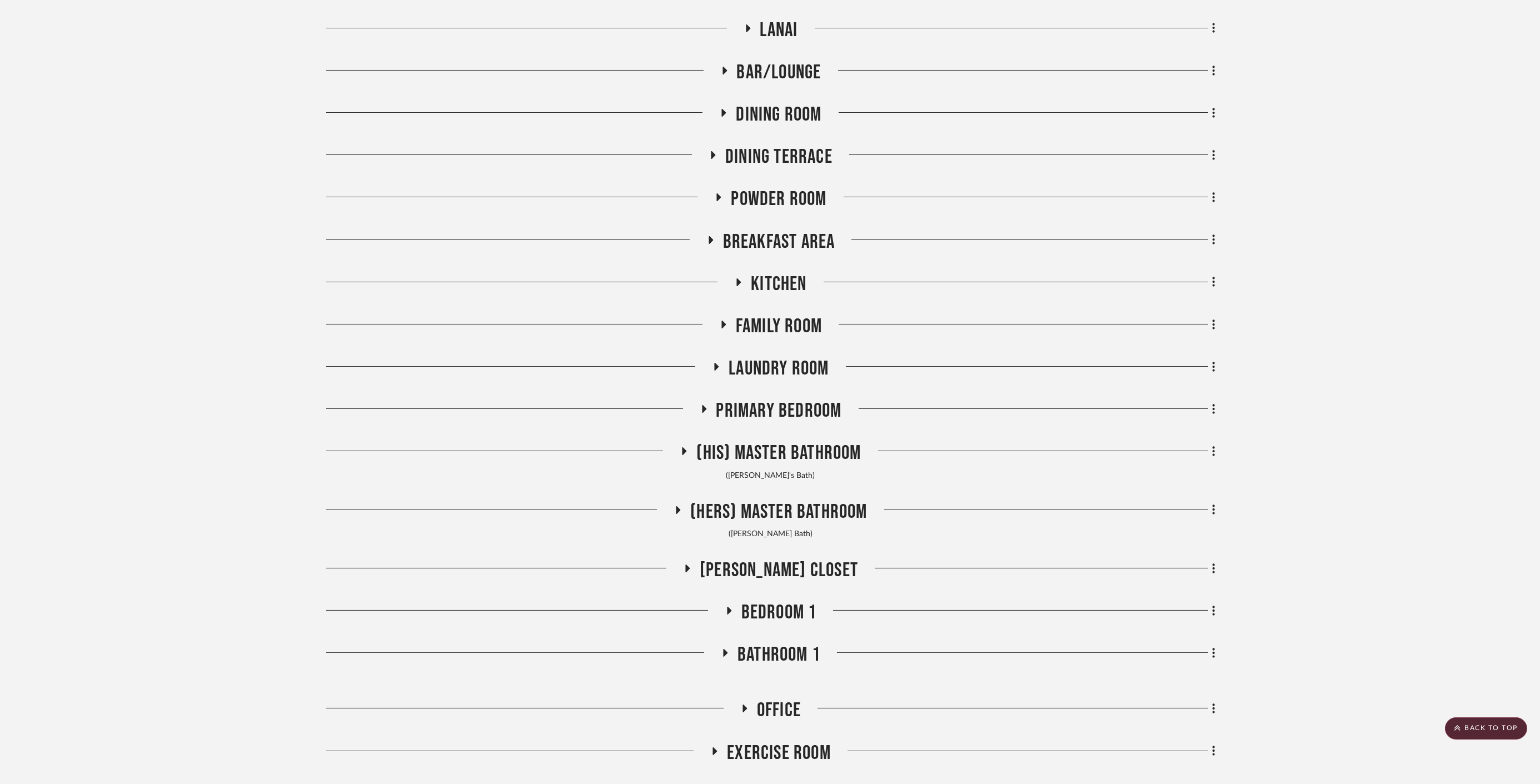
click at [779, 375] on span "Laundry Room" at bounding box center [778, 368] width 100 height 24
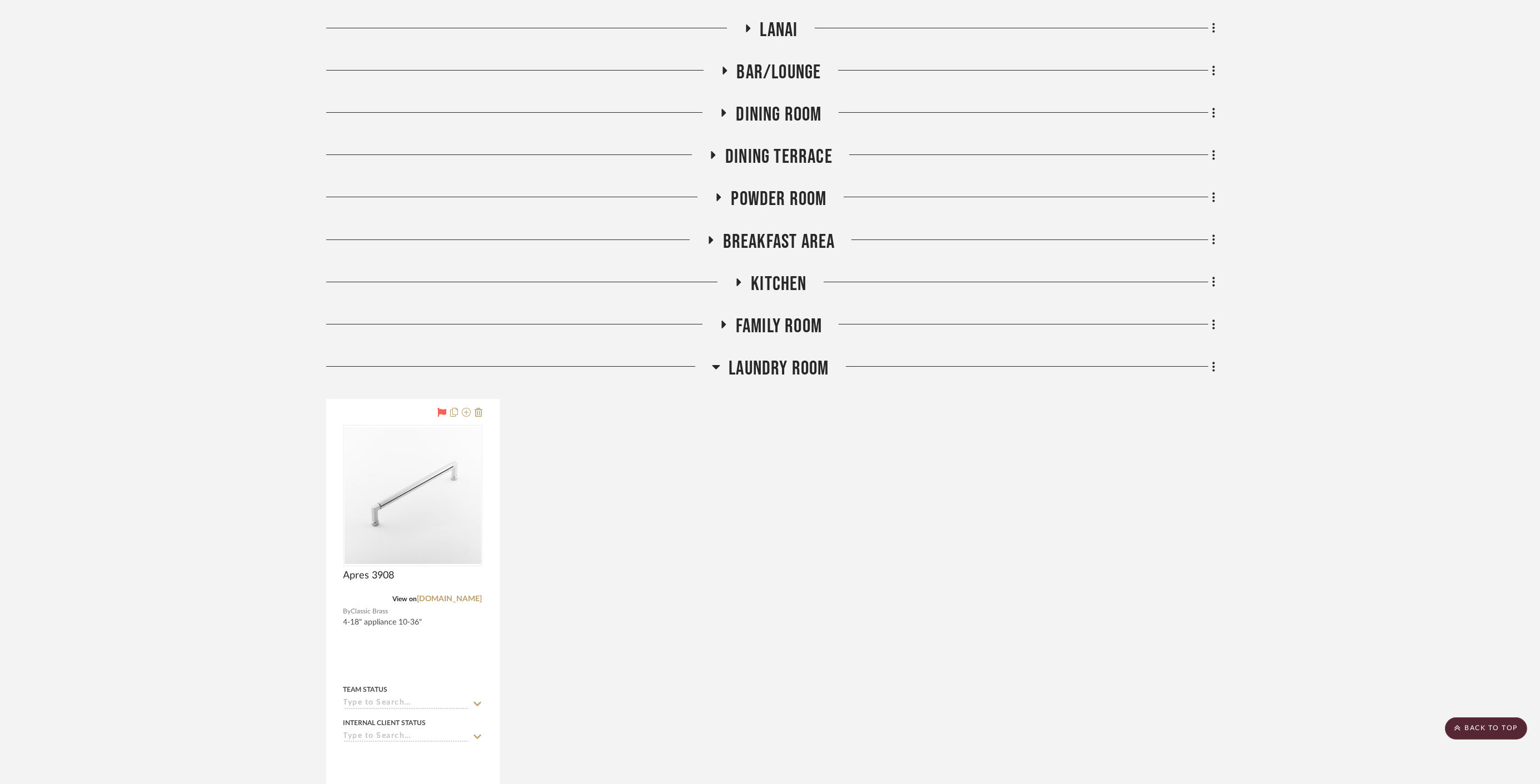
click at [781, 363] on span "Laundry Room" at bounding box center [778, 368] width 100 height 24
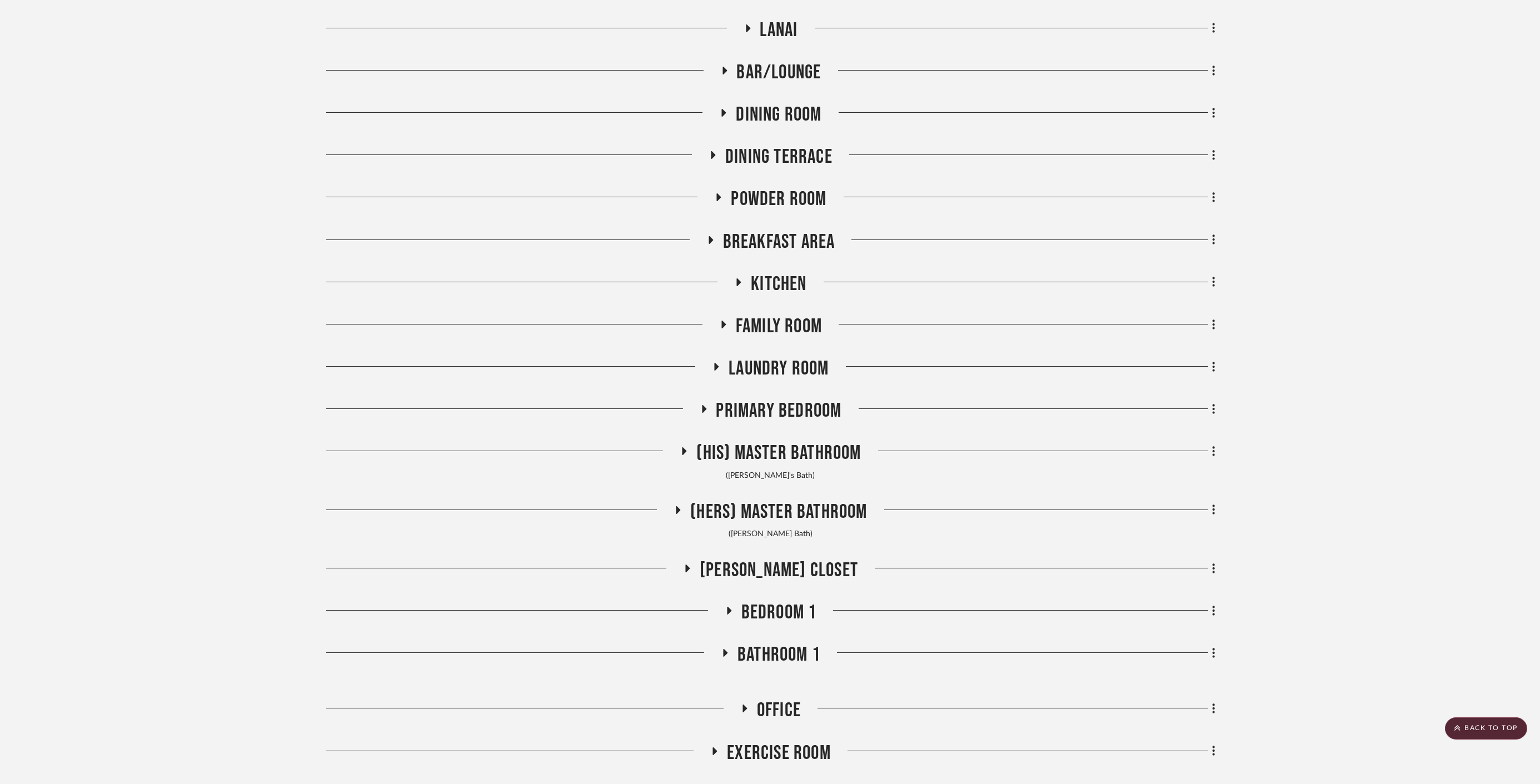
click at [782, 410] on span "Primary Bedroom" at bounding box center [779, 410] width 126 height 24
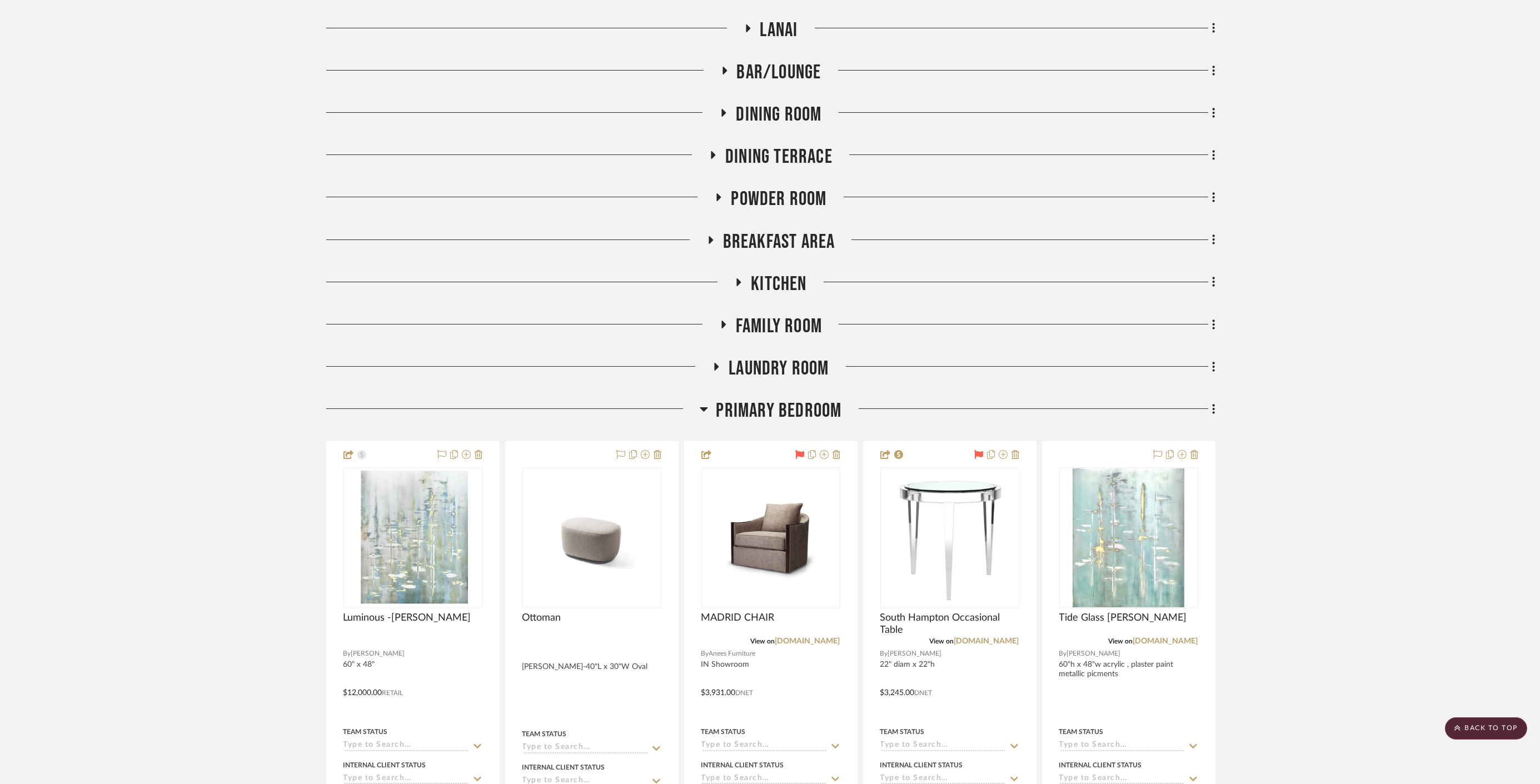
click at [781, 409] on span "Primary Bedroom" at bounding box center [779, 410] width 126 height 24
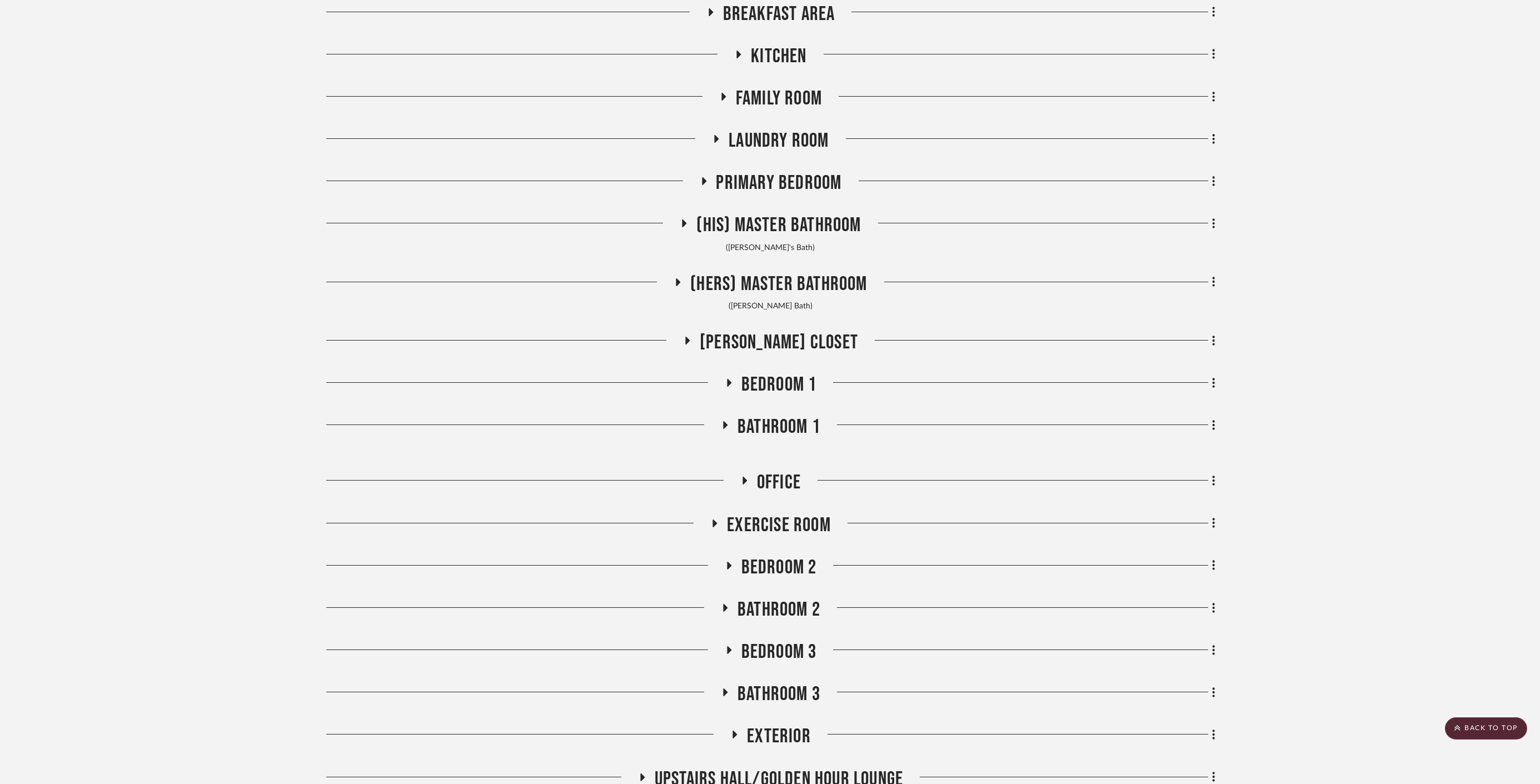
scroll to position [617, 0]
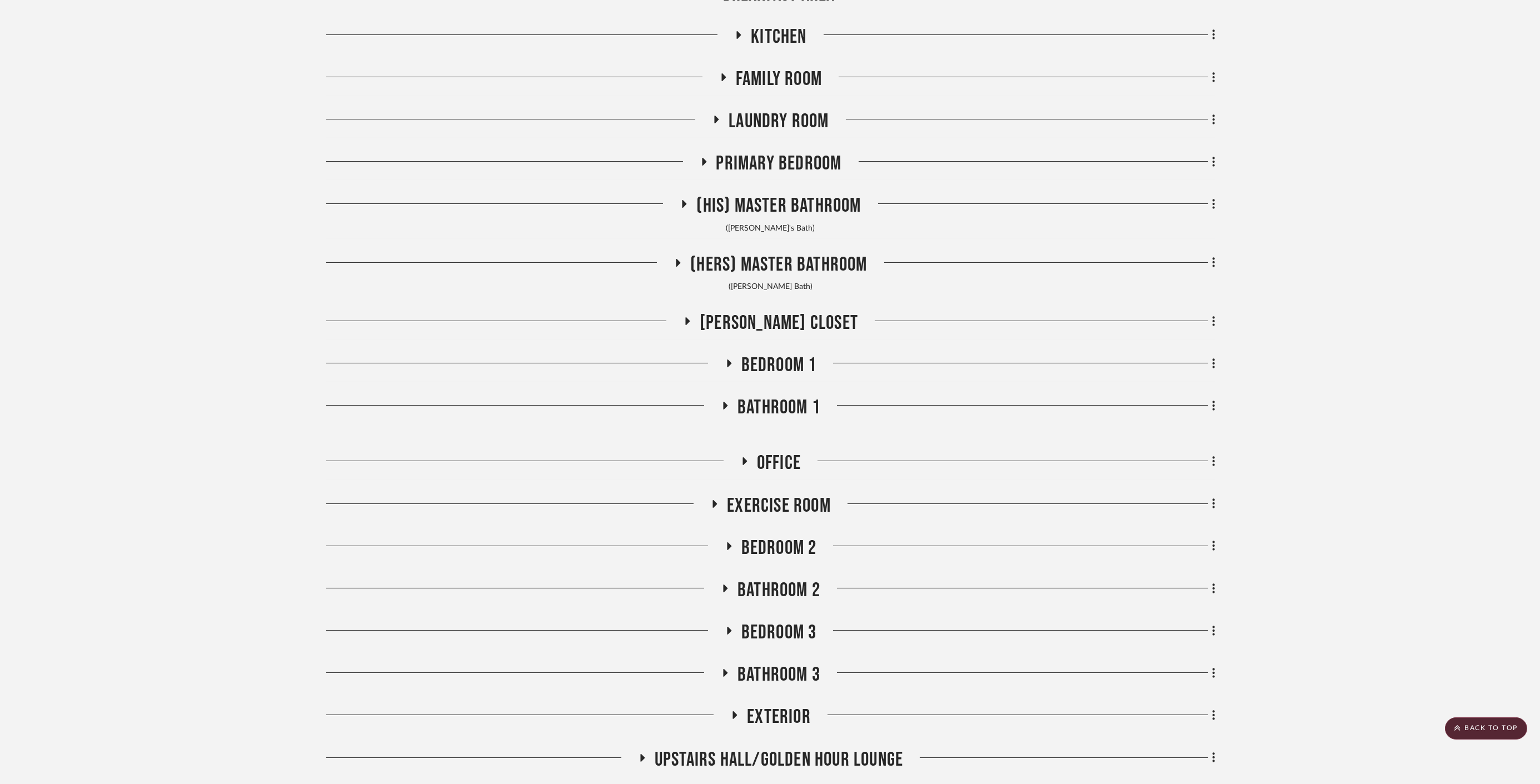
click at [782, 411] on span "Bathroom 1" at bounding box center [779, 407] width 83 height 24
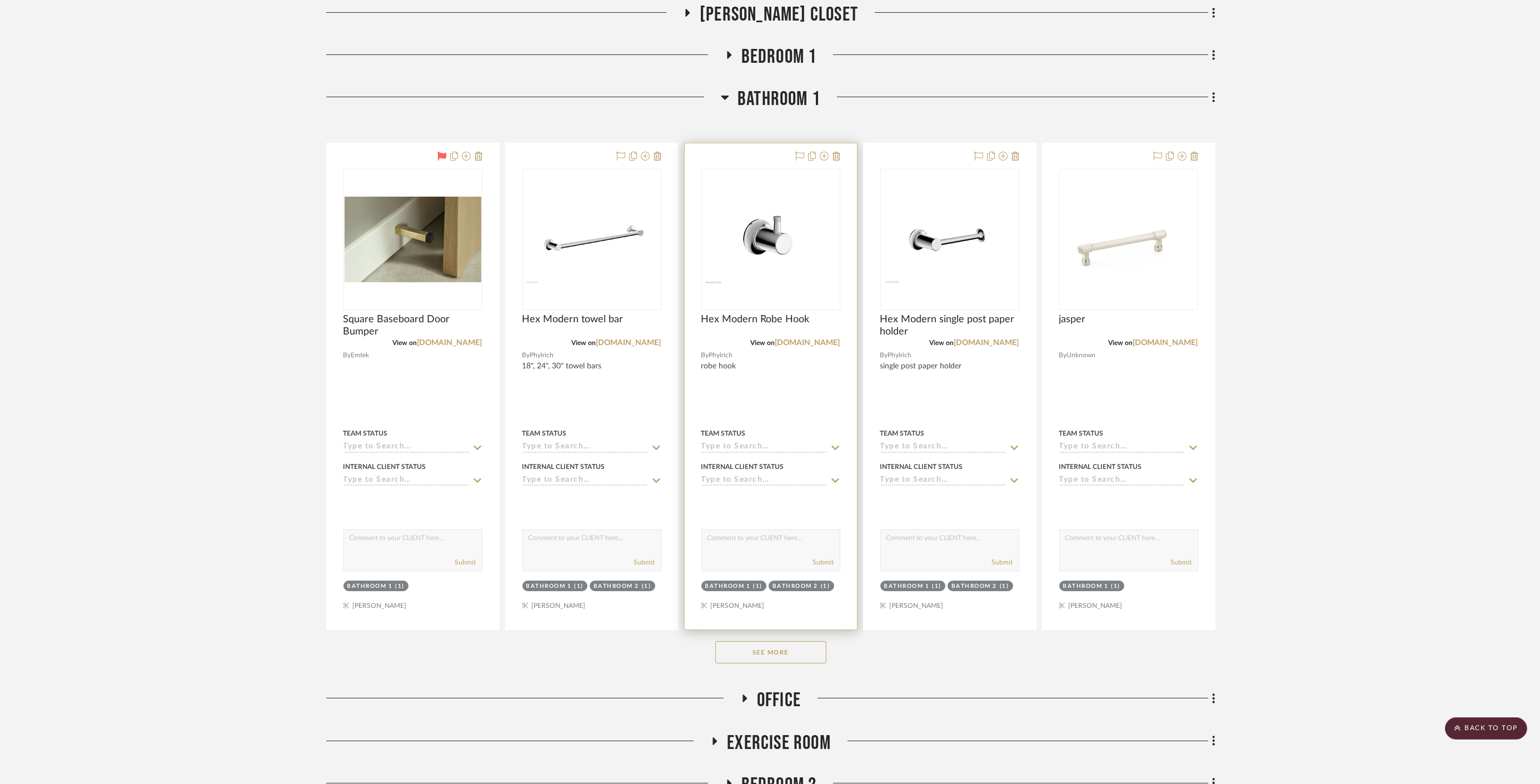
scroll to position [1172, 0]
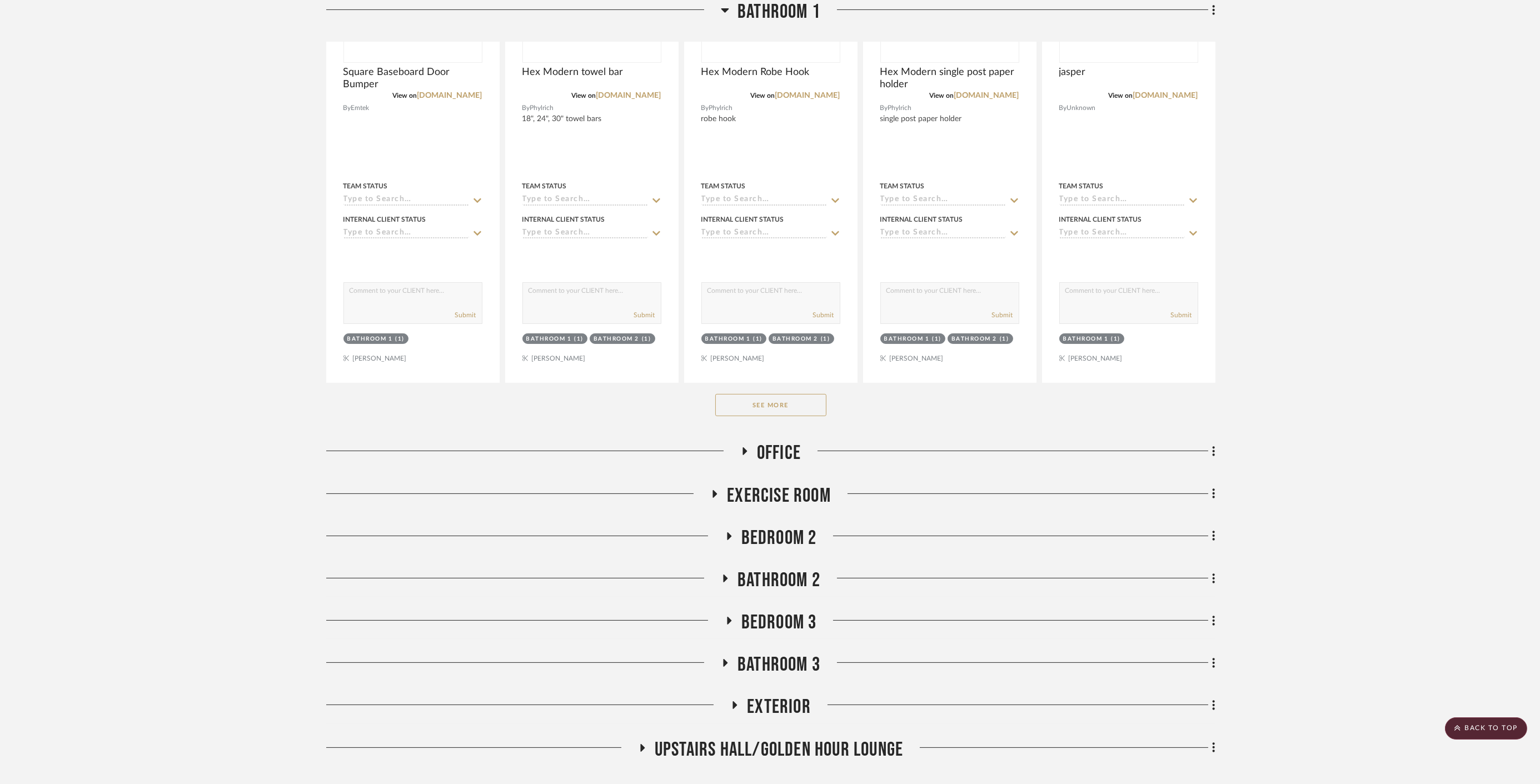
click at [771, 445] on span "Office" at bounding box center [779, 452] width 44 height 24
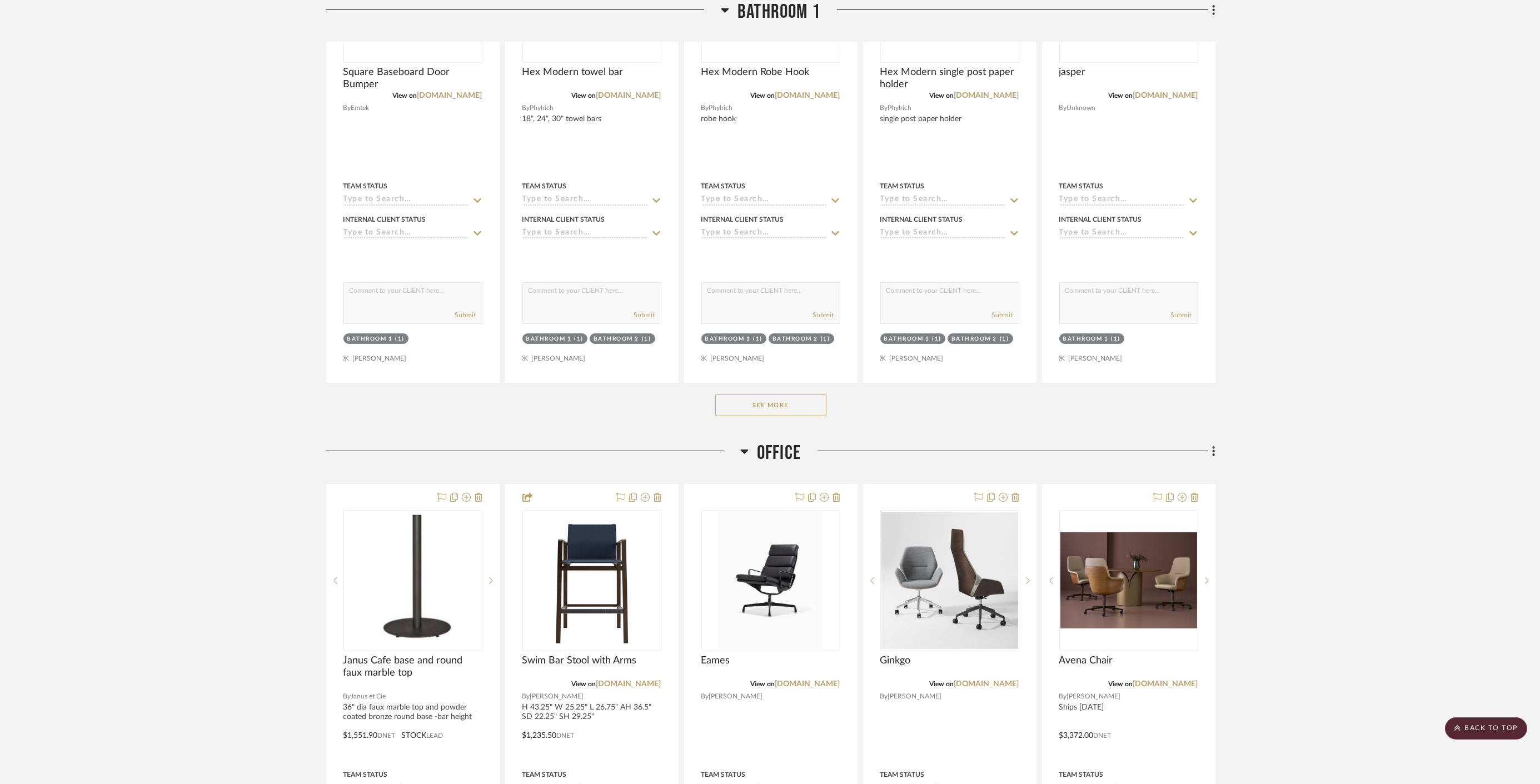
click at [771, 445] on span "Office" at bounding box center [779, 452] width 44 height 24
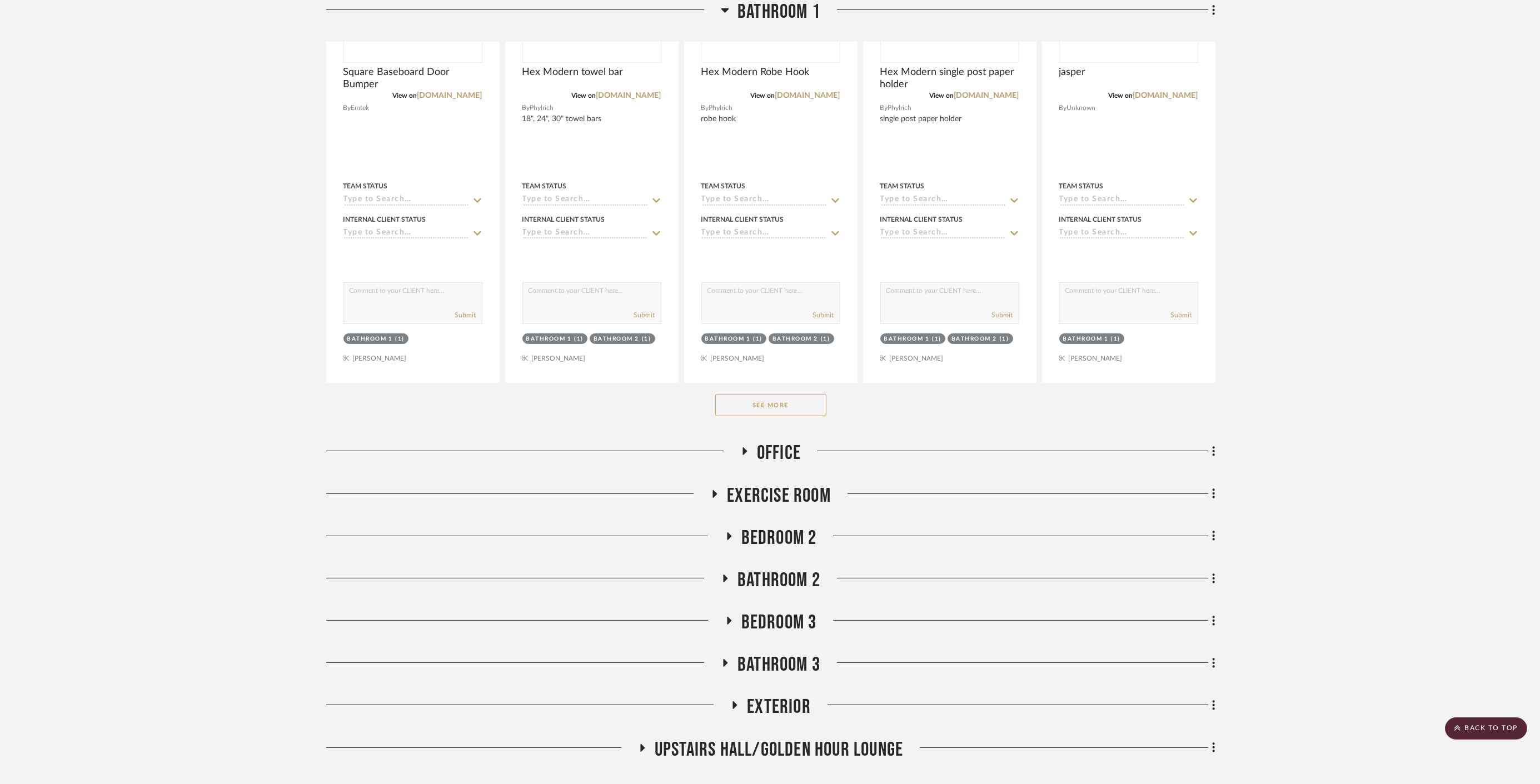
click at [775, 496] on span "Exercise Room" at bounding box center [779, 496] width 104 height 24
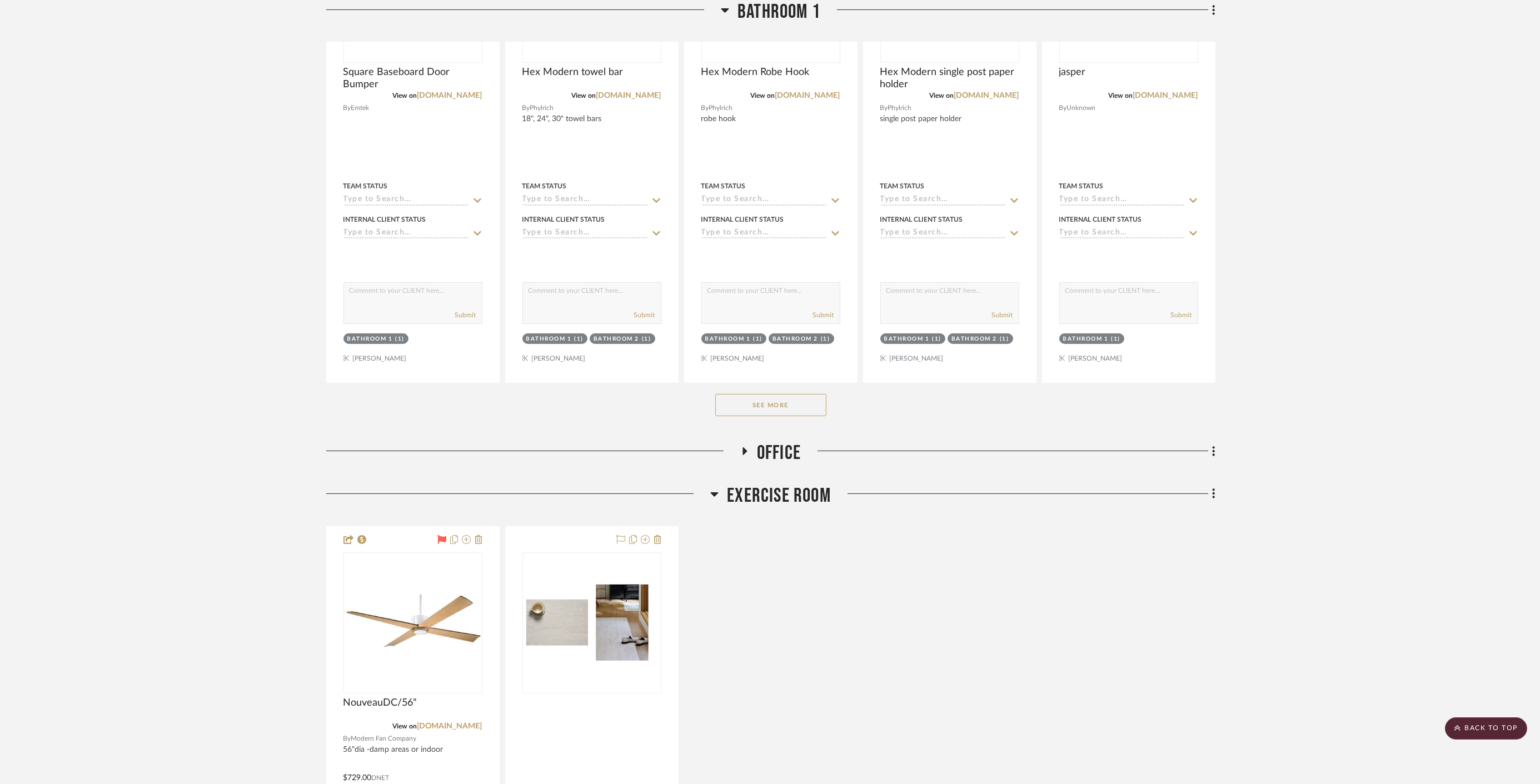
click at [774, 494] on span "Exercise Room" at bounding box center [779, 496] width 104 height 24
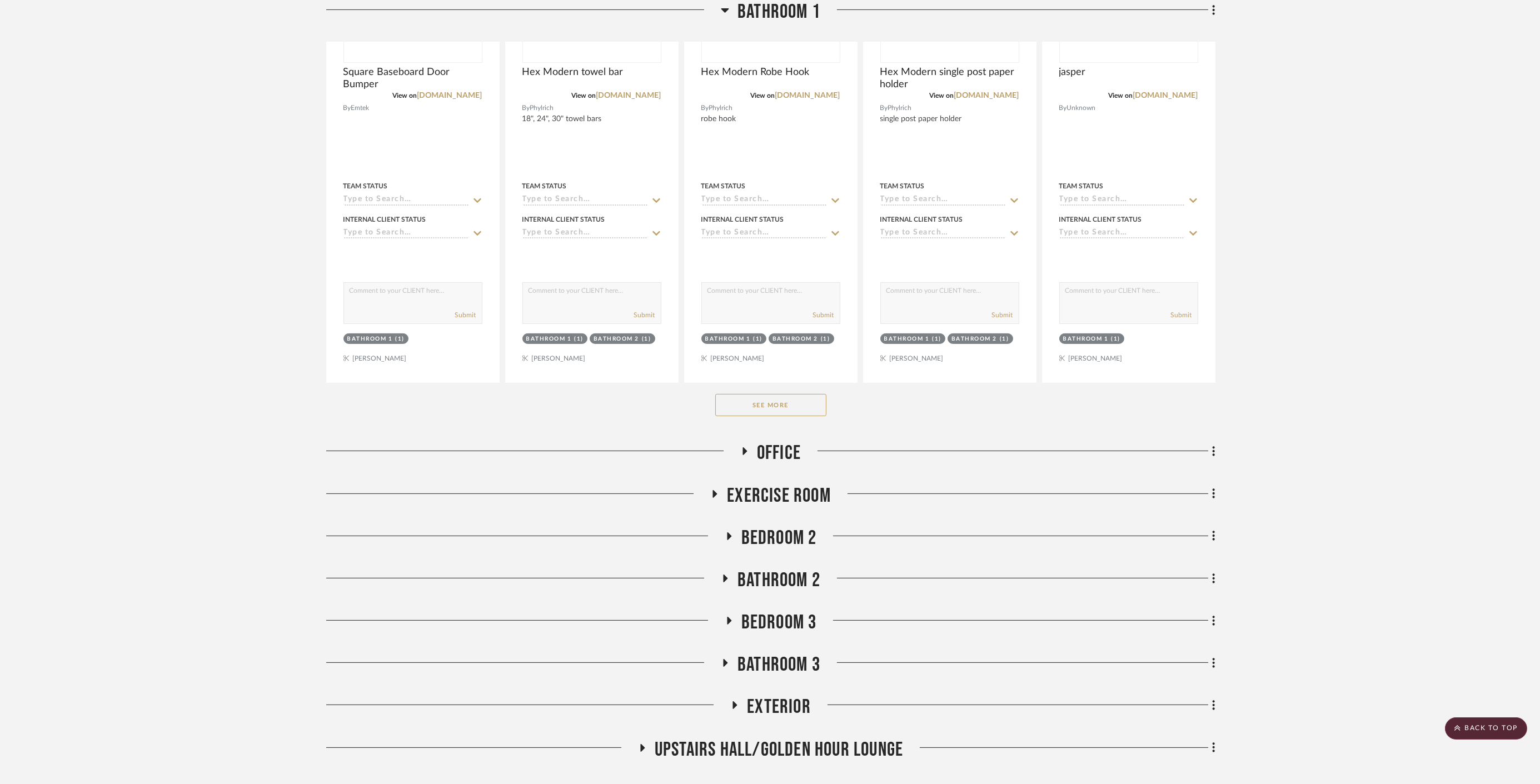
click at [770, 533] on span "Bedroom 2" at bounding box center [779, 537] width 76 height 24
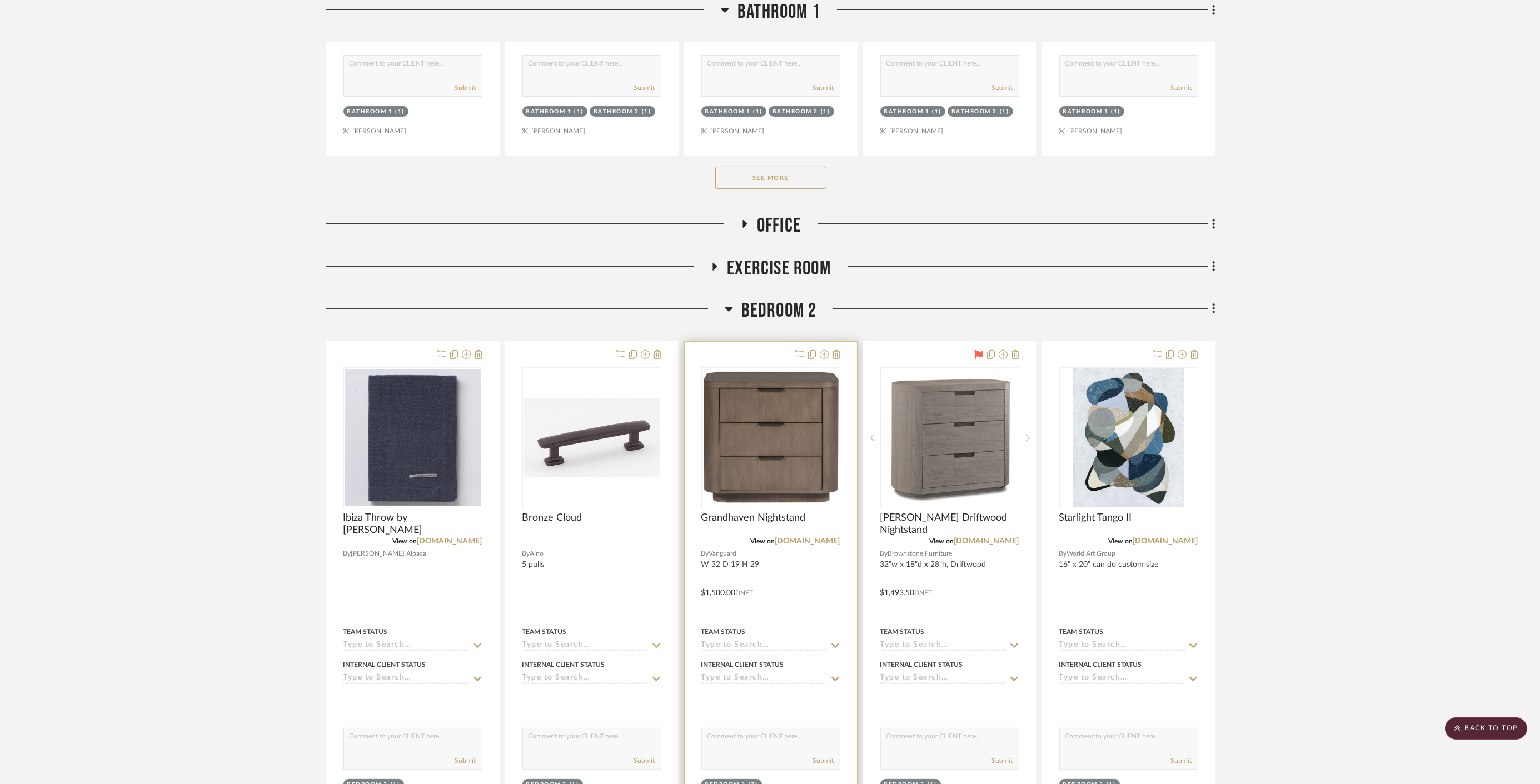
scroll to position [1419, 0]
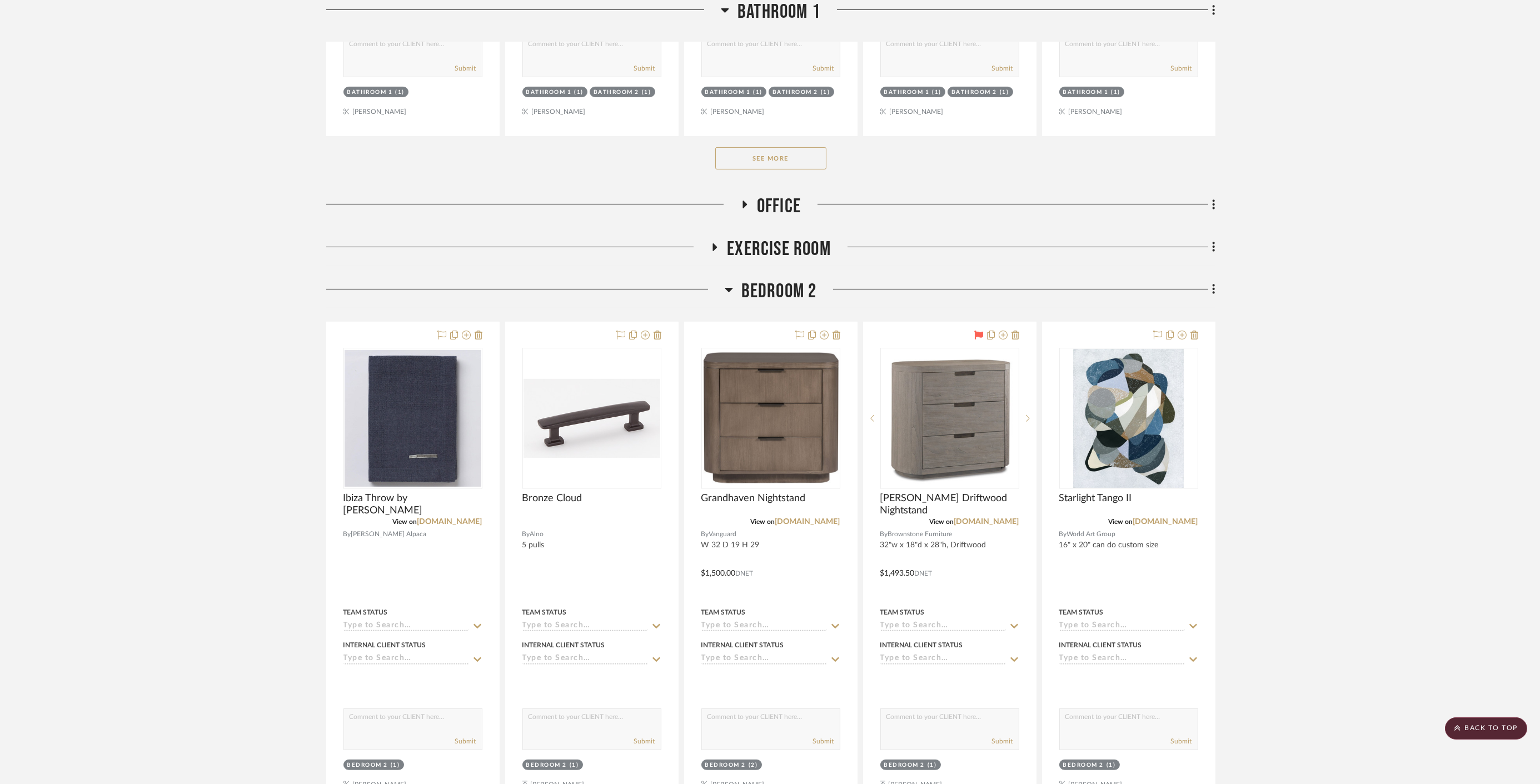
click at [784, 296] on span "Bedroom 2" at bounding box center [779, 291] width 76 height 24
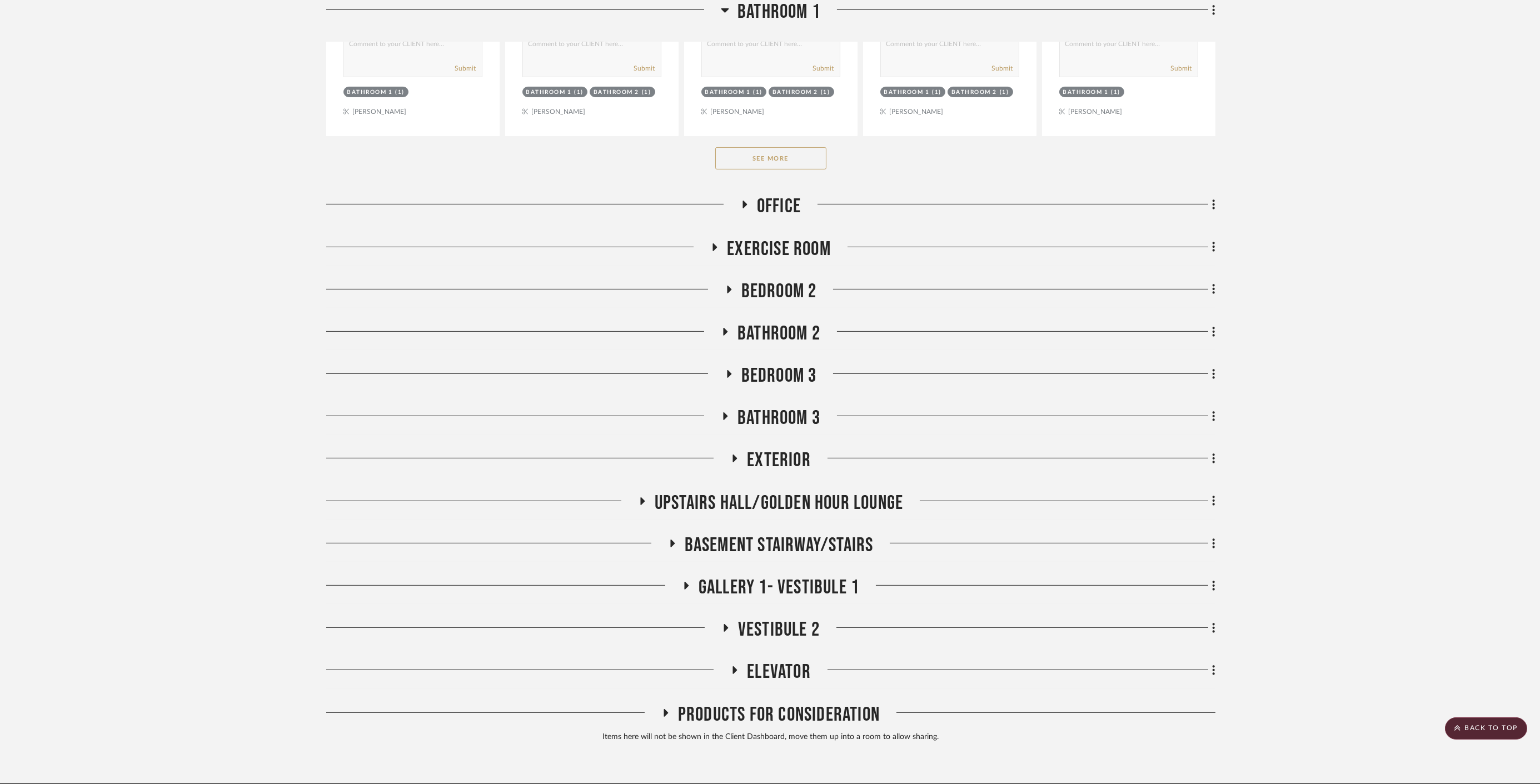
click at [775, 335] on span "Bathroom 2" at bounding box center [779, 333] width 83 height 24
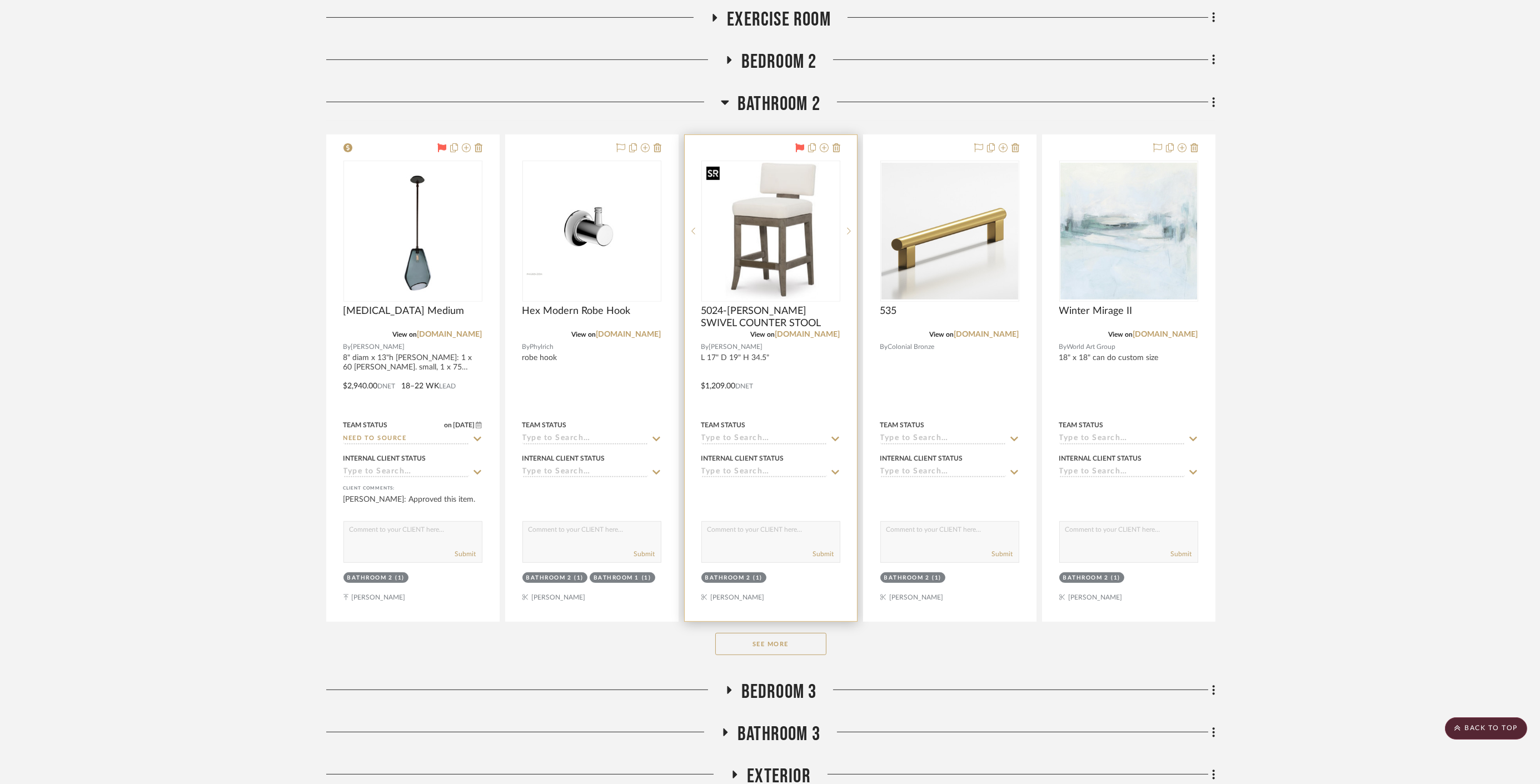
scroll to position [1790, 0]
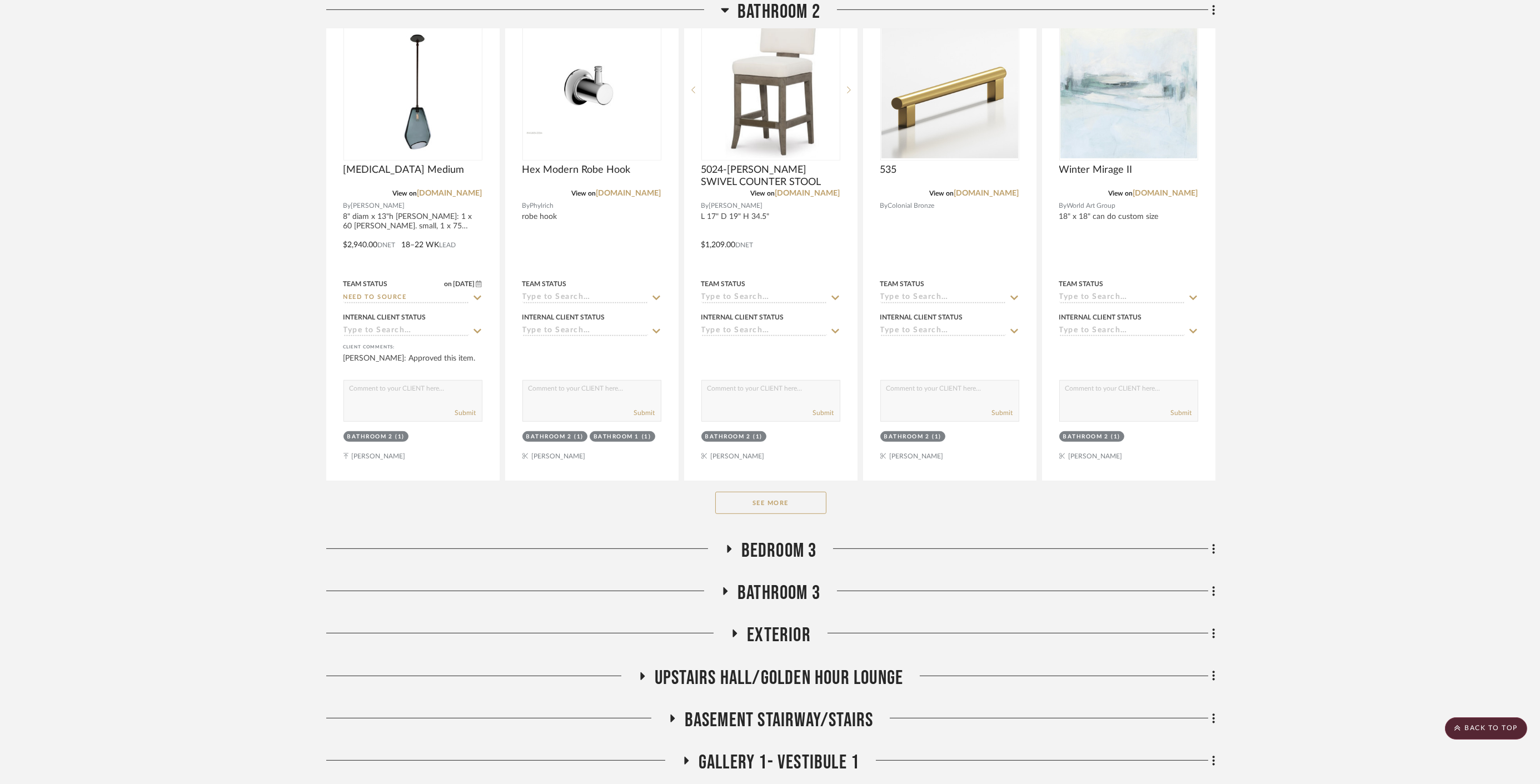
click at [762, 557] on span "Bedroom 3" at bounding box center [779, 550] width 76 height 24
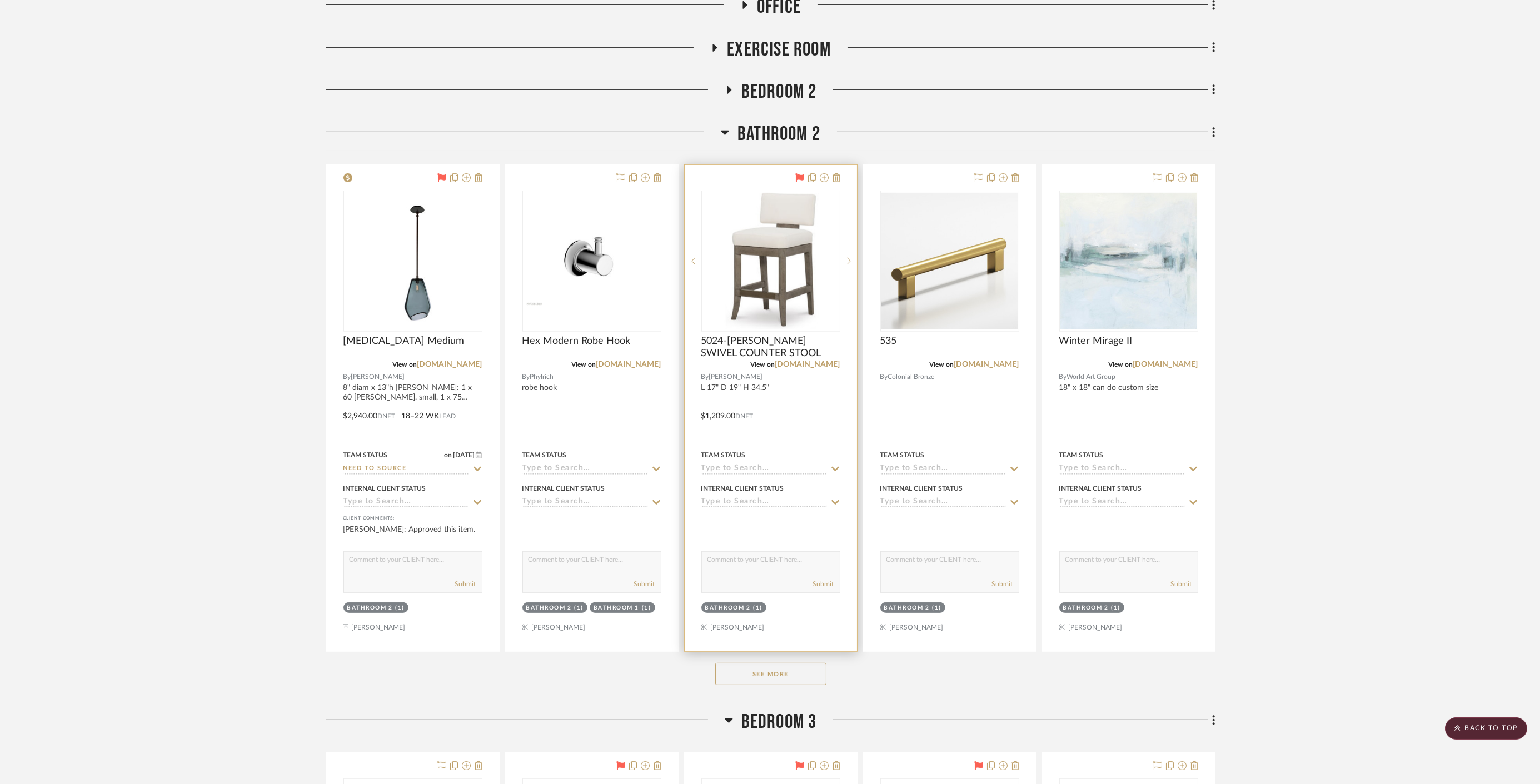
scroll to position [1604, 0]
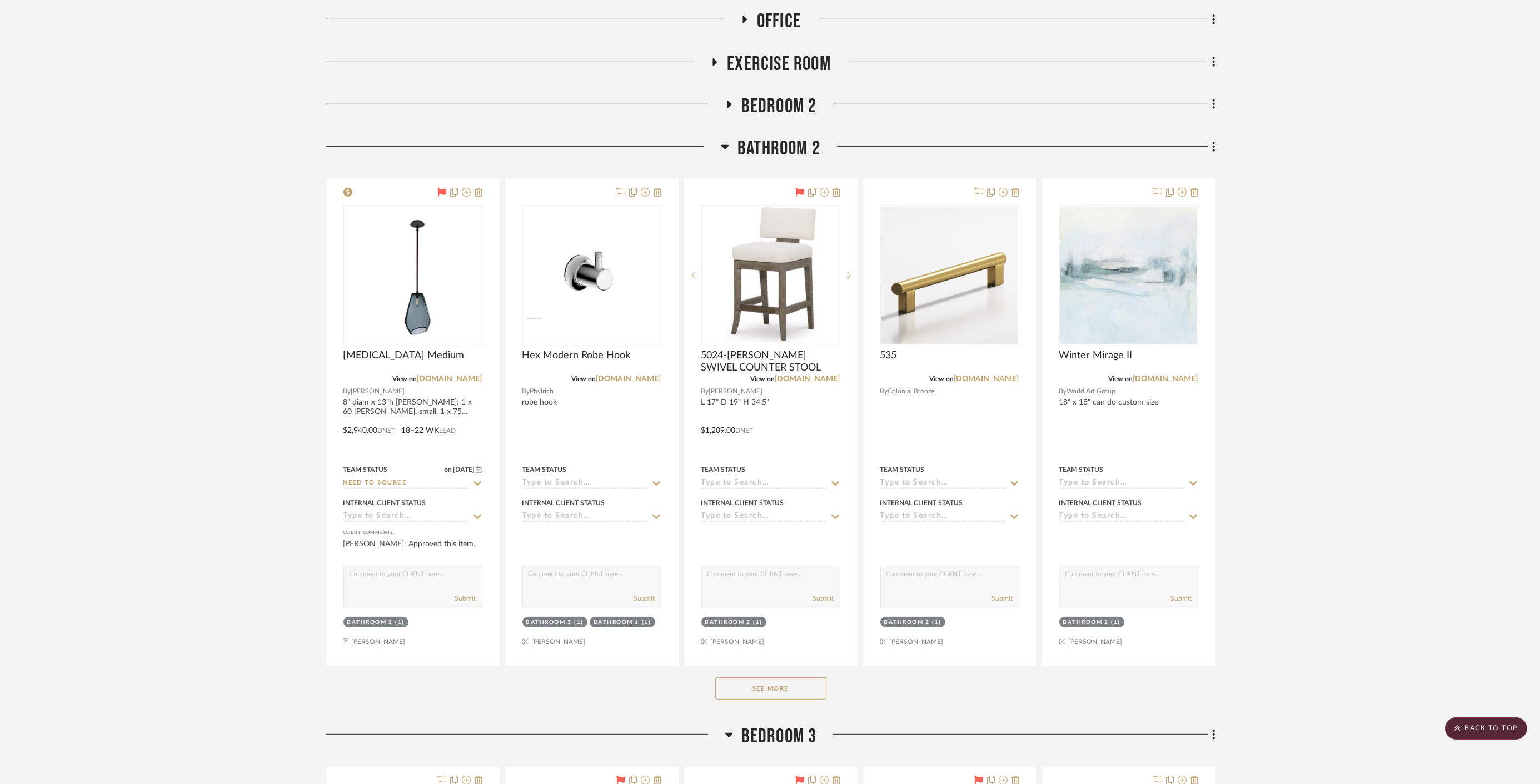
click at [800, 139] on span "Bathroom 2" at bounding box center [779, 148] width 83 height 24
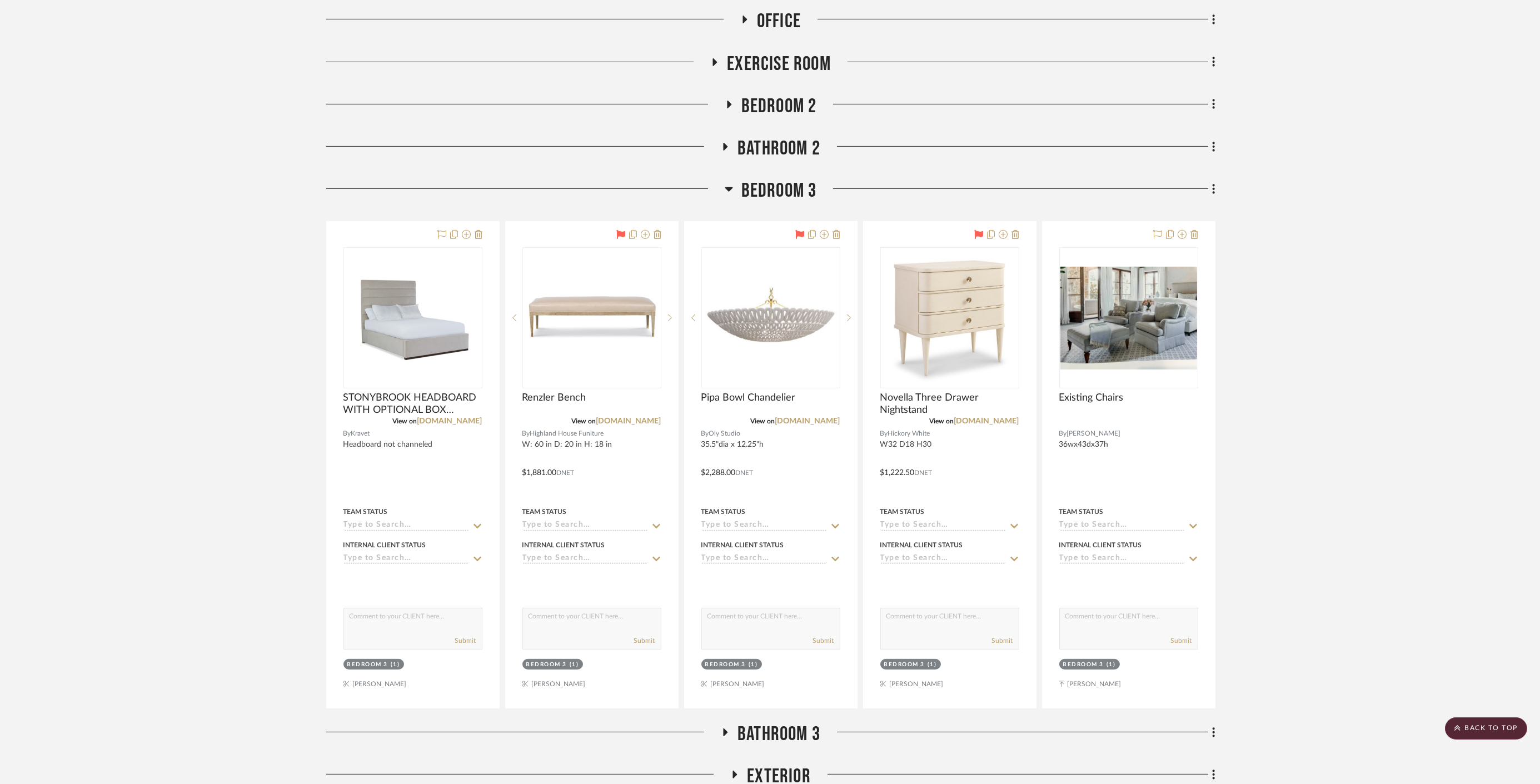
click at [758, 194] on span "Bedroom 3" at bounding box center [779, 191] width 76 height 24
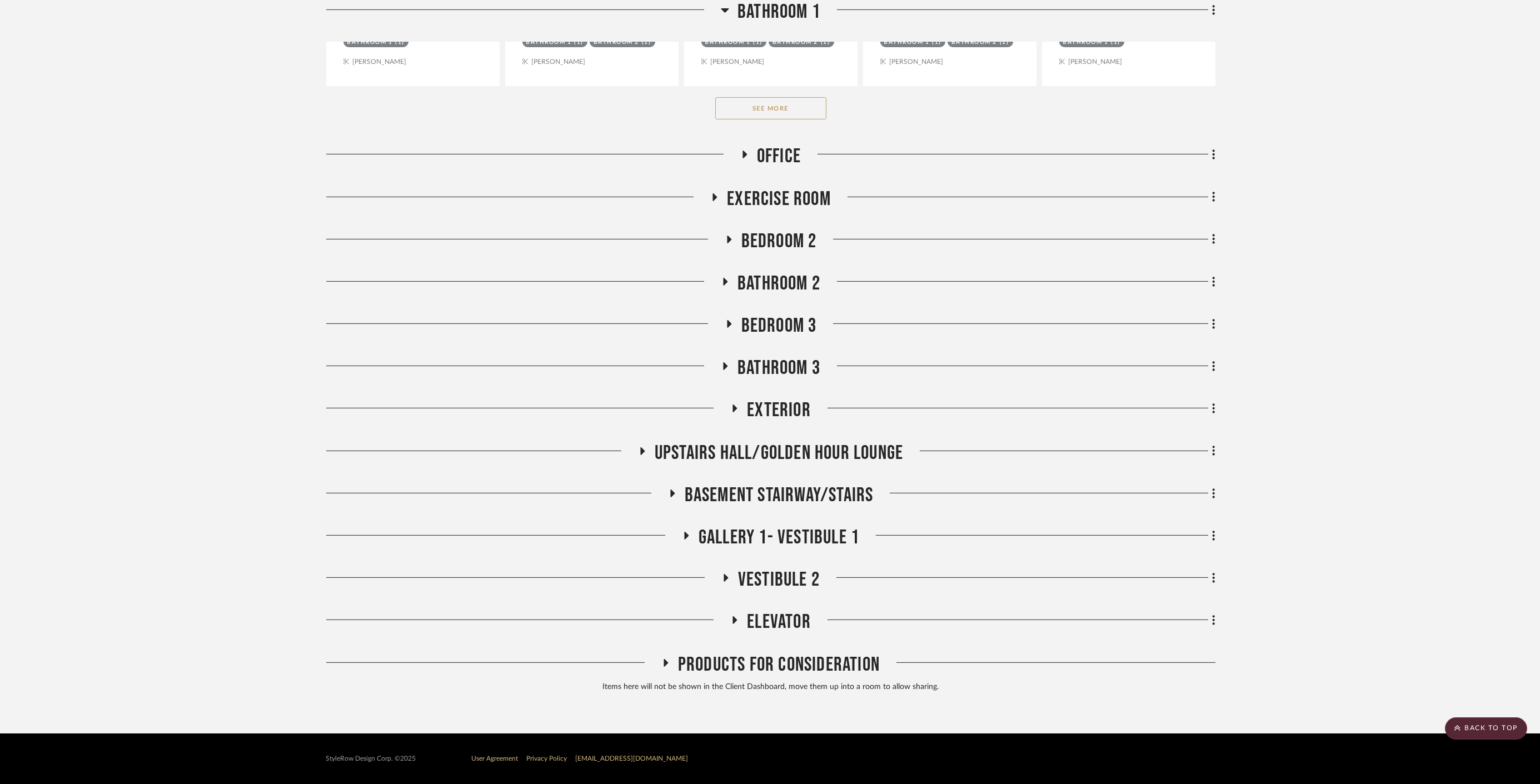
click at [763, 191] on span "Exercise Room" at bounding box center [779, 199] width 104 height 24
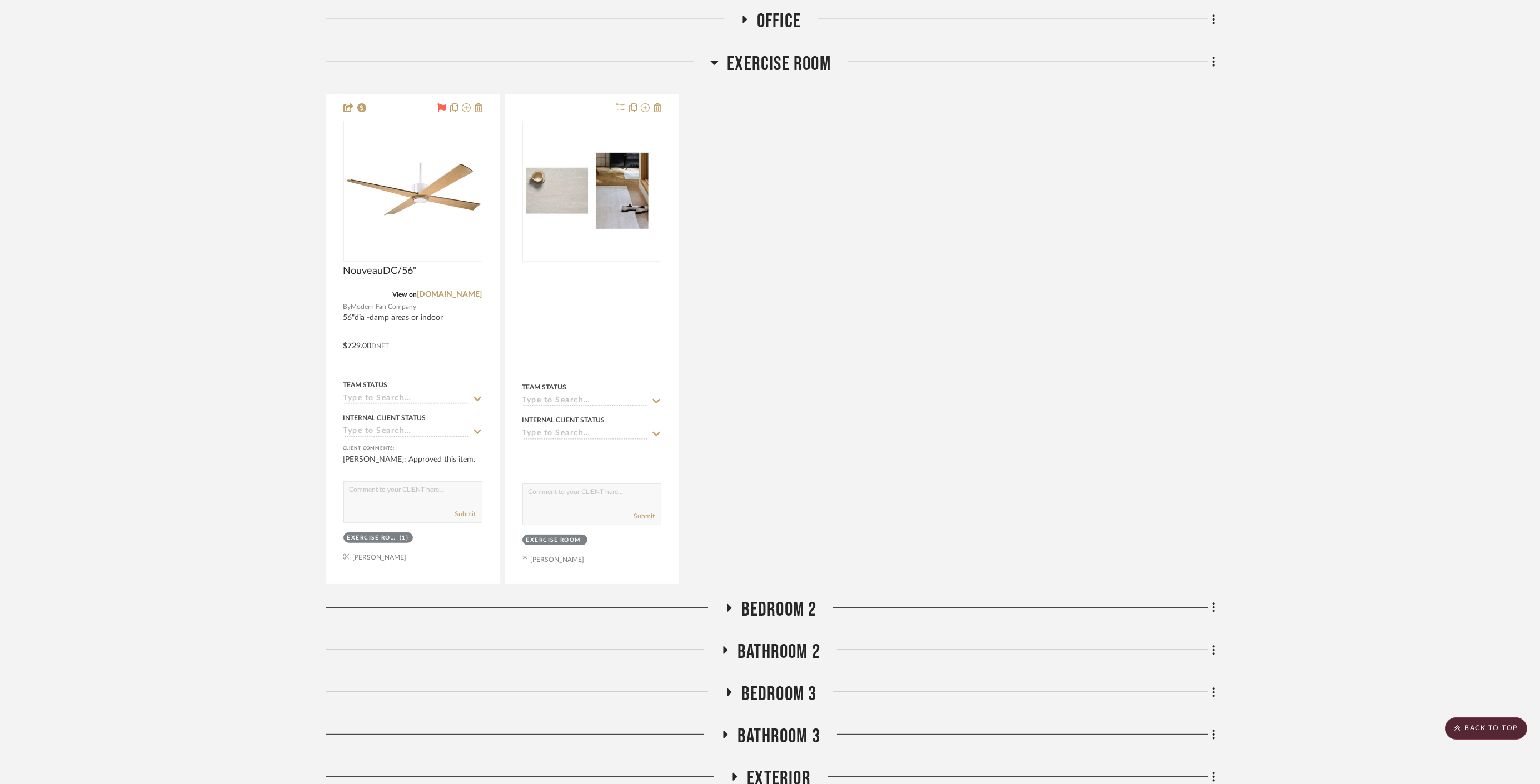
click at [782, 73] on span "Exercise Room" at bounding box center [779, 64] width 104 height 24
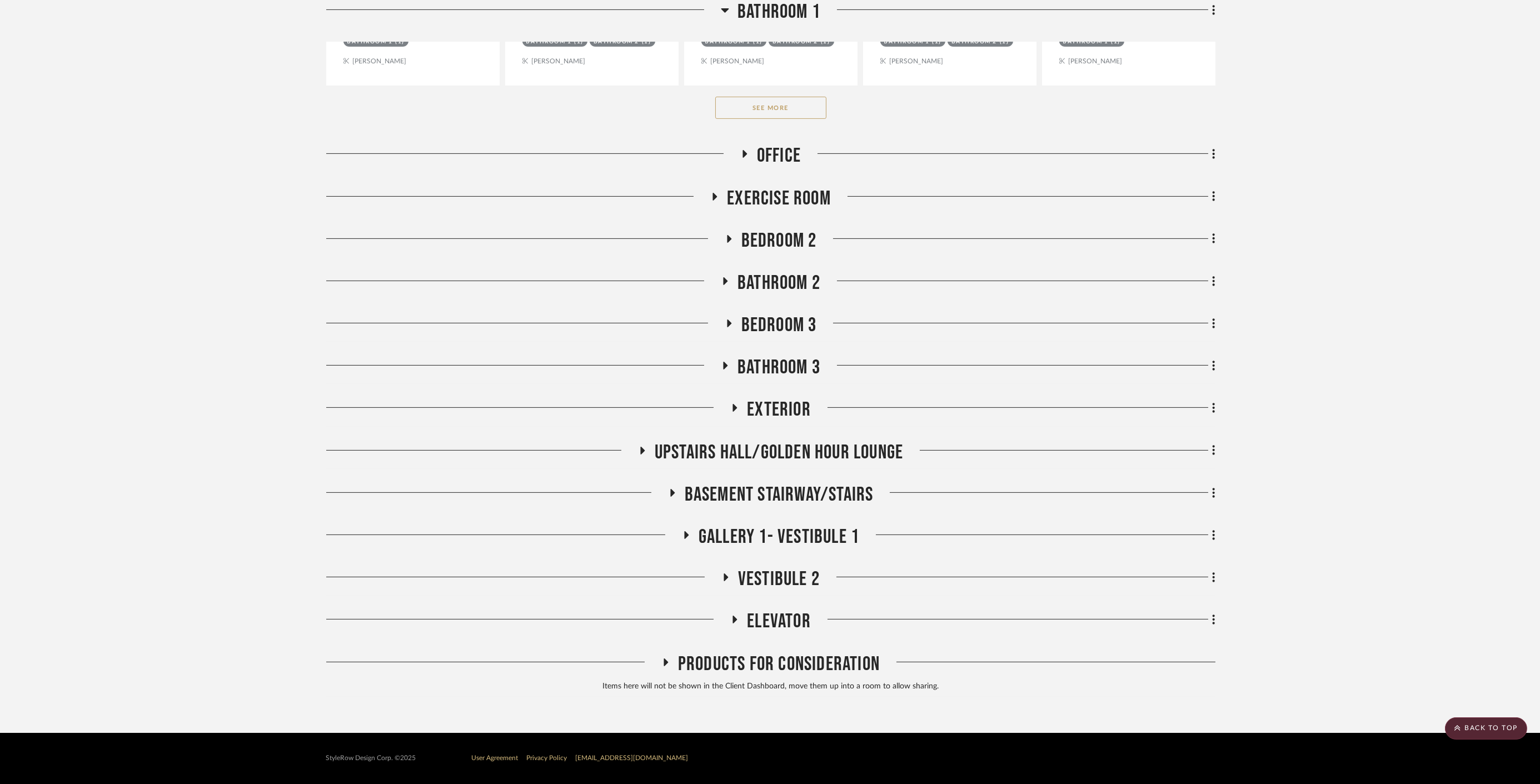
scroll to position [1469, 0]
click at [771, 370] on span "Bathroom 3" at bounding box center [779, 368] width 83 height 24
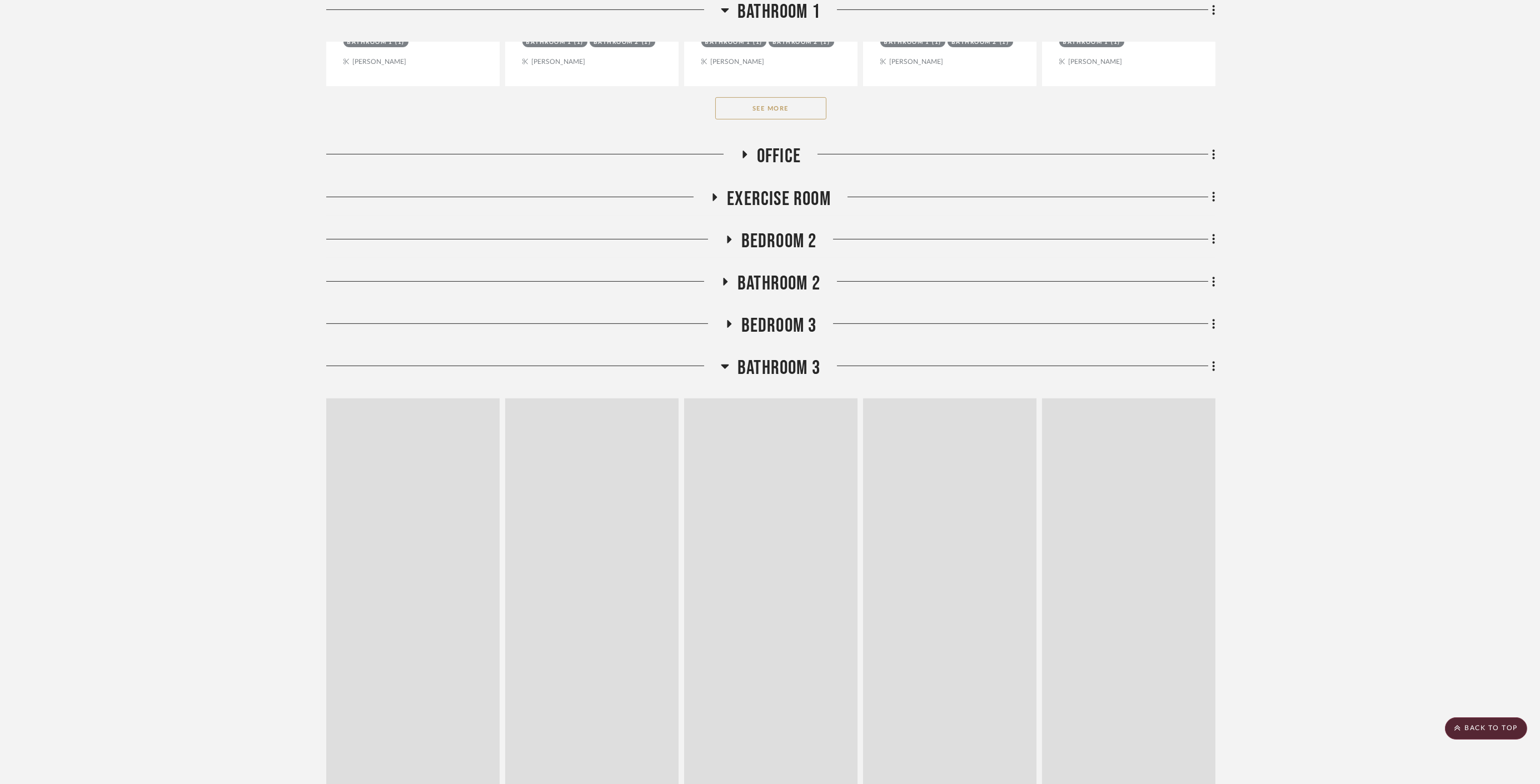
scroll to position [1604, 0]
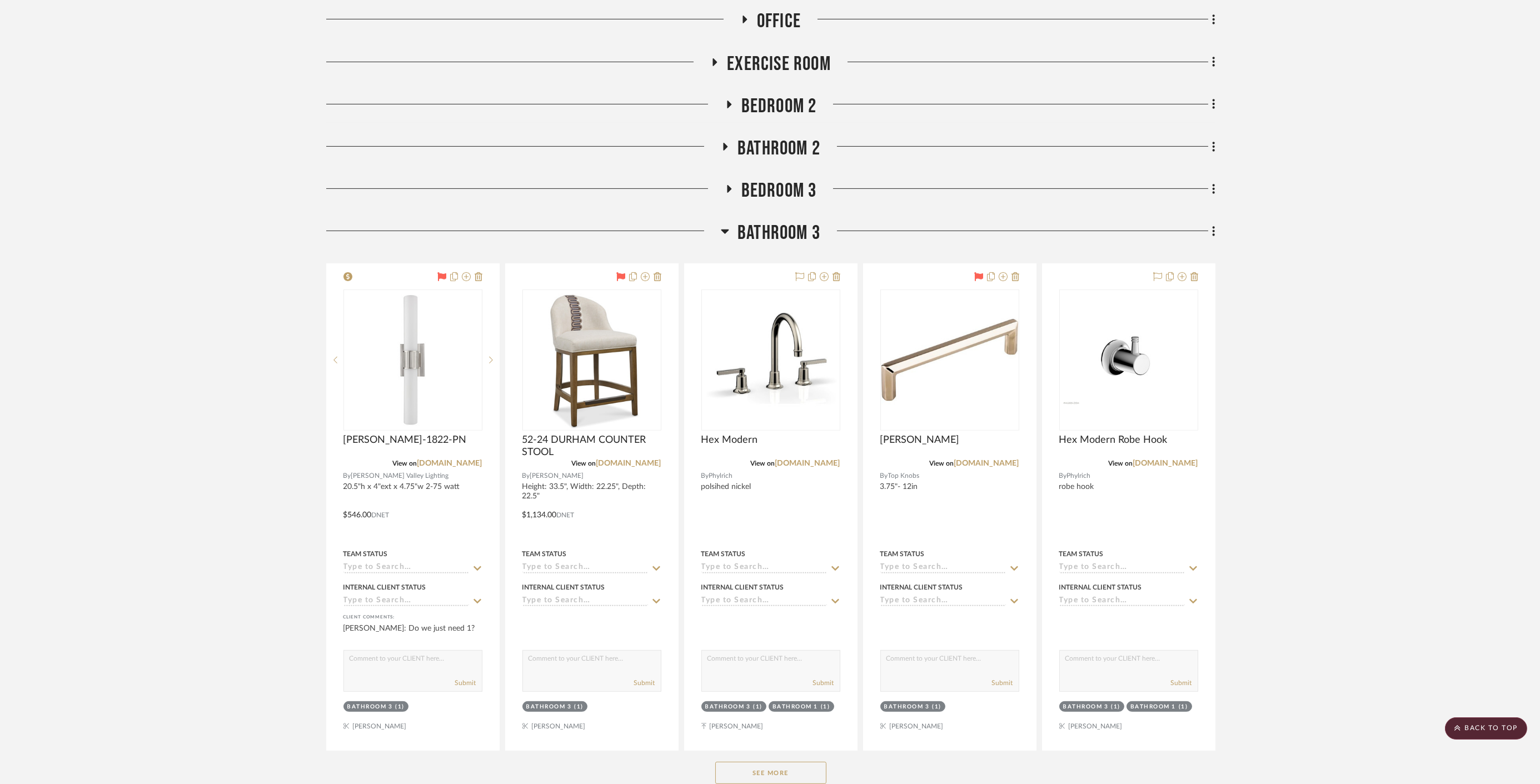
click at [774, 232] on span "Bathroom 3" at bounding box center [779, 232] width 83 height 24
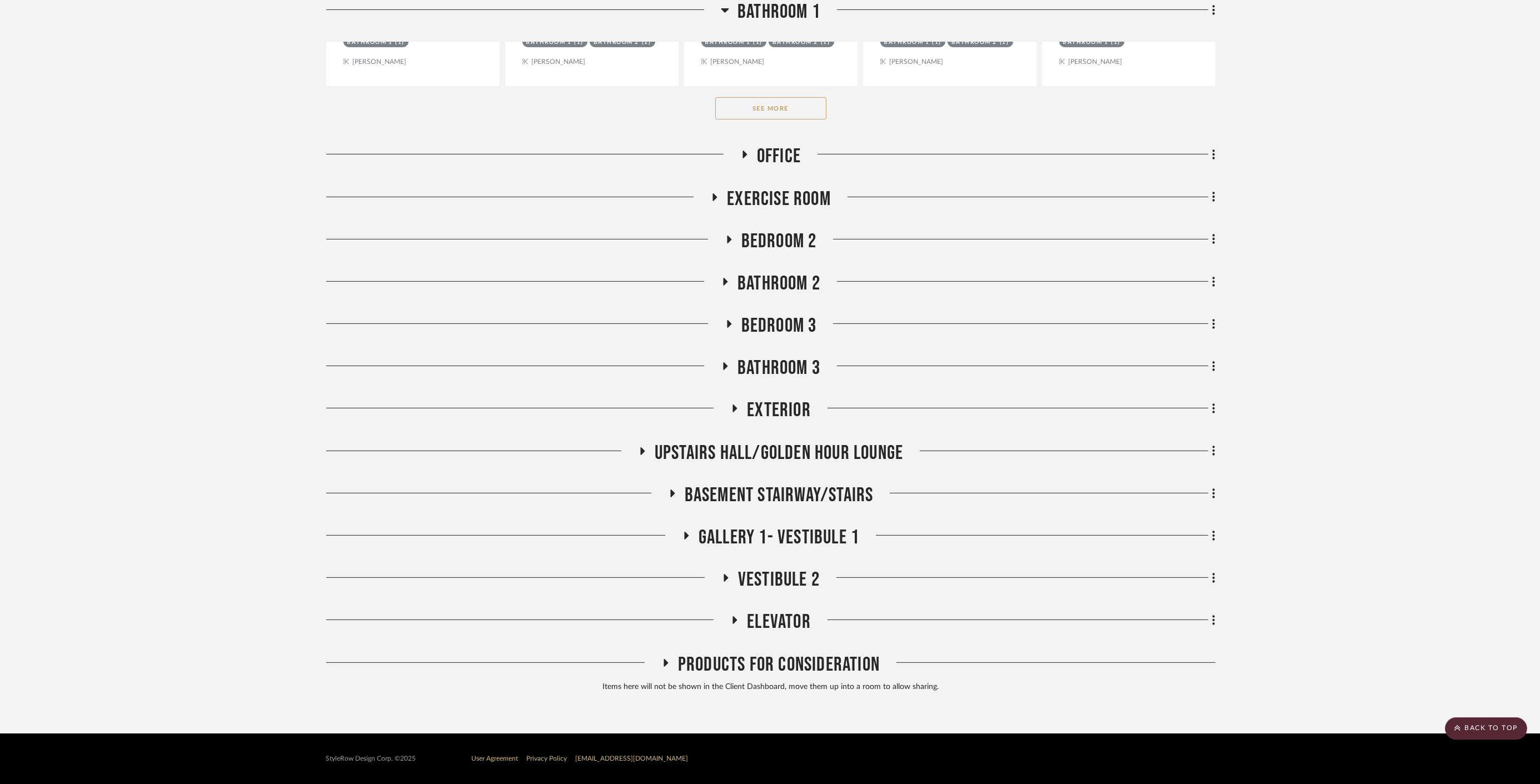
click at [770, 367] on span "Bathroom 3" at bounding box center [779, 368] width 83 height 24
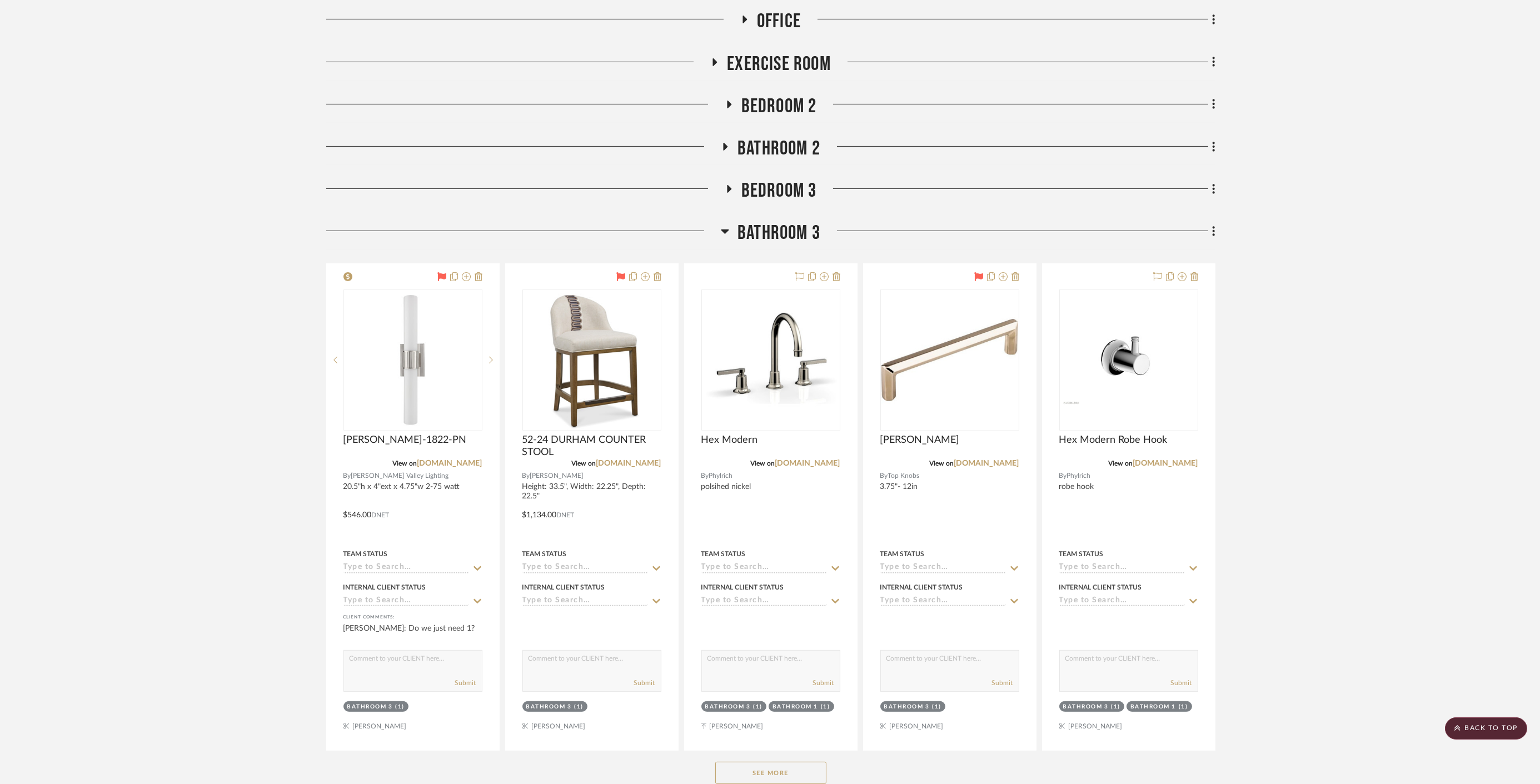
click at [770, 224] on span "Bathroom 3" at bounding box center [779, 232] width 83 height 24
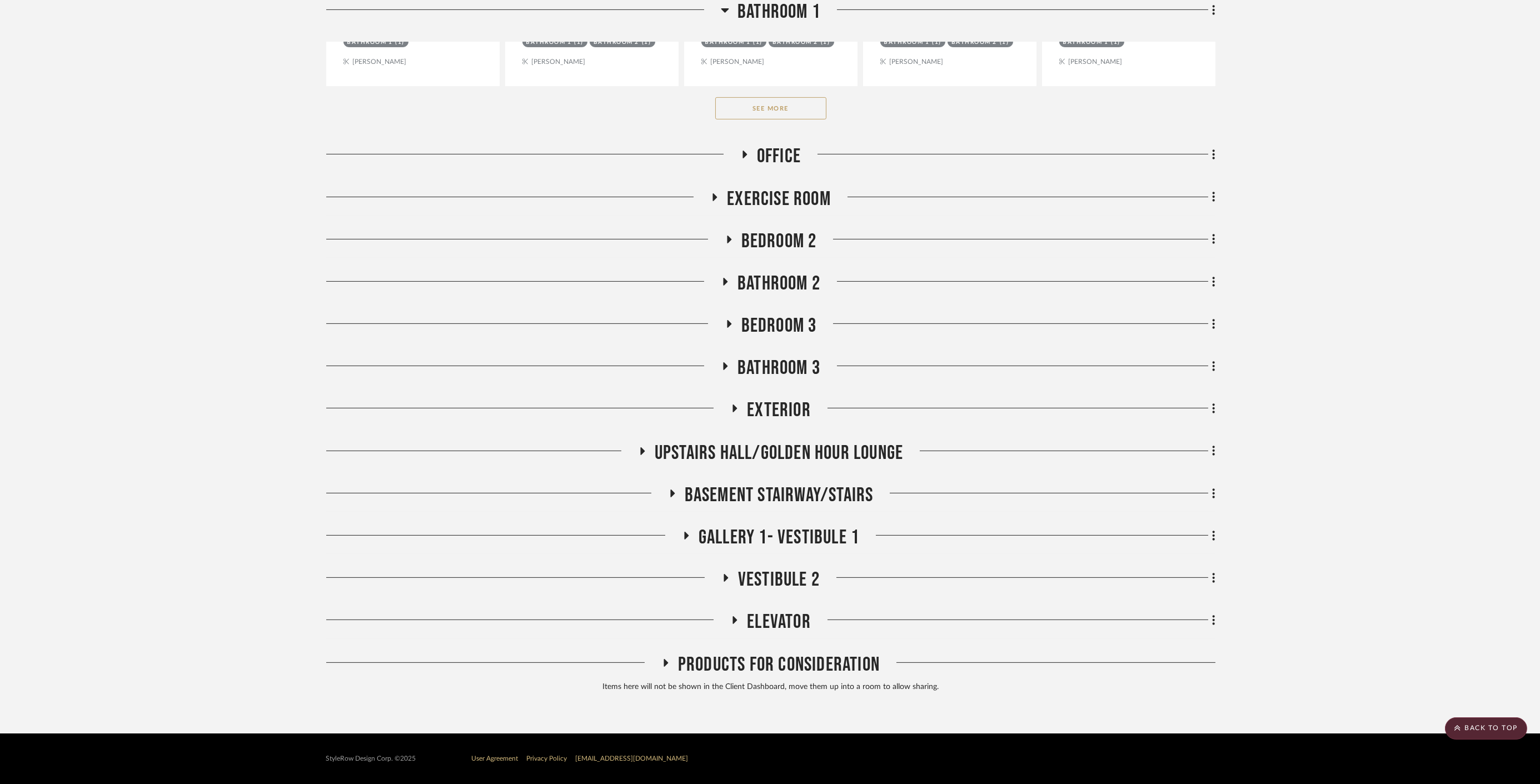
click at [768, 410] on span "Exterior" at bounding box center [779, 410] width 64 height 24
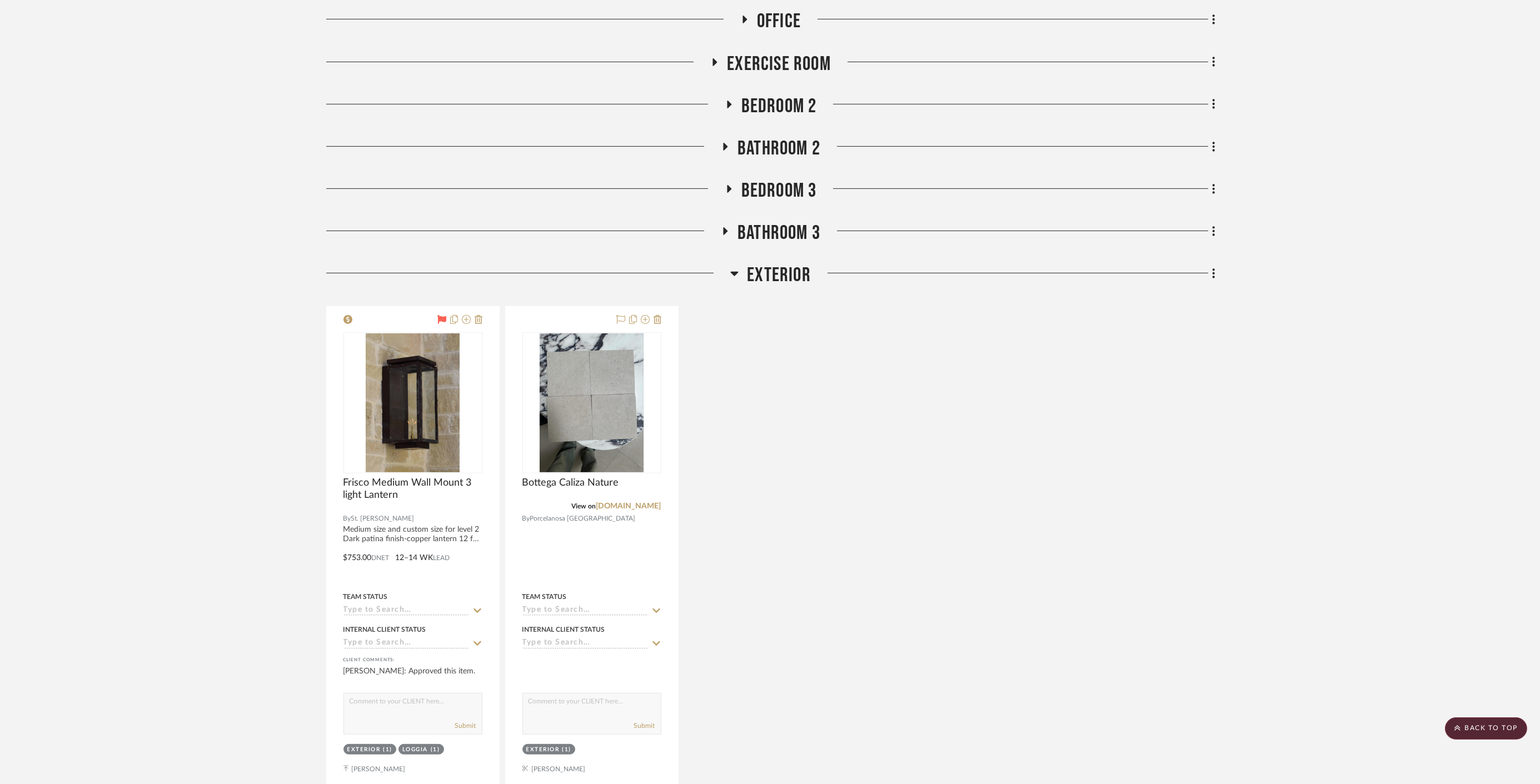
click at [758, 266] on span "Exterior" at bounding box center [779, 275] width 64 height 24
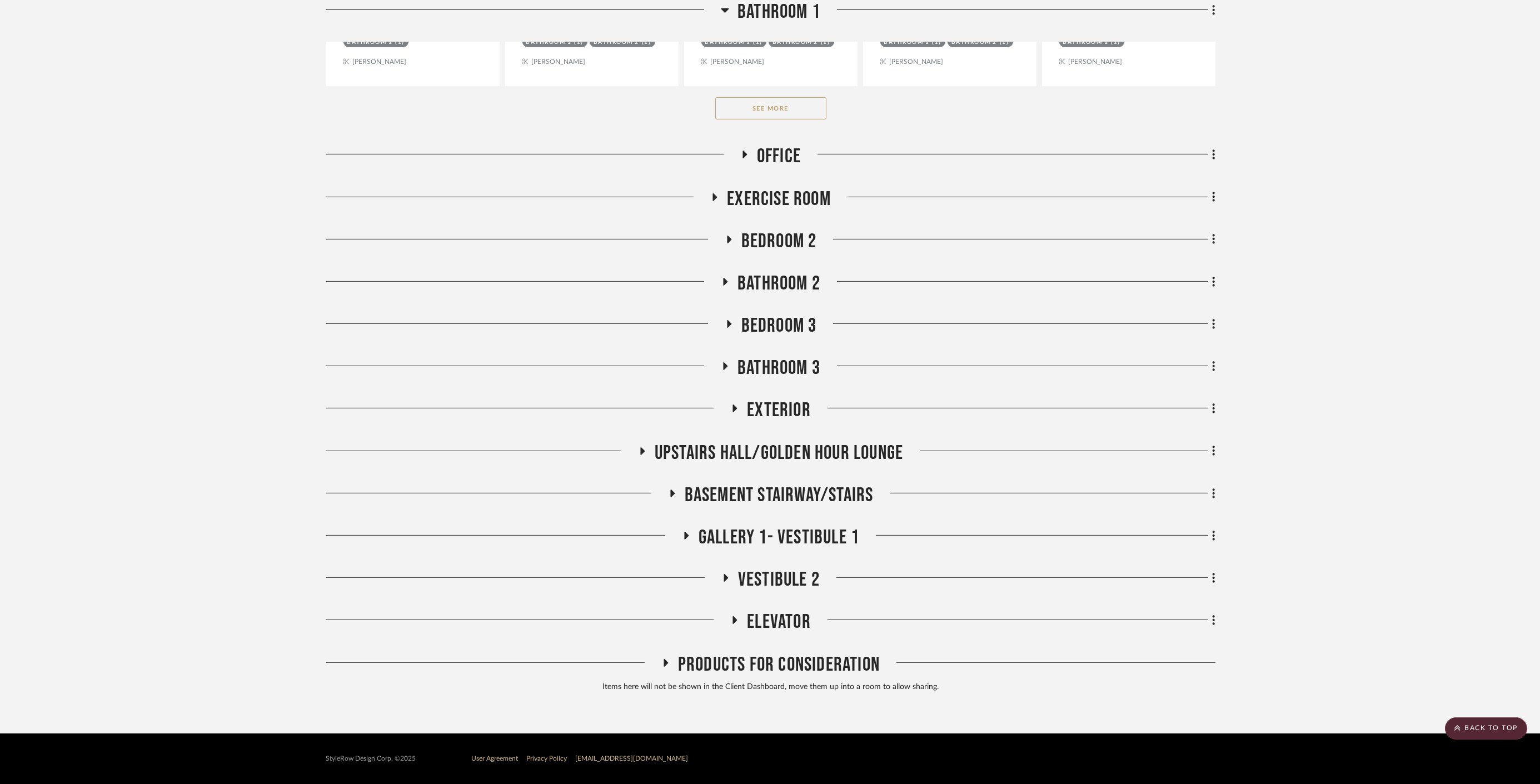
click at [701, 452] on span "Upstairs Hall/Golden Hour Lounge" at bounding box center [779, 452] width 248 height 24
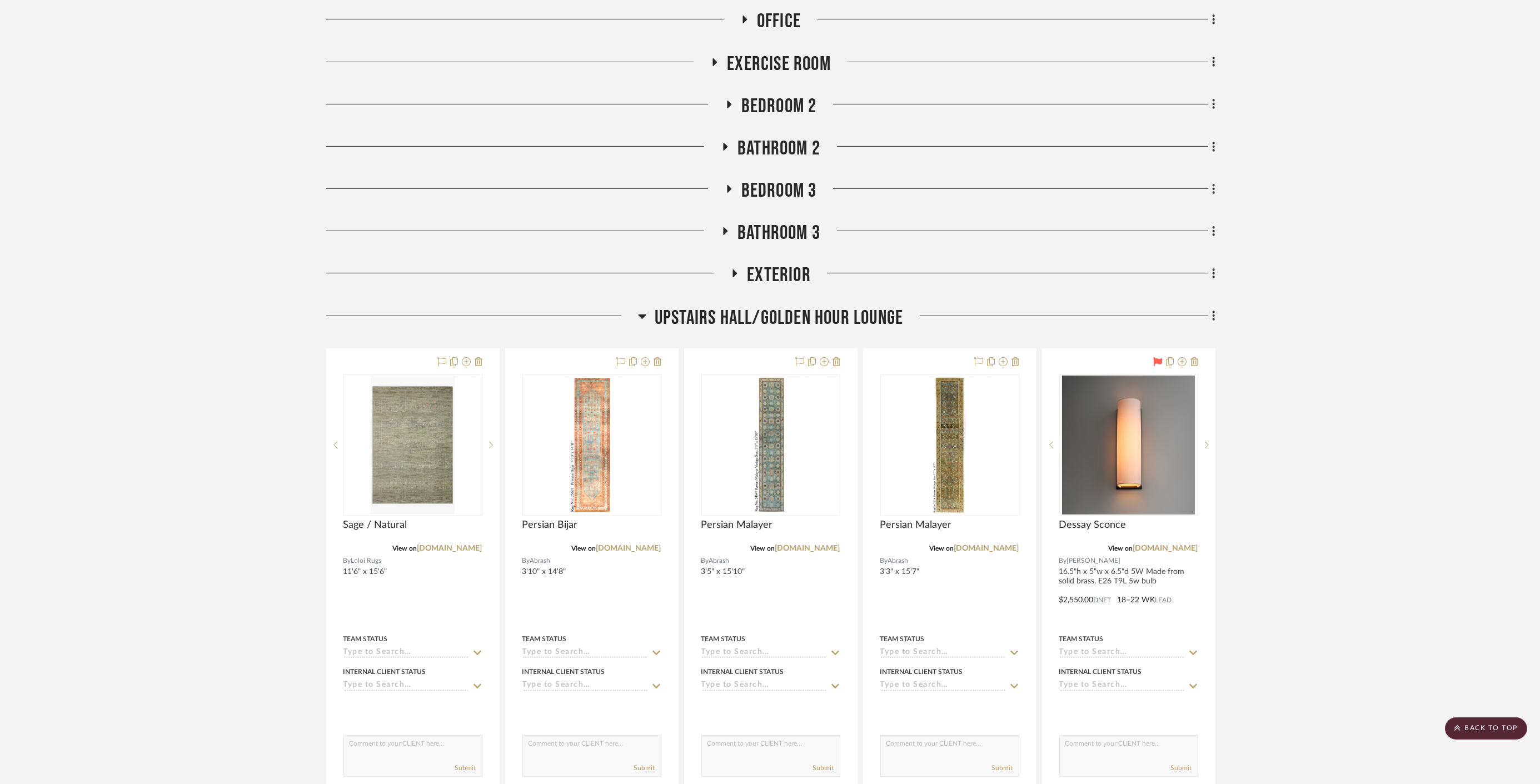
click at [851, 319] on span "Upstairs Hall/Golden Hour Lounge" at bounding box center [779, 318] width 248 height 24
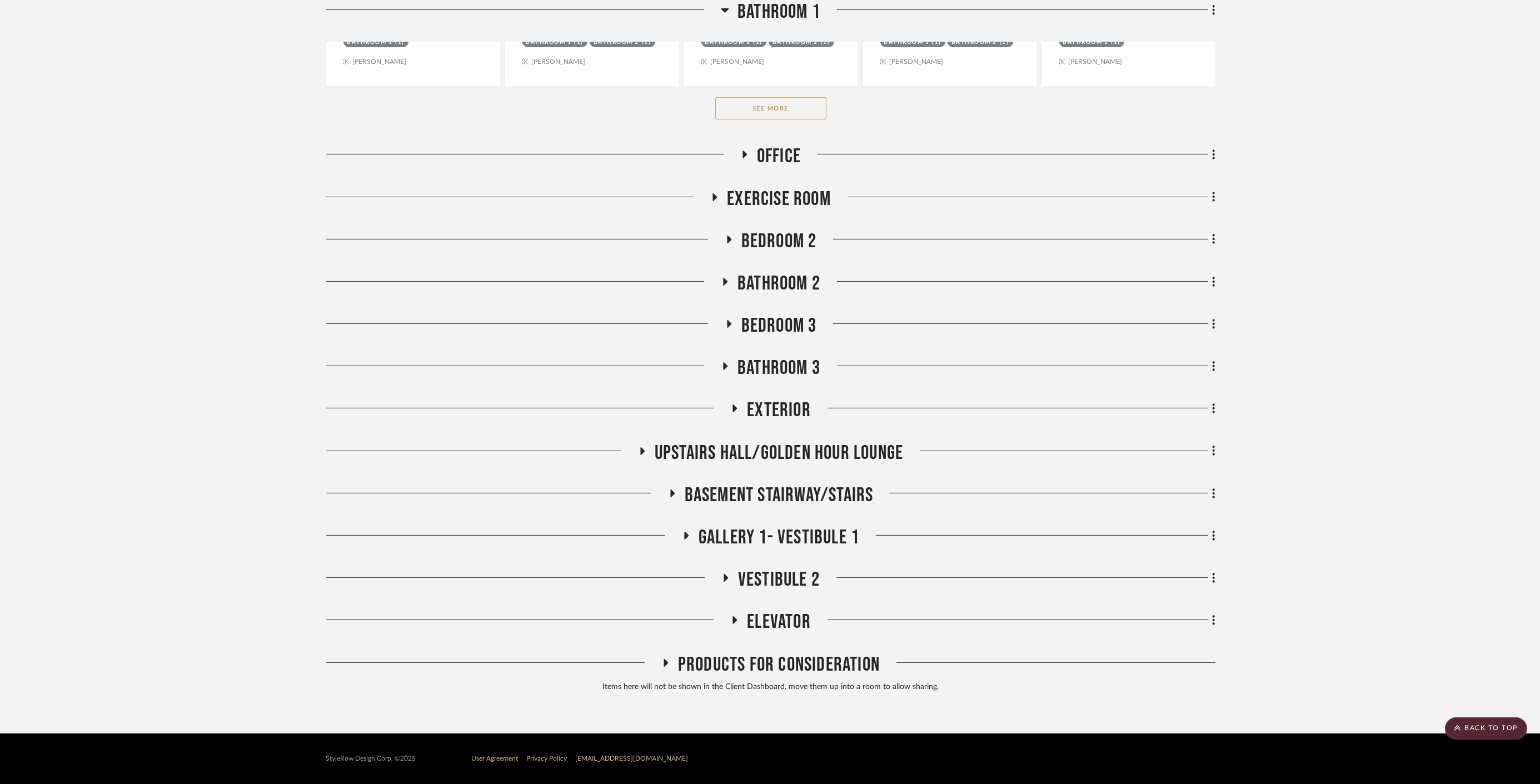
click at [746, 491] on span "Basement stairway/Stairs" at bounding box center [779, 495] width 189 height 24
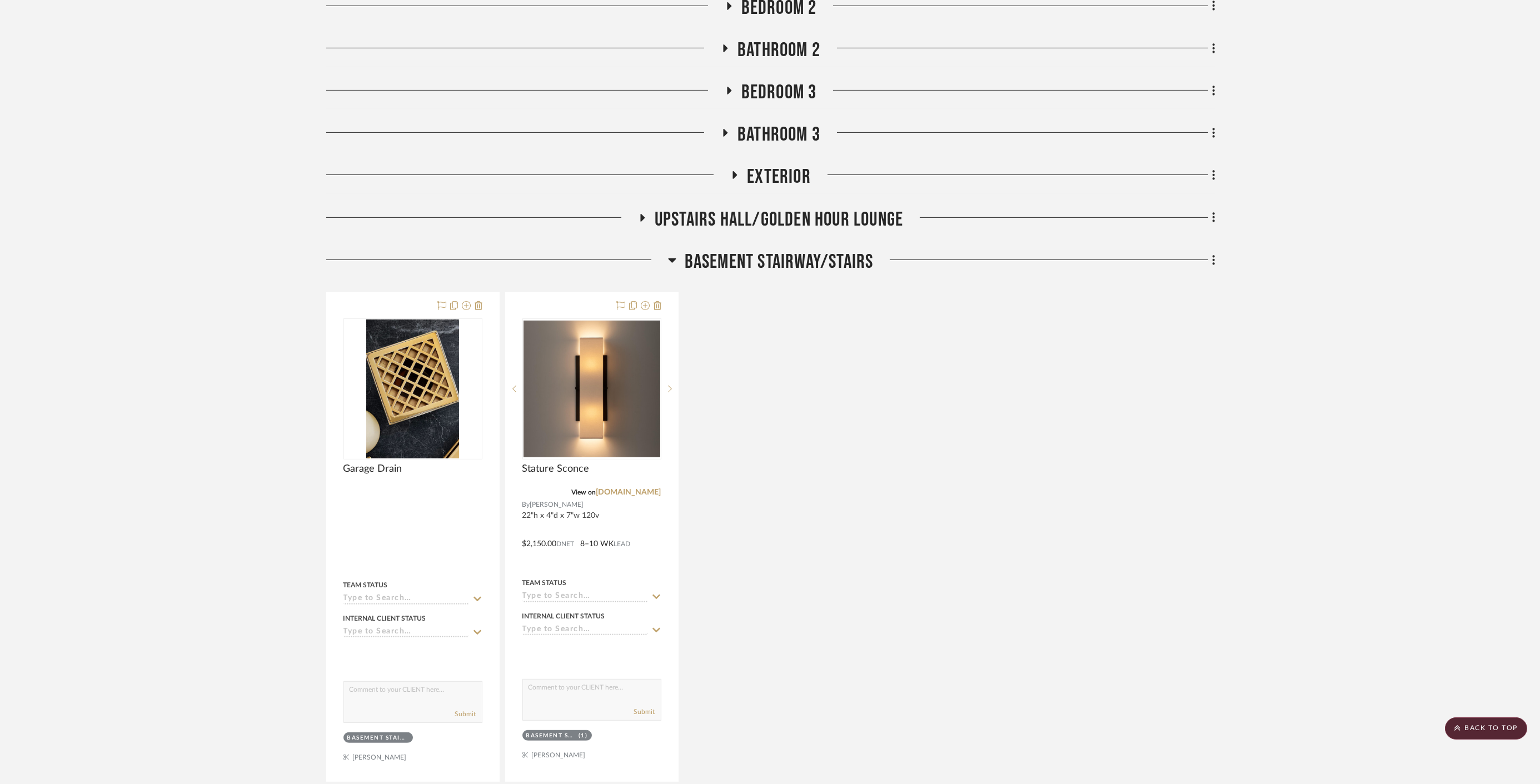
scroll to position [1728, 0]
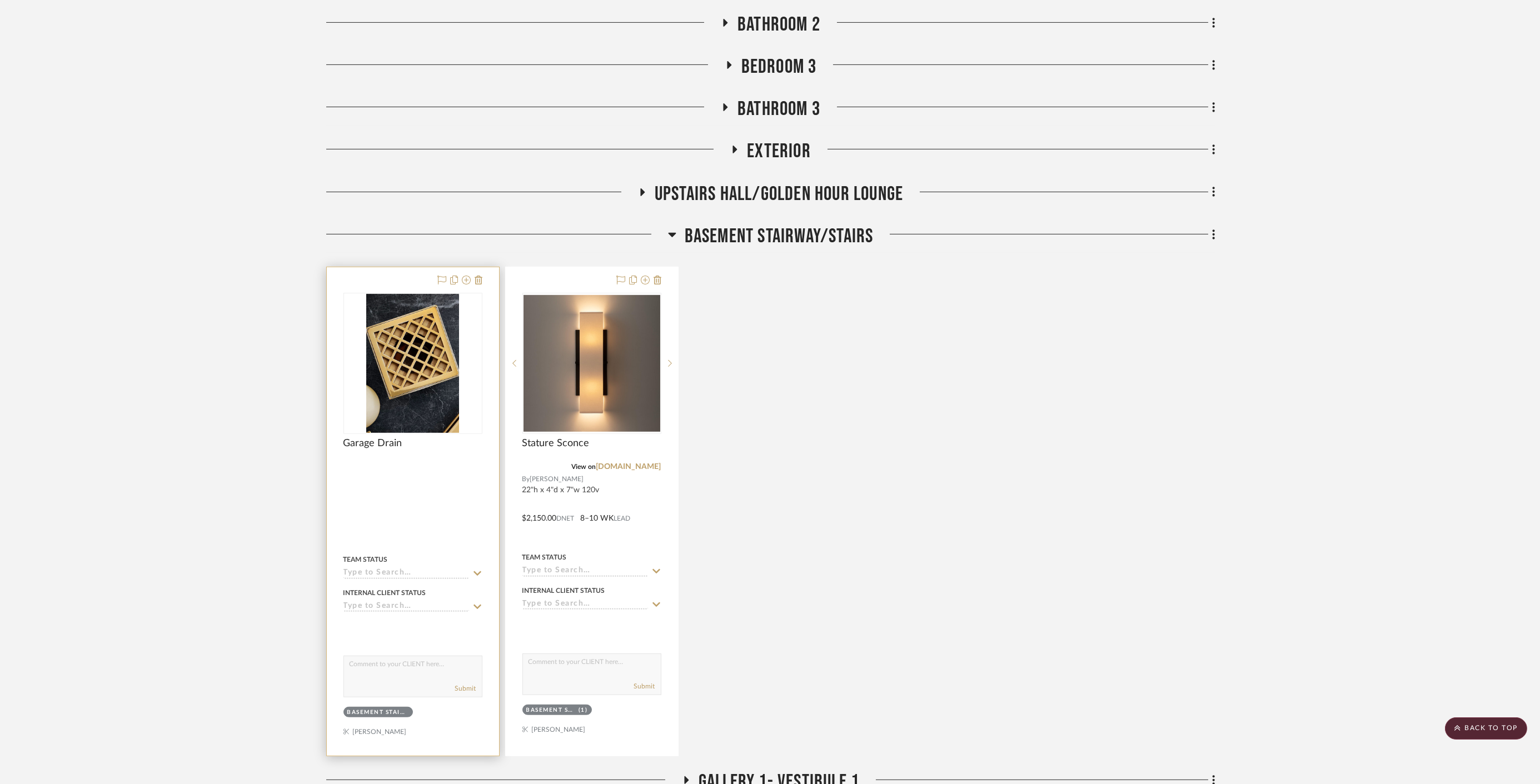
click at [482, 277] on div at bounding box center [412, 511] width 172 height 488
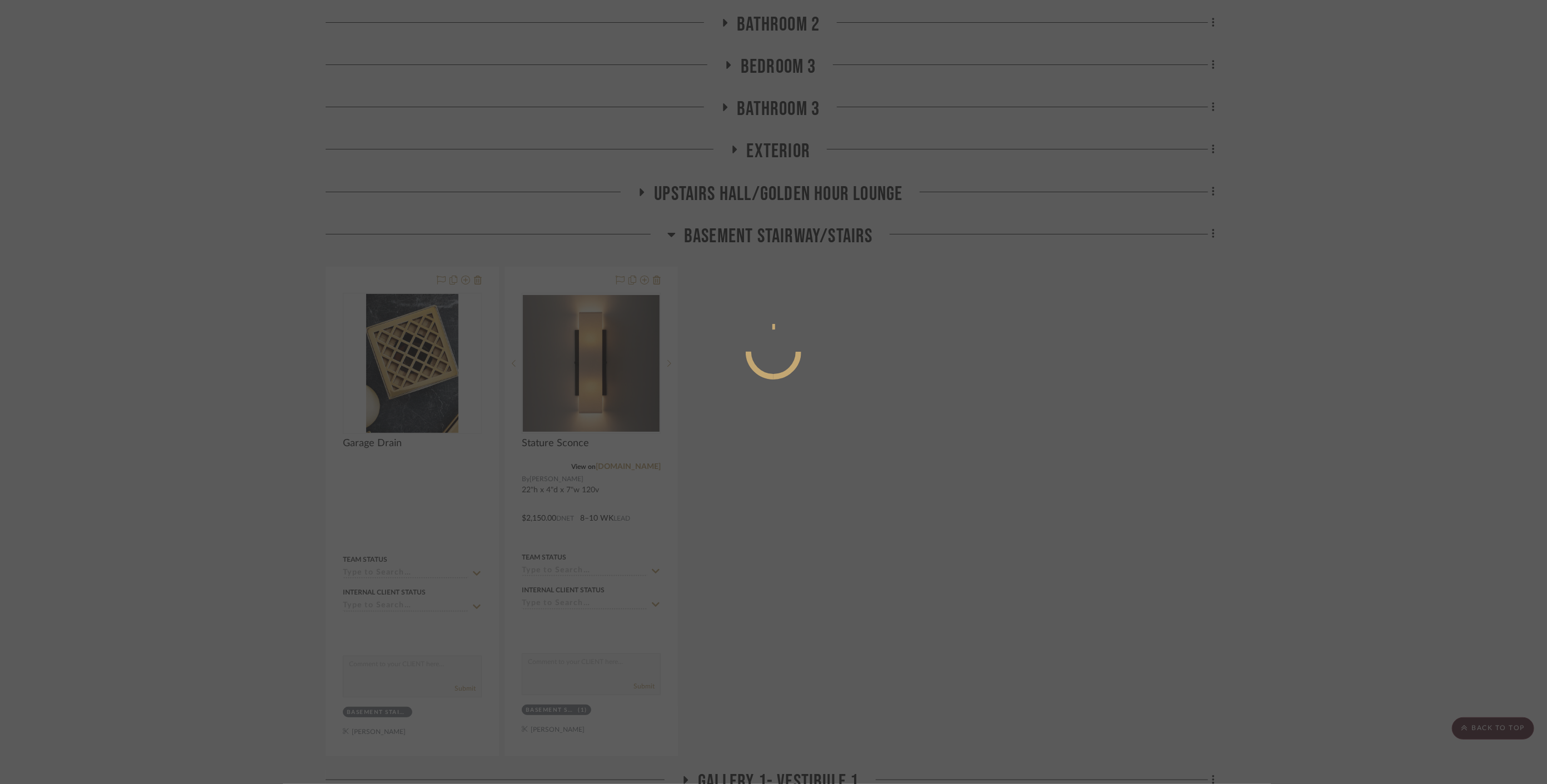
click at [323, 335] on div at bounding box center [774, 392] width 1547 height 784
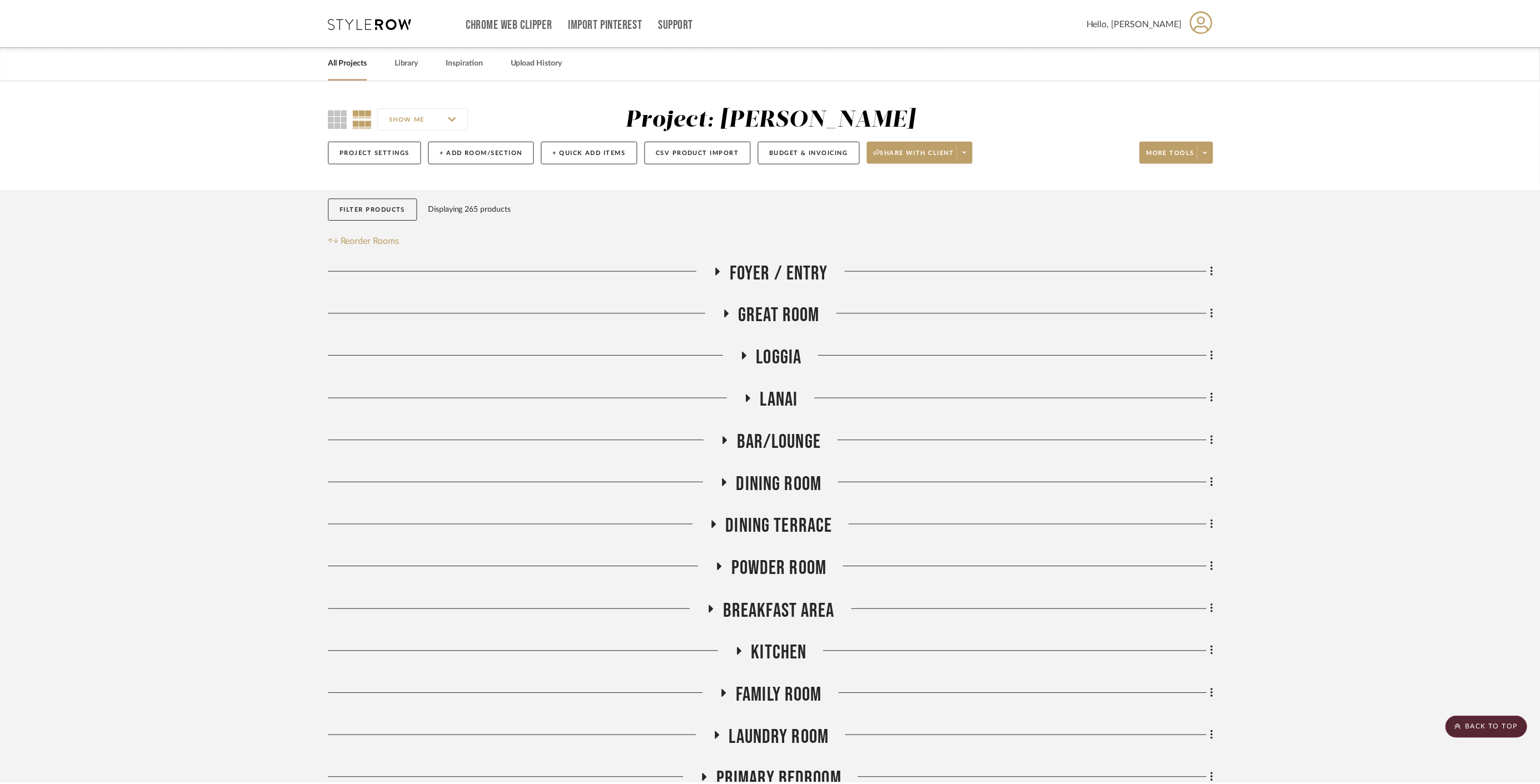
scroll to position [1728, 0]
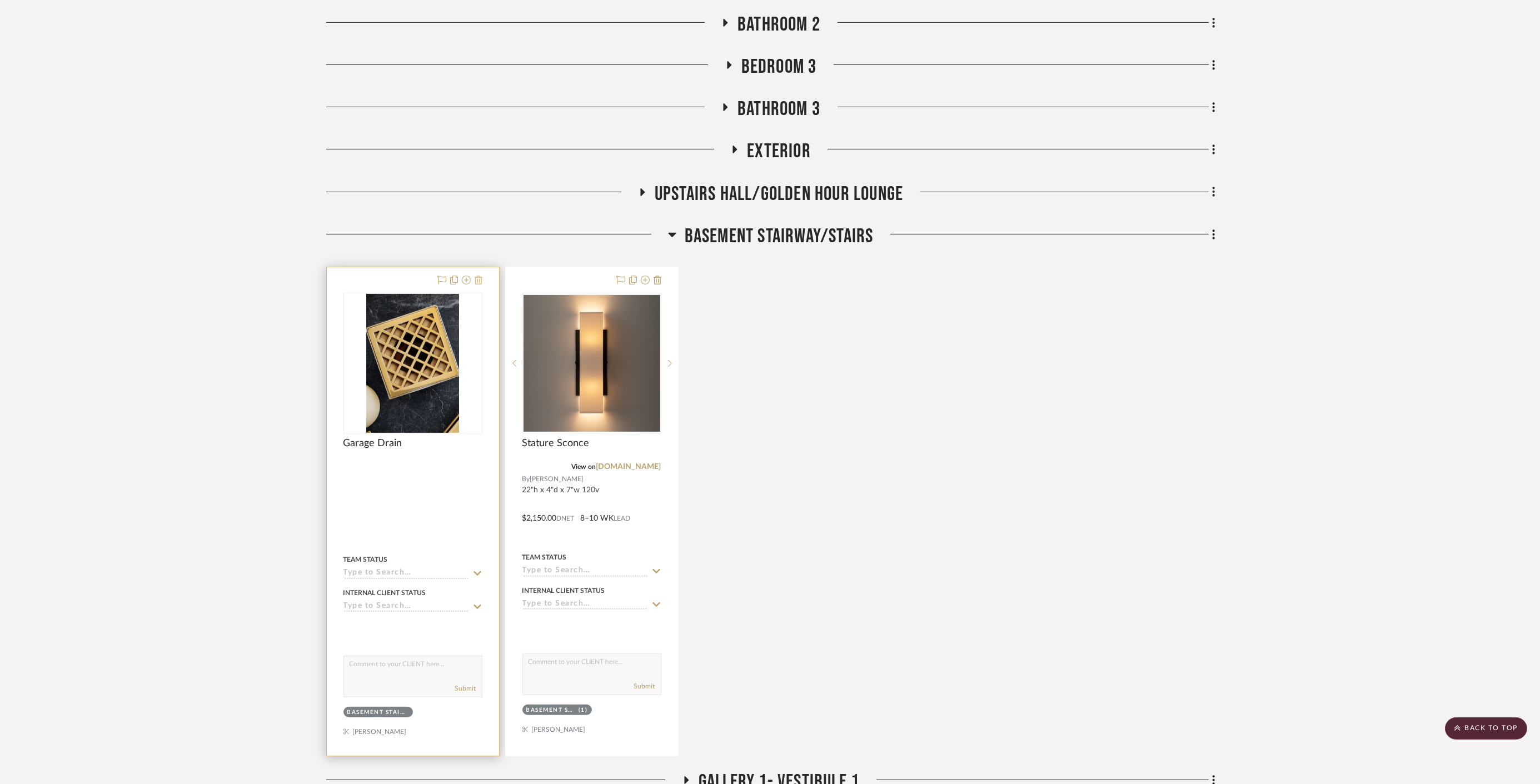
click at [479, 277] on icon at bounding box center [479, 280] width 8 height 9
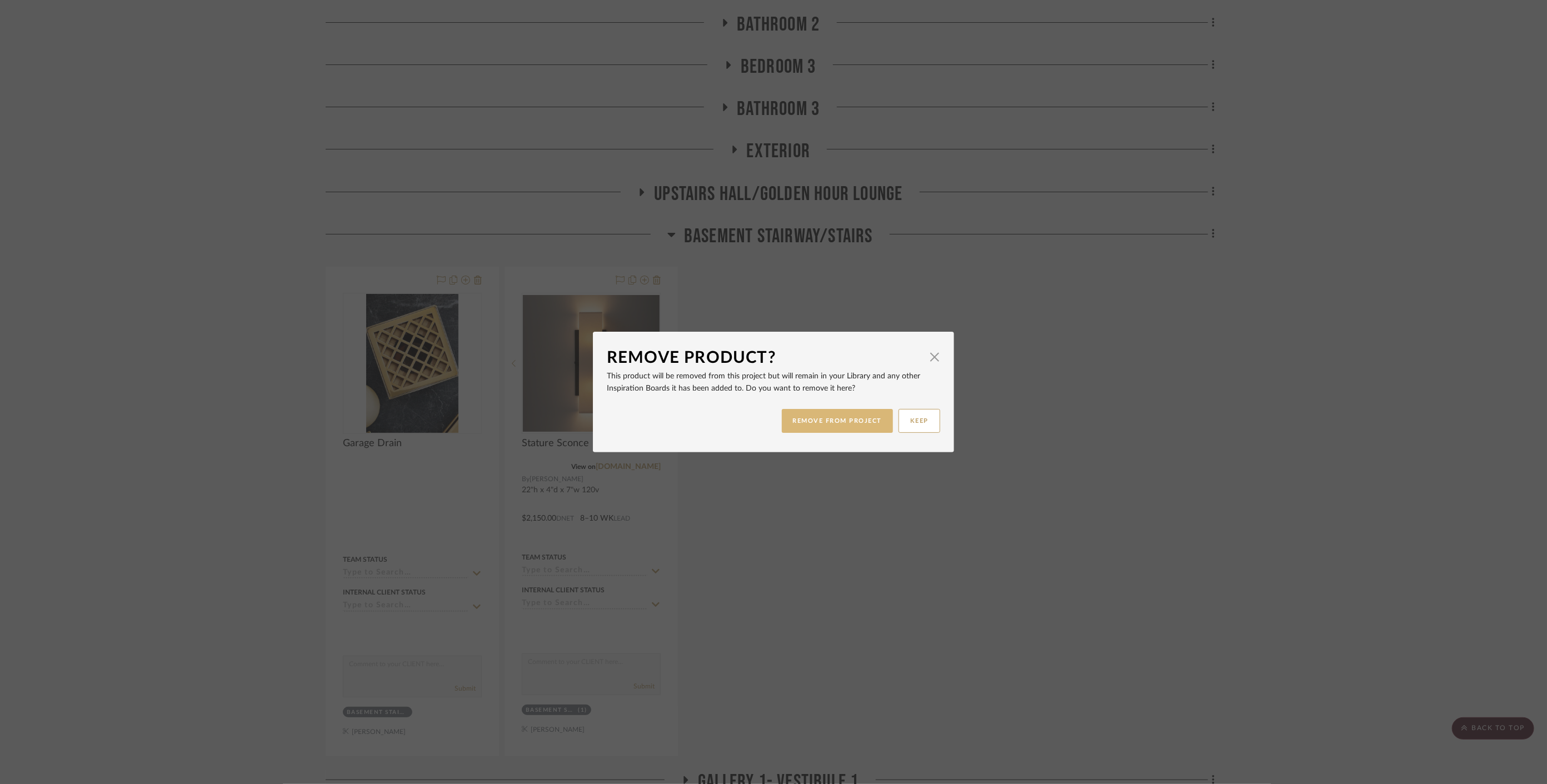
click at [848, 422] on button "REMOVE FROM PROJECT" at bounding box center [838, 420] width 112 height 24
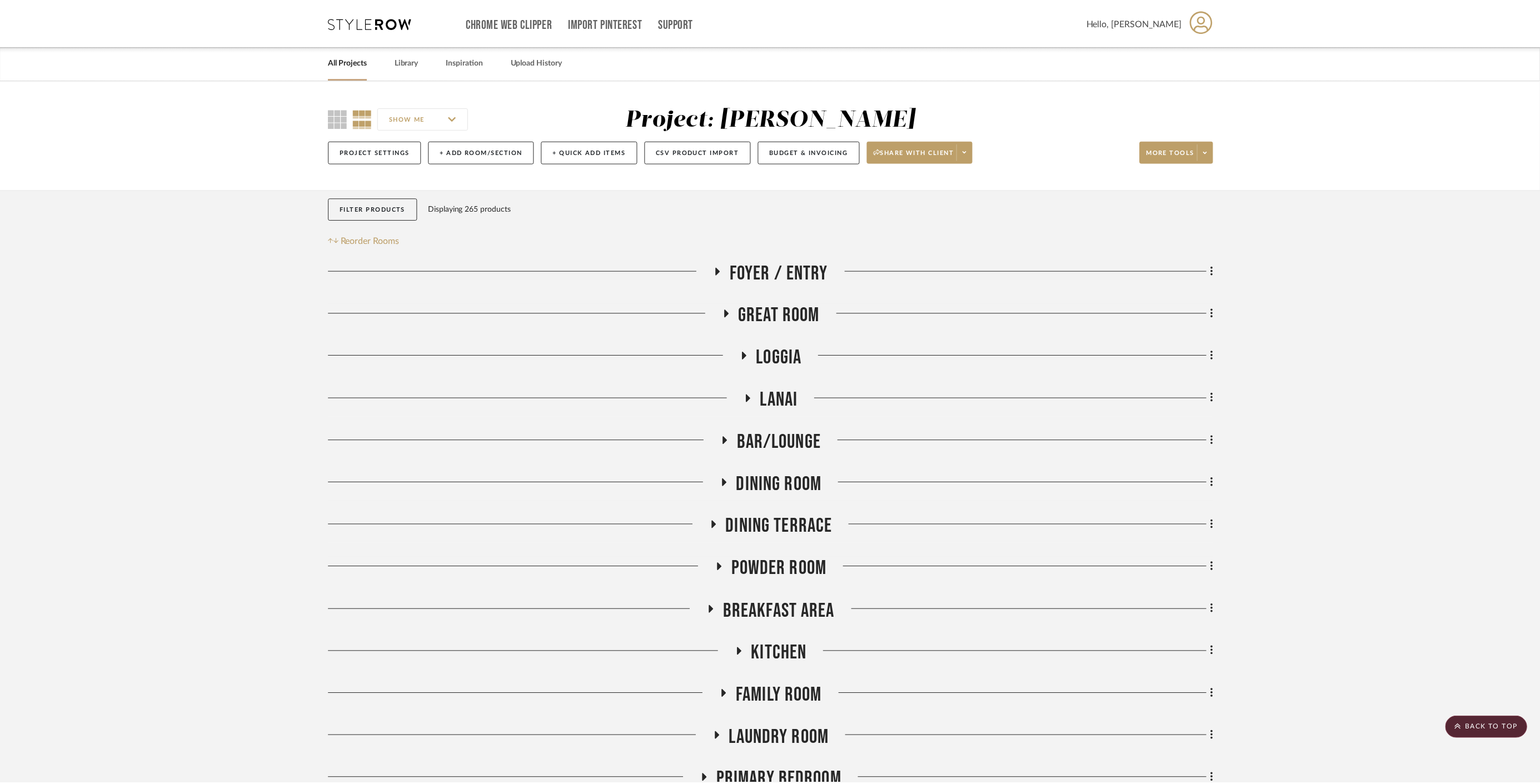
scroll to position [1728, 0]
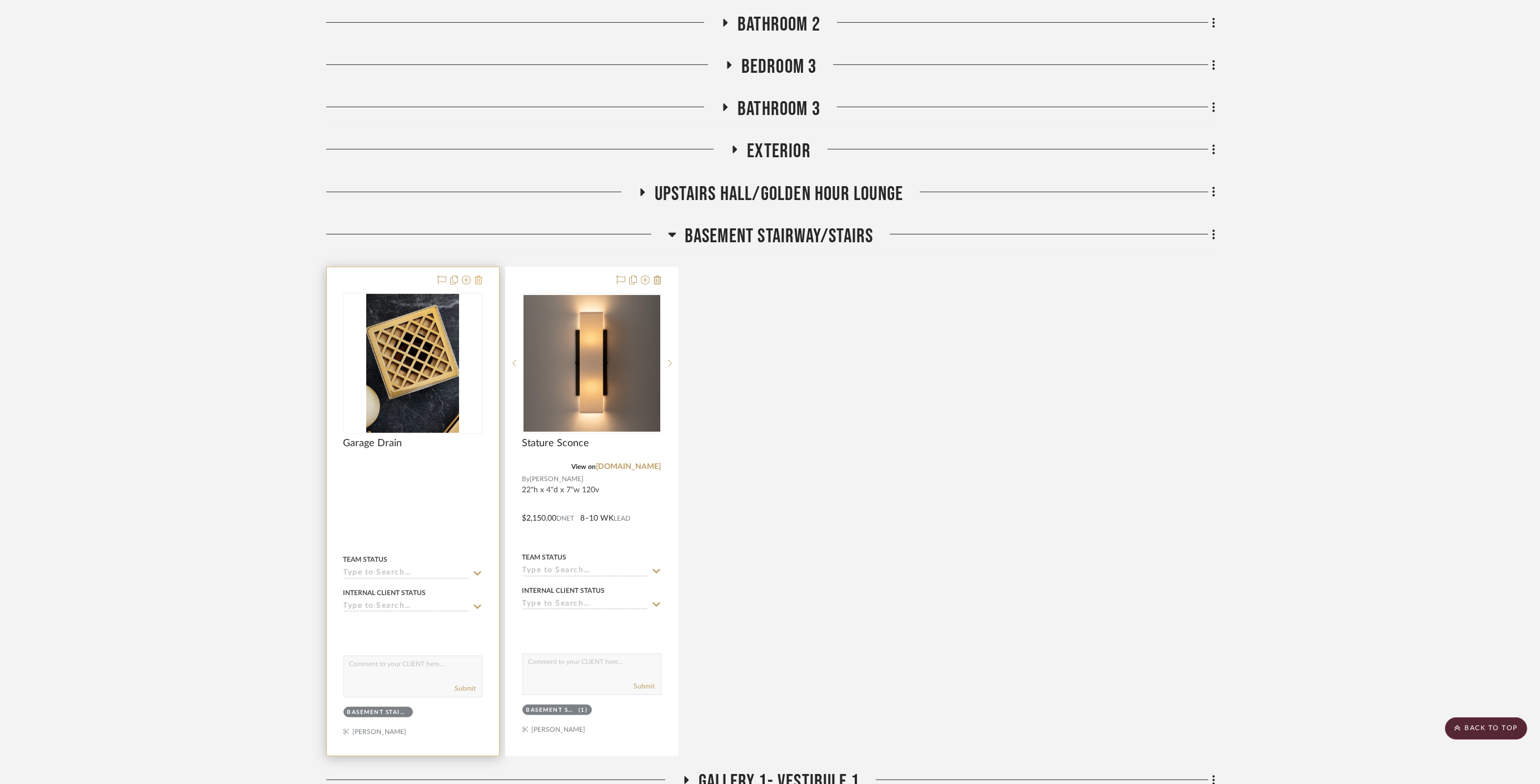
click at [477, 277] on icon at bounding box center [479, 280] width 8 height 9
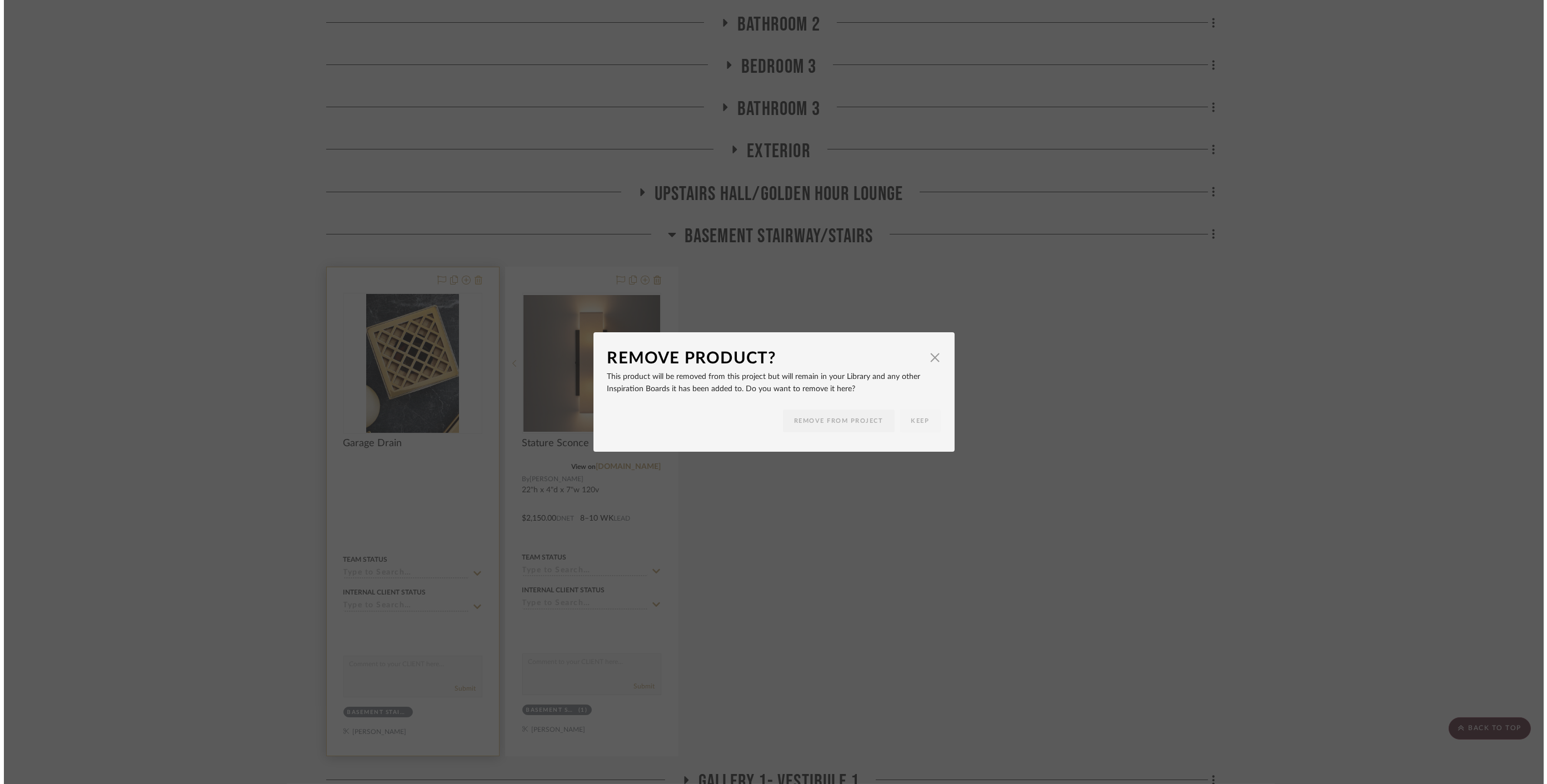
scroll to position [0, 0]
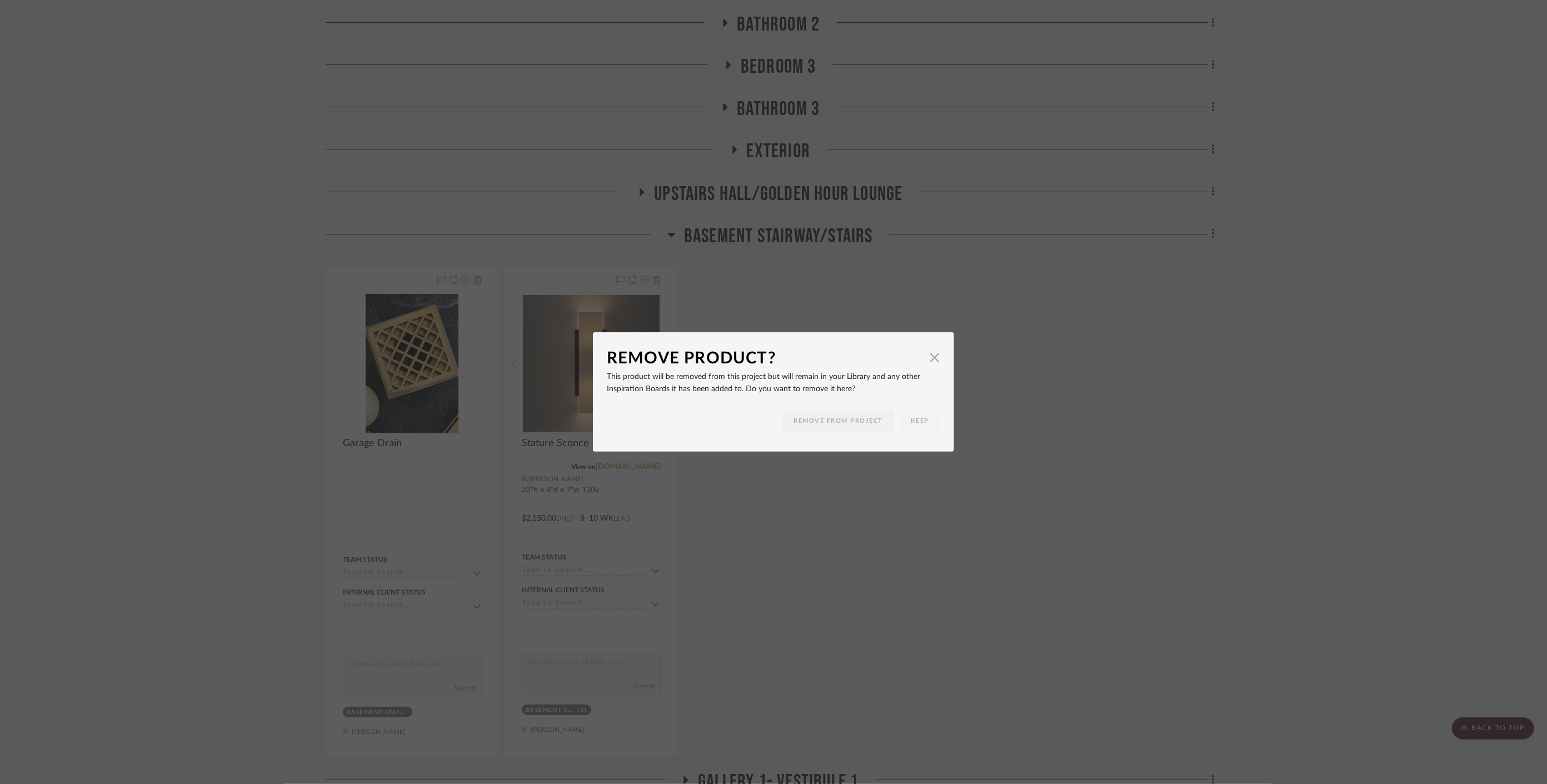
drag, startPoint x: 969, startPoint y: 377, endPoint x: 941, endPoint y: 352, distance: 37.5
click at [970, 375] on div "Remove Product? × This product will be removed from this project but will remai…" at bounding box center [774, 392] width 1547 height 784
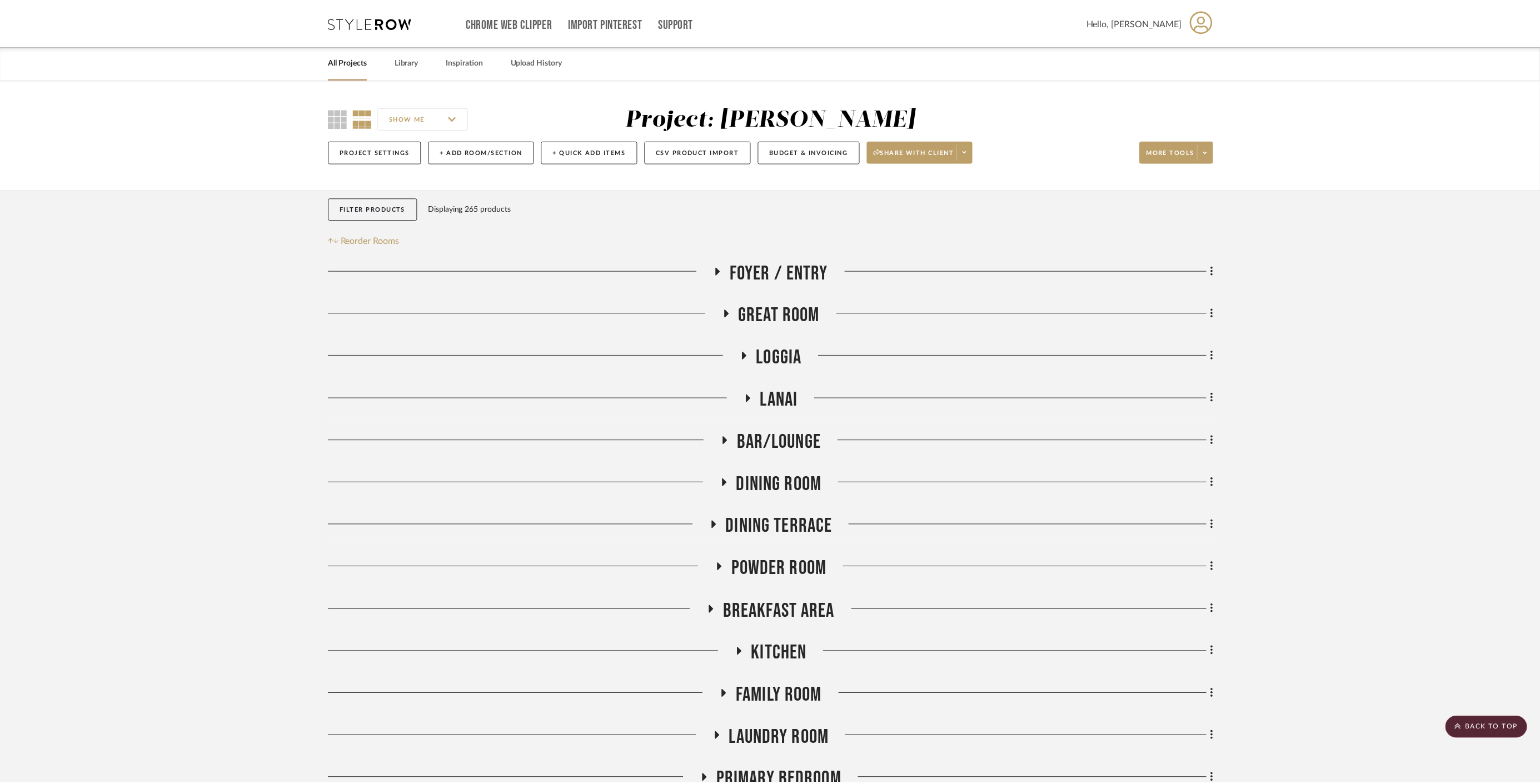
scroll to position [1728, 0]
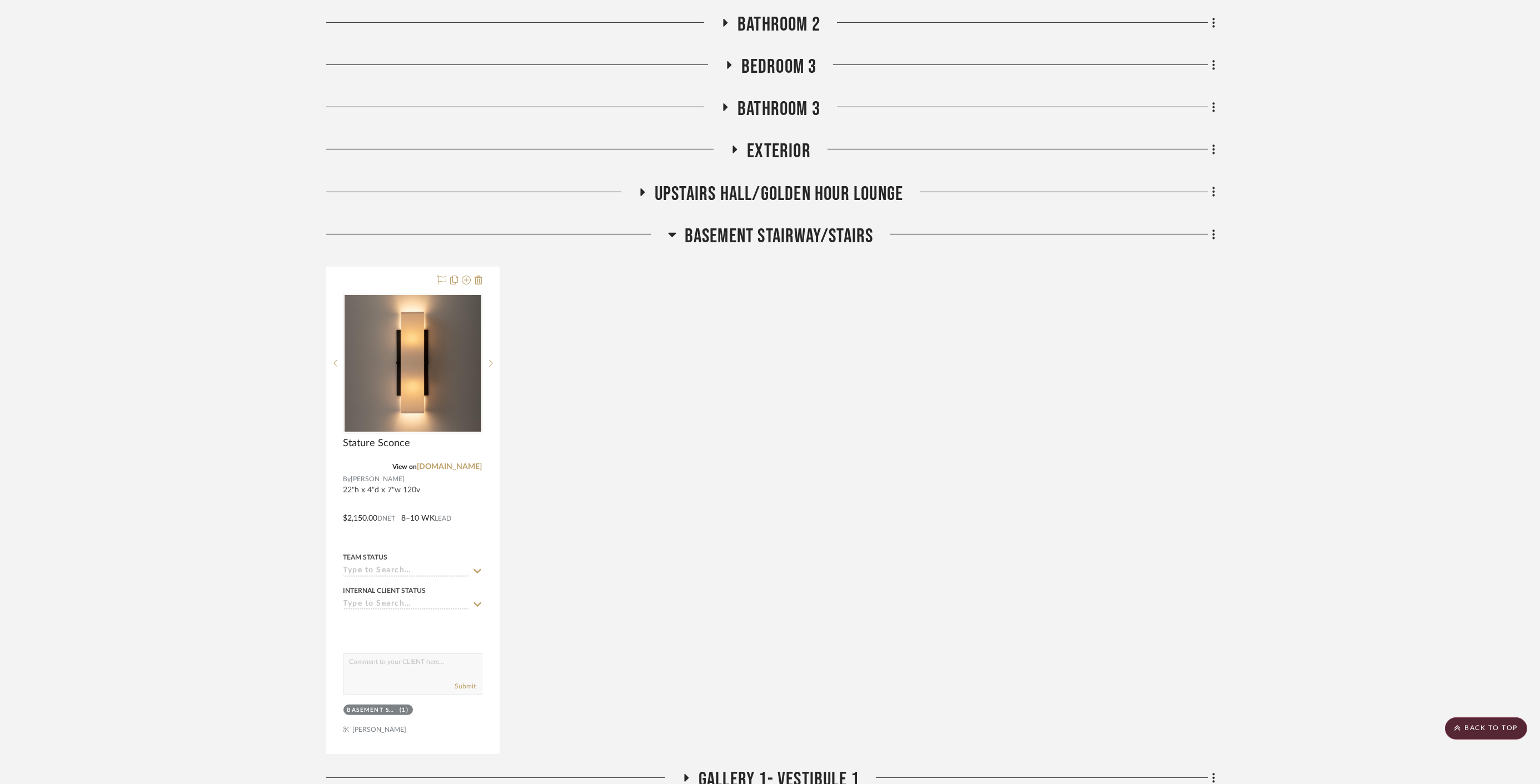
click at [738, 237] on span "Basement stairway/Stairs" at bounding box center [779, 236] width 189 height 24
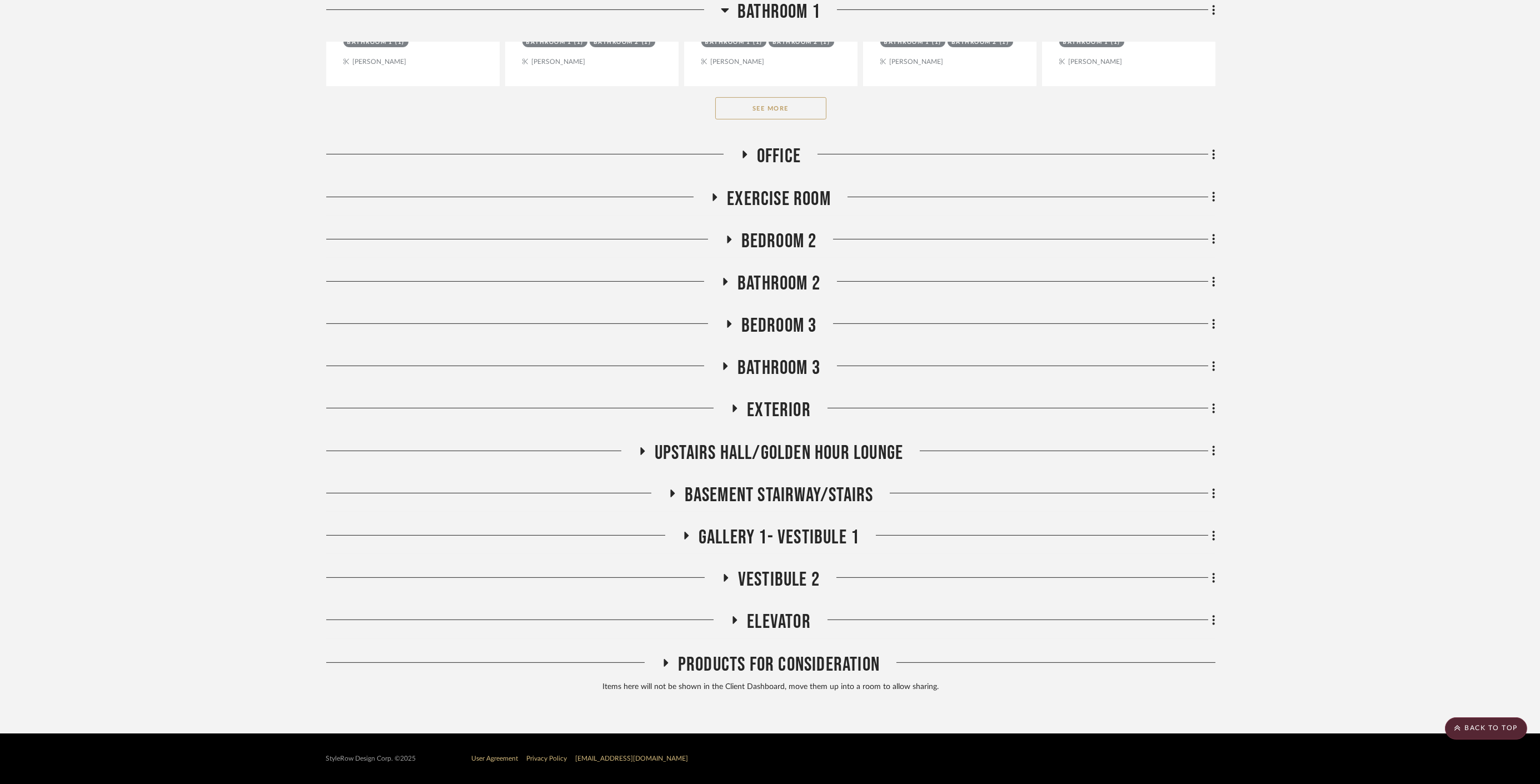
click at [777, 615] on span "Elevator" at bounding box center [779, 621] width 64 height 24
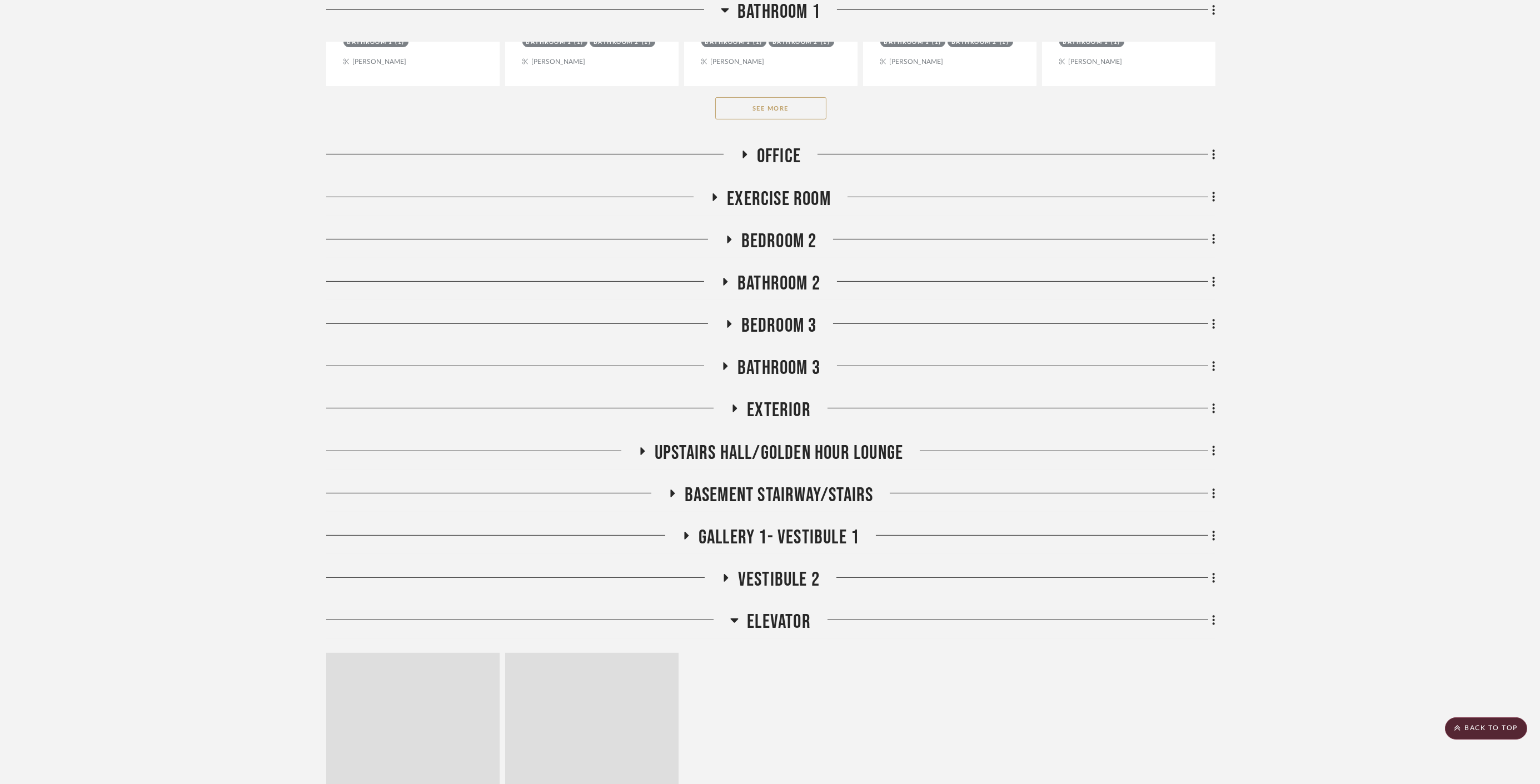
scroll to position [1728, 0]
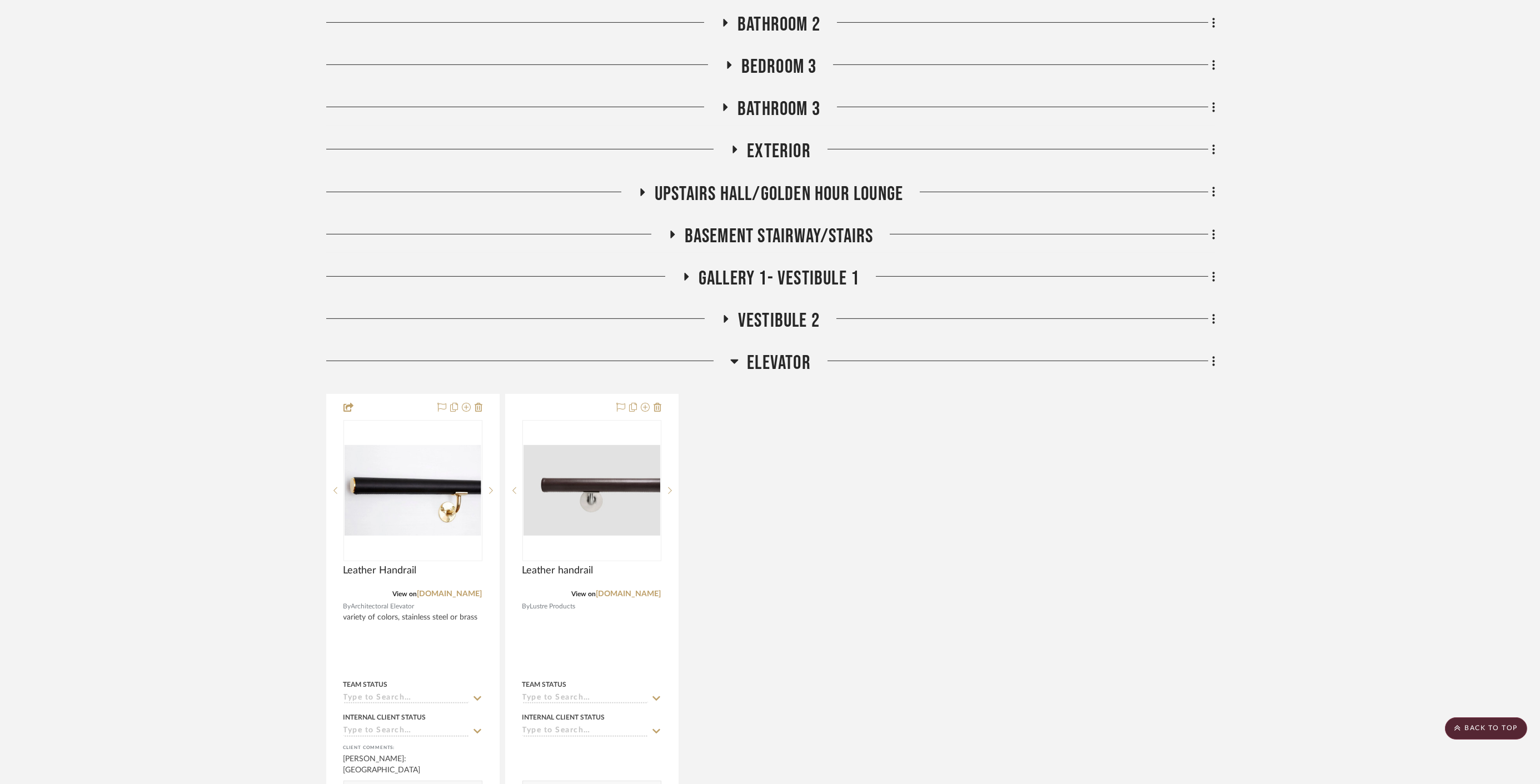
click at [787, 322] on span "Vestibule 2" at bounding box center [779, 320] width 82 height 24
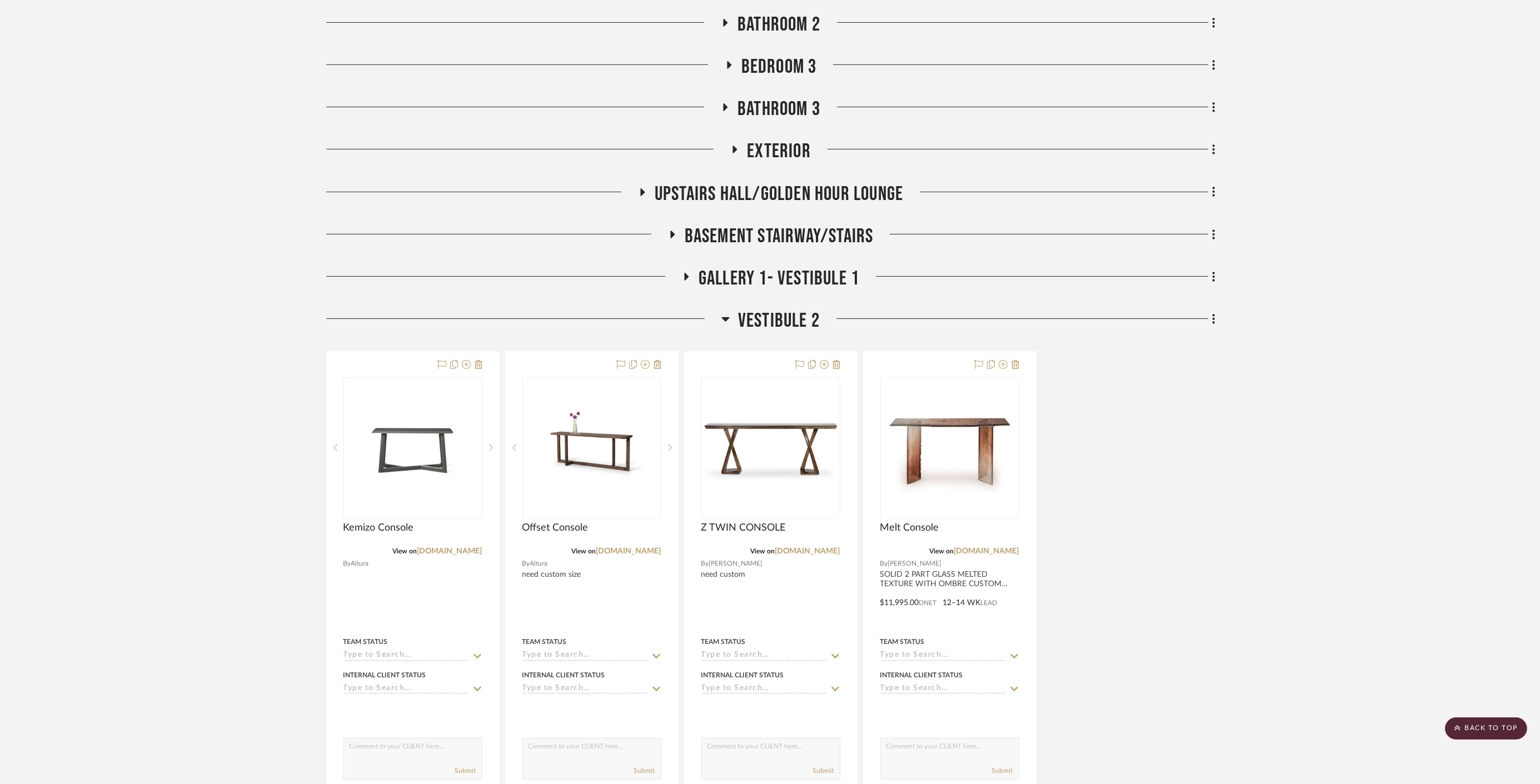
click at [787, 322] on span "Vestibule 2" at bounding box center [779, 320] width 82 height 24
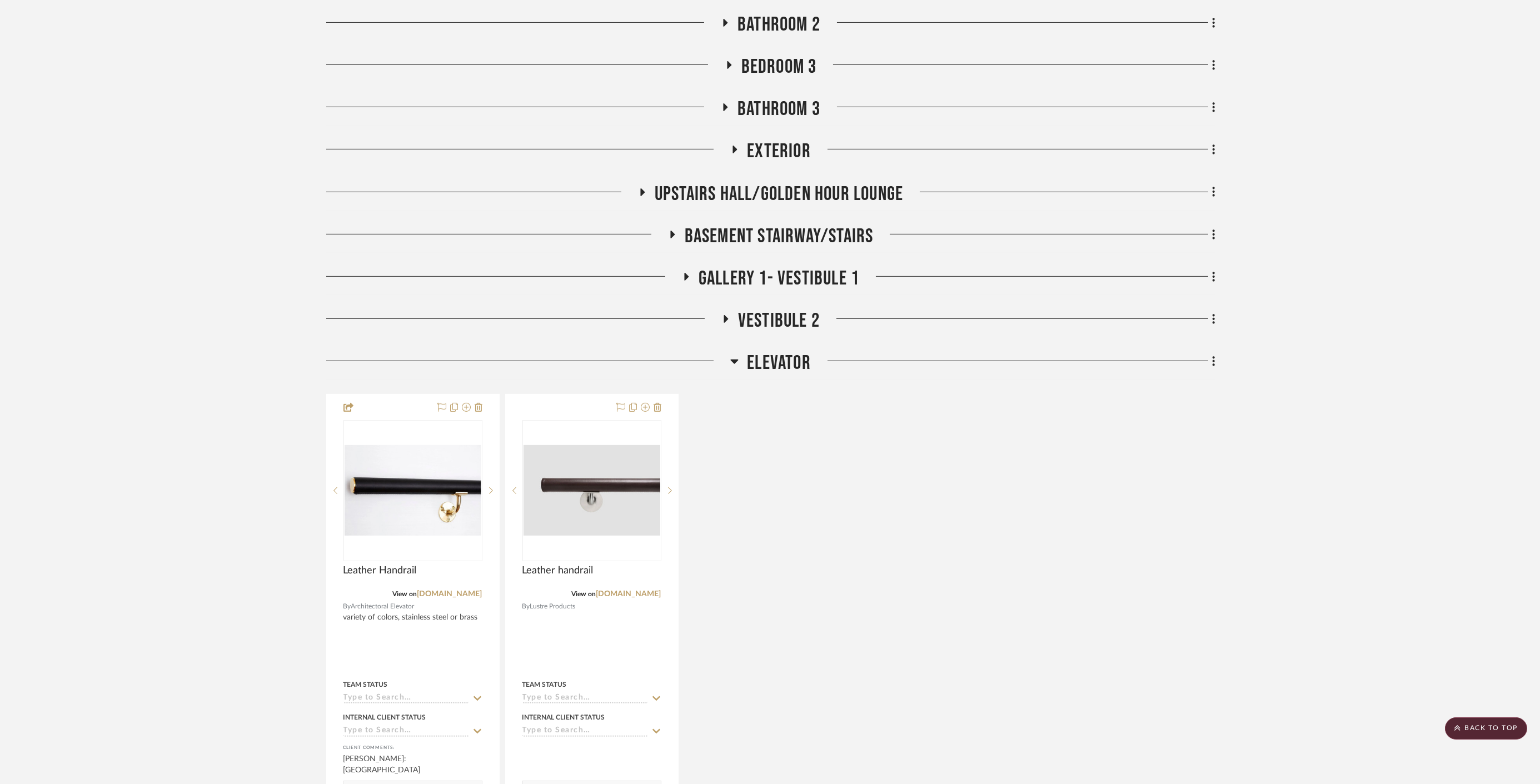
click at [784, 370] on span "Elevator" at bounding box center [779, 363] width 64 height 24
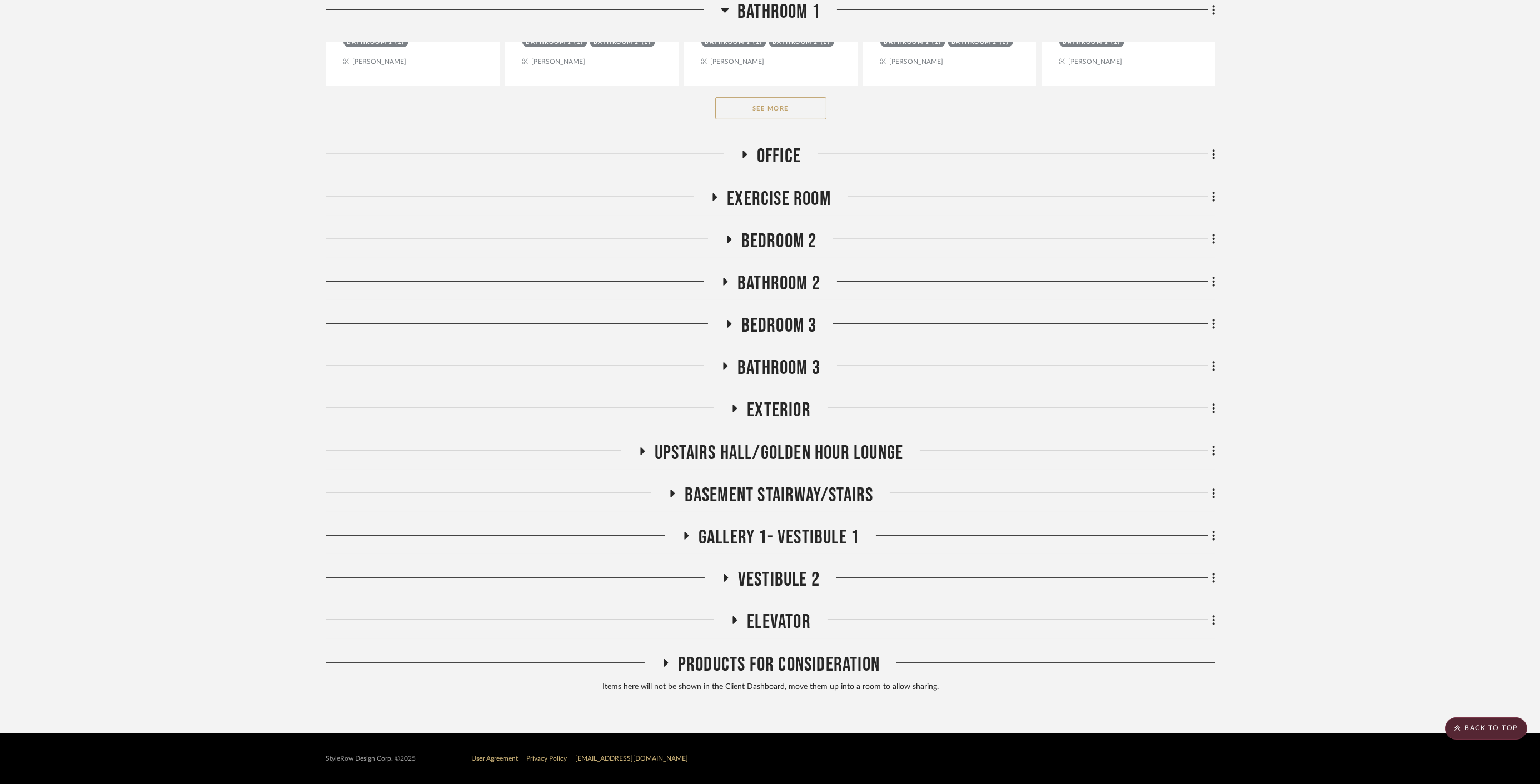
click at [774, 655] on span "Products For Consideration" at bounding box center [779, 664] width 201 height 24
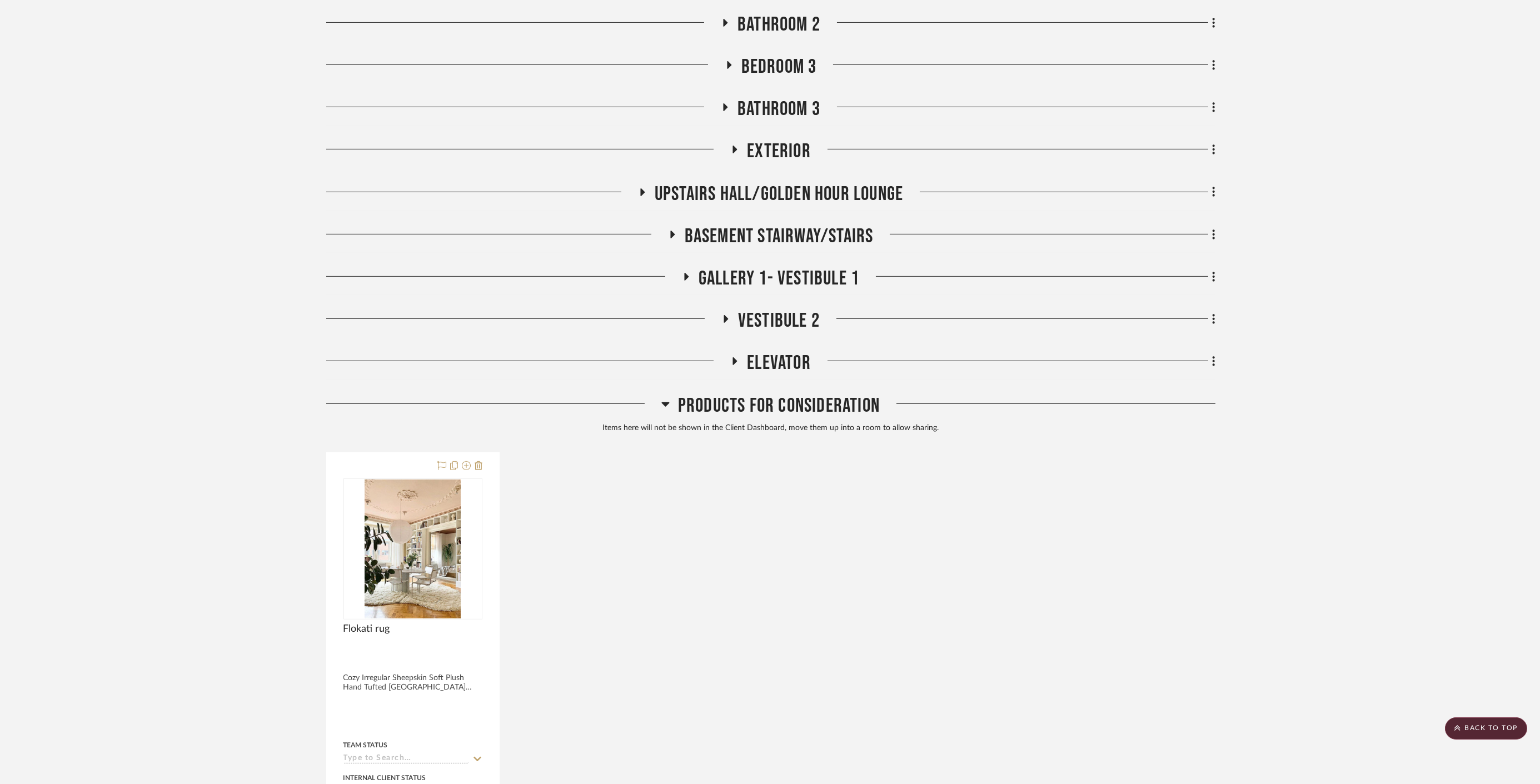
click at [779, 406] on span "Products For Consideration" at bounding box center [779, 406] width 201 height 24
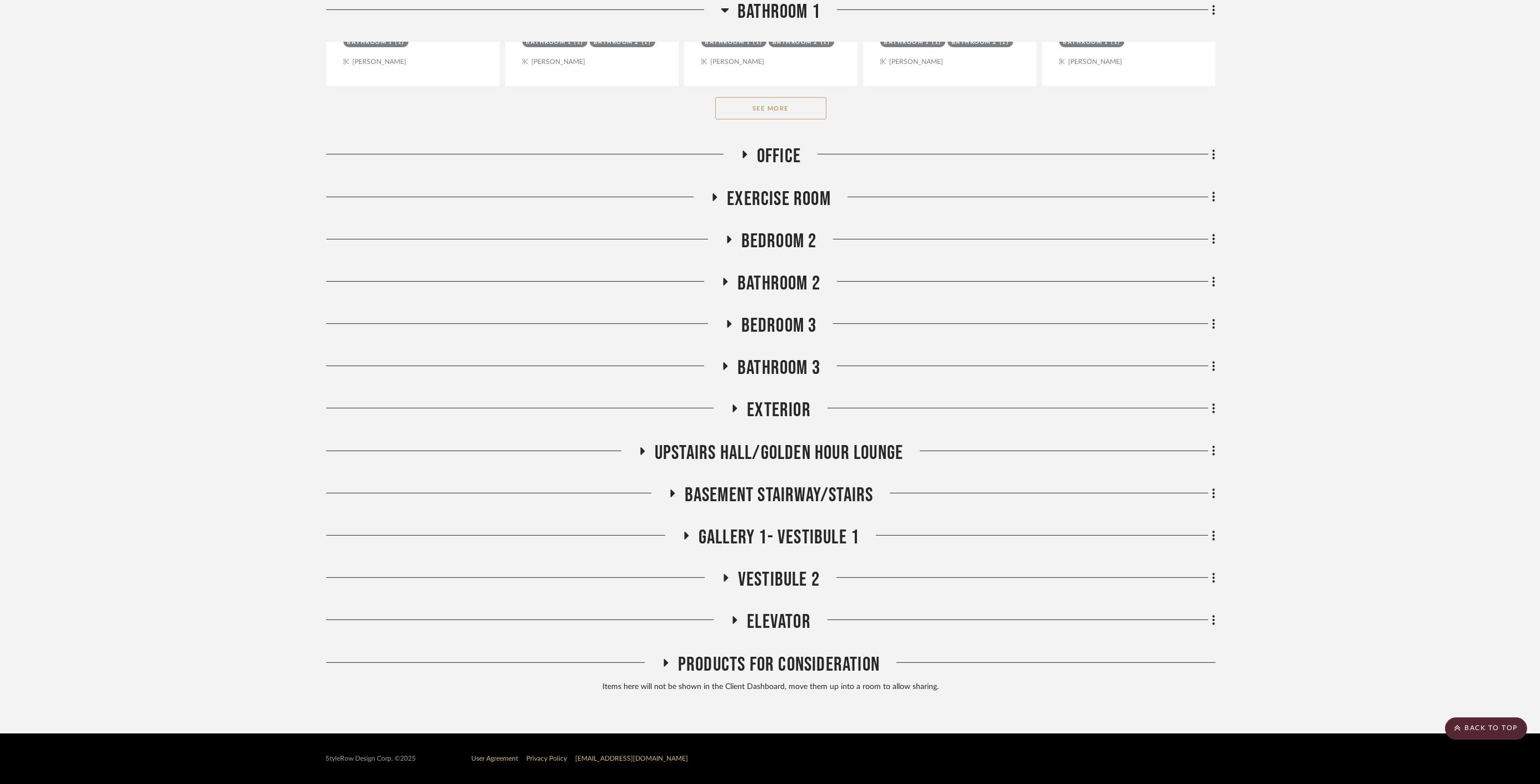
click at [817, 494] on span "Basement stairway/Stairs" at bounding box center [779, 495] width 189 height 24
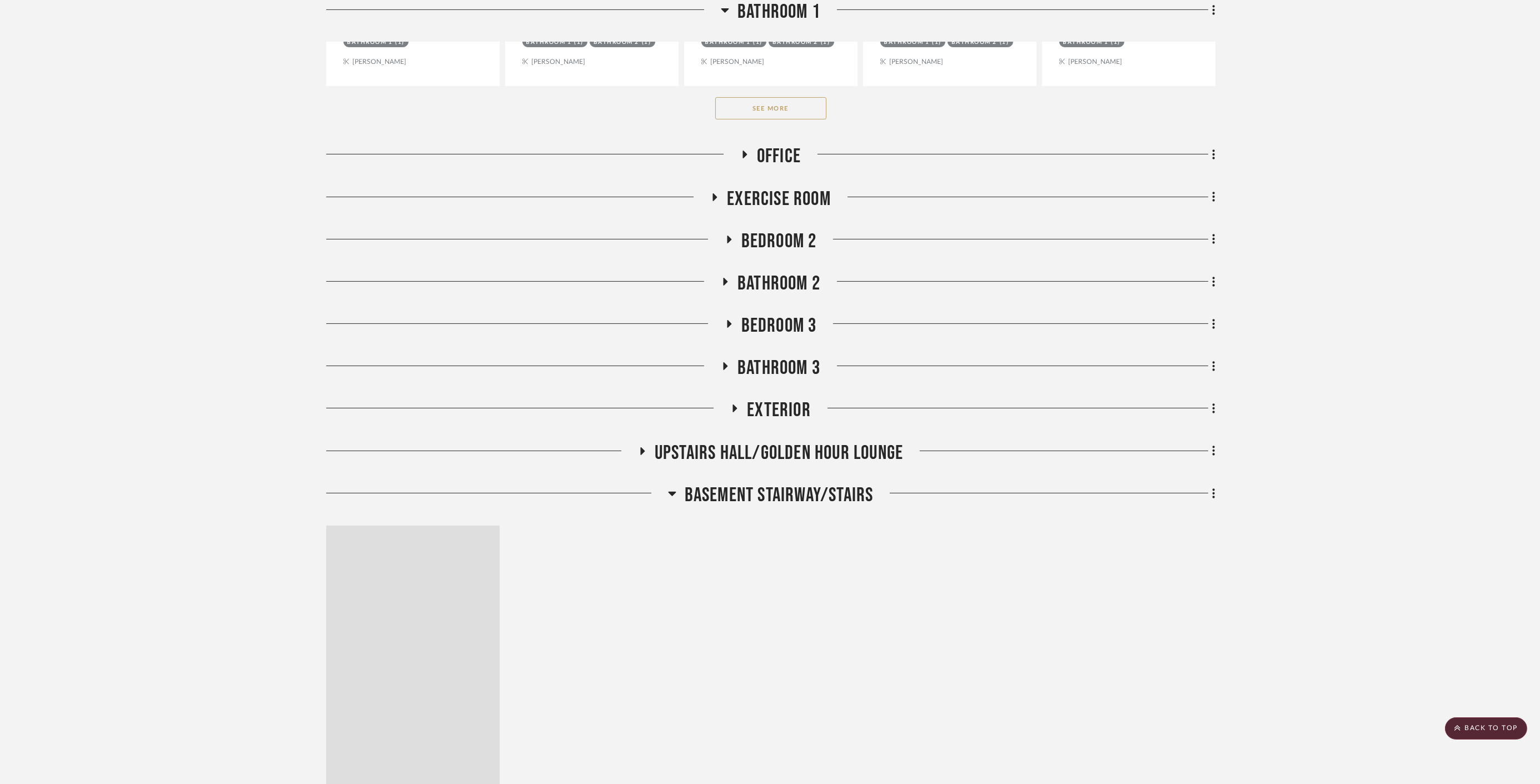
scroll to position [1728, 0]
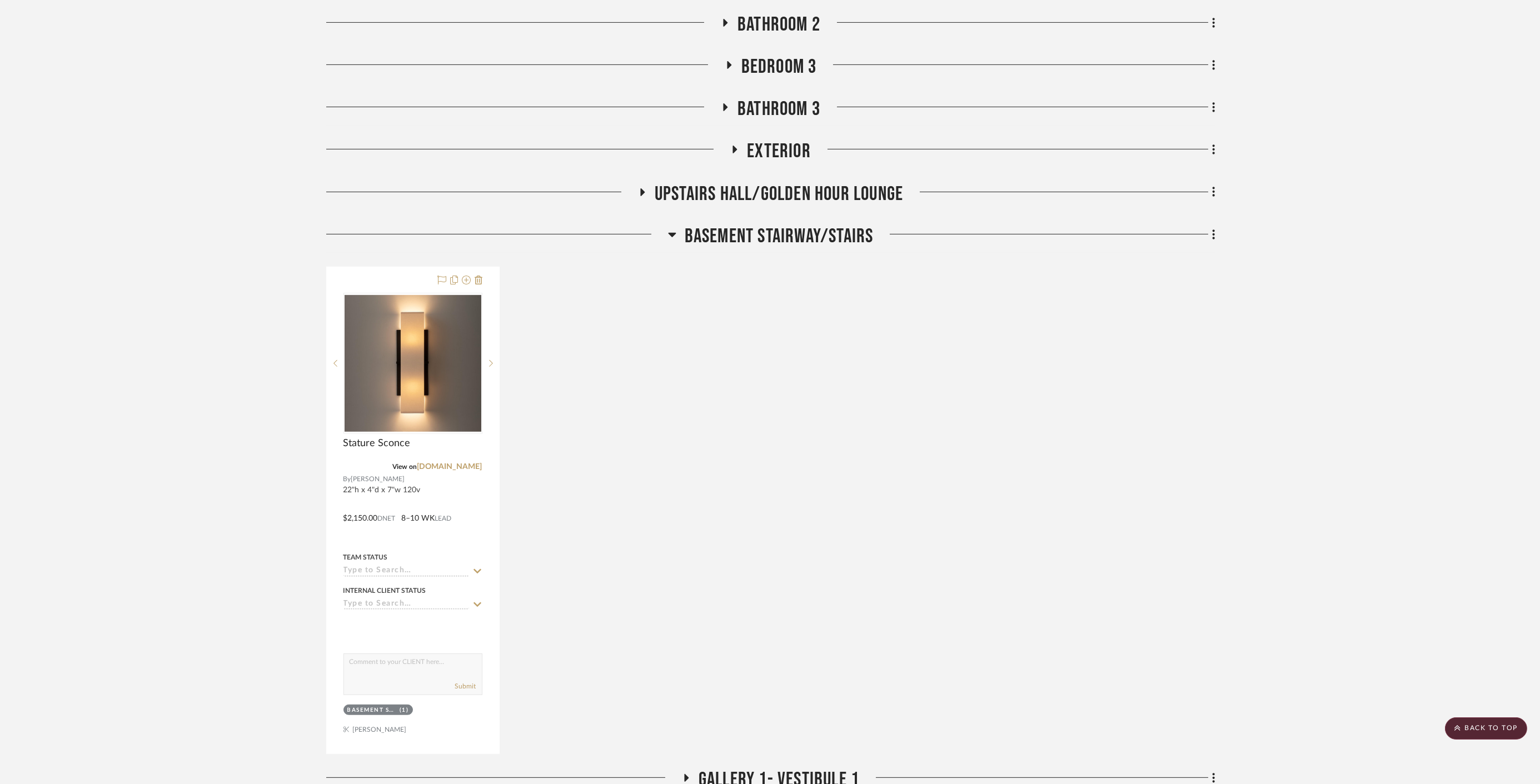
click at [754, 230] on span "Basement stairway/Stairs" at bounding box center [779, 236] width 189 height 24
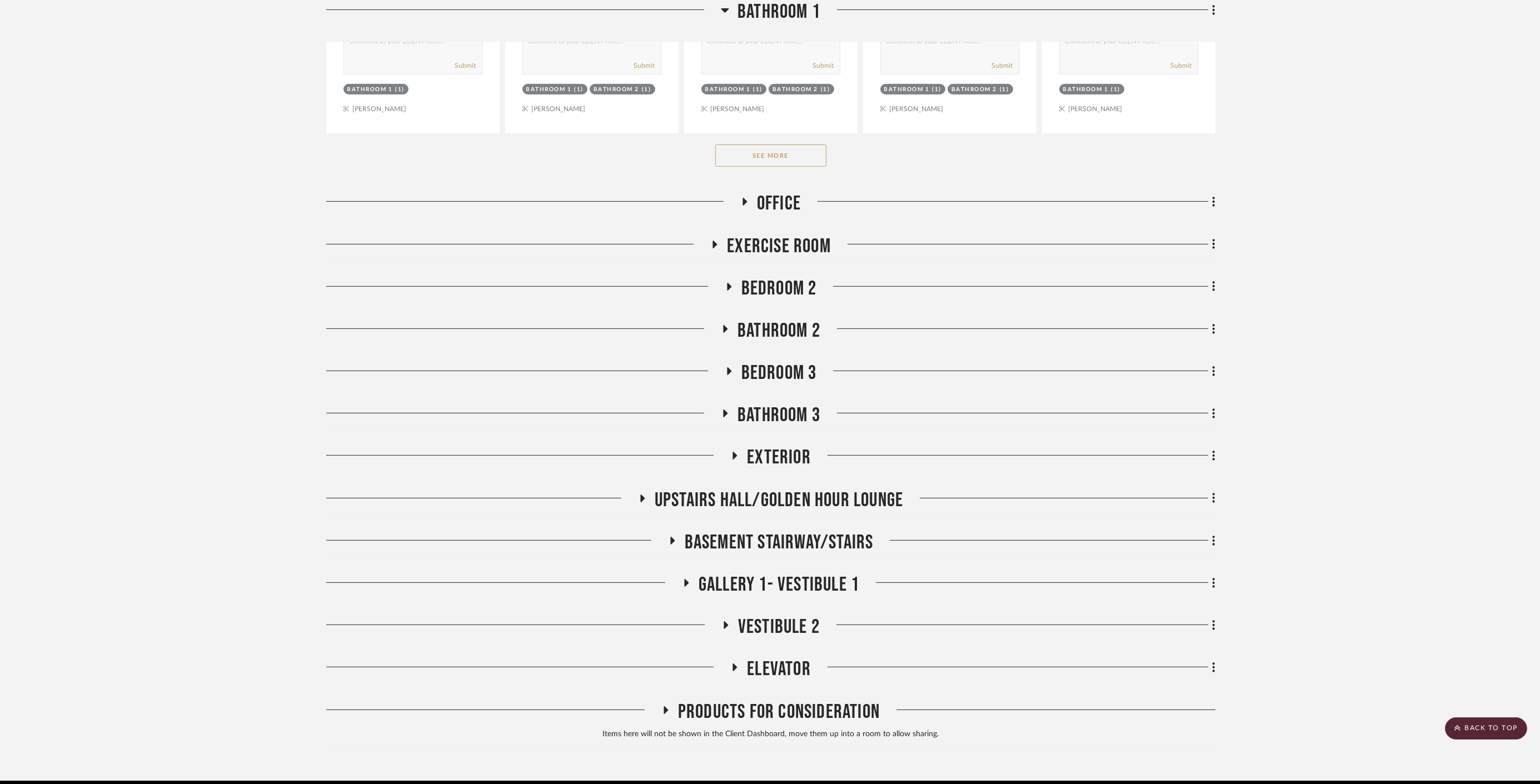
scroll to position [1408, 0]
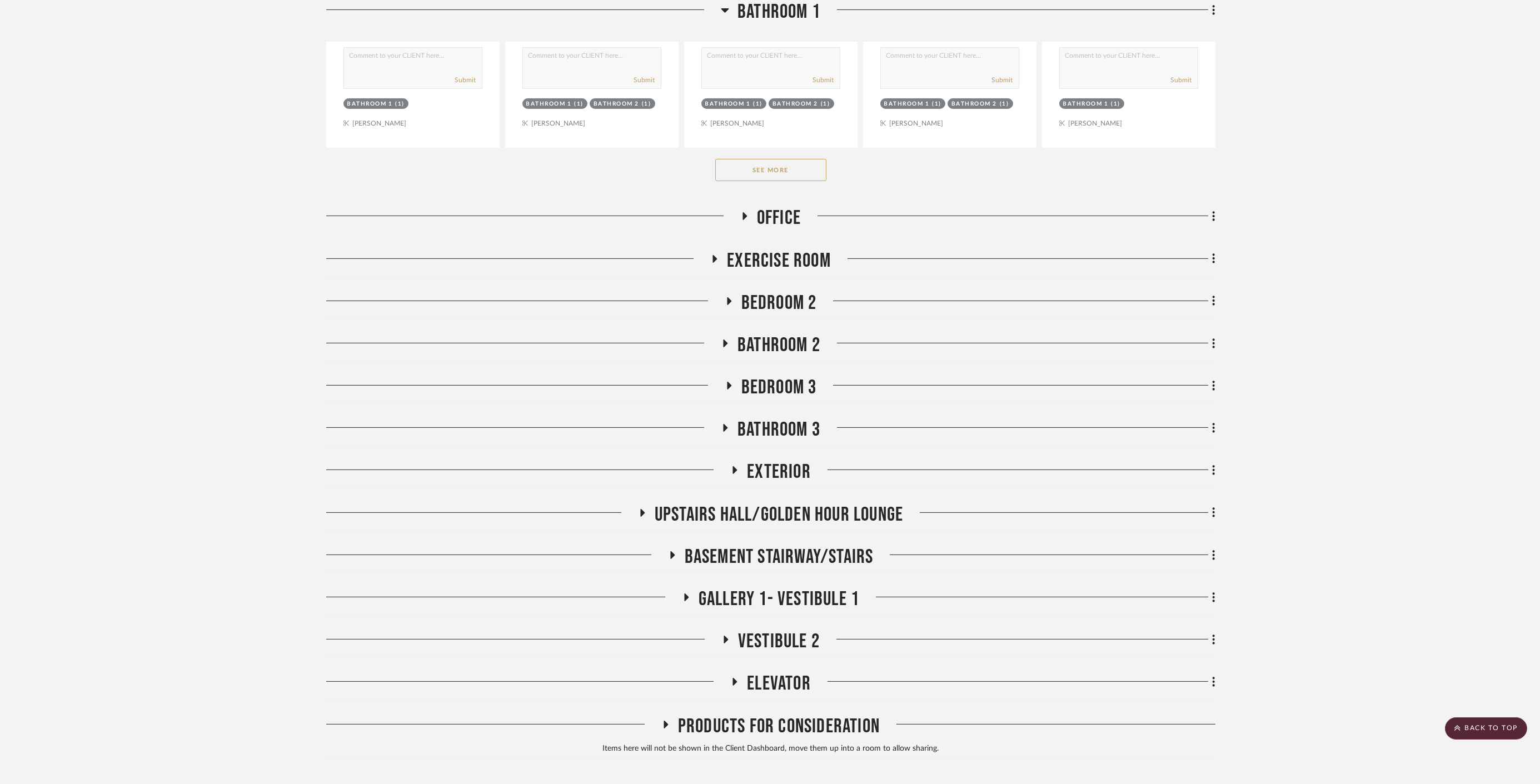
click at [784, 384] on span "Bedroom 3" at bounding box center [779, 387] width 76 height 24
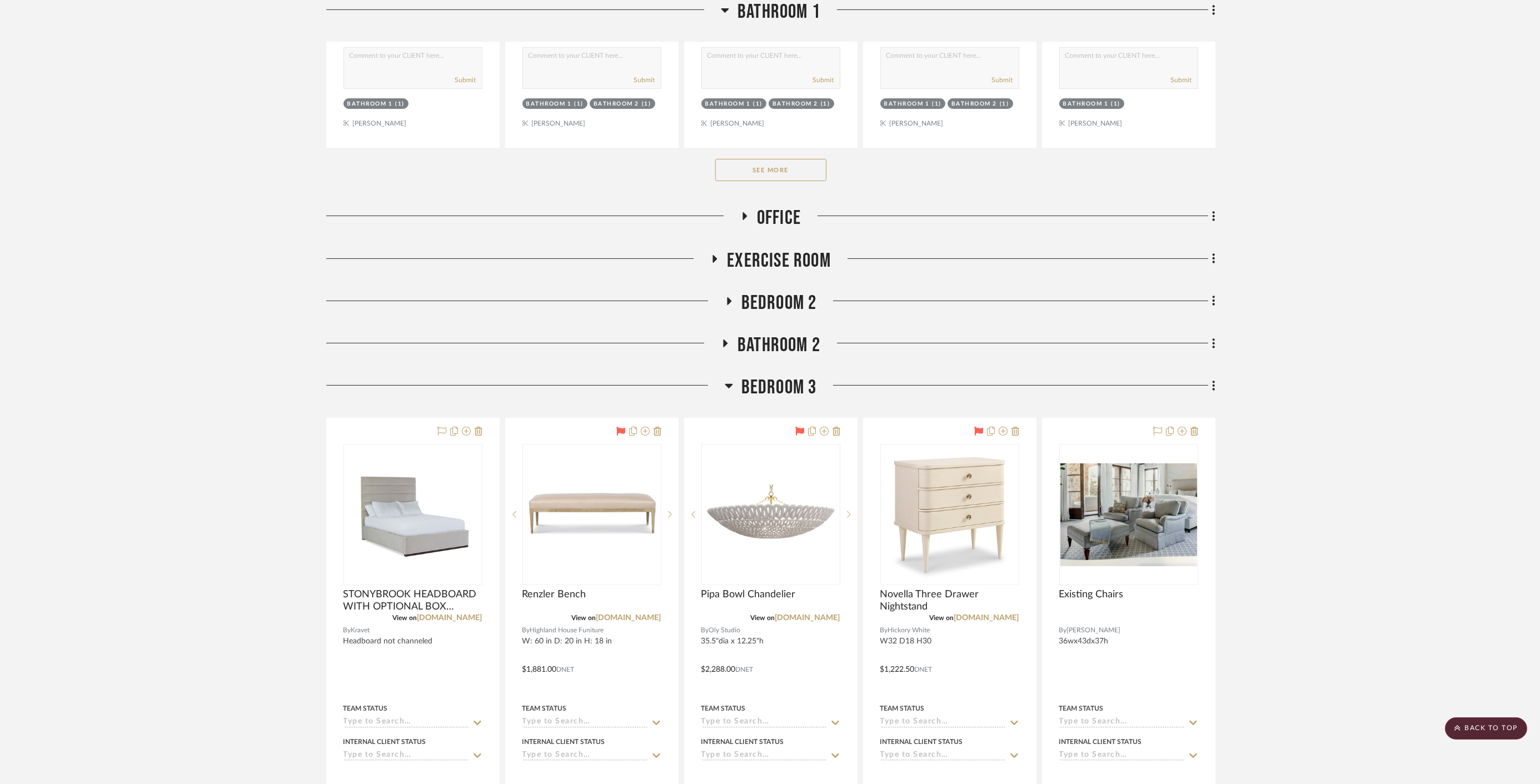
click at [784, 384] on span "Bedroom 3" at bounding box center [779, 387] width 76 height 24
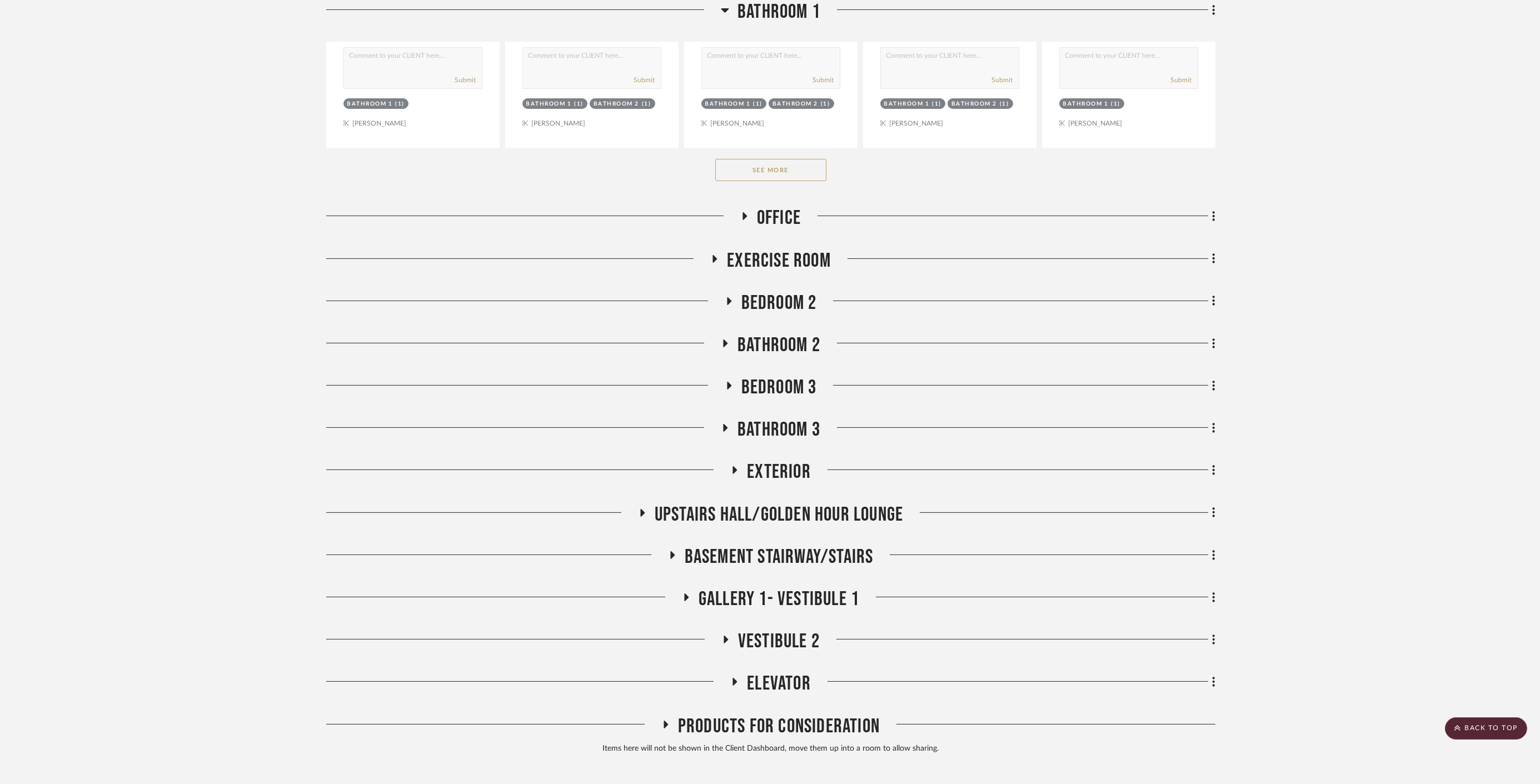
click at [779, 424] on span "Bathroom 3" at bounding box center [779, 429] width 83 height 24
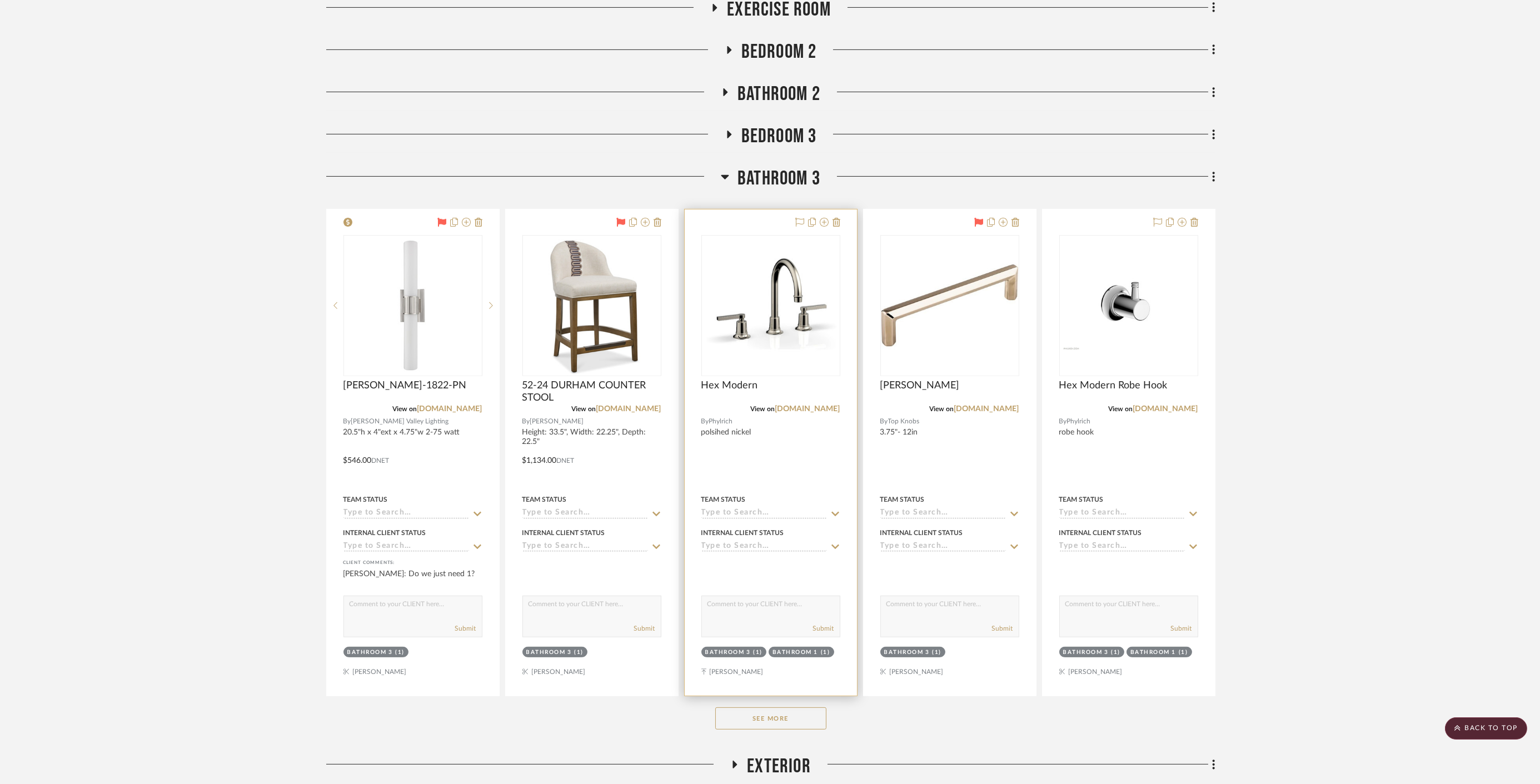
scroll to position [1777, 0]
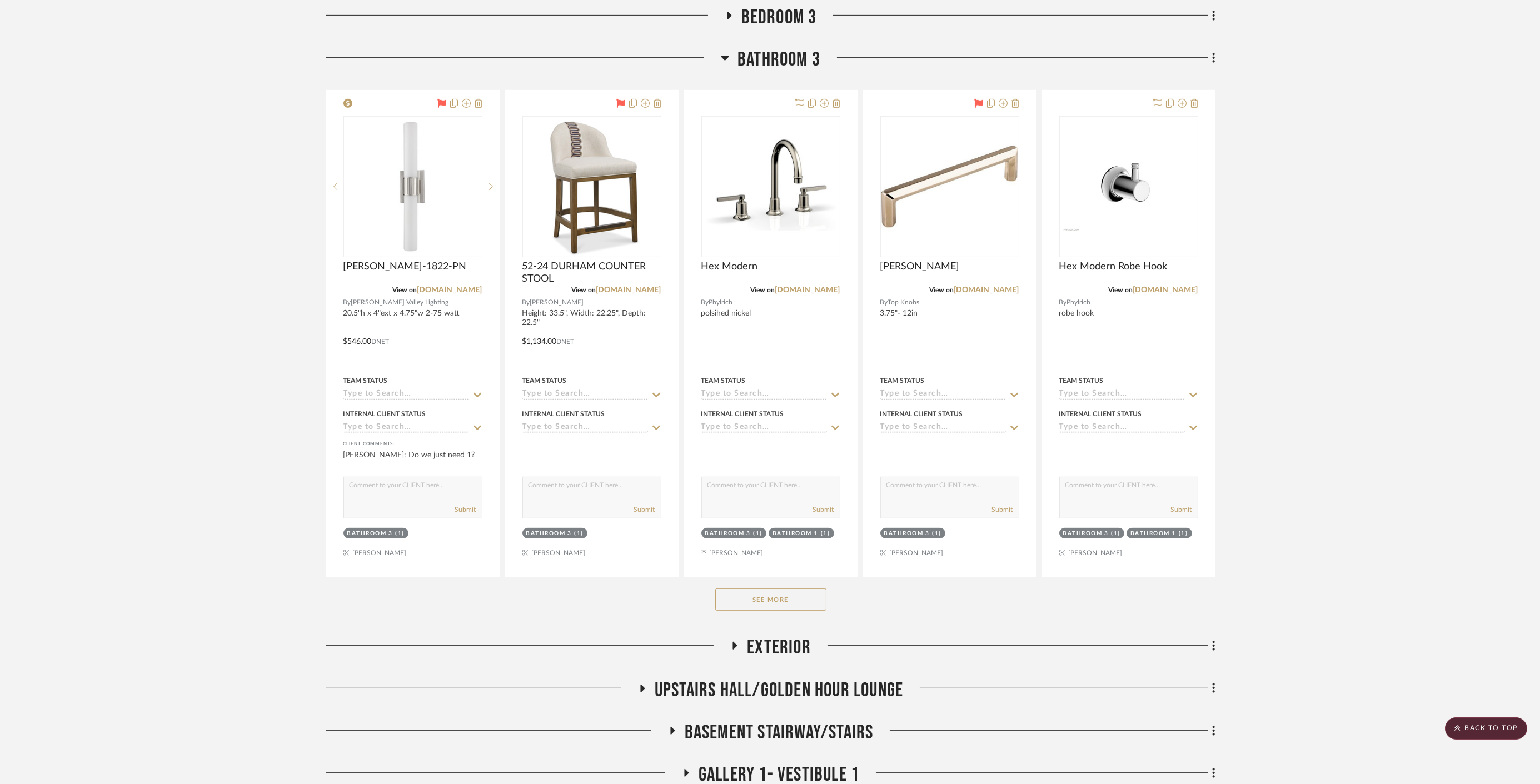
click at [758, 591] on button "See More" at bounding box center [771, 599] width 111 height 22
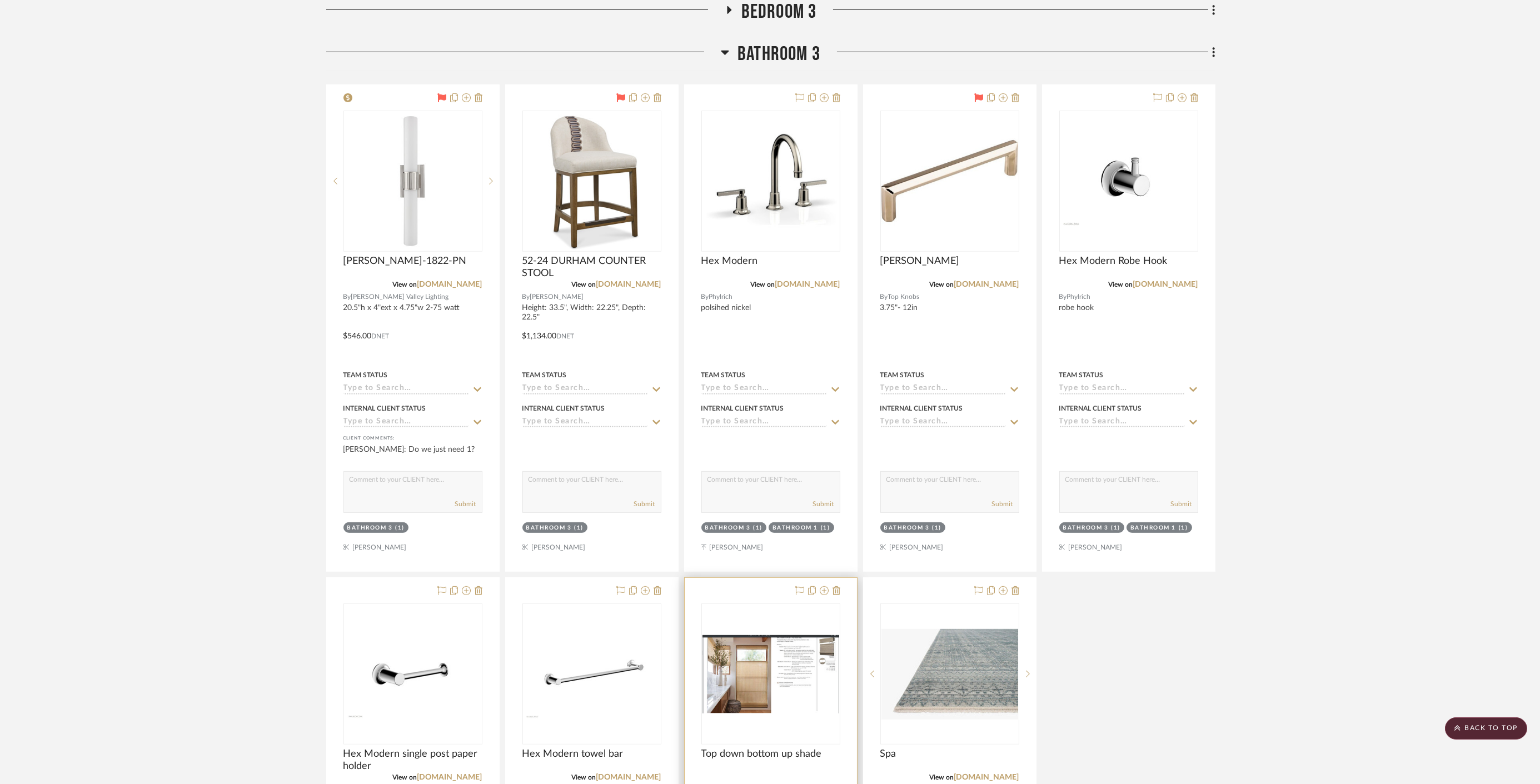
scroll to position [1592, 0]
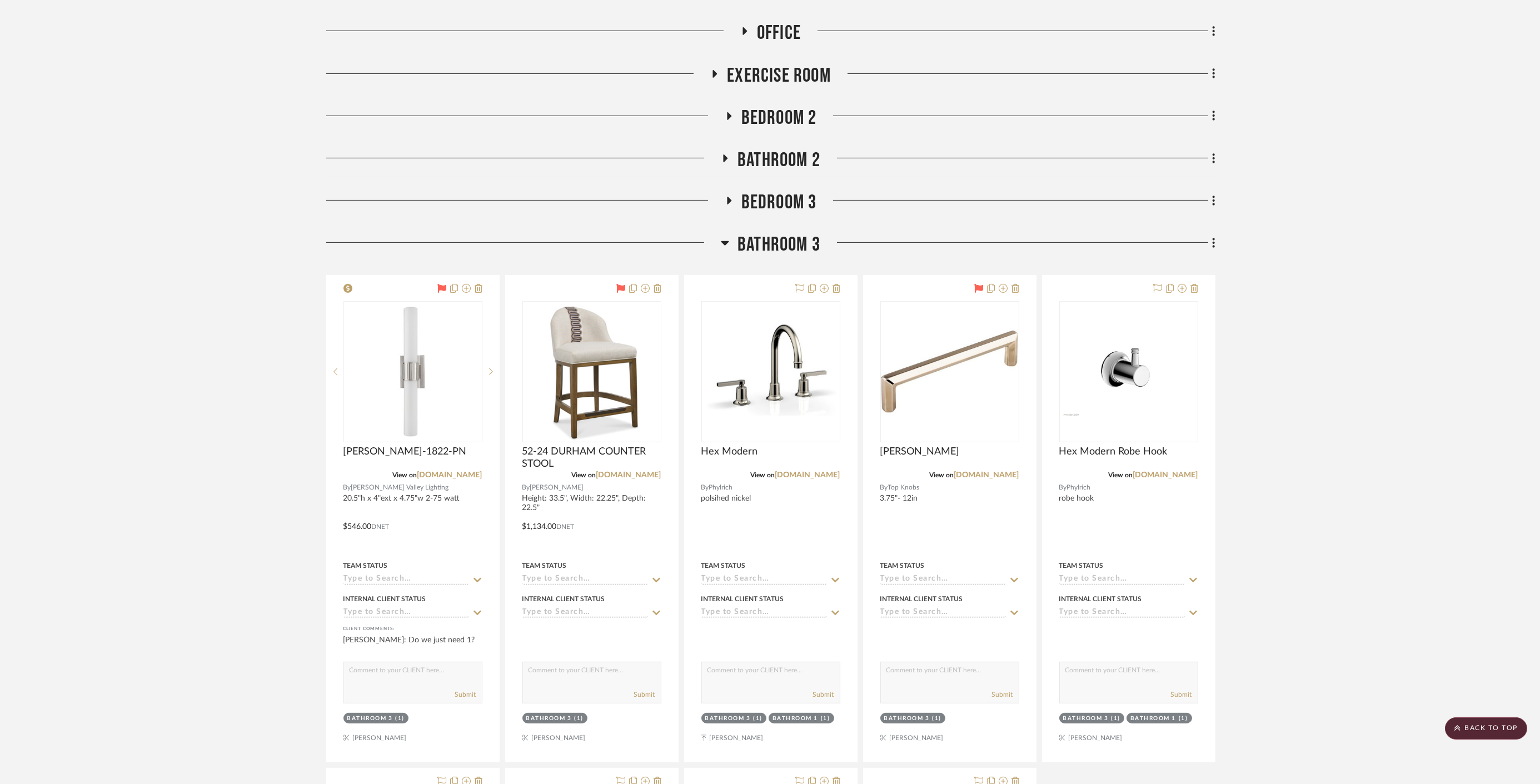
click at [782, 242] on span "Bathroom 3" at bounding box center [779, 245] width 83 height 24
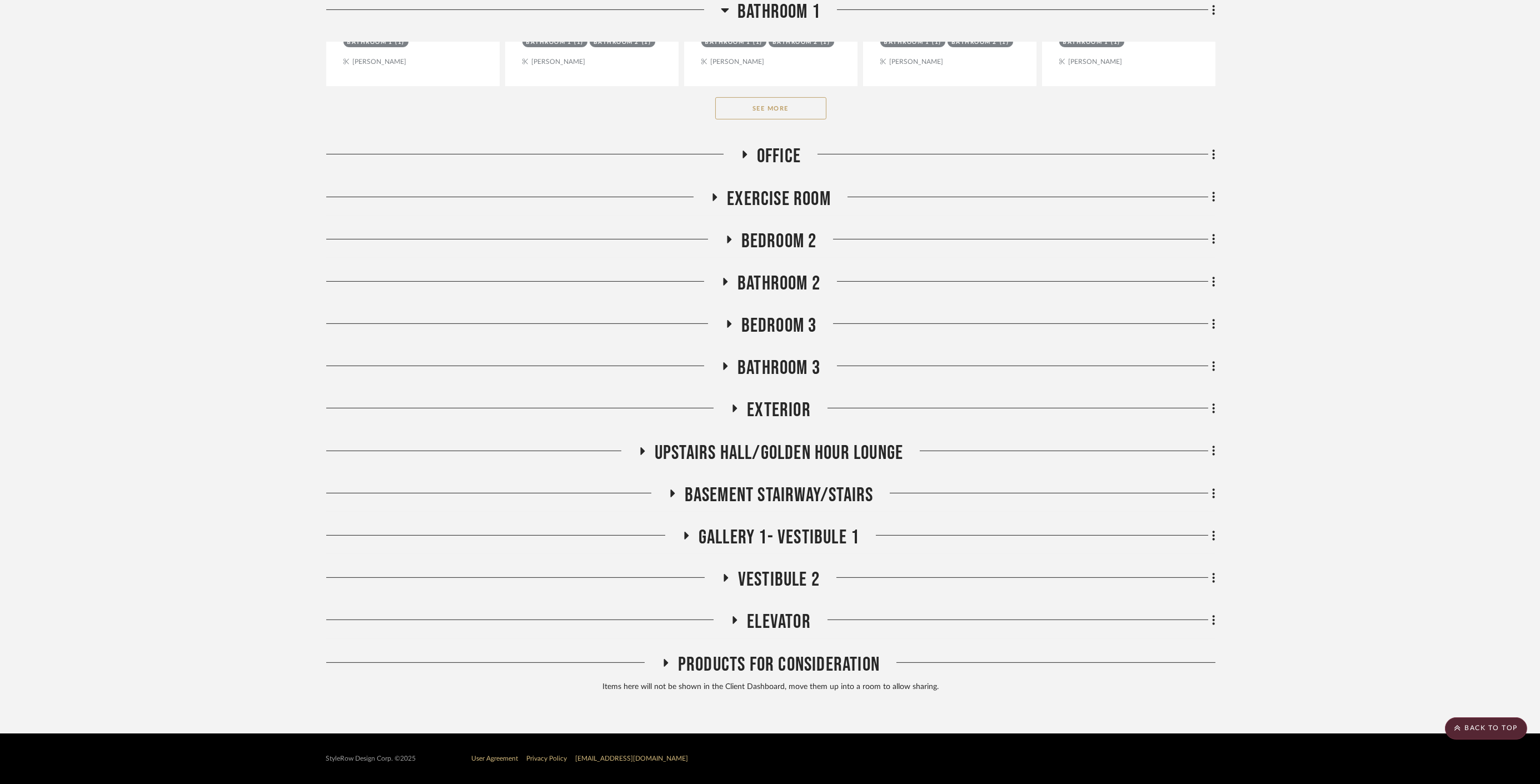
click at [782, 241] on span "Bedroom 2" at bounding box center [779, 241] width 76 height 24
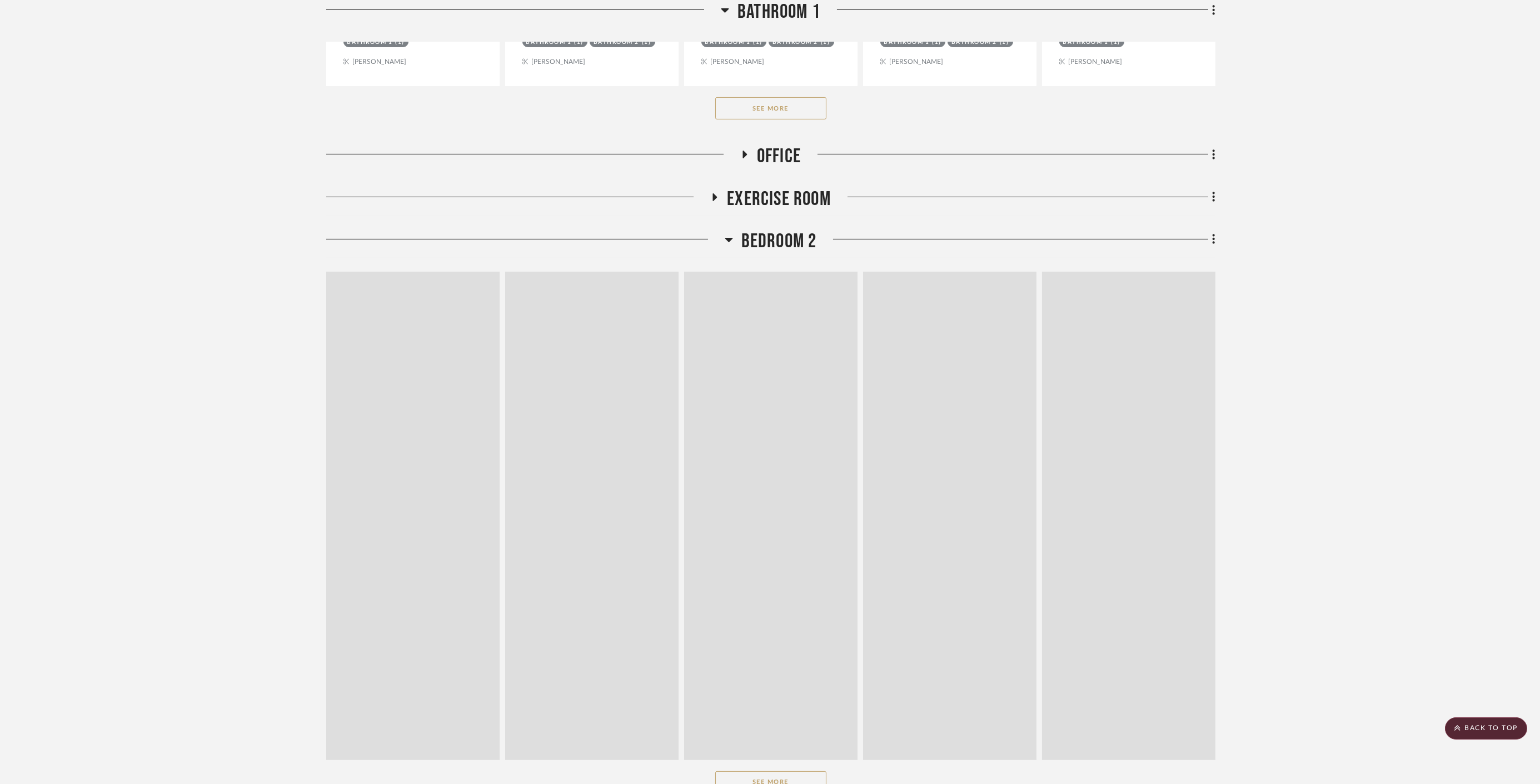
scroll to position [1592, 0]
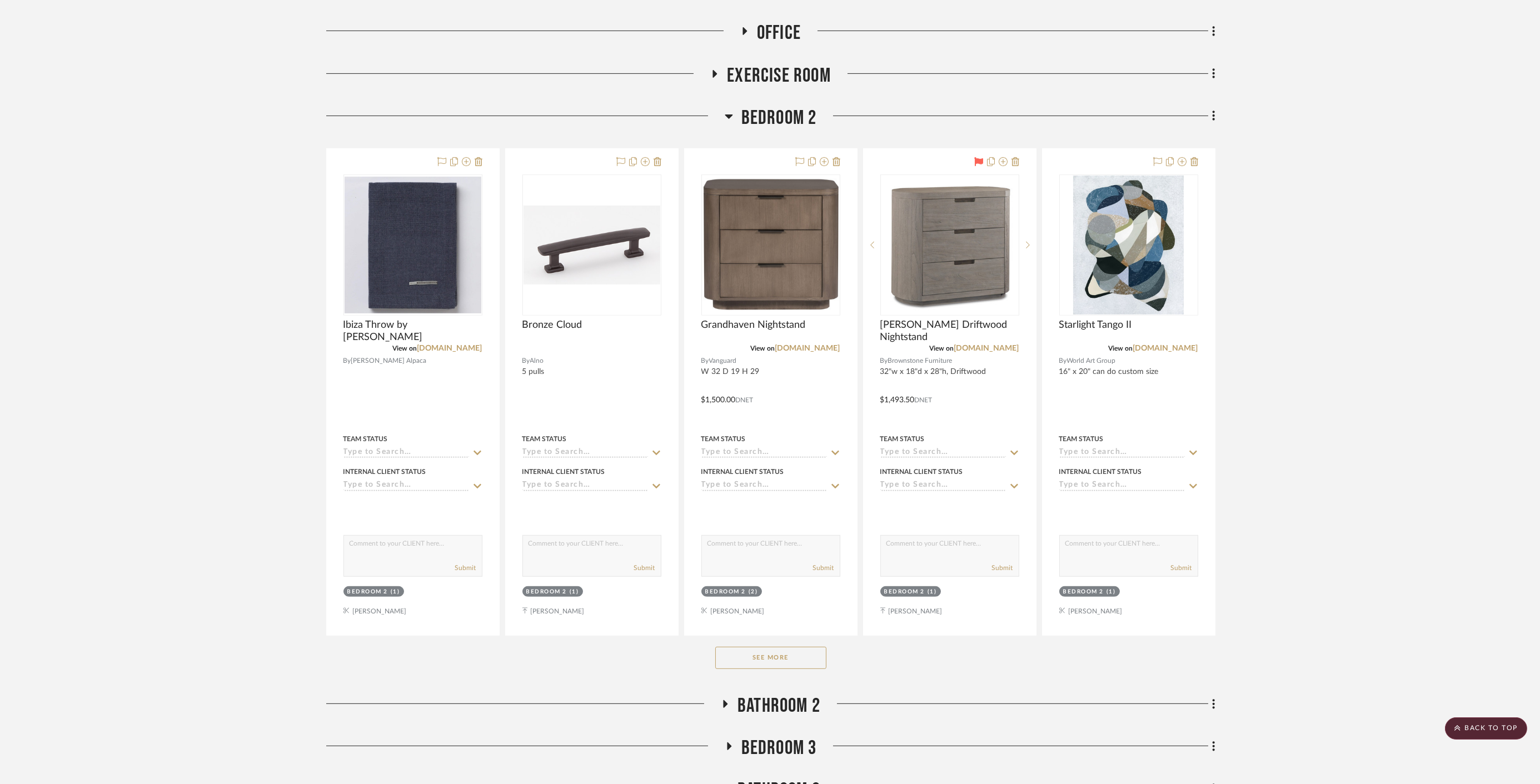
click at [784, 662] on button "See More" at bounding box center [771, 657] width 111 height 22
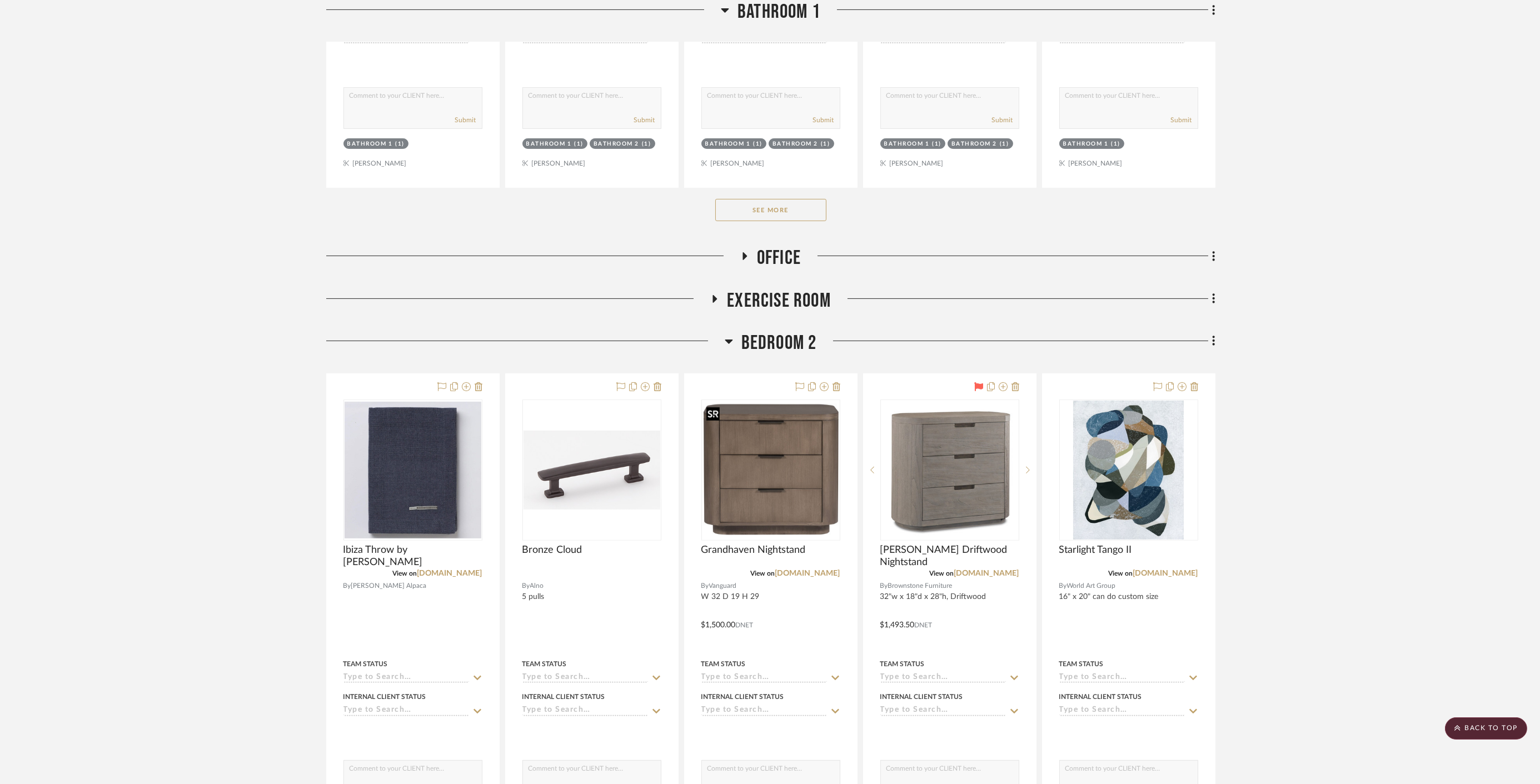
scroll to position [1284, 0]
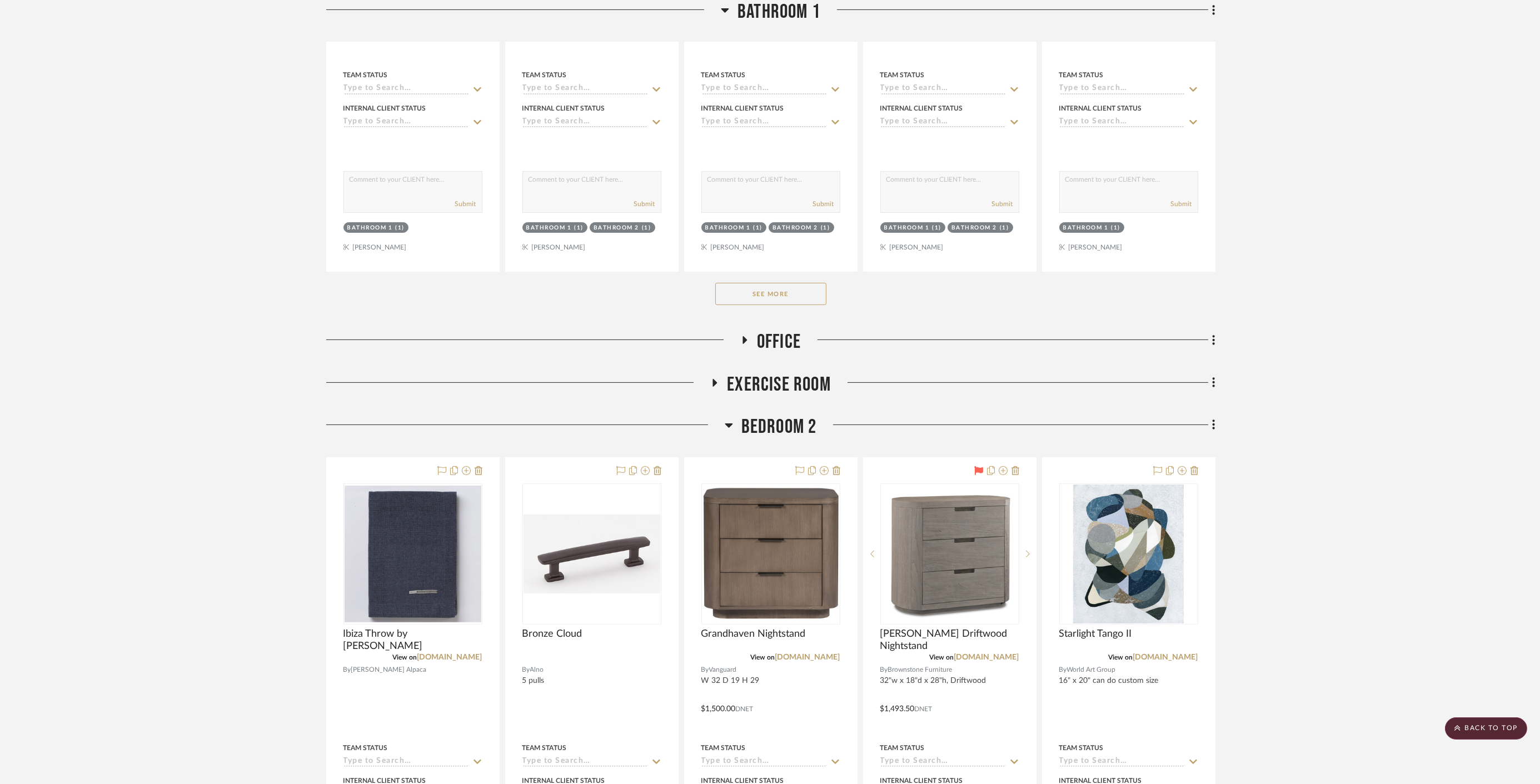
click at [779, 379] on span "Exercise Room" at bounding box center [779, 384] width 104 height 24
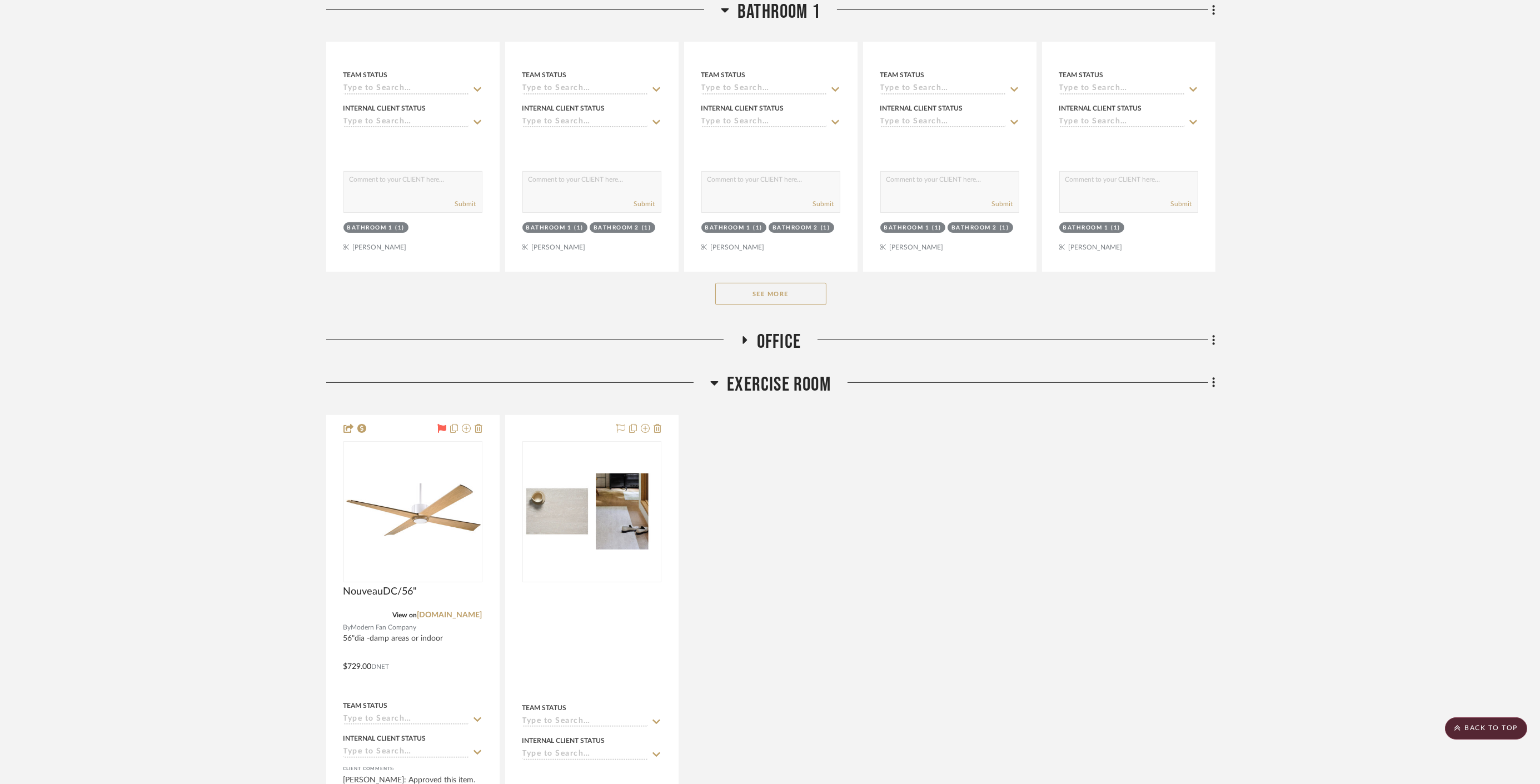
click at [779, 336] on span "Office" at bounding box center [779, 342] width 44 height 24
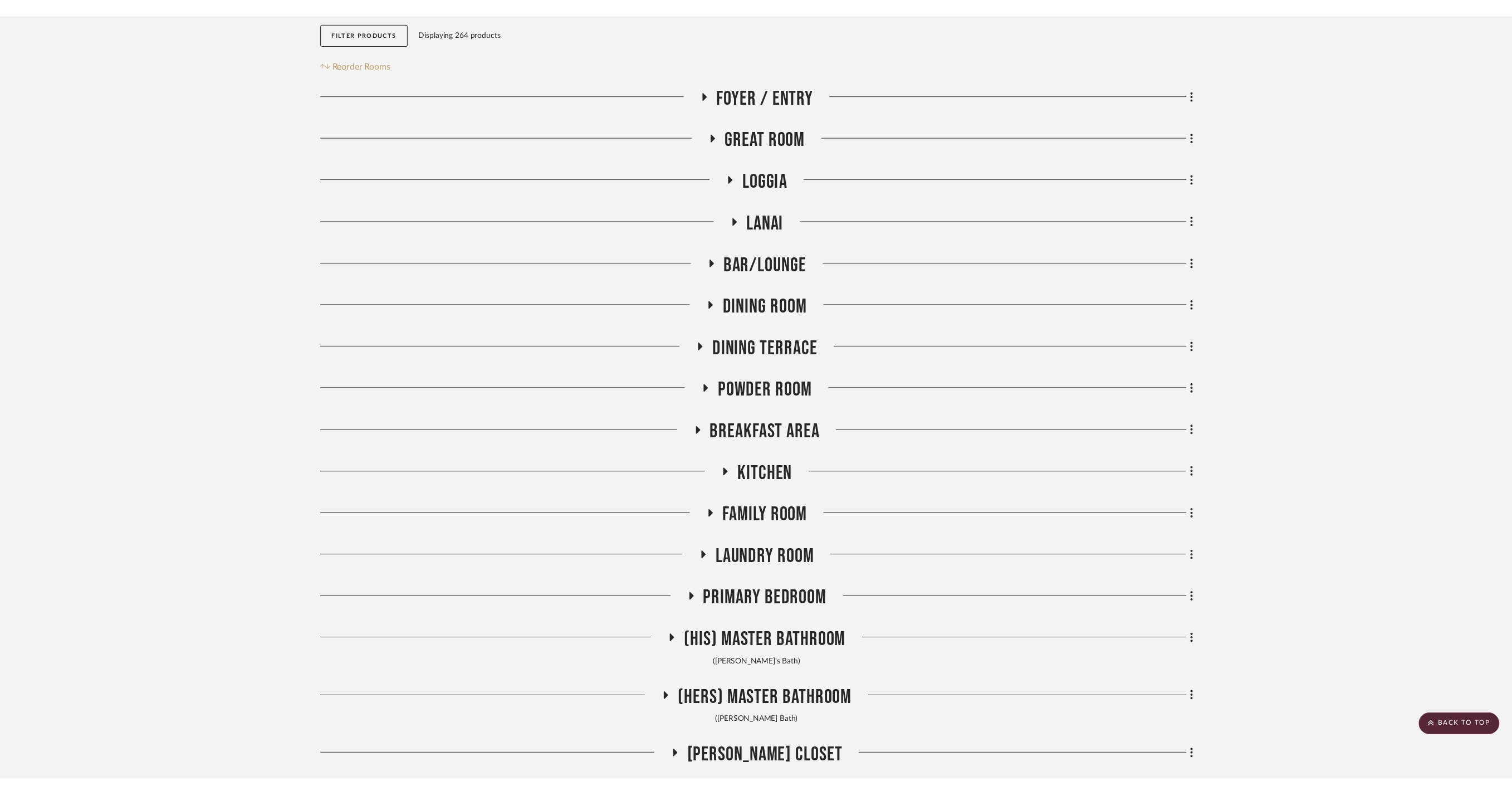
scroll to position [50, 0]
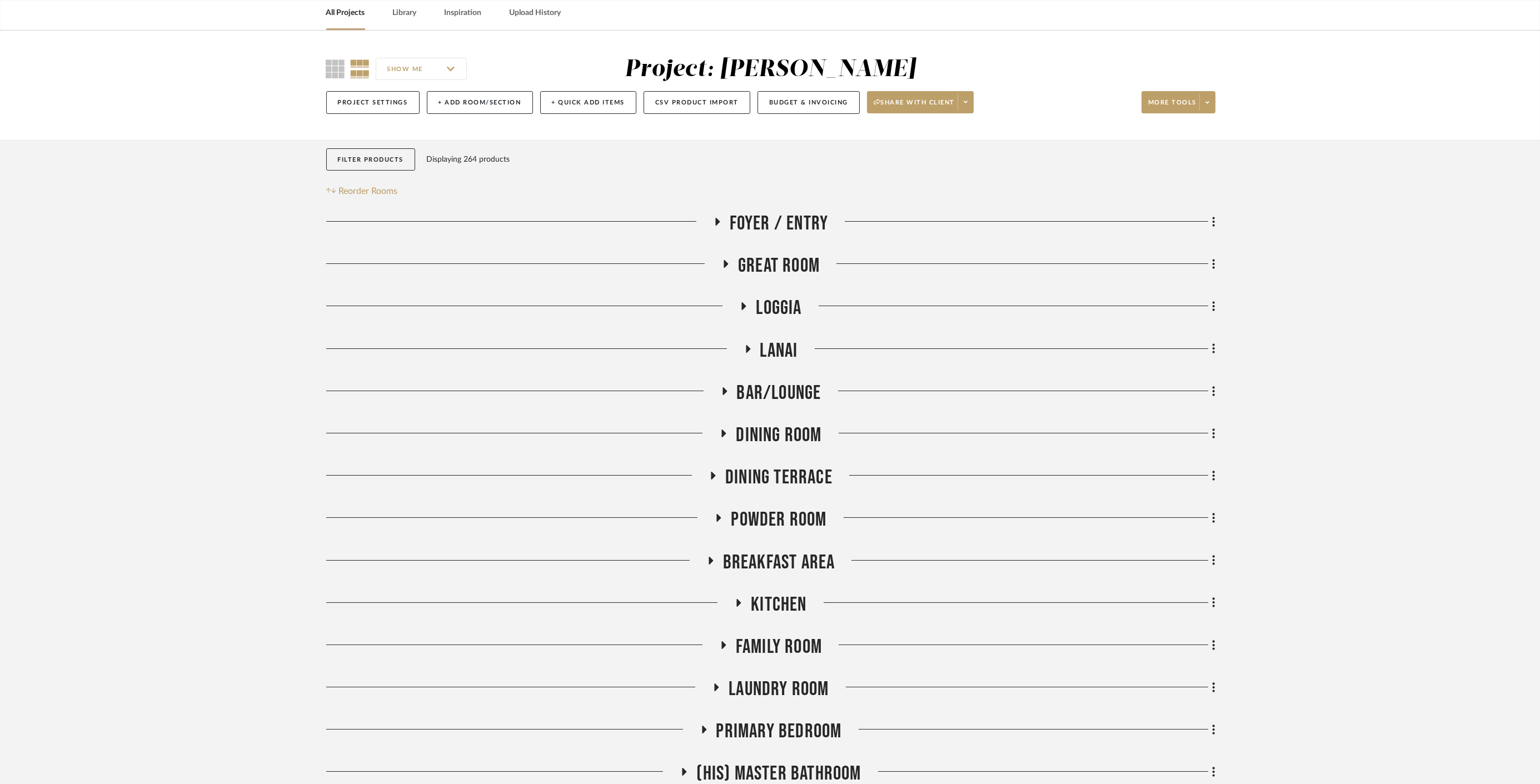
click at [764, 515] on span "Powder Room" at bounding box center [779, 519] width 96 height 24
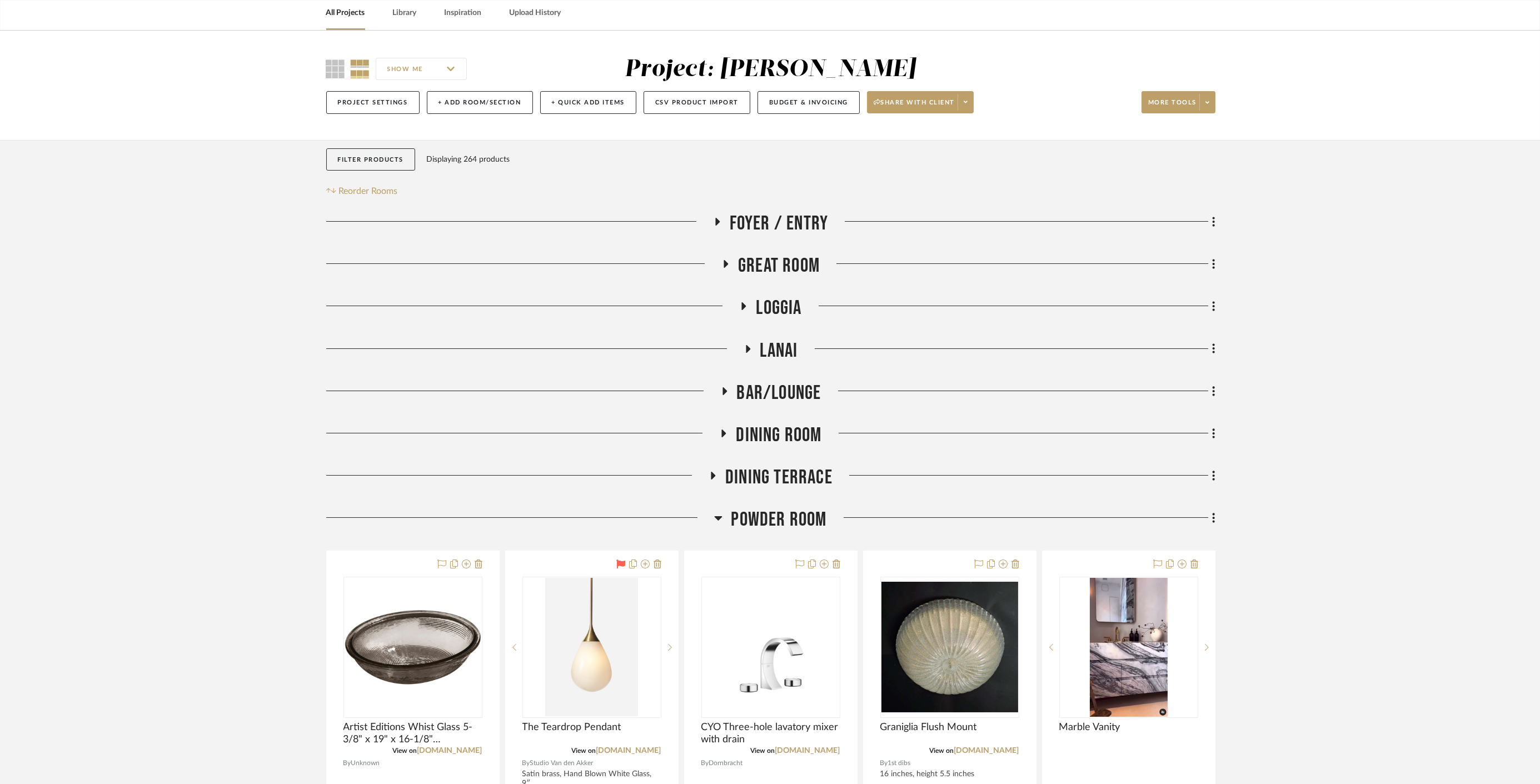
click at [764, 515] on span "Powder Room" at bounding box center [779, 519] width 96 height 24
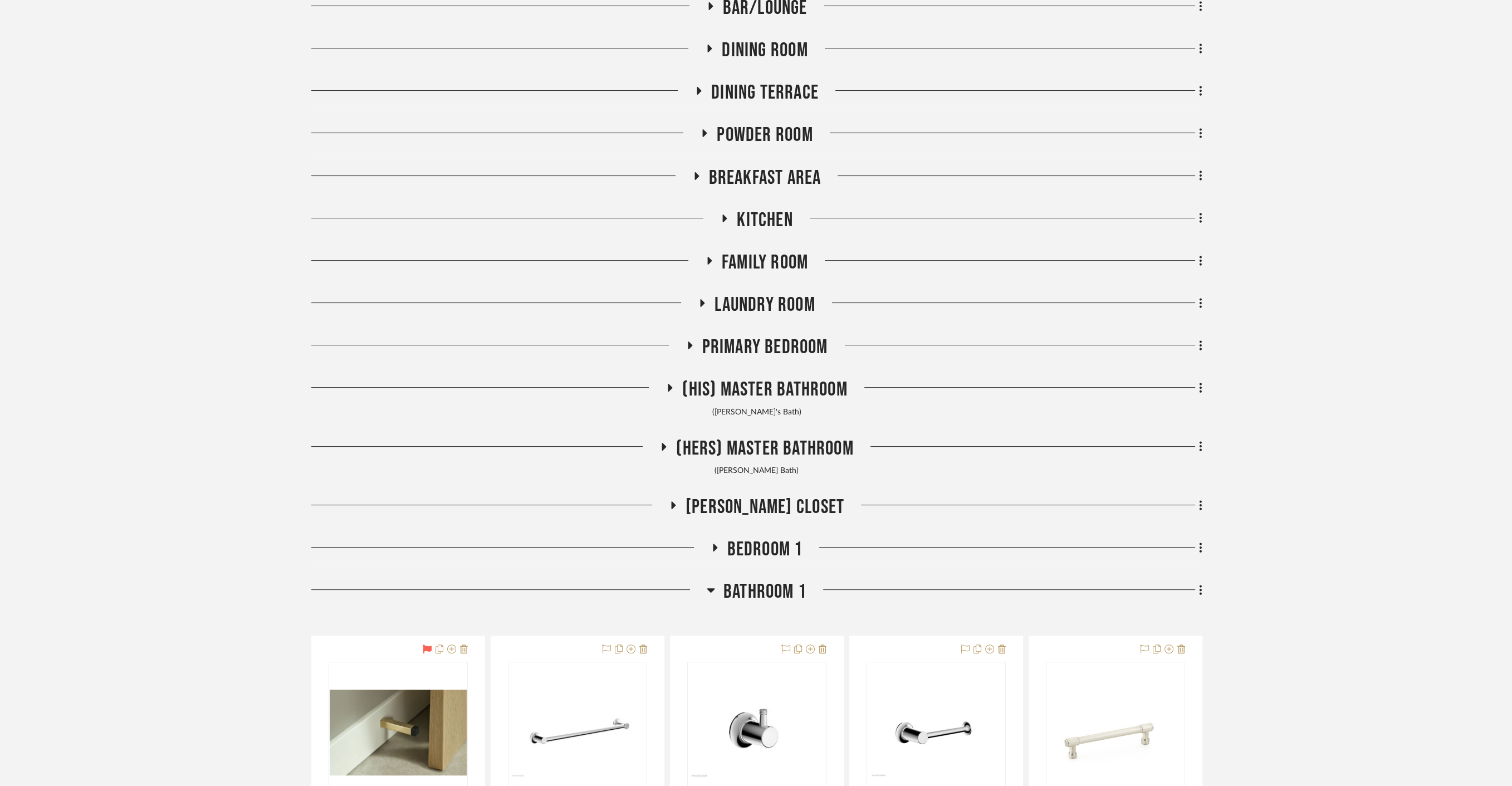
scroll to position [544, 0]
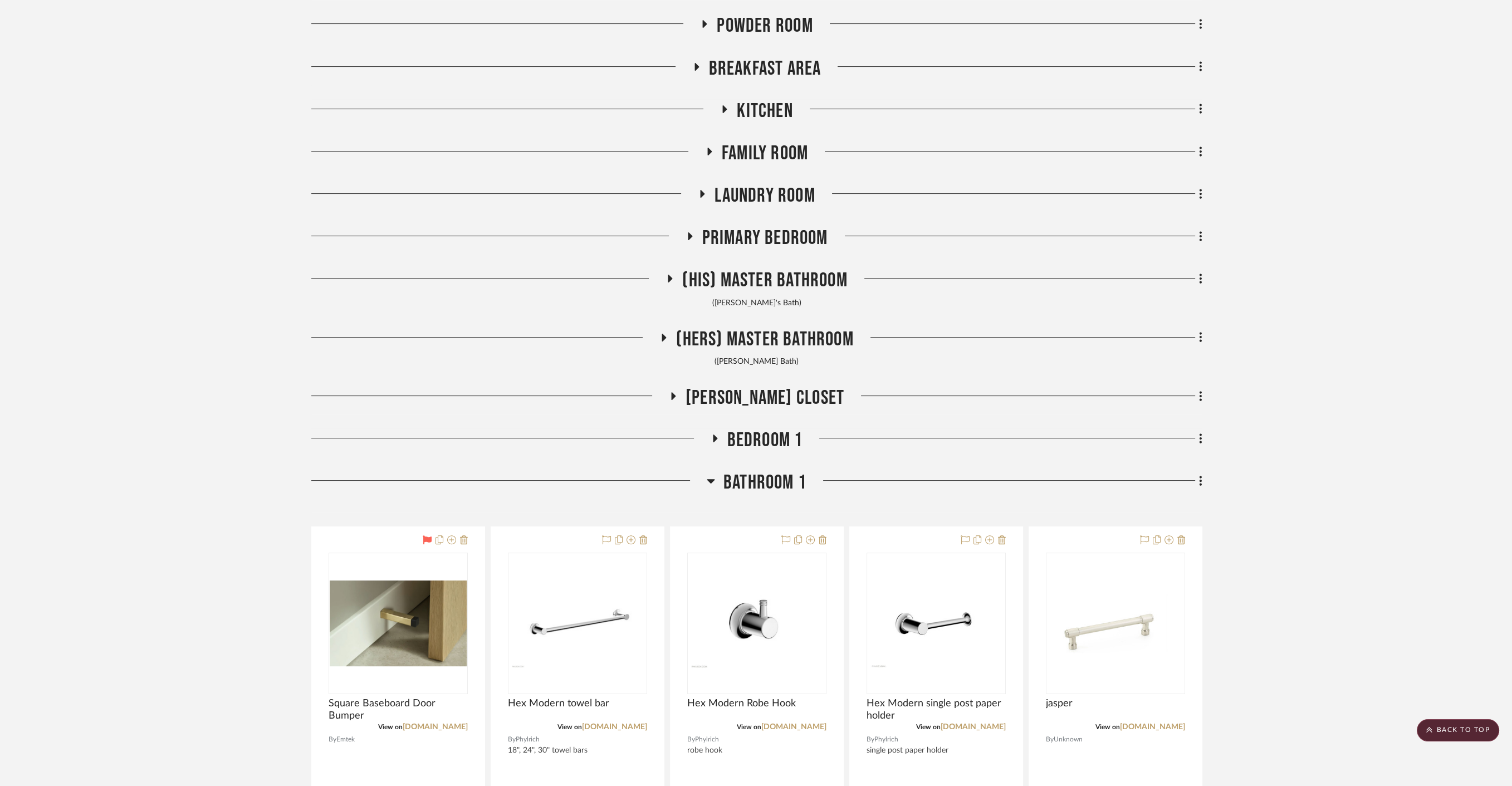
click at [774, 483] on span "Bathroom 1" at bounding box center [764, 482] width 83 height 24
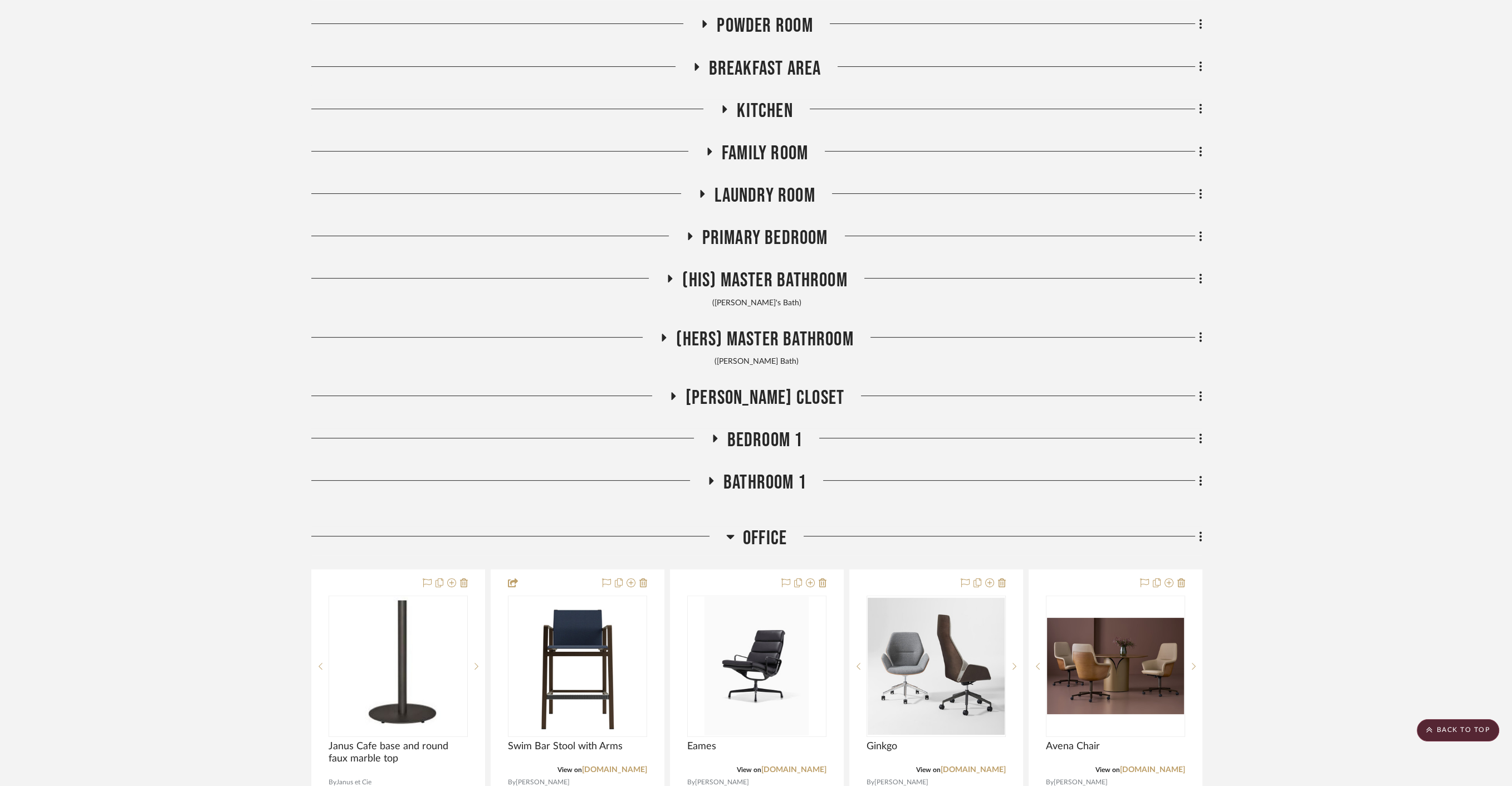
click at [769, 545] on span "Office" at bounding box center [764, 538] width 44 height 24
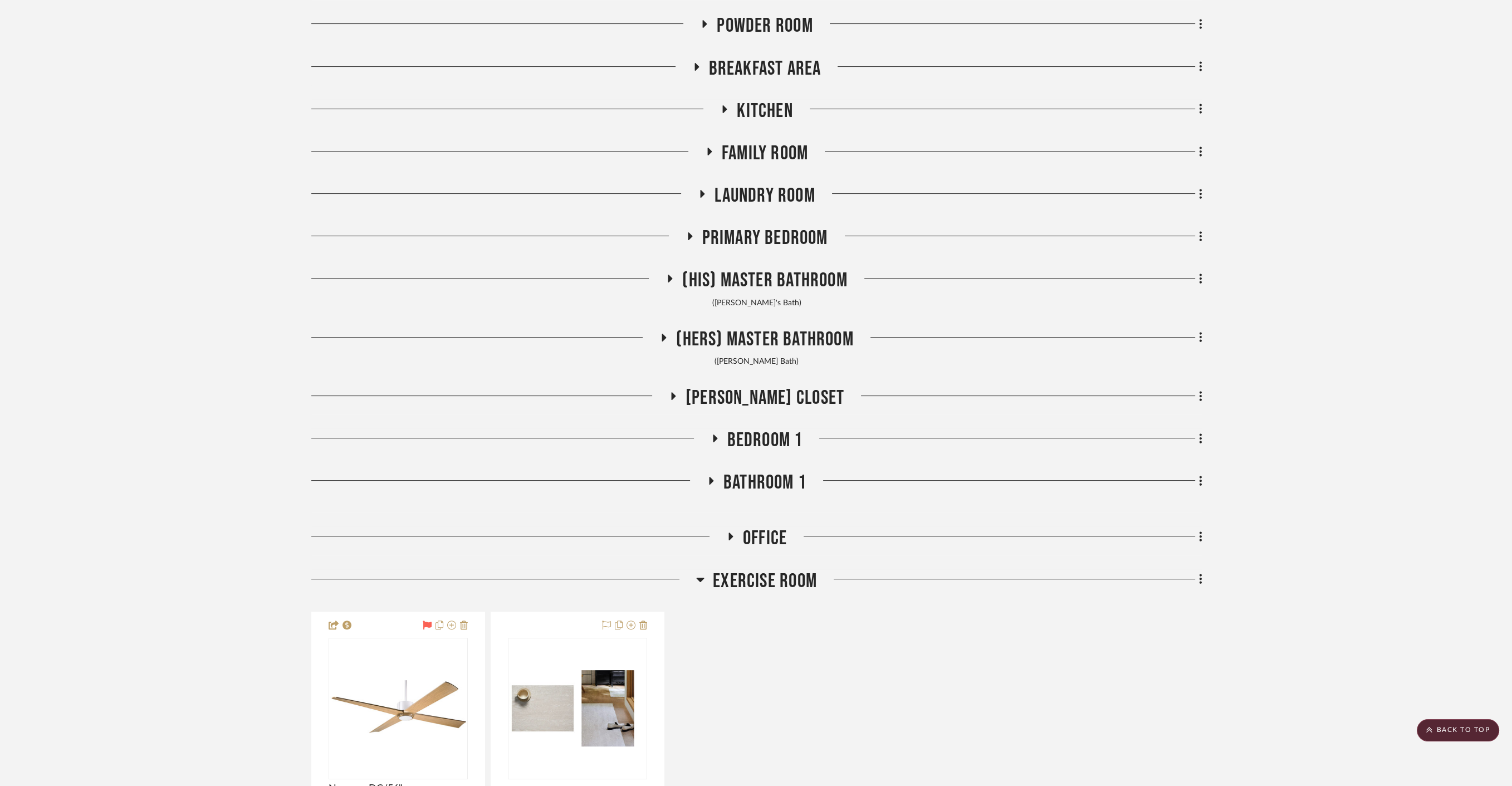
click at [764, 577] on span "Exercise Room" at bounding box center [765, 580] width 104 height 24
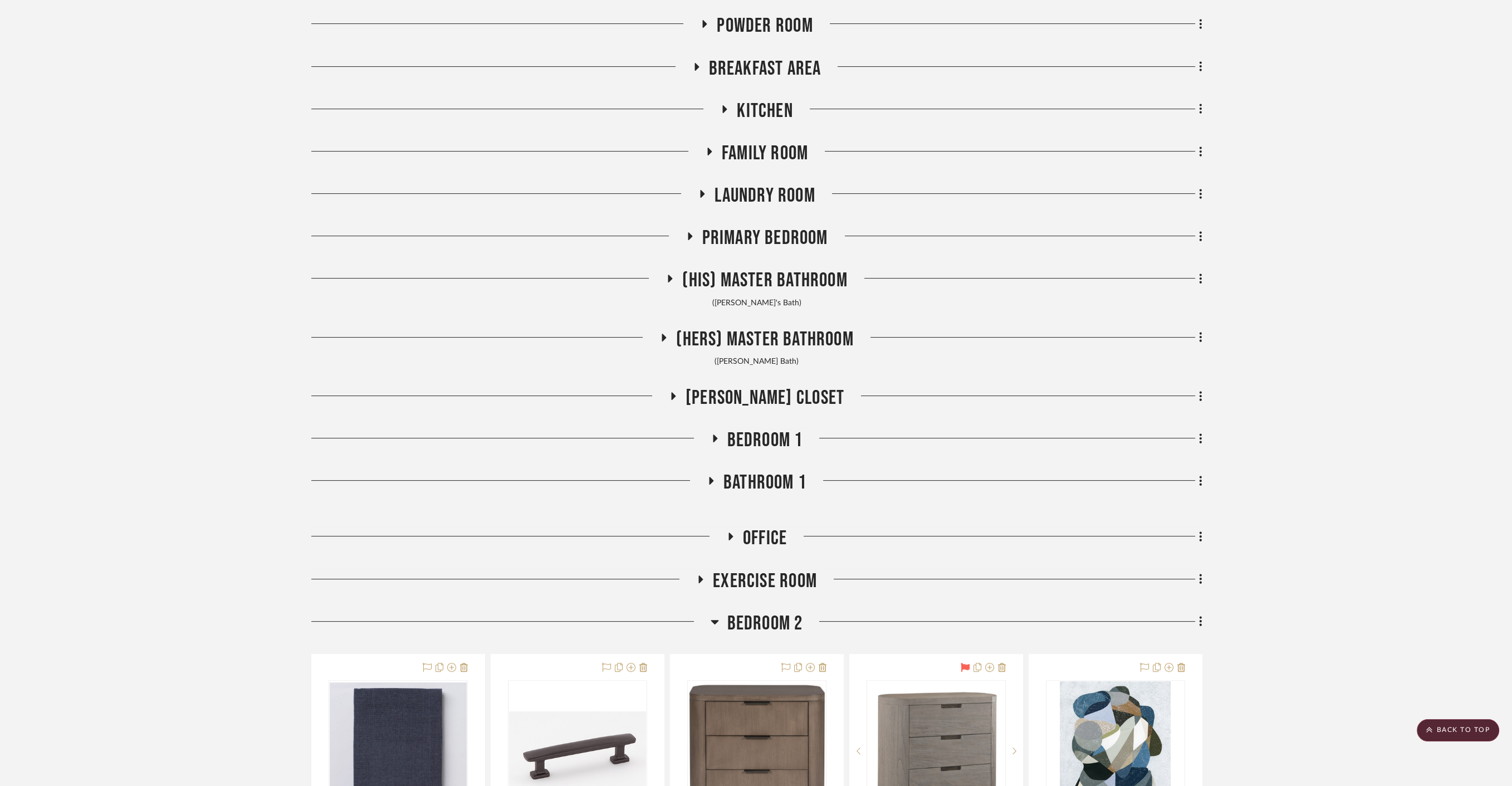
click at [770, 614] on span "Bedroom 2" at bounding box center [765, 623] width 76 height 24
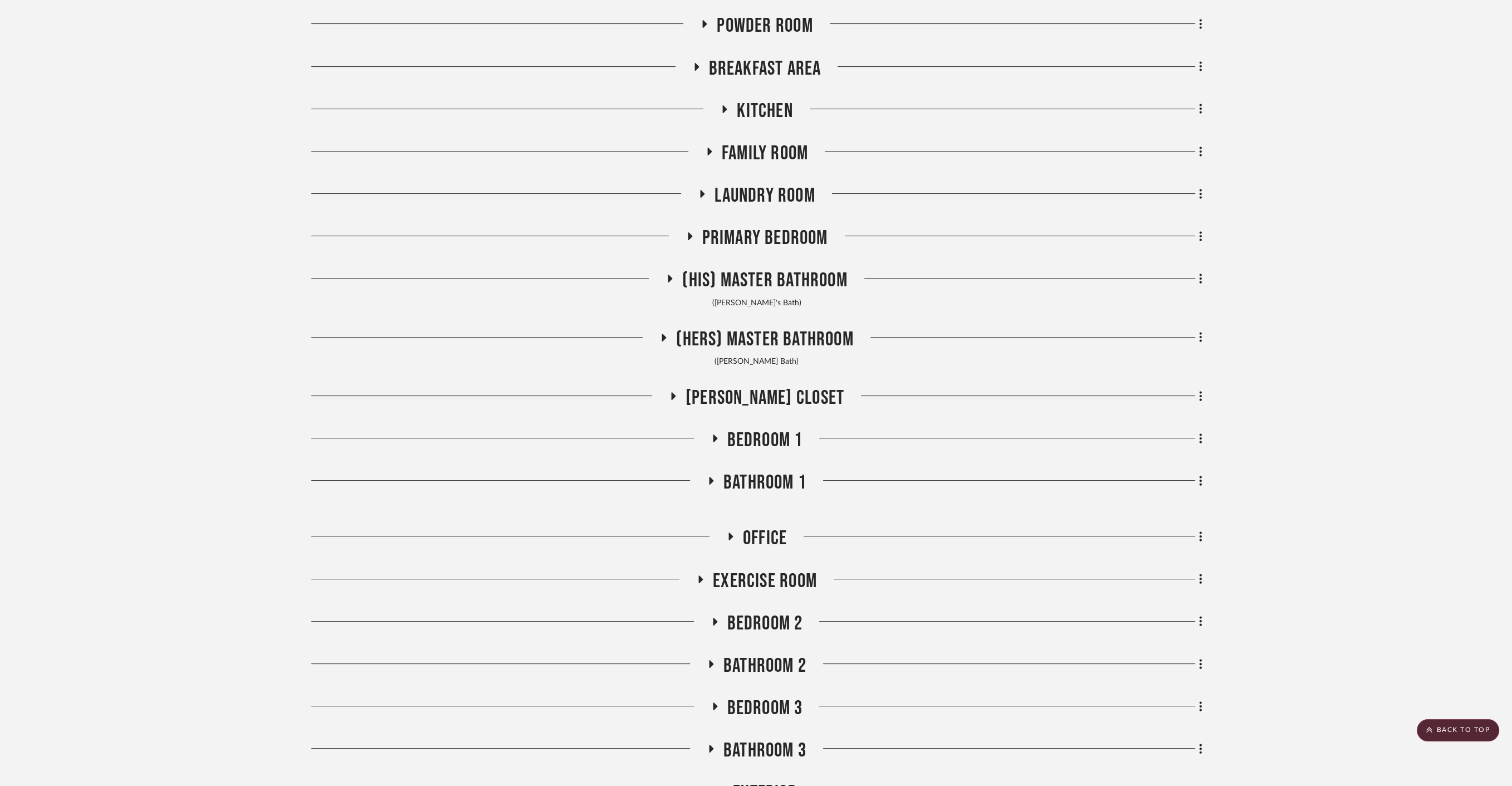
click at [781, 666] on span "Bathroom 2" at bounding box center [764, 666] width 83 height 24
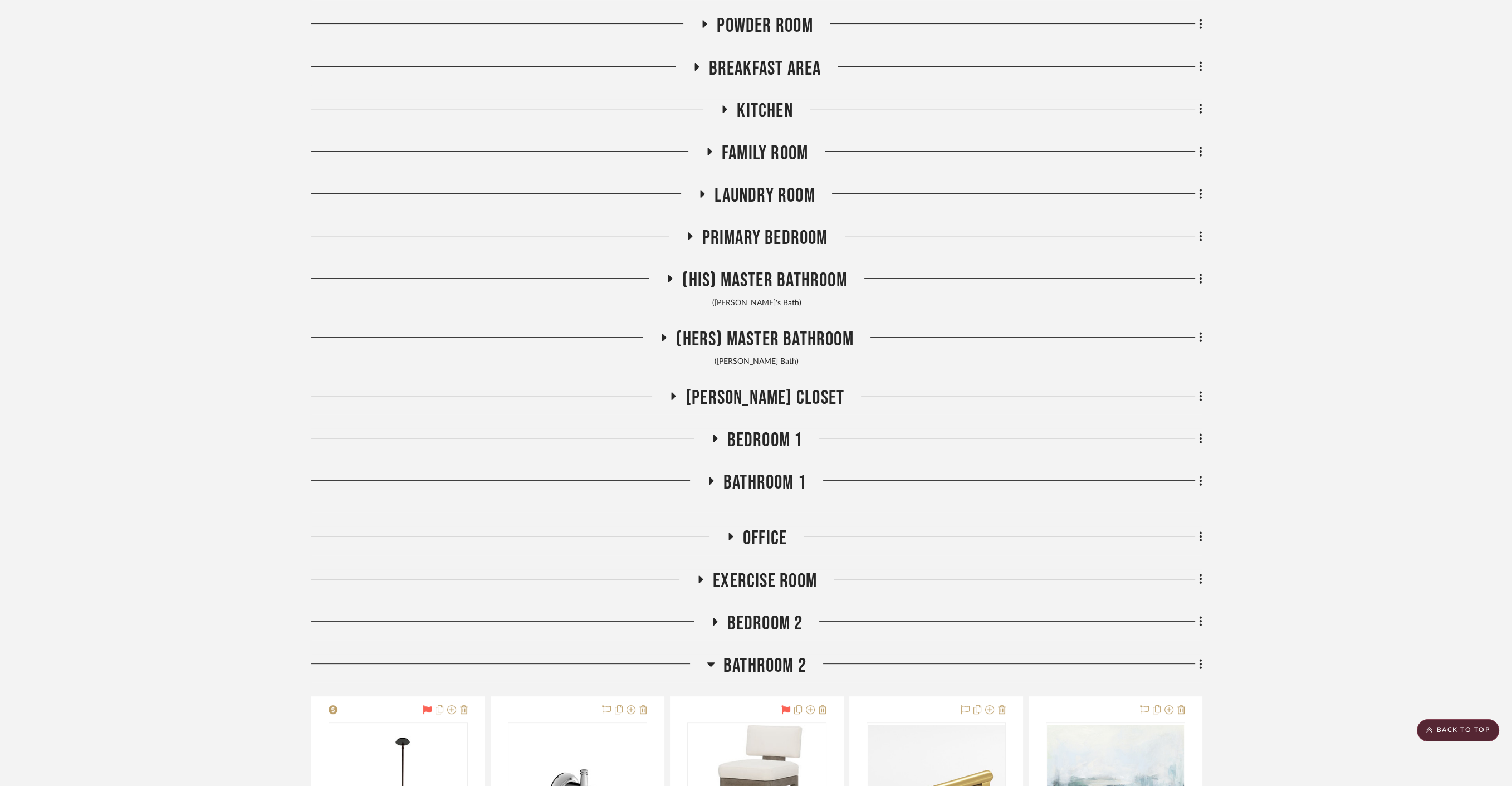
click at [779, 663] on span "Bathroom 2" at bounding box center [764, 666] width 83 height 24
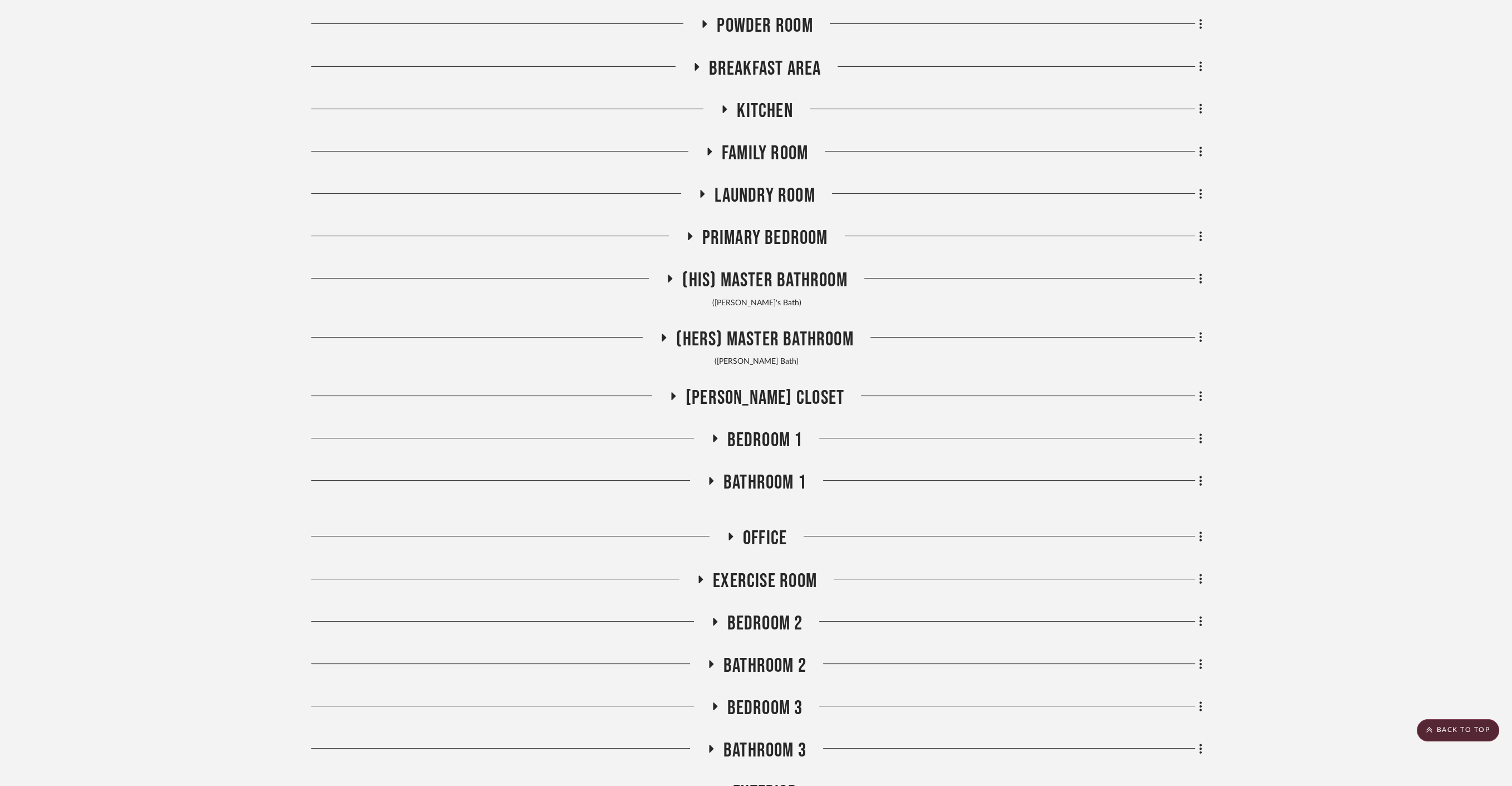
click at [769, 622] on span "Bedroom 2" at bounding box center [765, 623] width 76 height 24
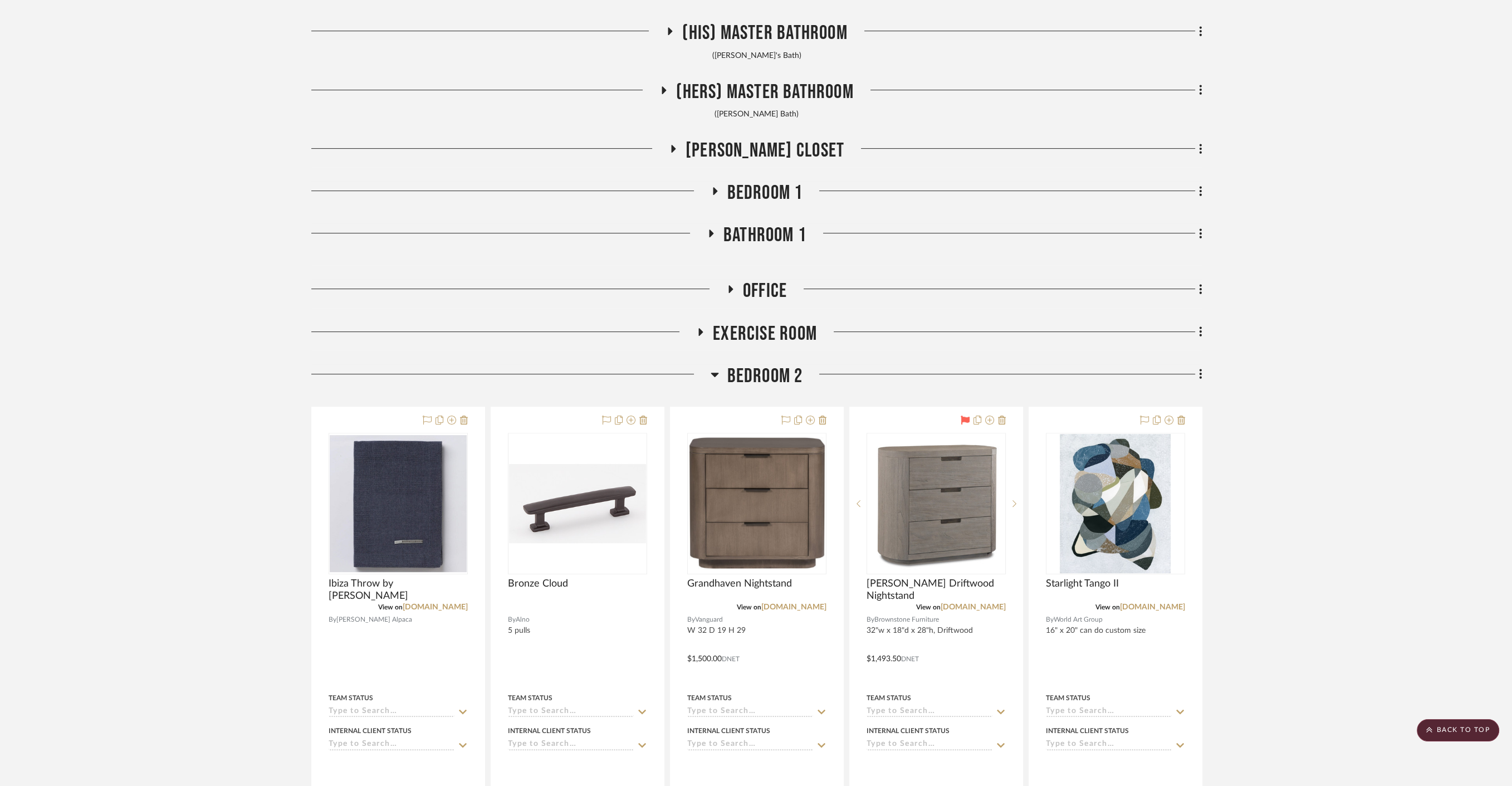
scroll to position [855, 0]
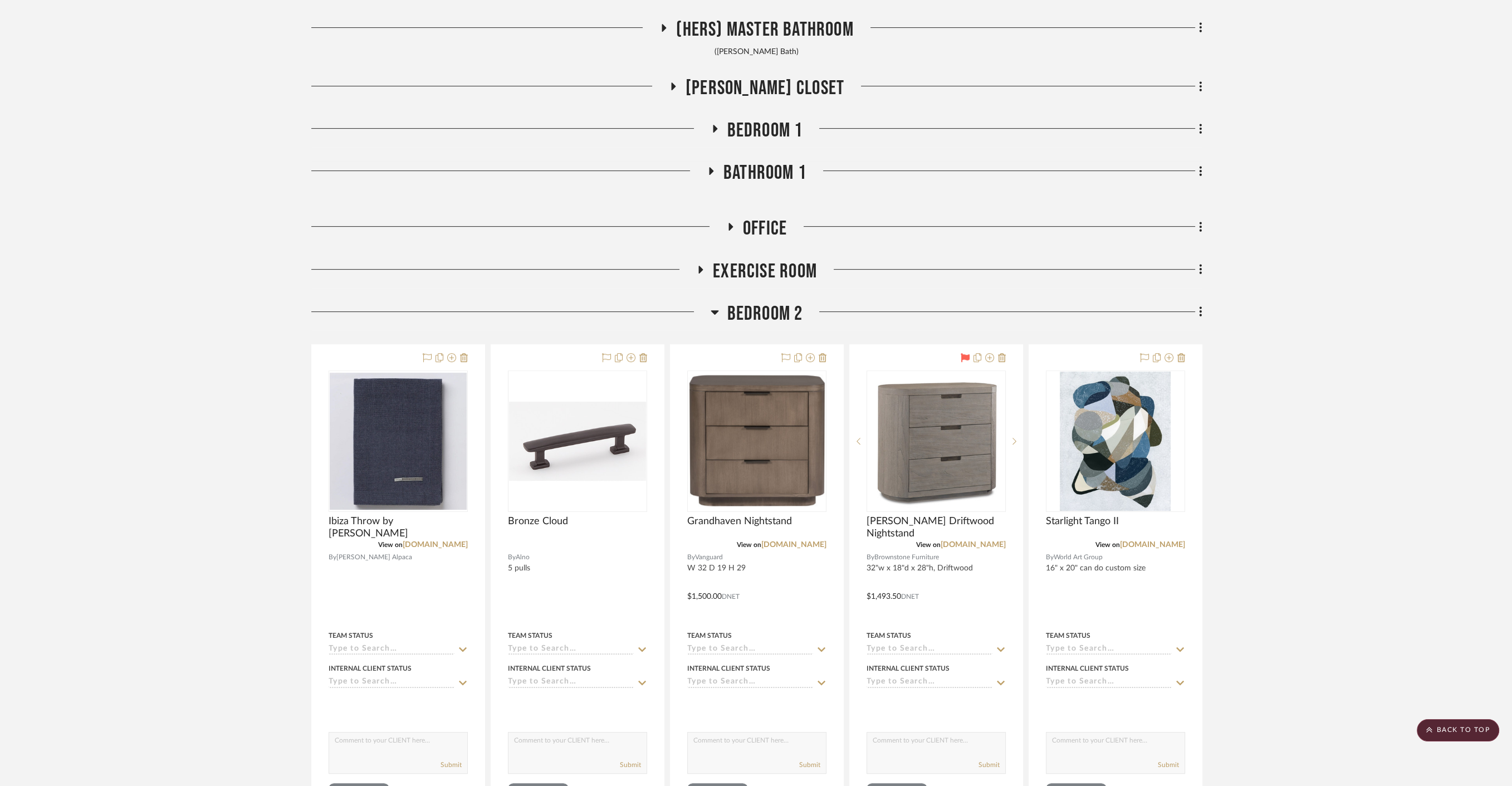
click at [759, 307] on span "Bedroom 2" at bounding box center [765, 314] width 76 height 24
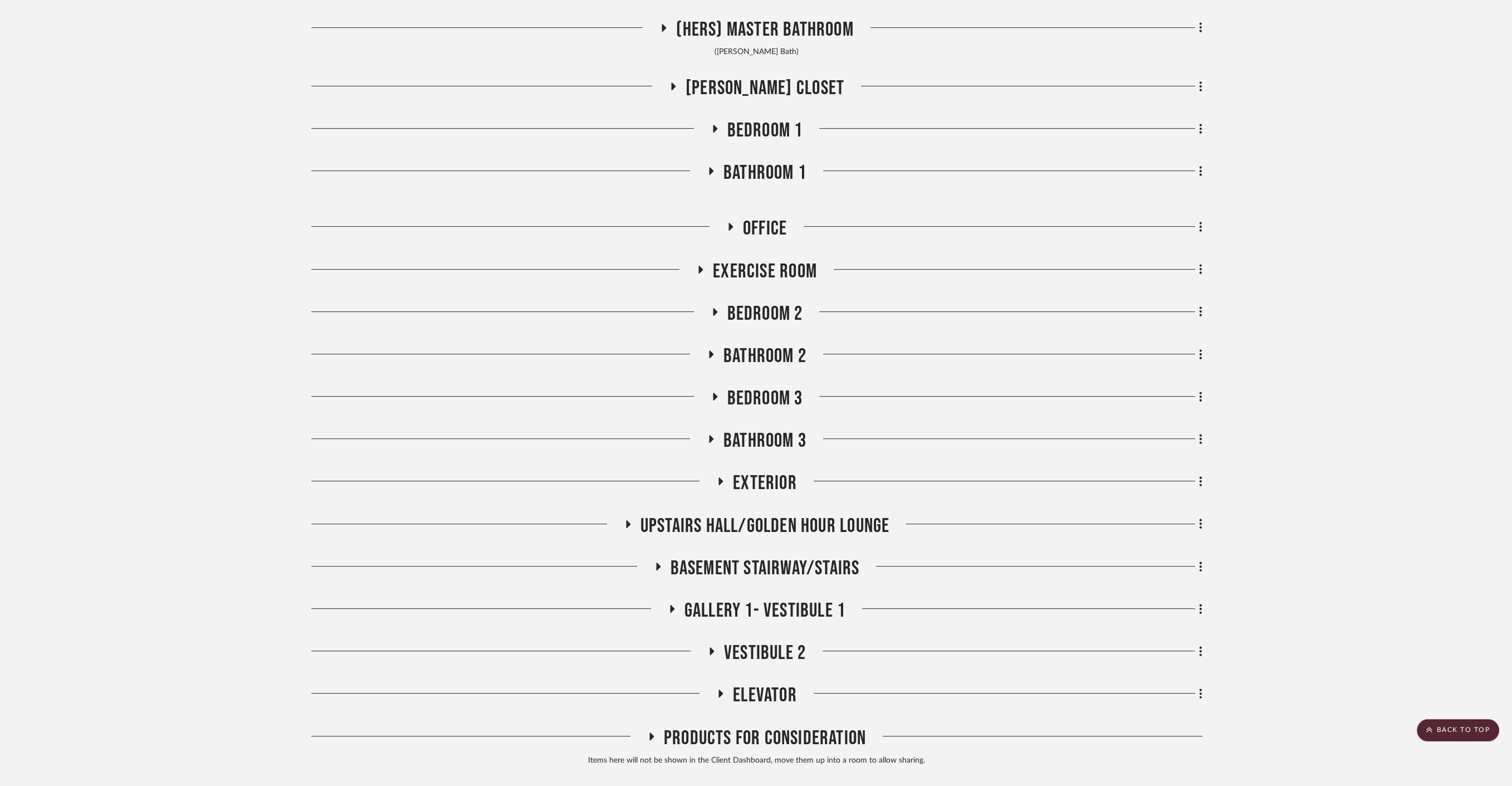
click at [760, 271] on span "Exercise Room" at bounding box center [765, 271] width 104 height 24
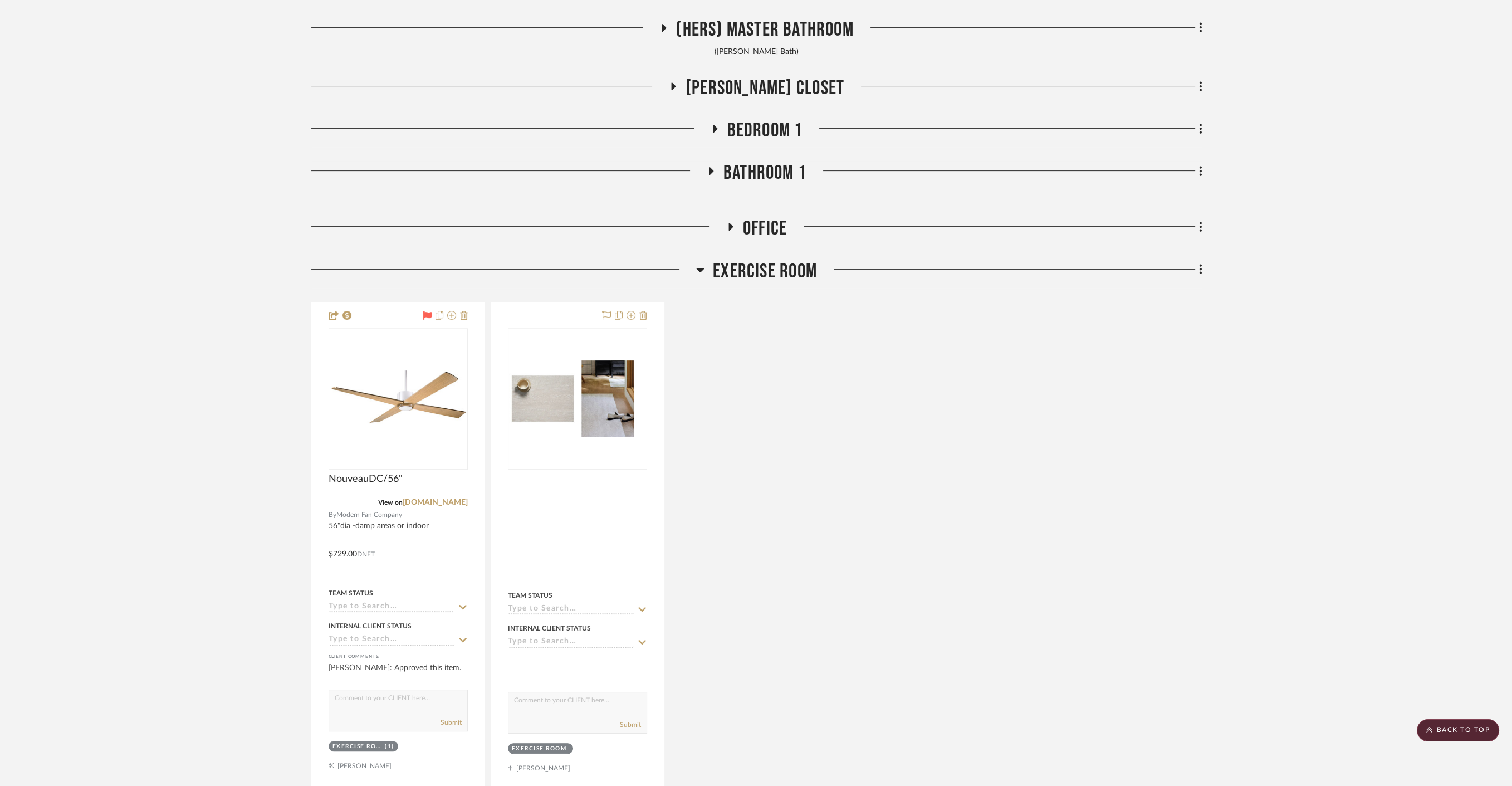
click at [760, 271] on span "Exercise Room" at bounding box center [765, 271] width 104 height 24
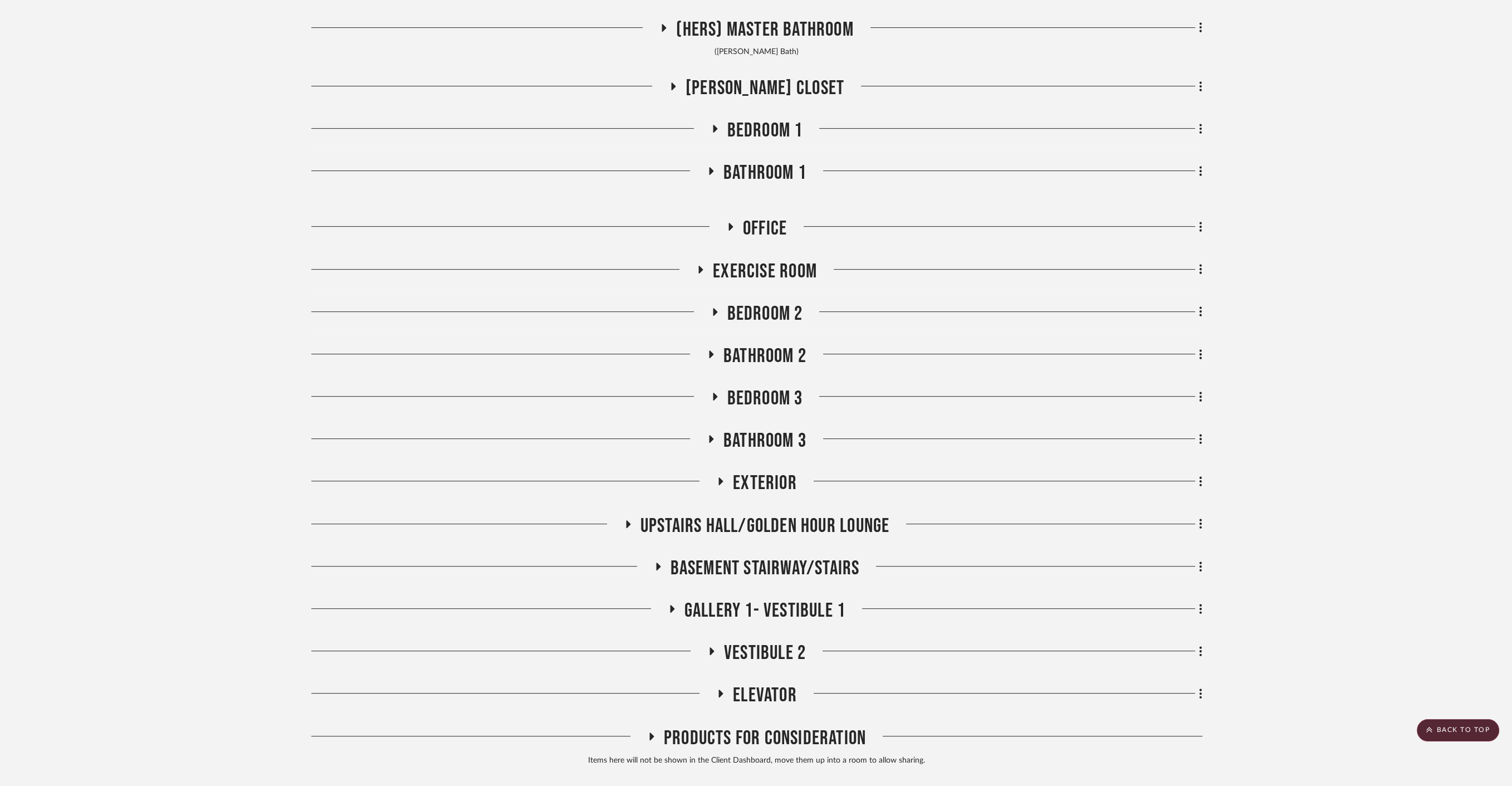
click at [764, 231] on span "Office" at bounding box center [764, 228] width 44 height 24
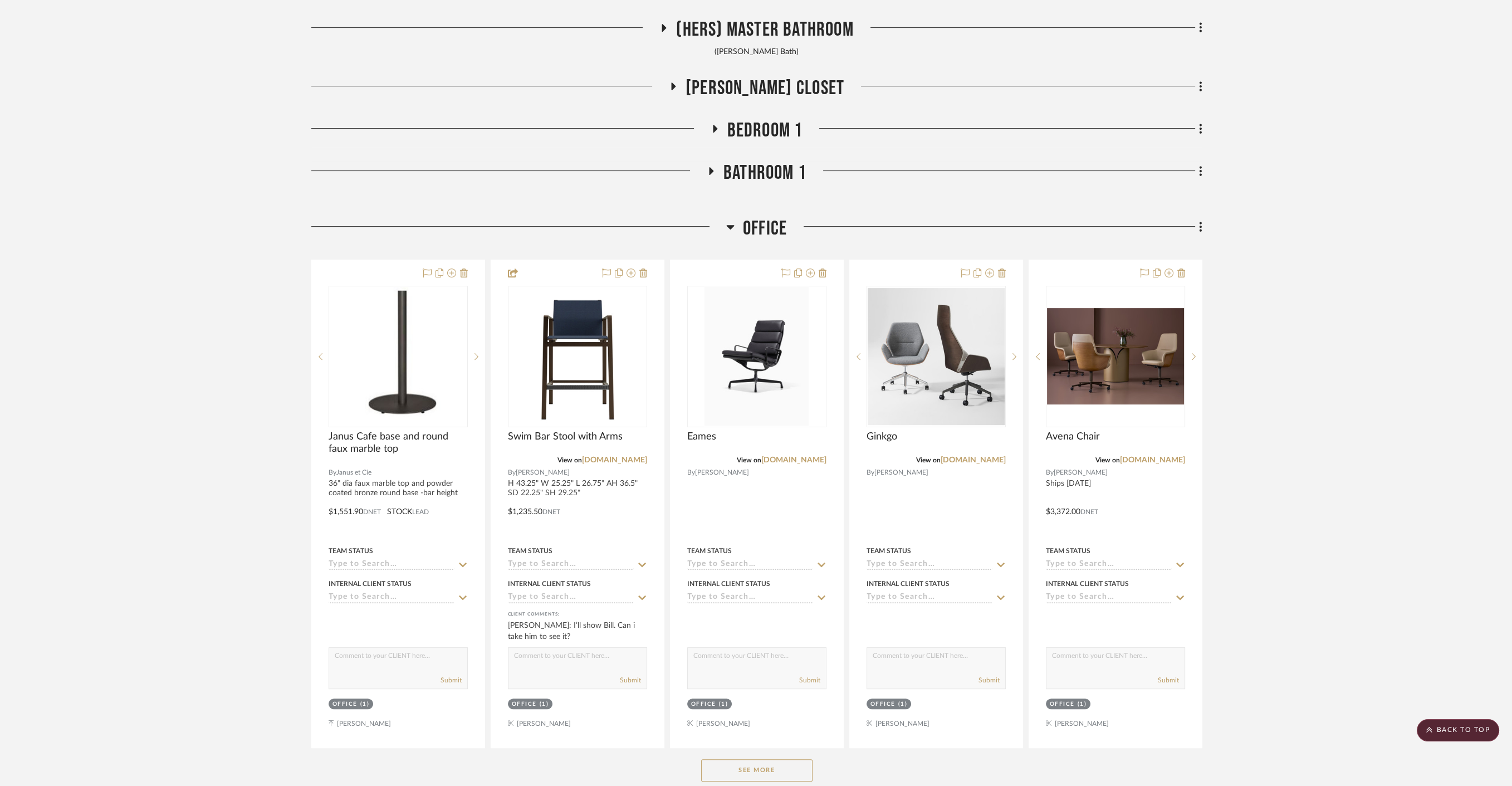
click at [764, 231] on span "Office" at bounding box center [764, 228] width 44 height 24
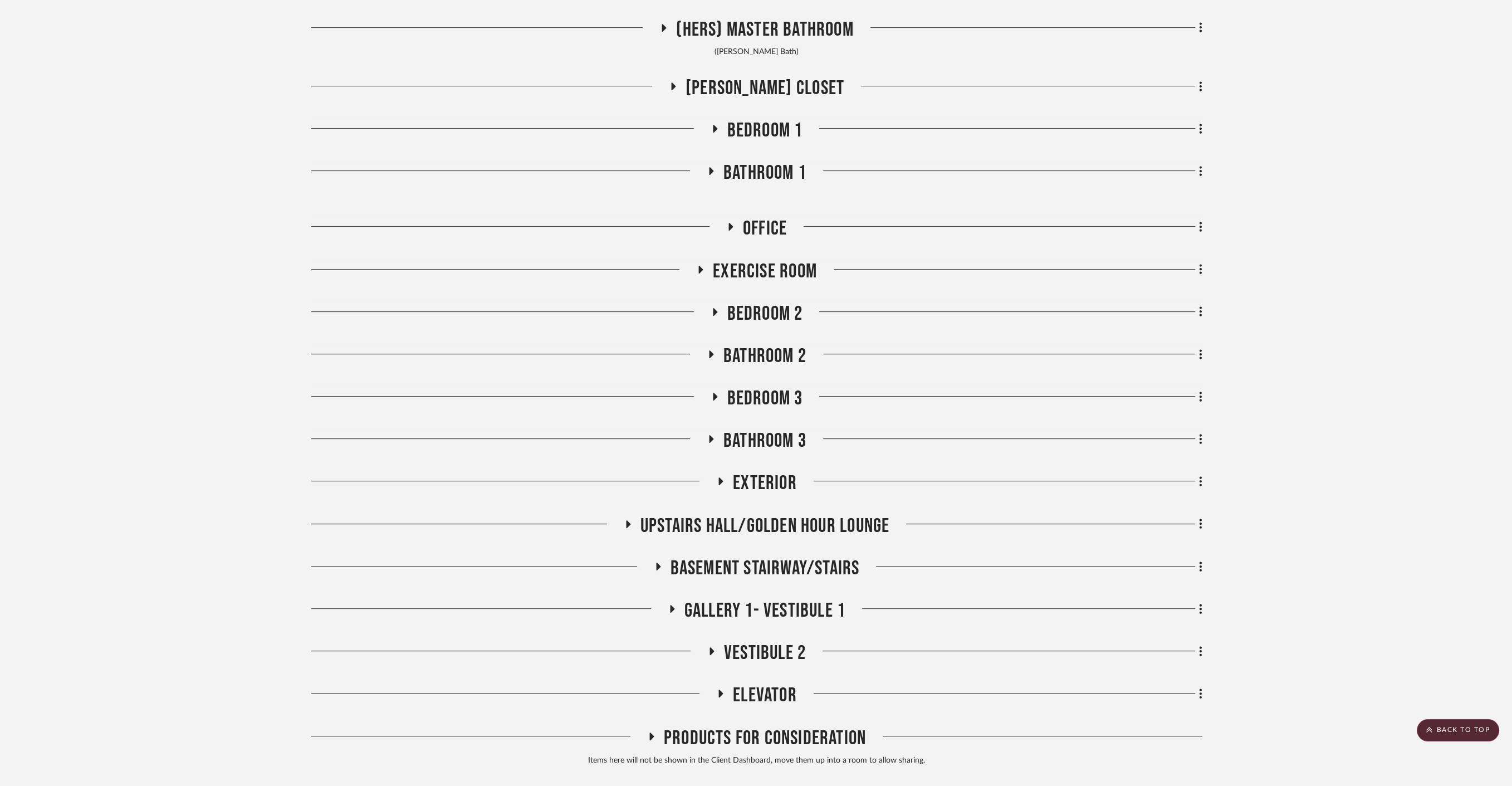
click at [765, 177] on span "Bathroom 1" at bounding box center [764, 172] width 83 height 24
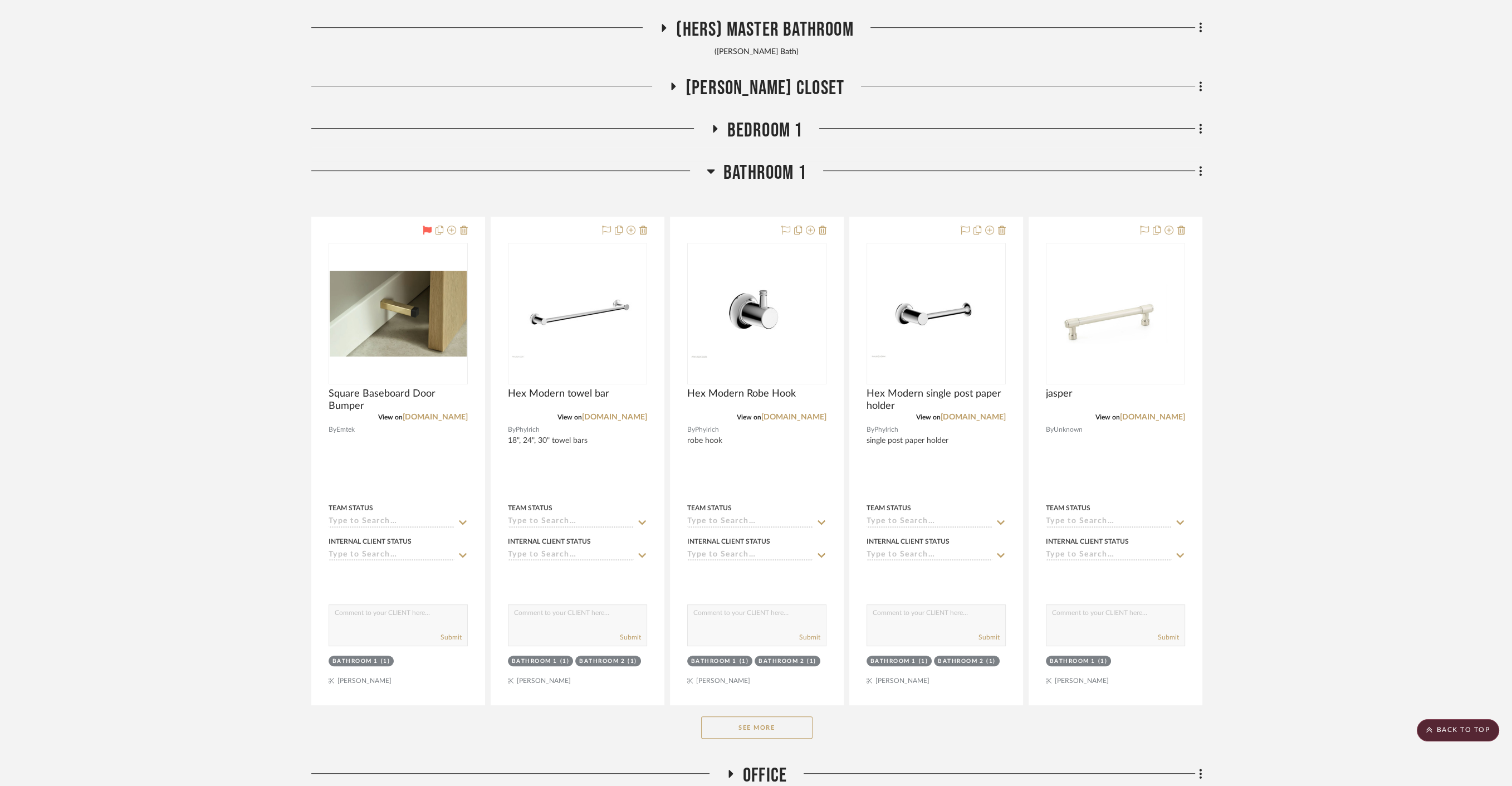
click at [765, 177] on span "Bathroom 1" at bounding box center [764, 172] width 83 height 24
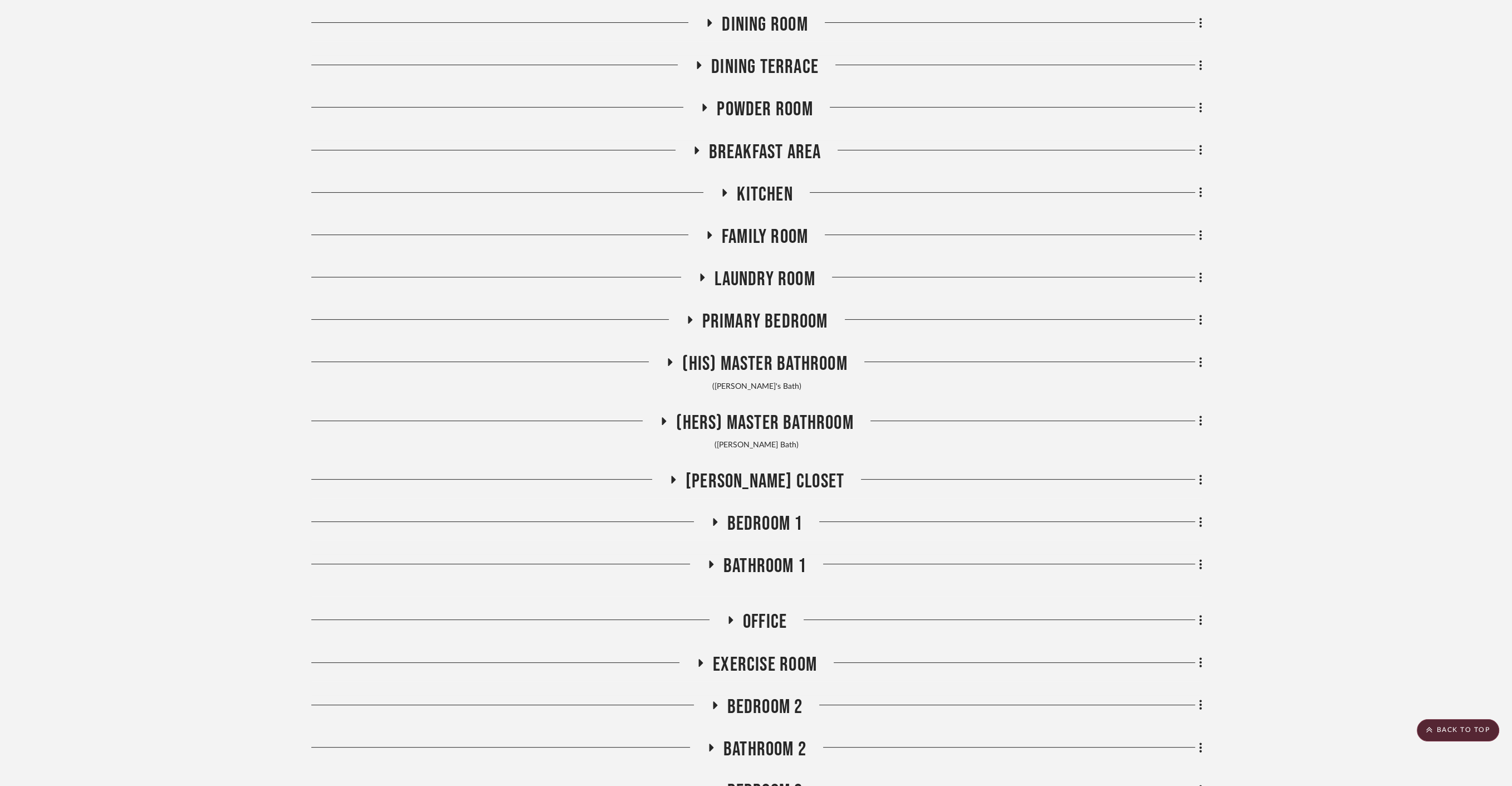
scroll to position [359, 0]
